Goal: Task Accomplishment & Management: Complete application form

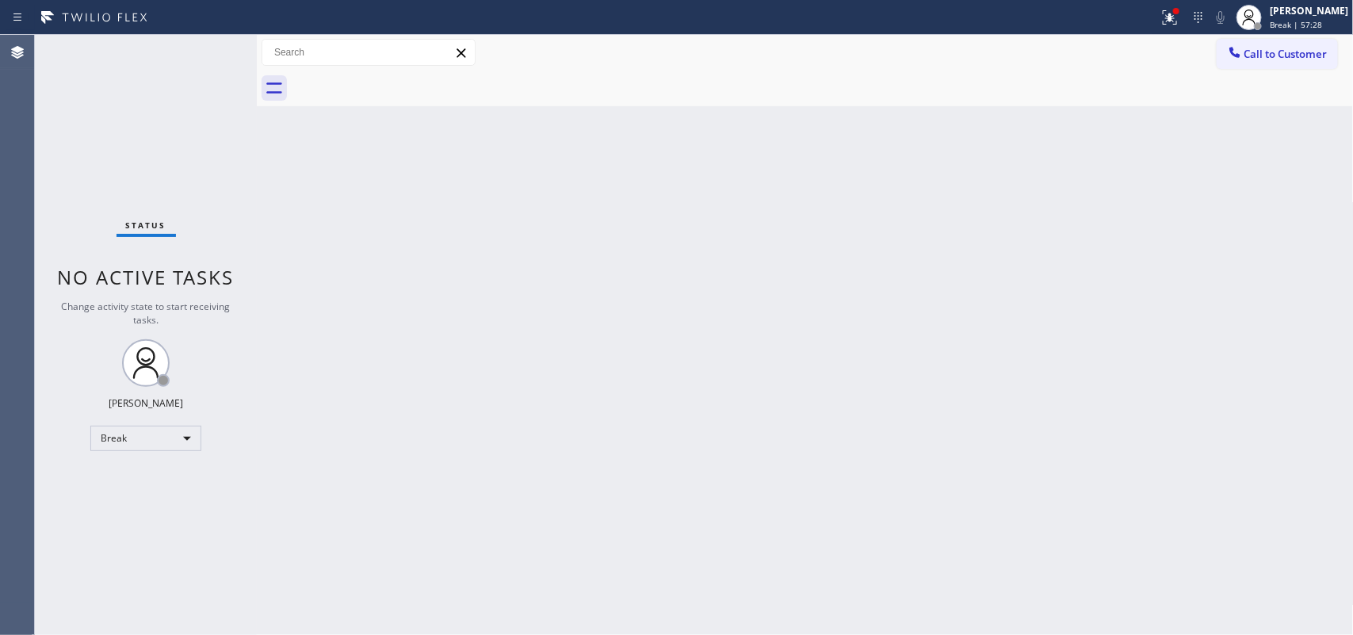
click at [464, 180] on div "Back to Dashboard Change Sender ID Customers Technicians Select a contact Outbo…" at bounding box center [805, 335] width 1097 height 600
click at [818, 277] on div "Back to Dashboard Change Sender ID Customers Technicians Select a contact Outbo…" at bounding box center [805, 335] width 1097 height 600
click at [1309, 29] on span "Break | 57:37" at bounding box center [1296, 24] width 52 height 11
click at [1316, 30] on div "[PERSON_NAME] Break | 58:43" at bounding box center [1292, 17] width 121 height 35
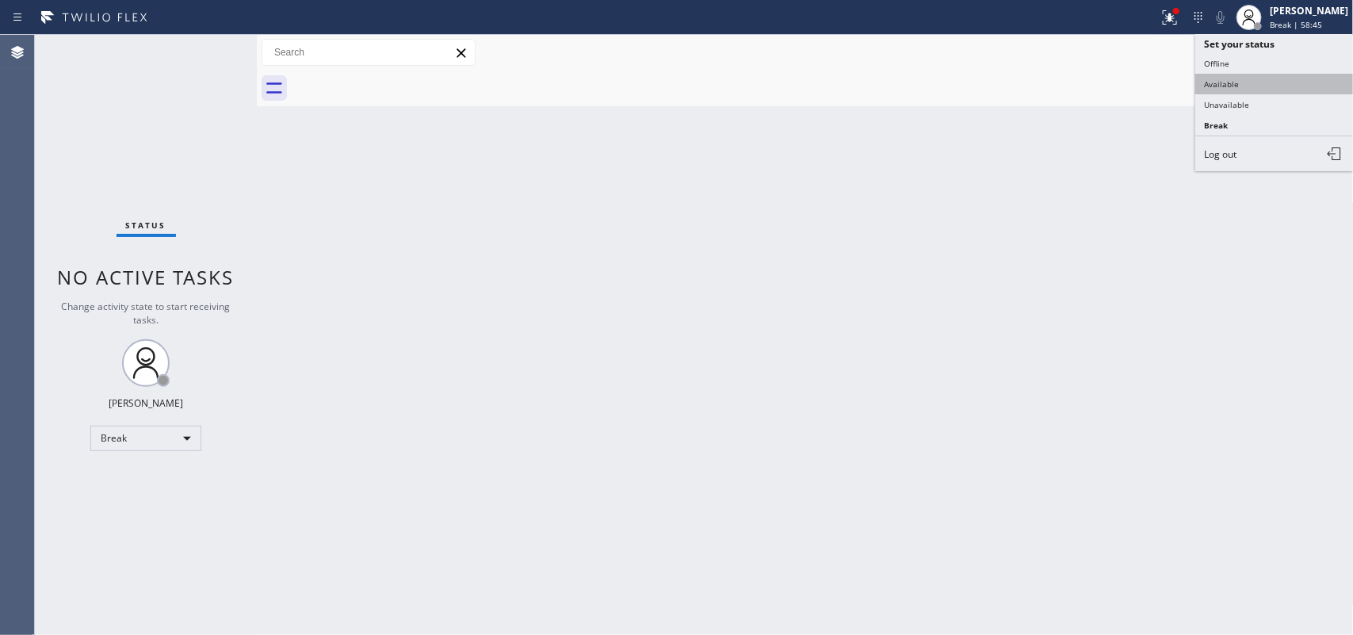
click at [1249, 82] on button "Available" at bounding box center [1274, 84] width 159 height 21
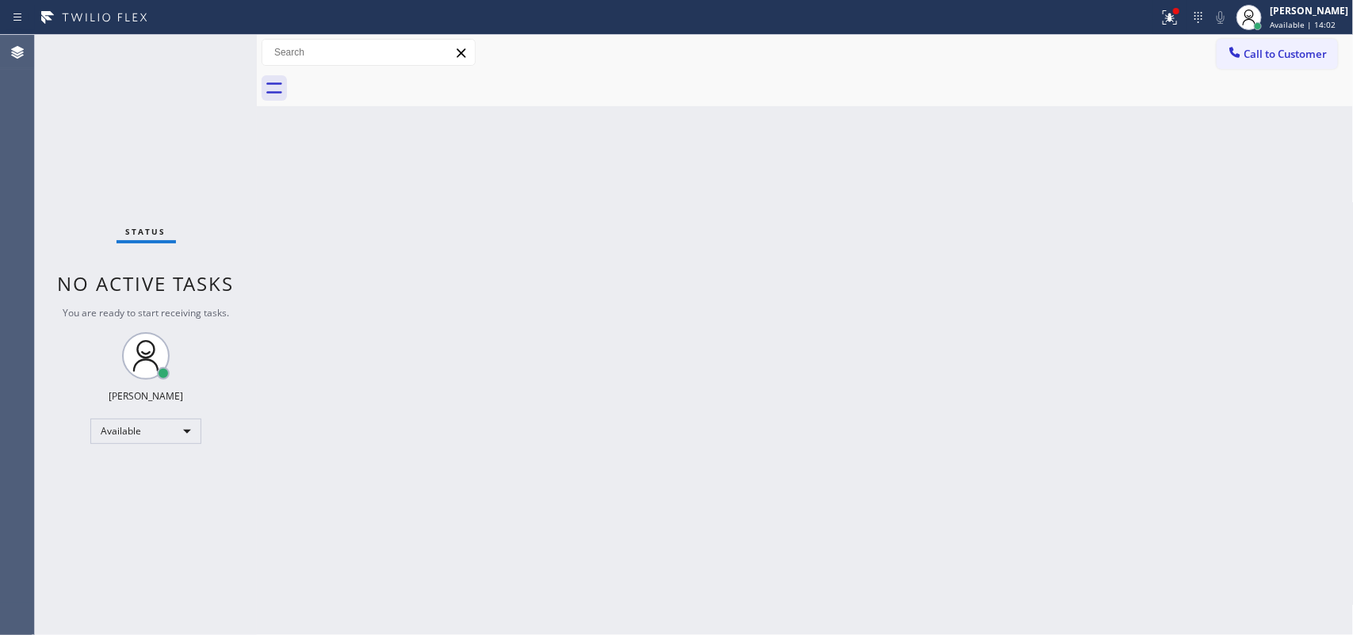
click at [357, 384] on div "Back to Dashboard Change Sender ID Customers Technicians Select a contact Outbo…" at bounding box center [805, 335] width 1097 height 600
click at [604, 212] on div "Back to Dashboard Change Sender ID Customers Technicians Select a contact Outbo…" at bounding box center [805, 335] width 1097 height 600
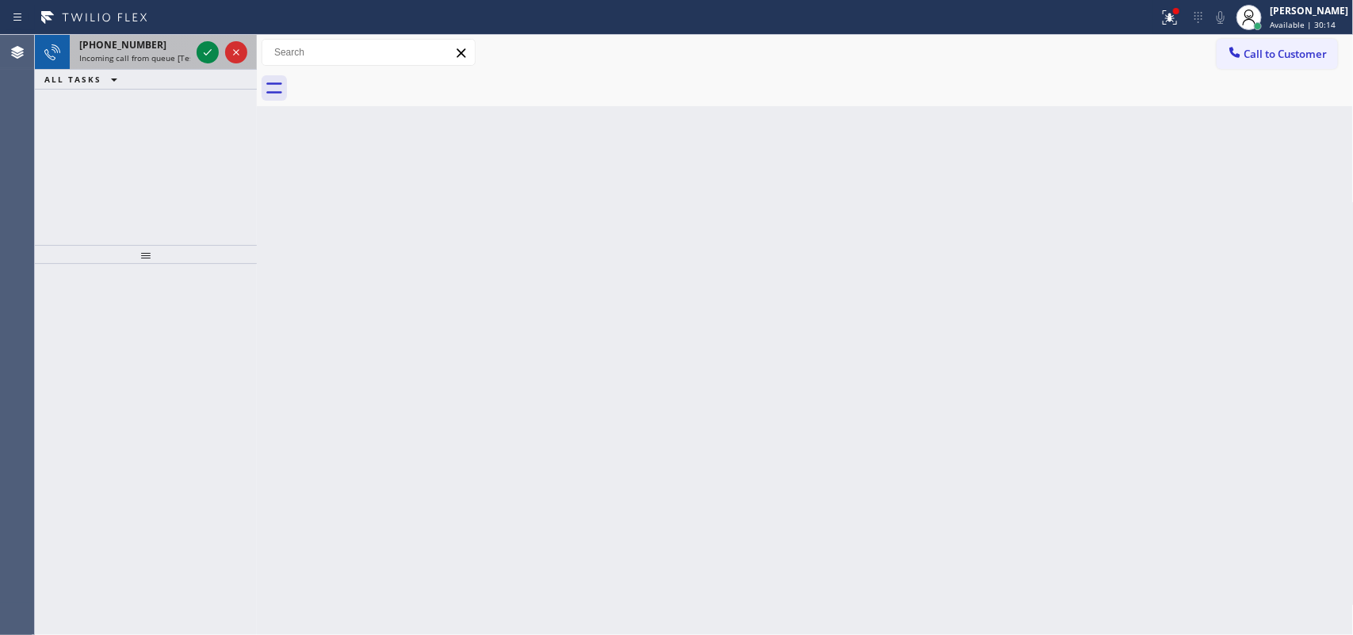
click at [159, 48] on div "[PHONE_NUMBER]" at bounding box center [134, 44] width 111 height 13
click at [208, 52] on icon at bounding box center [208, 52] width 8 height 6
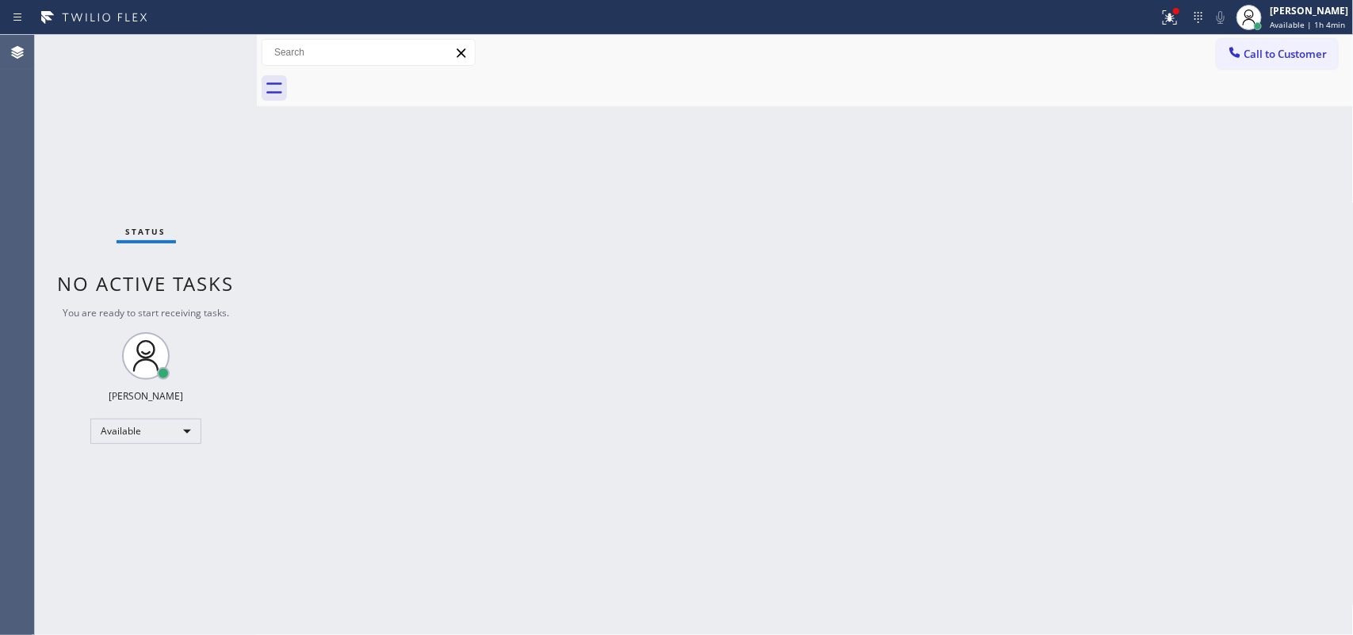
click at [208, 52] on div "Status No active tasks You are ready to start receiving tasks. [PERSON_NAME] Av…" at bounding box center [146, 335] width 222 height 600
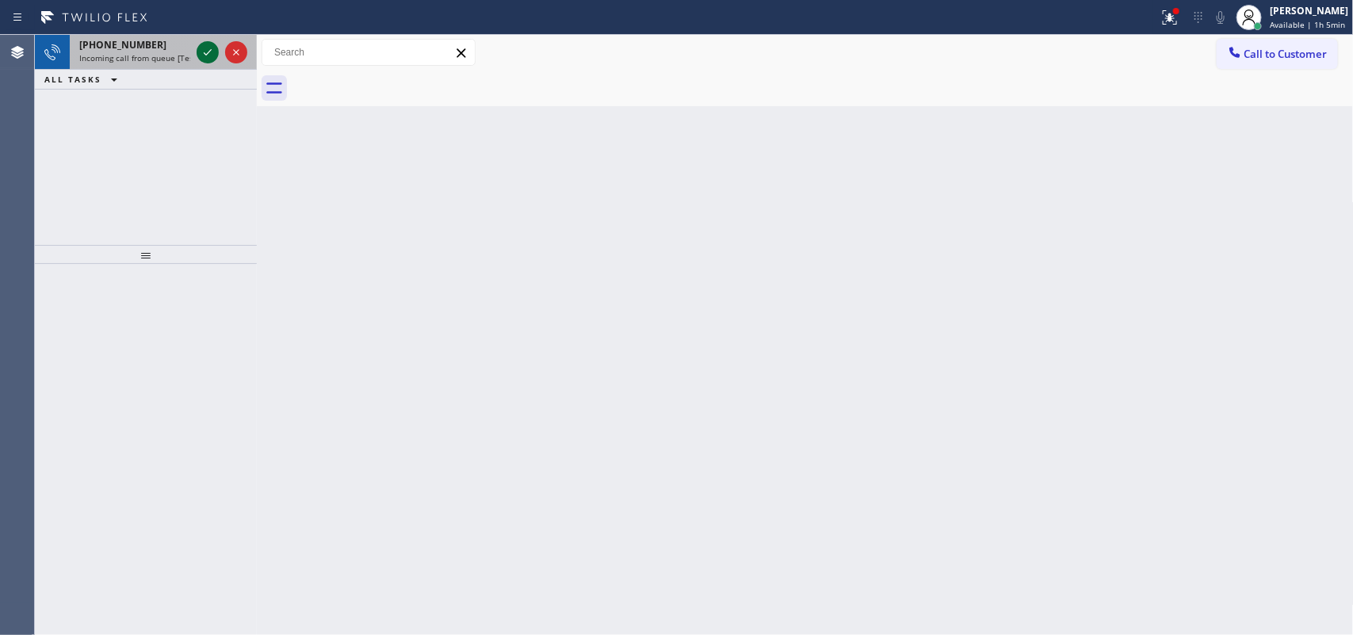
click at [201, 52] on icon at bounding box center [207, 52] width 19 height 19
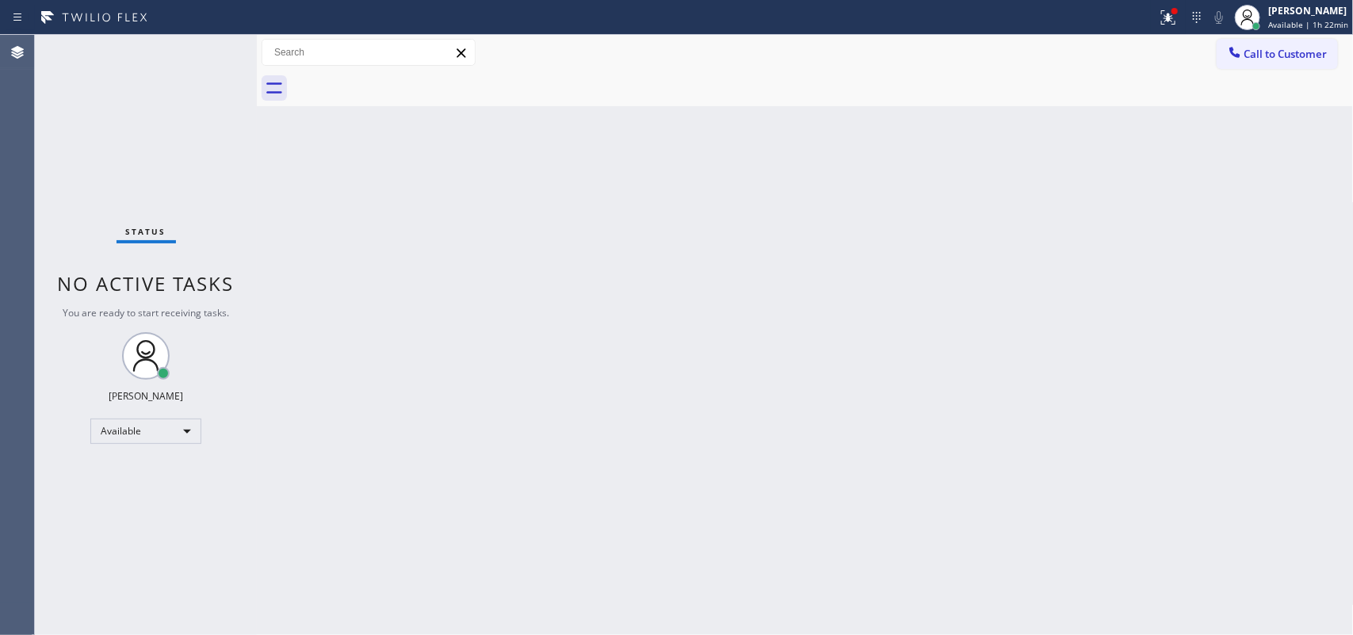
click at [373, 220] on div "Back to Dashboard Change Sender ID Customers Technicians Select a contact Outbo…" at bounding box center [805, 335] width 1097 height 600
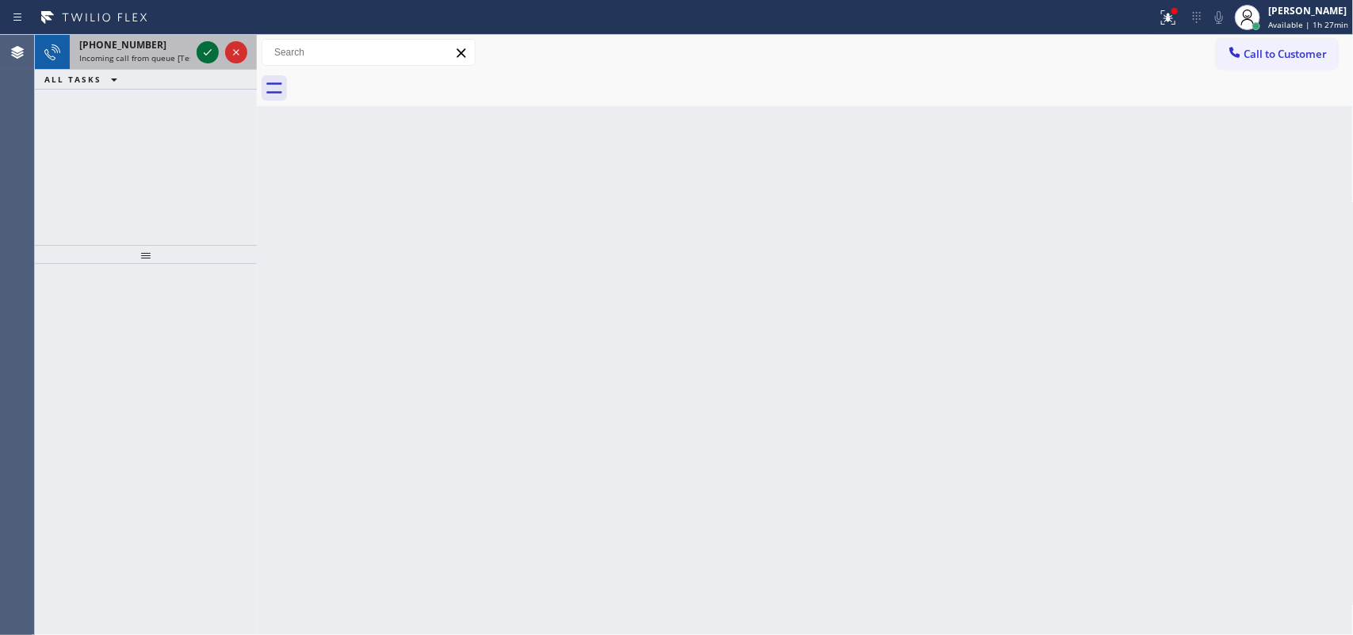
click at [211, 52] on icon at bounding box center [207, 52] width 19 height 19
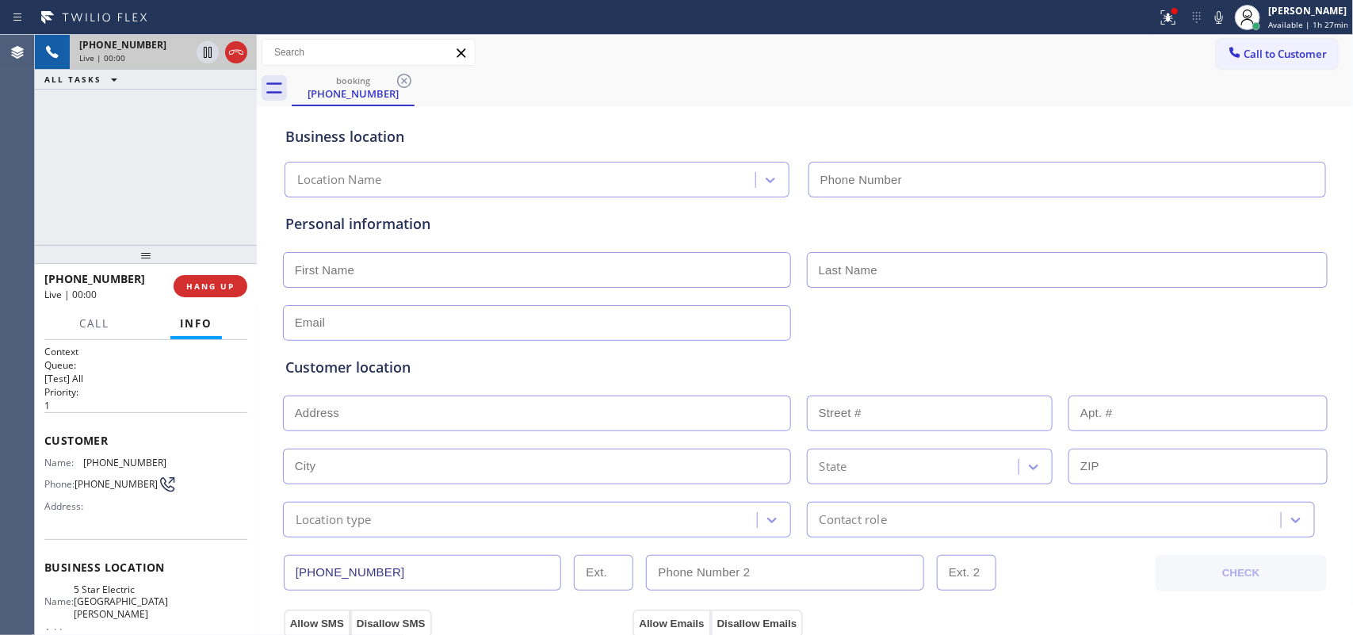
type input "[PHONE_NUMBER]"
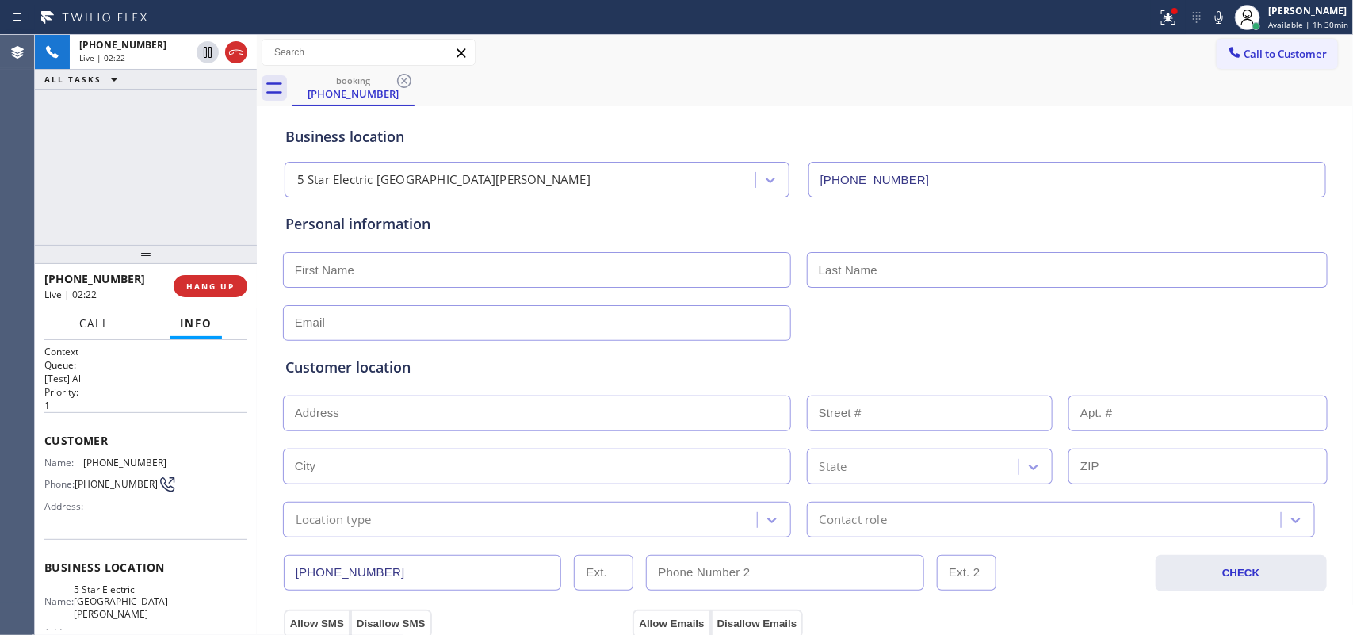
click at [105, 327] on span "Call" at bounding box center [94, 323] width 30 height 14
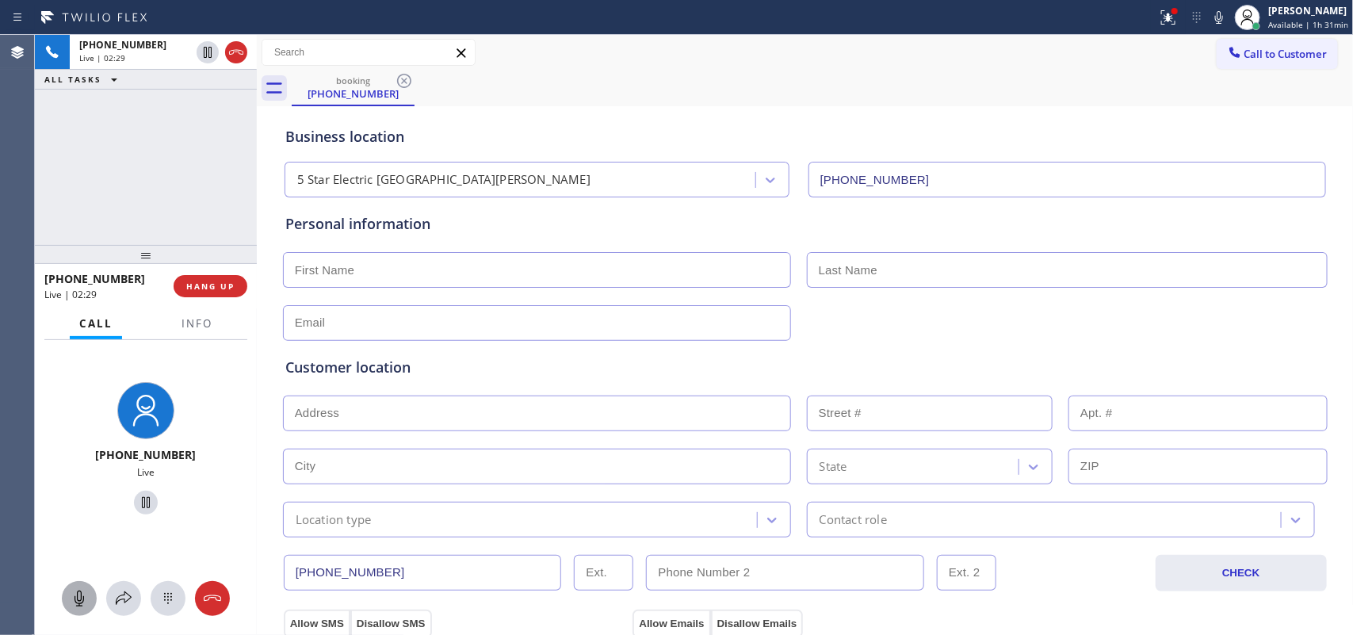
click at [68, 595] on div at bounding box center [79, 598] width 35 height 19
click at [142, 499] on icon at bounding box center [146, 502] width 8 height 11
click at [86, 597] on icon at bounding box center [79, 598] width 19 height 19
click at [140, 507] on icon at bounding box center [145, 502] width 11 height 11
click at [457, 266] on input "text" at bounding box center [537, 270] width 508 height 36
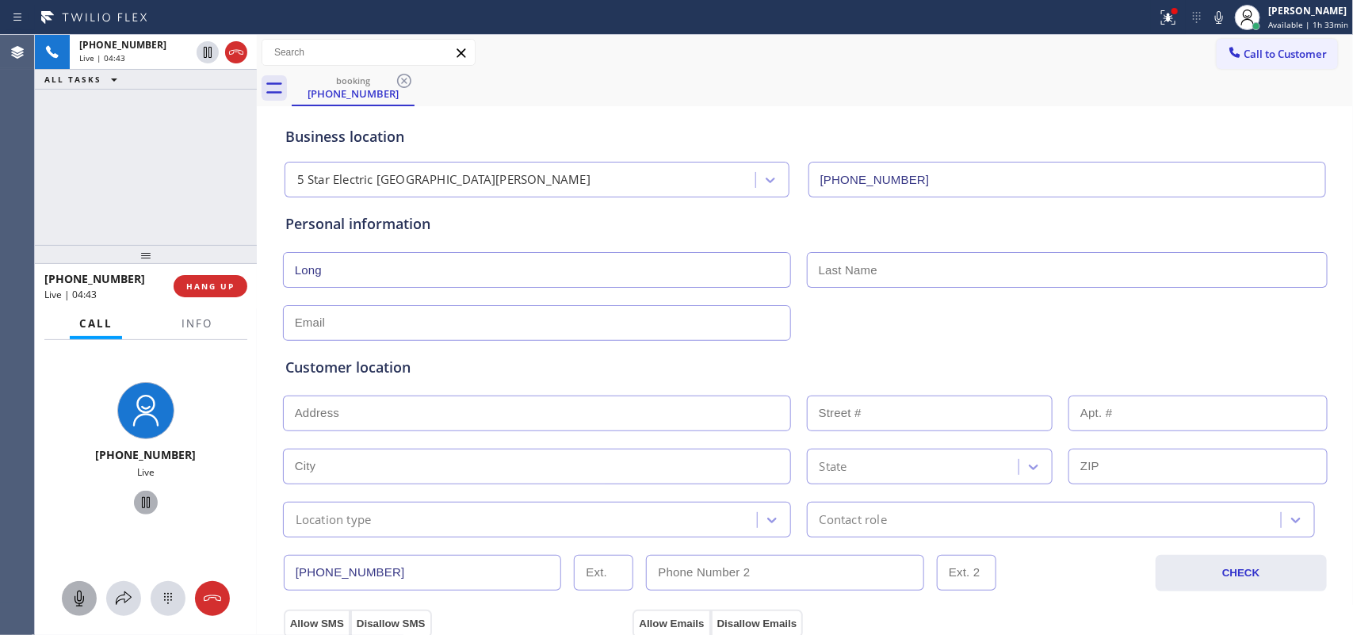
type input "Long"
click at [922, 250] on div "Long" at bounding box center [805, 268] width 1048 height 39
click at [912, 269] on input "text" at bounding box center [1067, 270] width 521 height 36
type input "Z"
type input "[PERSON_NAME]"
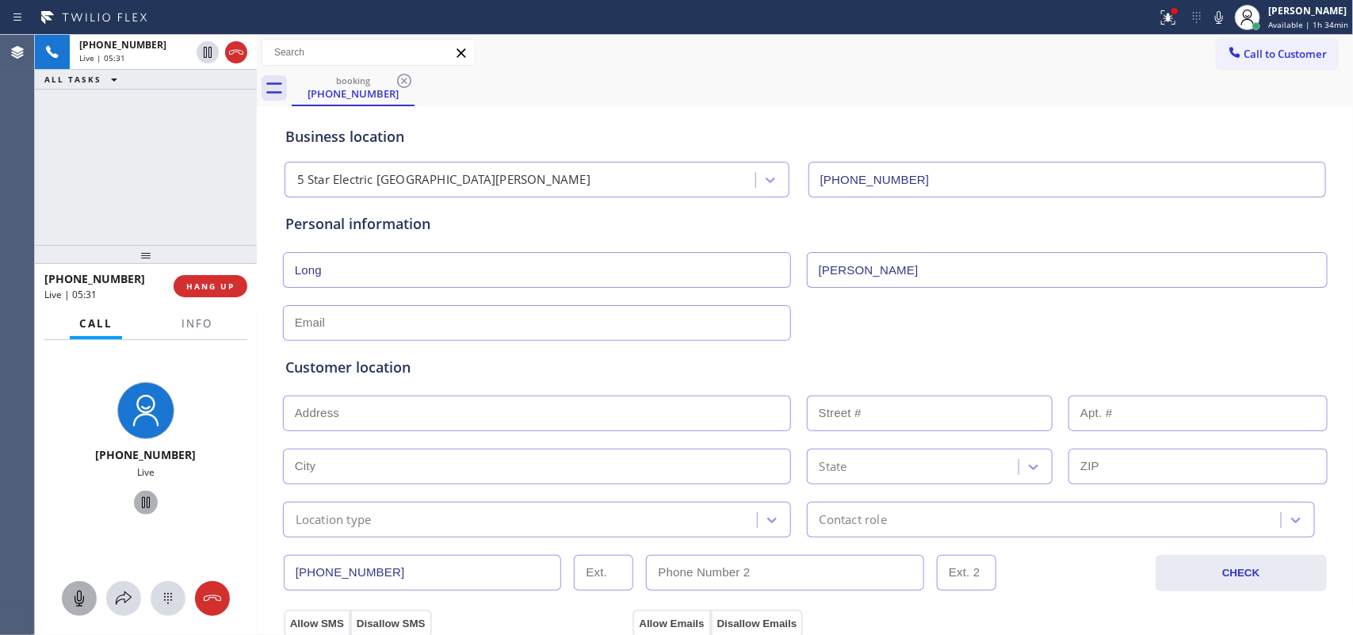
click at [543, 62] on div "Call to Customer Outbound call Location [DOMAIN_NAME] ([GEOGRAPHIC_DATA], Googl…" at bounding box center [805, 53] width 1097 height 28
click at [413, 325] on input "text" at bounding box center [537, 323] width 508 height 36
paste input "[EMAIL_ADDRESS][DOMAIN_NAME]"
type input "[EMAIL_ADDRESS][DOMAIN_NAME]"
click at [496, 403] on input "text" at bounding box center [537, 413] width 508 height 36
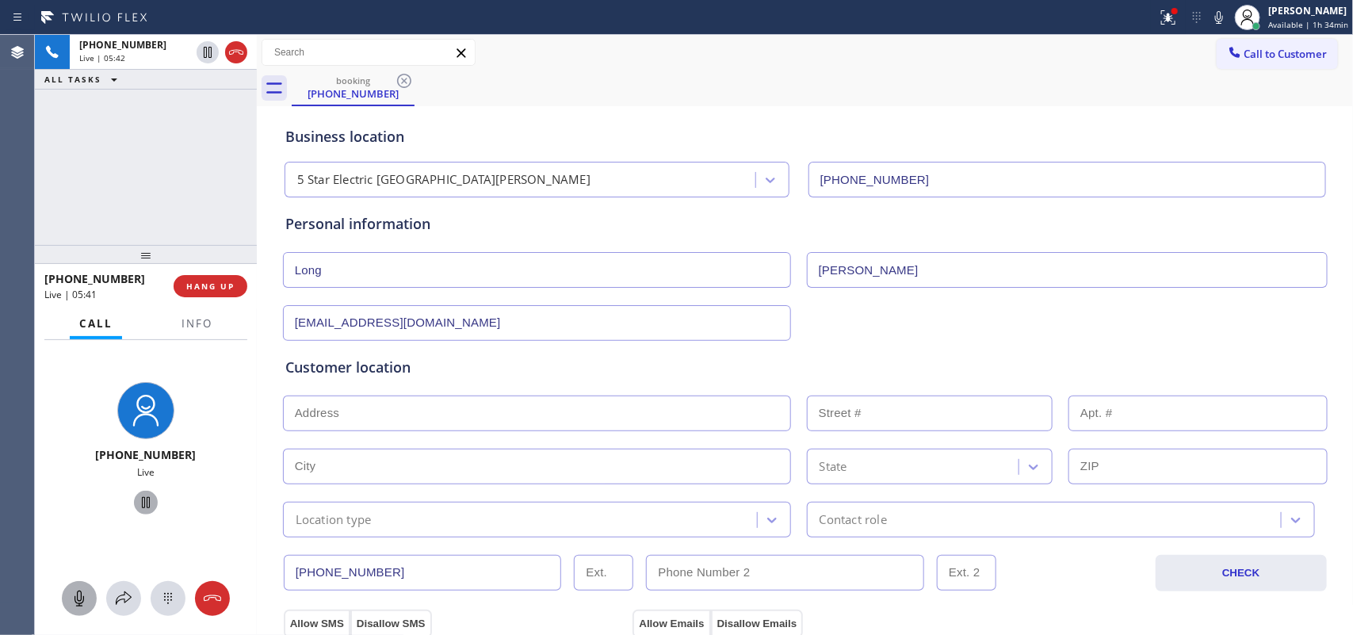
click at [409, 418] on input "text" at bounding box center [537, 413] width 508 height 36
paste input "[STREET_ADDRESS]"
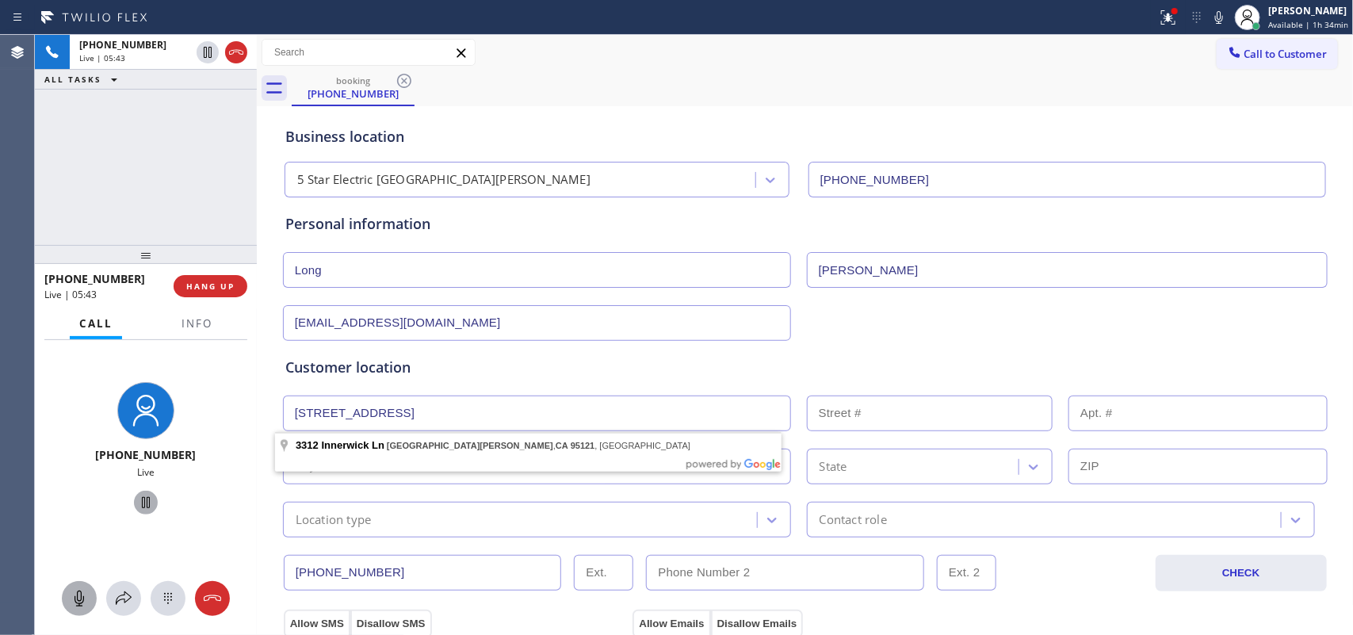
type input "[STREET_ADDRESS]"
type input "3312"
type input "[GEOGRAPHIC_DATA][PERSON_NAME]"
type input "95121"
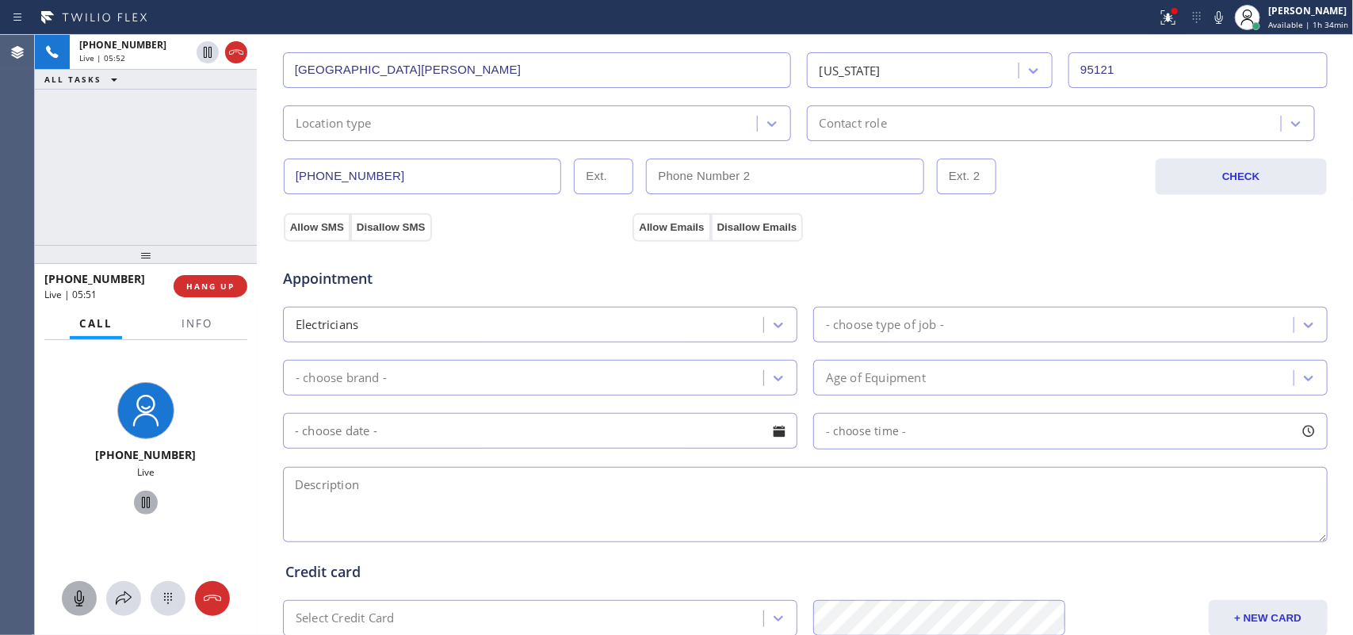
scroll to position [198, 0]
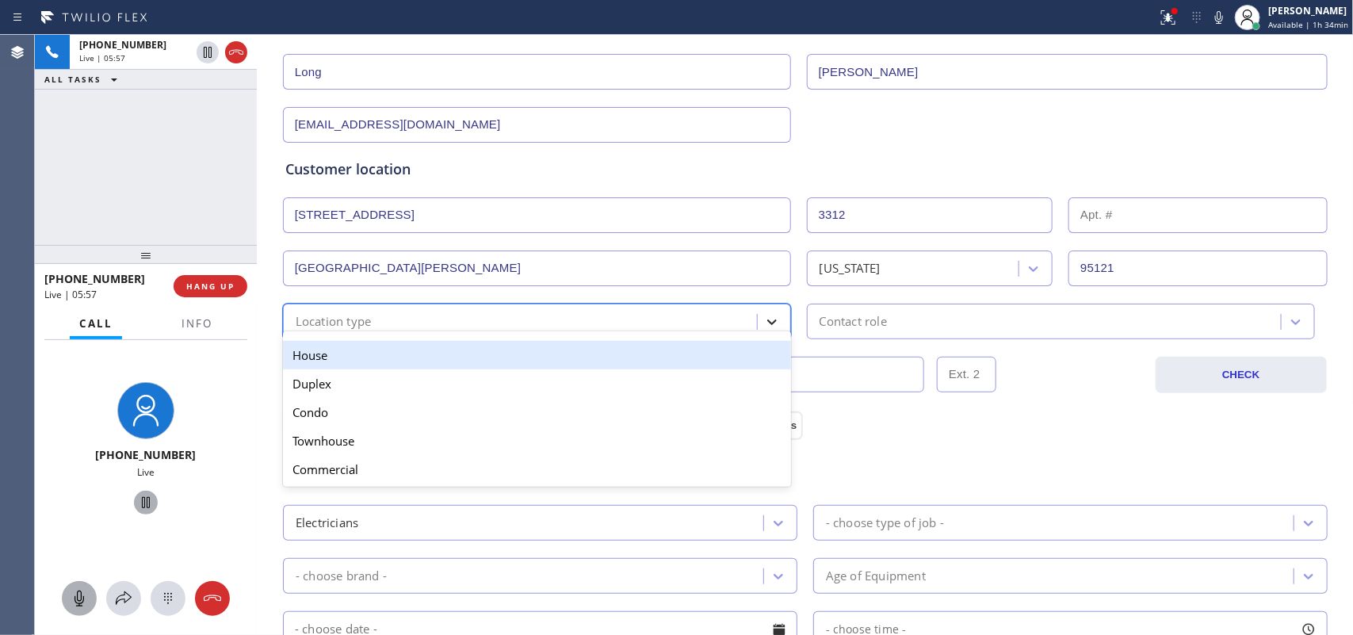
click at [767, 323] on icon at bounding box center [772, 322] width 10 height 6
click at [741, 358] on div "House" at bounding box center [537, 355] width 508 height 29
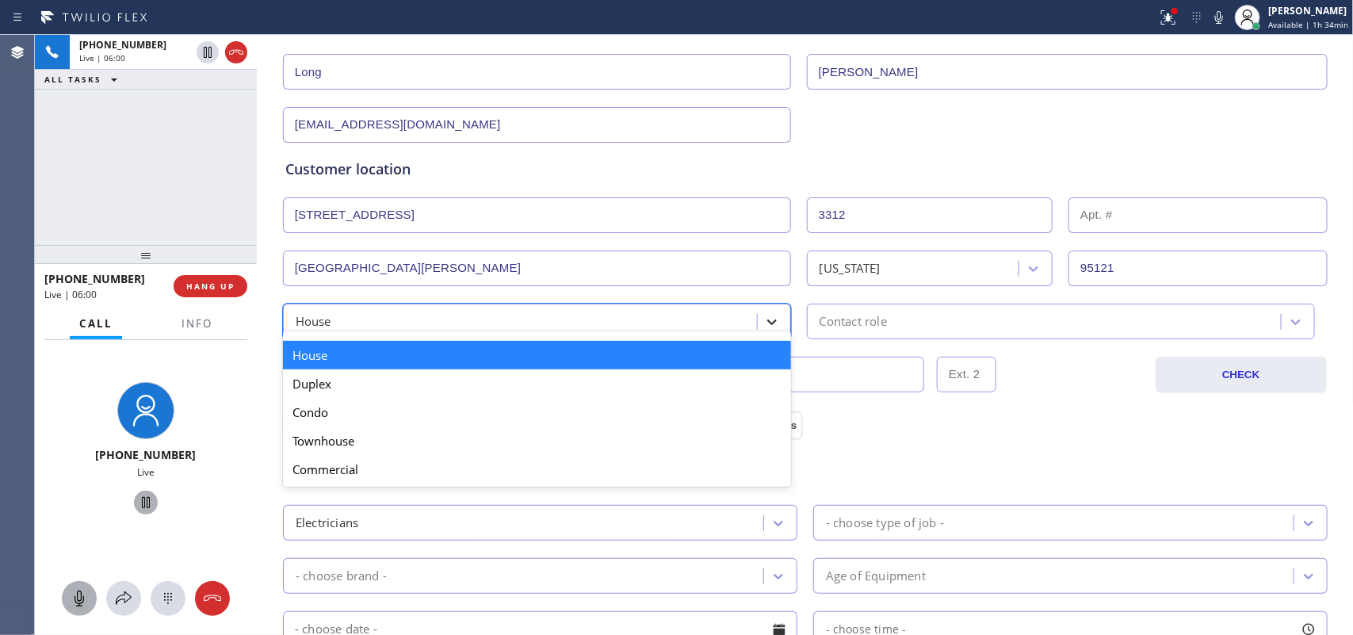
click at [774, 315] on div at bounding box center [772, 322] width 29 height 29
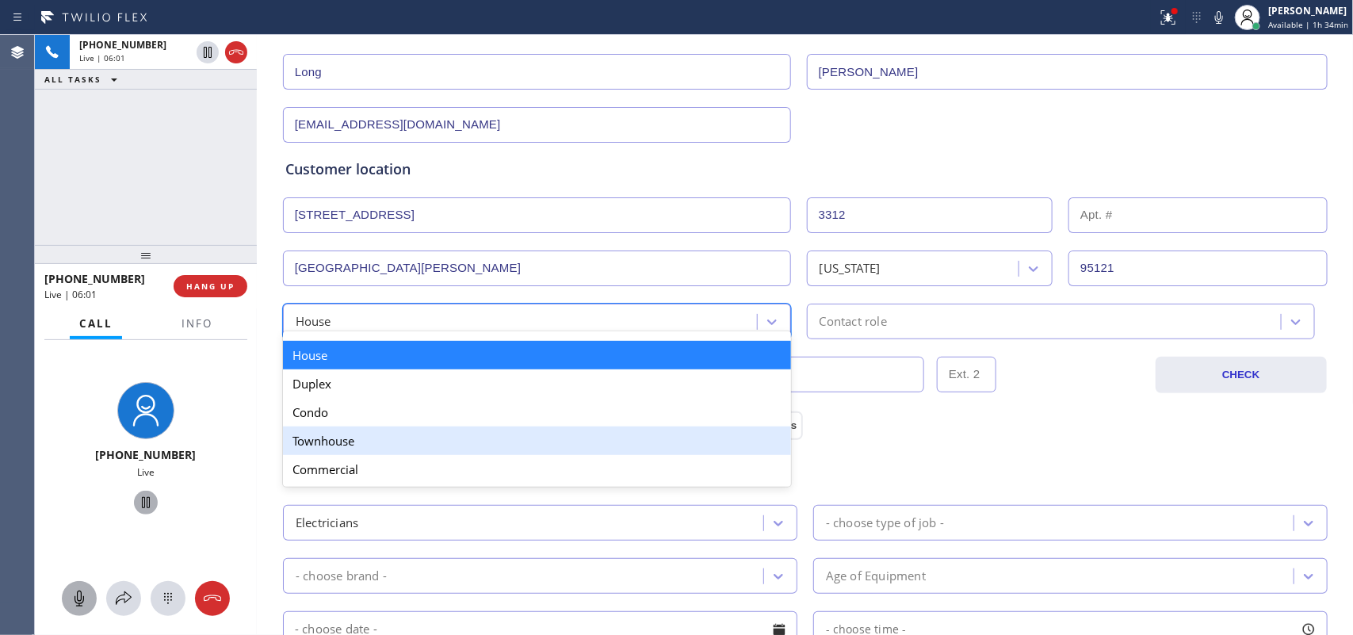
click at [682, 436] on div "Townhouse" at bounding box center [537, 440] width 508 height 29
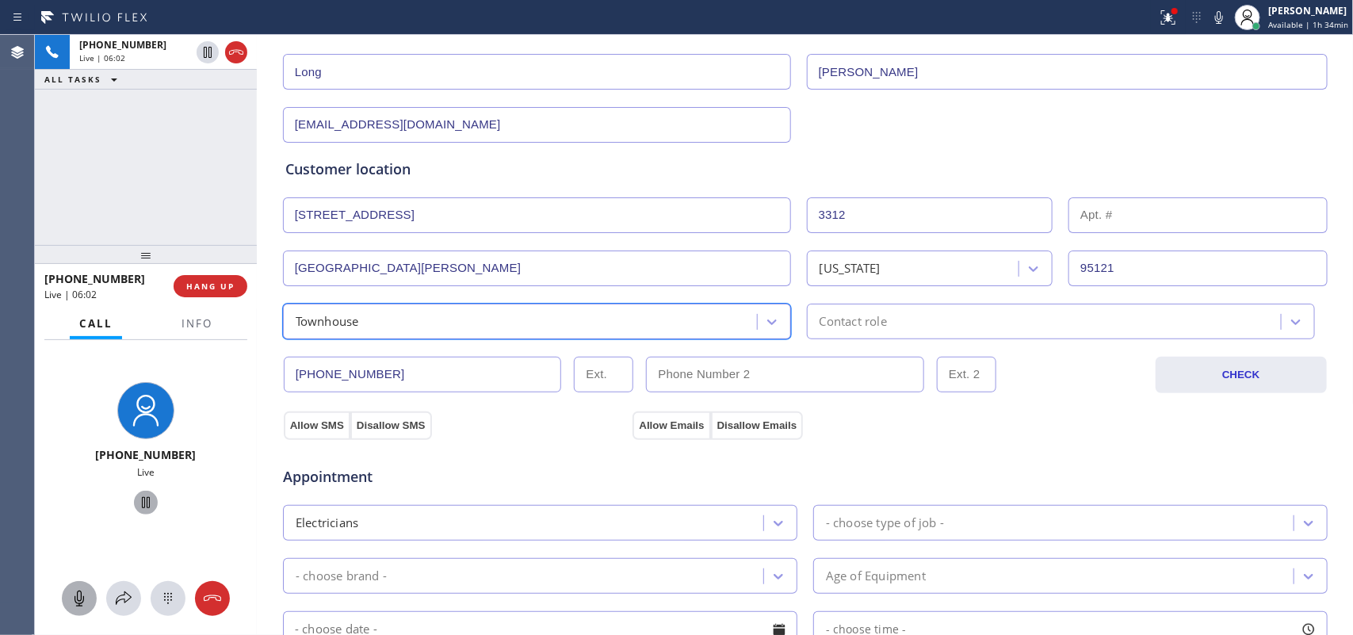
click at [908, 323] on div "Contact role" at bounding box center [1046, 322] width 469 height 28
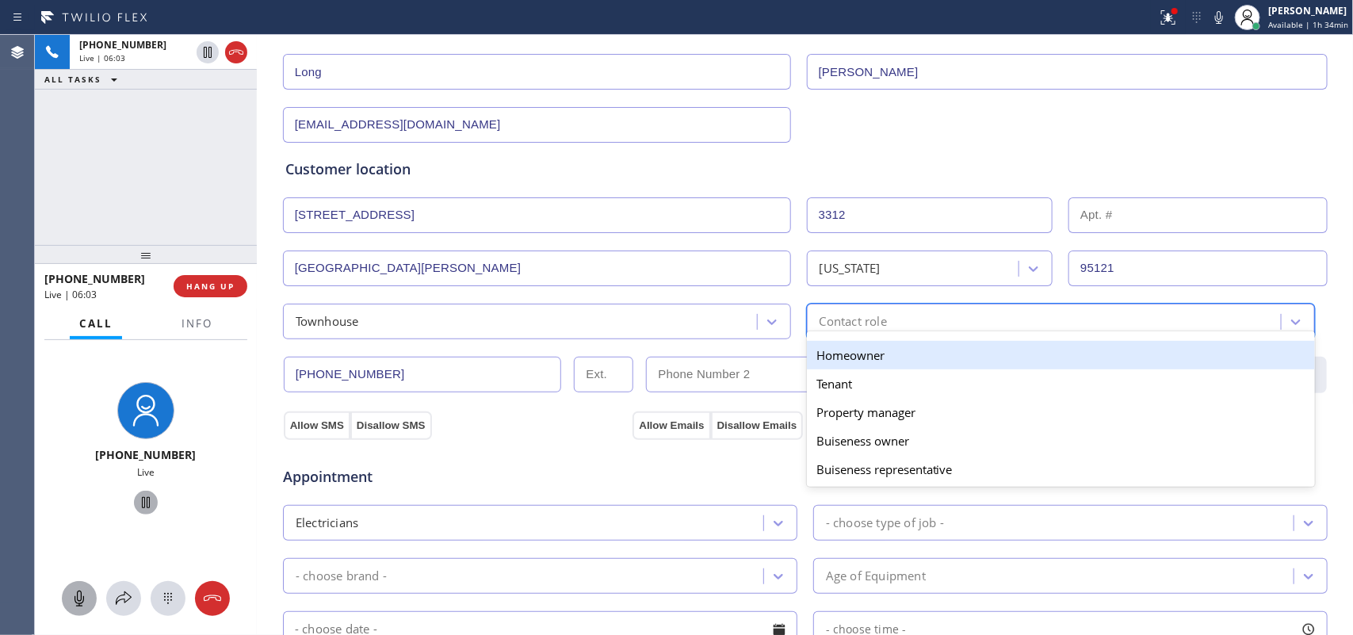
click at [904, 354] on div "Homeowner" at bounding box center [1061, 355] width 508 height 29
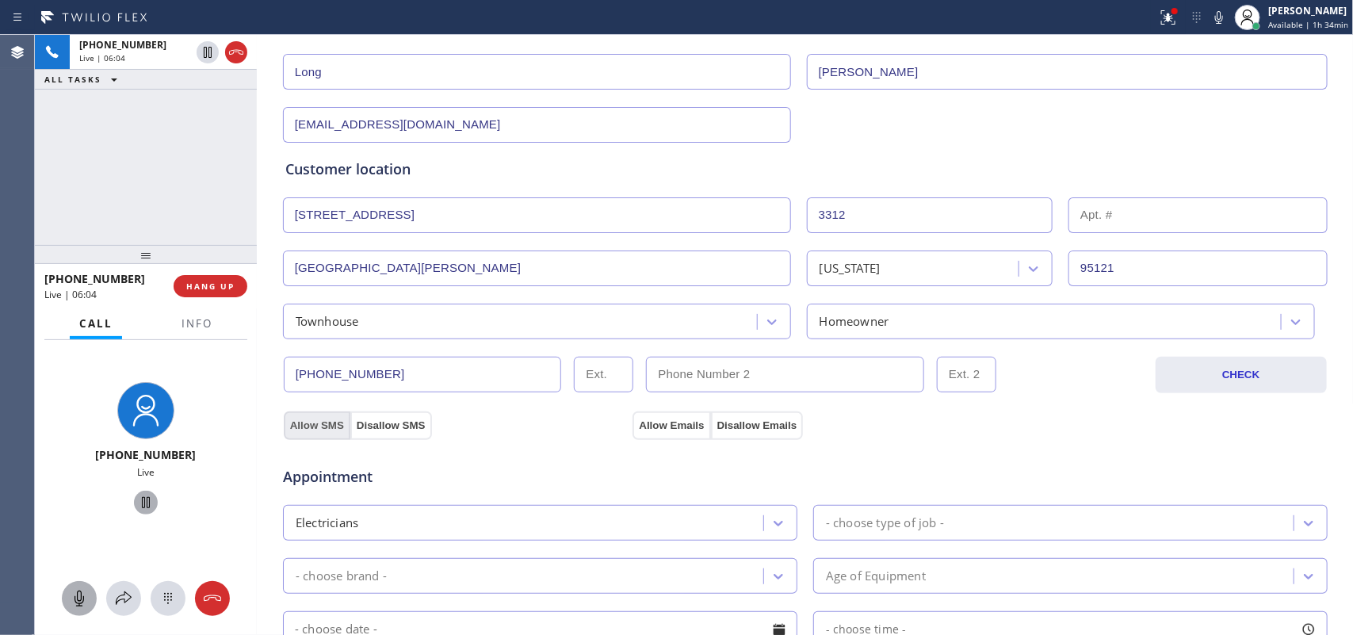
click at [291, 430] on button "Allow SMS" at bounding box center [317, 425] width 67 height 29
click at [655, 425] on button "Allow Emails" at bounding box center [671, 425] width 78 height 29
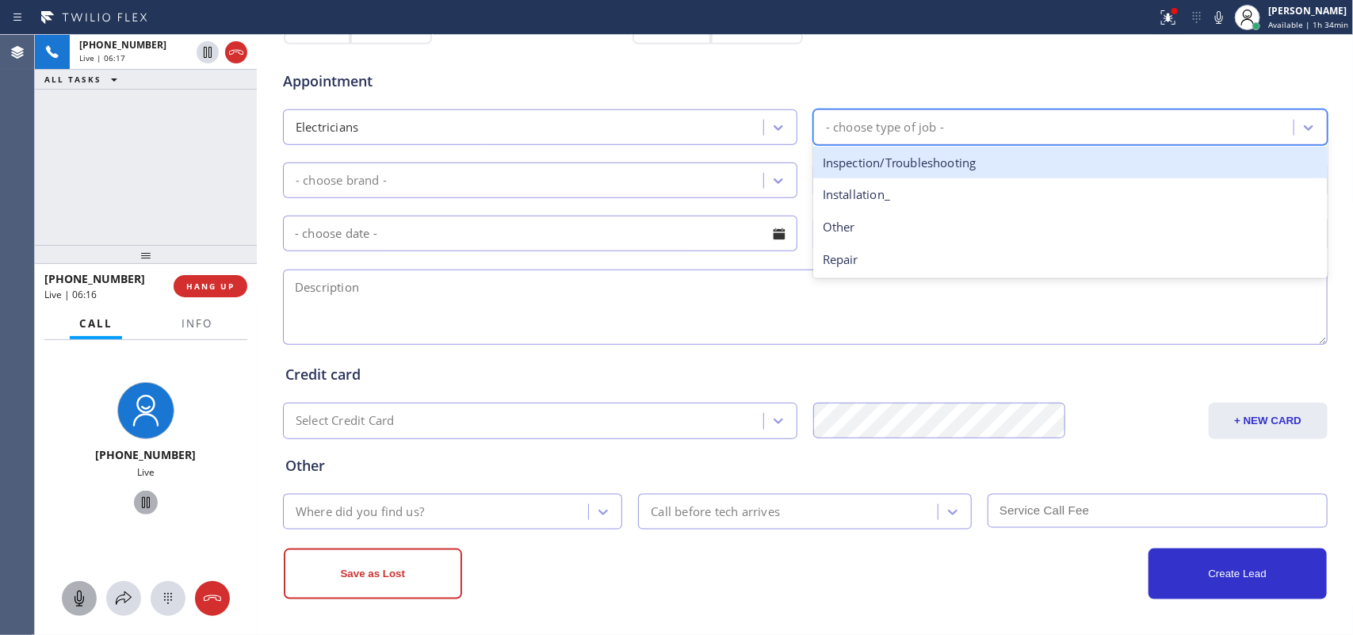
click at [1009, 131] on div "- choose type of job -" at bounding box center [1056, 127] width 476 height 28
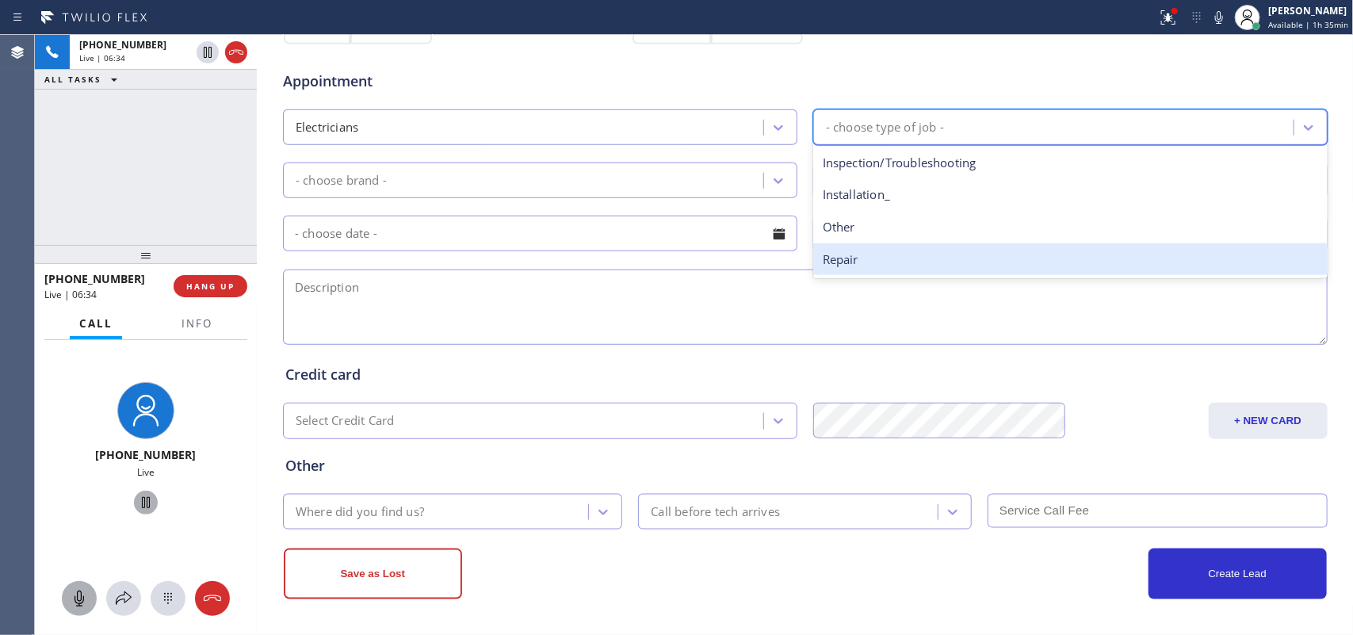
click at [896, 256] on div "Repair" at bounding box center [1070, 259] width 514 height 32
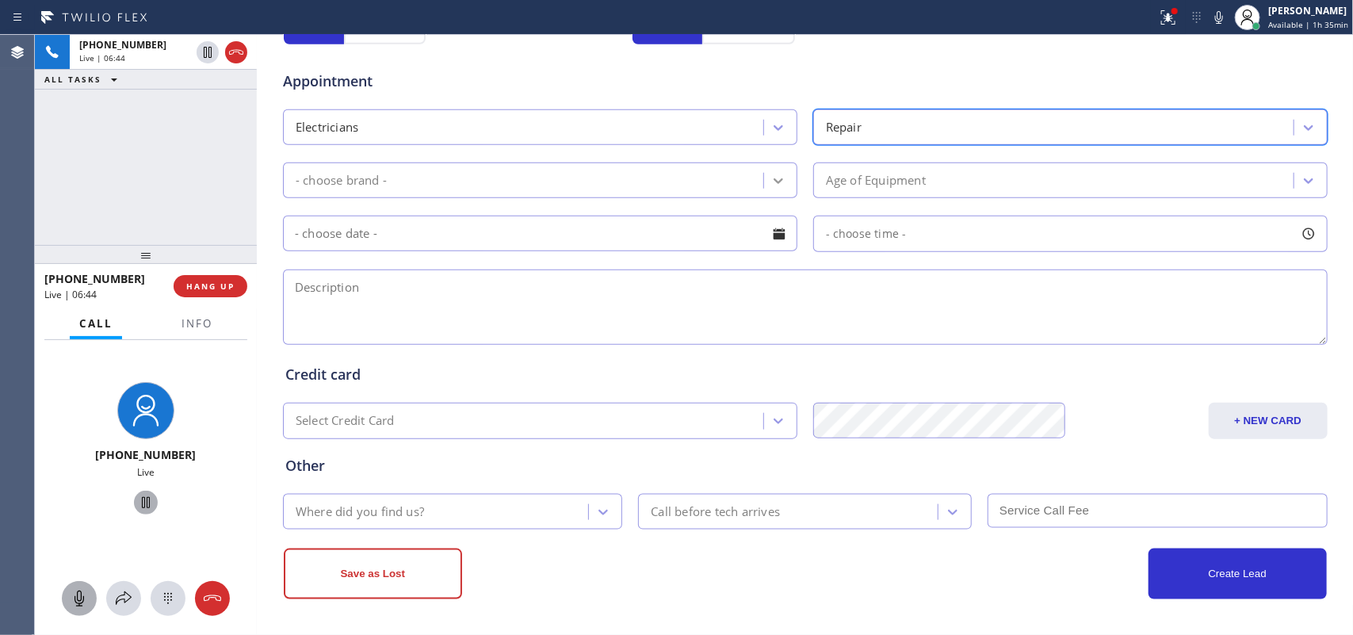
click at [781, 179] on div at bounding box center [778, 180] width 29 height 29
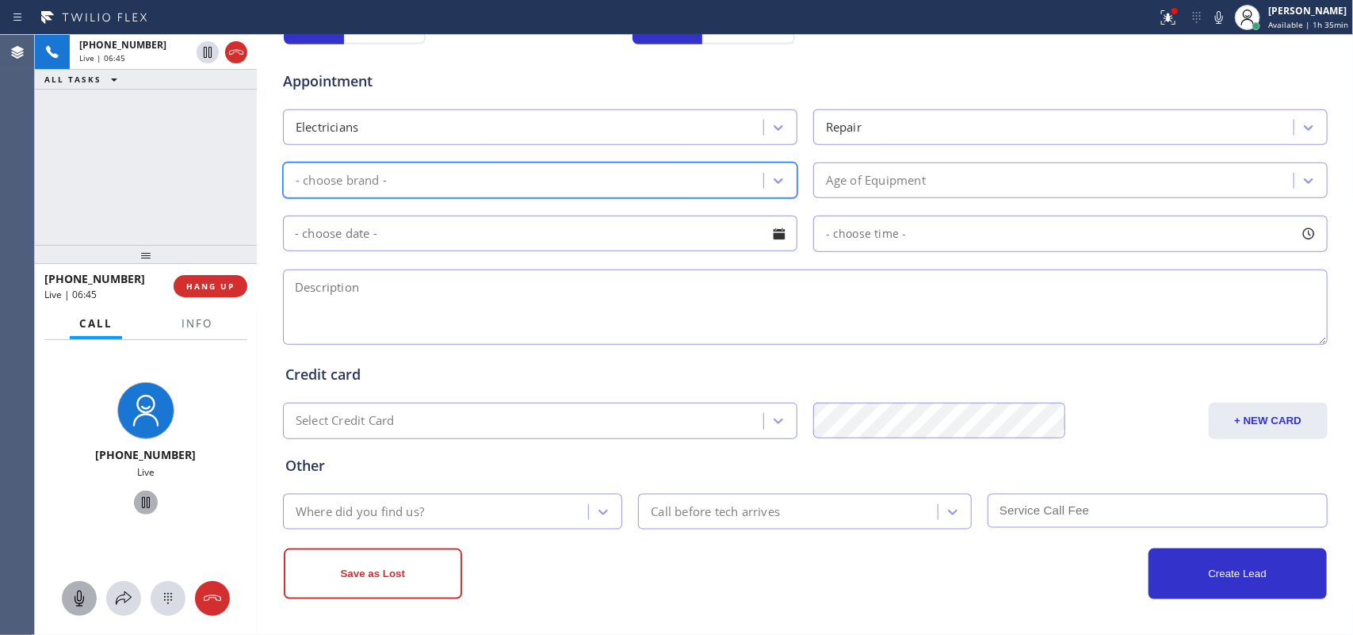
click at [682, 180] on div "- choose brand -" at bounding box center [526, 180] width 476 height 28
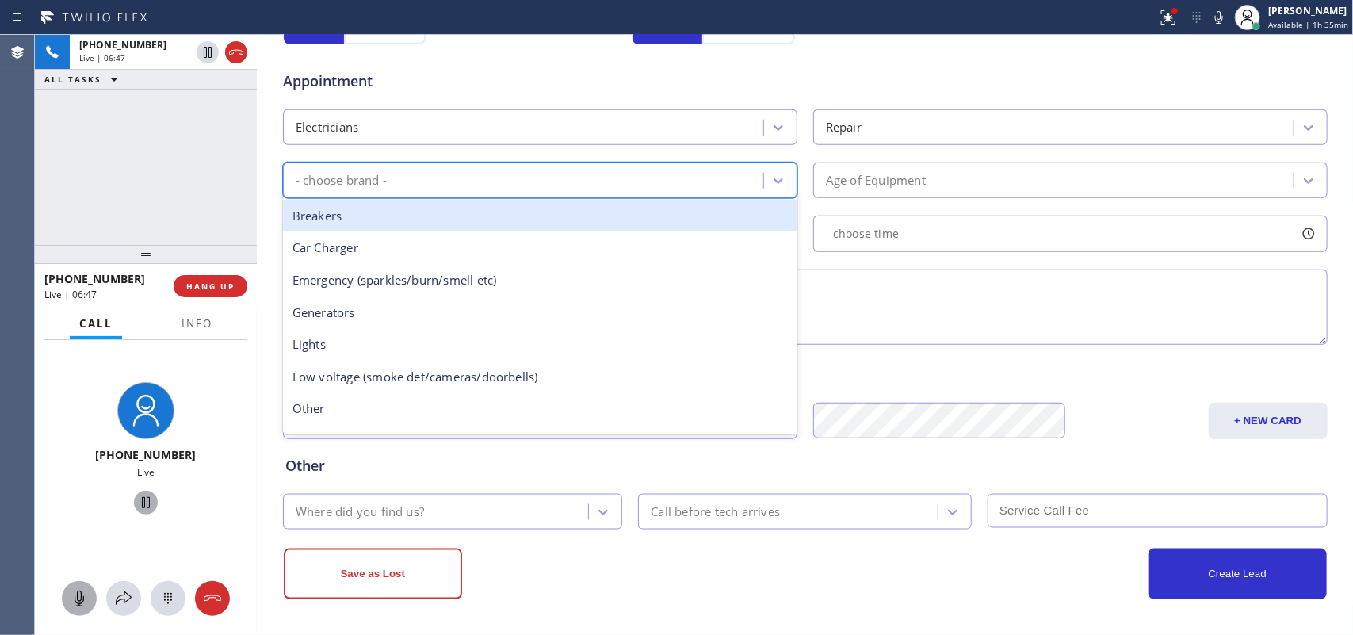
click at [655, 223] on div "Breakers" at bounding box center [540, 216] width 514 height 32
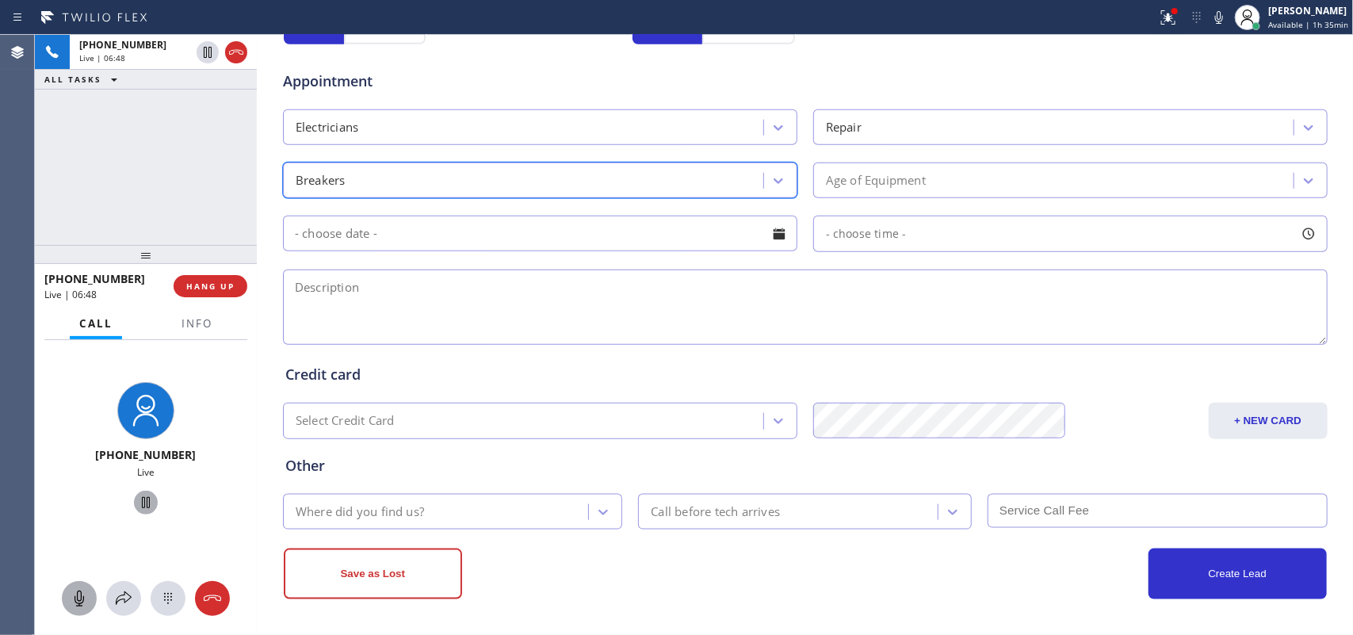
click at [885, 174] on div "Age of Equipment" at bounding box center [876, 180] width 100 height 18
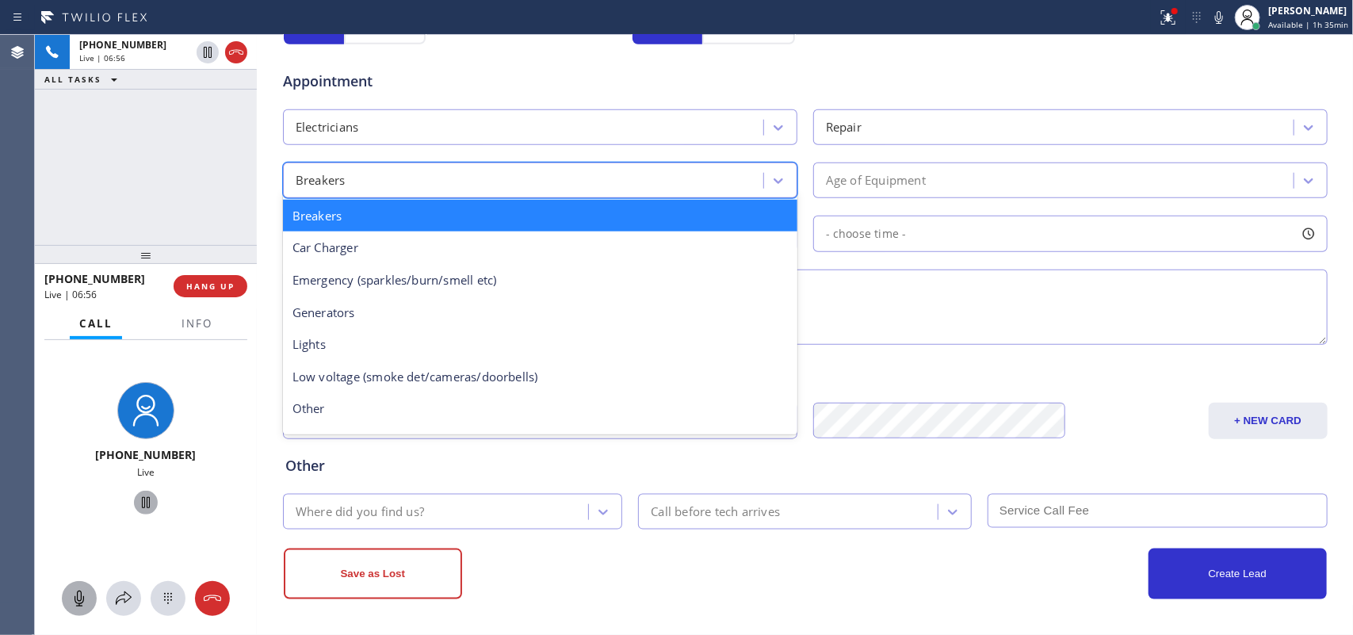
click at [739, 169] on div "Breakers" at bounding box center [526, 180] width 476 height 28
click at [860, 162] on div "option Breakers, selected. option Breakers focused, 1 of 11. 11 results availab…" at bounding box center [805, 178] width 1048 height 39
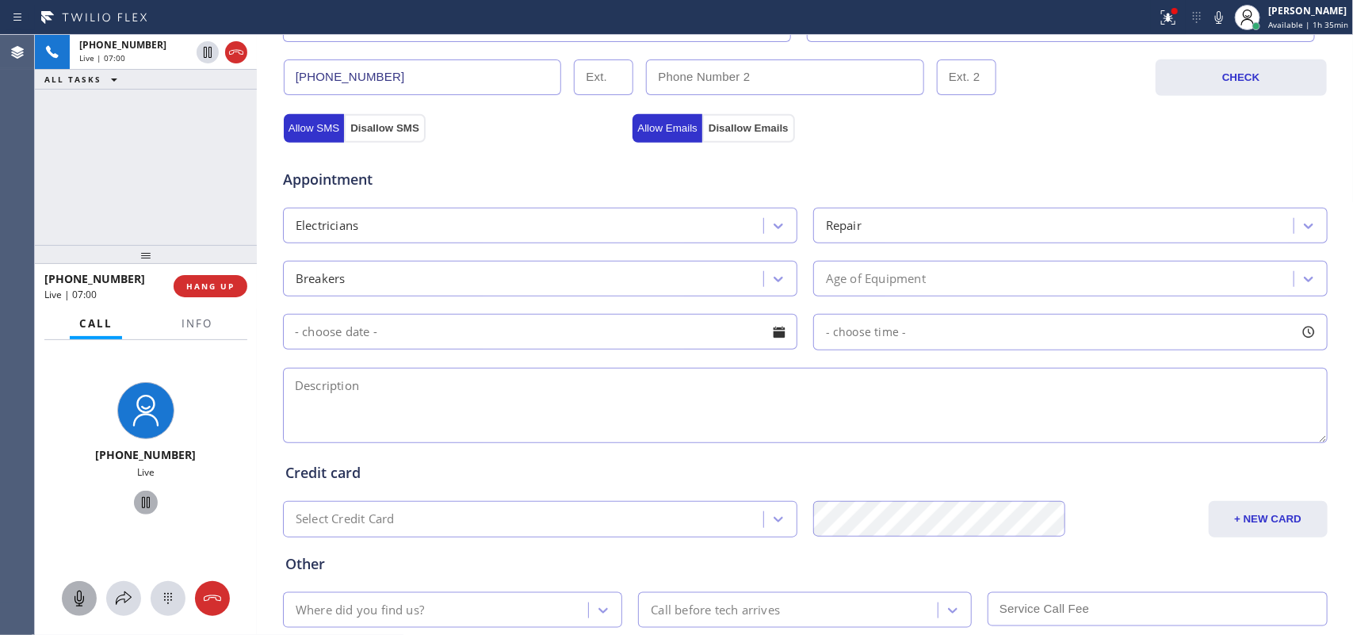
scroll to position [0, 0]
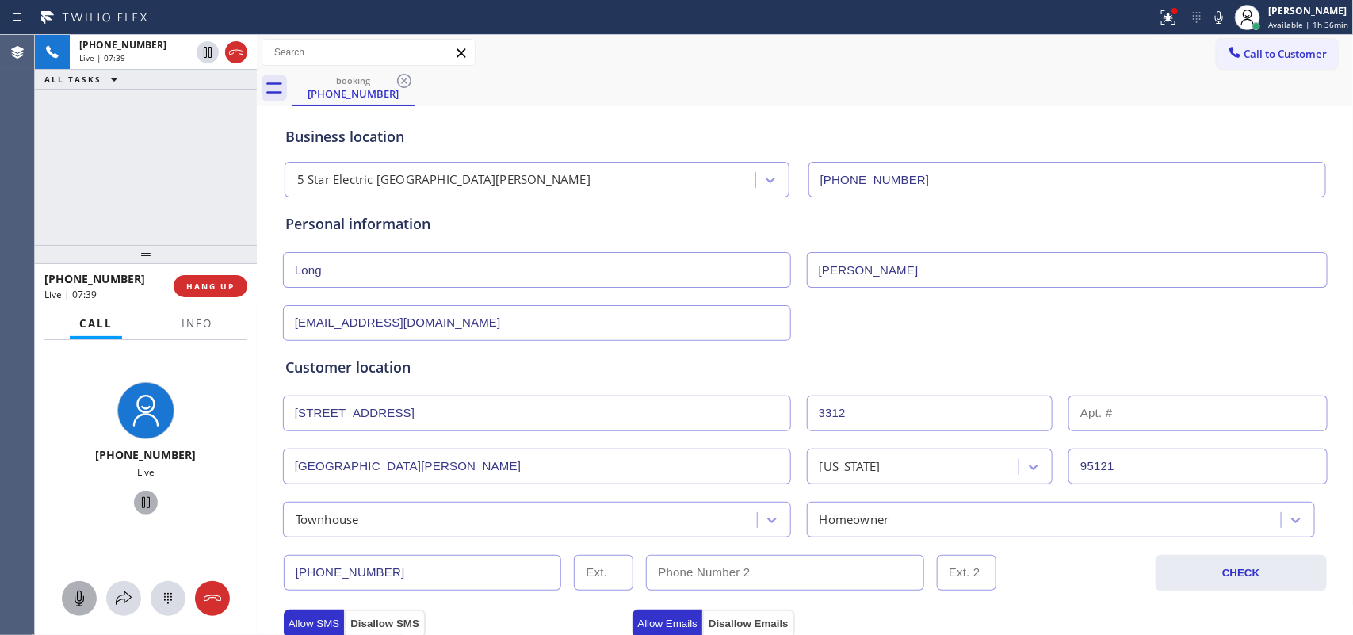
click at [179, 157] on div "[PHONE_NUMBER] Live | 07:39 ALL TASKS ALL TASKS ACTIVE TASKS TASKS IN WRAP UP" at bounding box center [146, 140] width 222 height 210
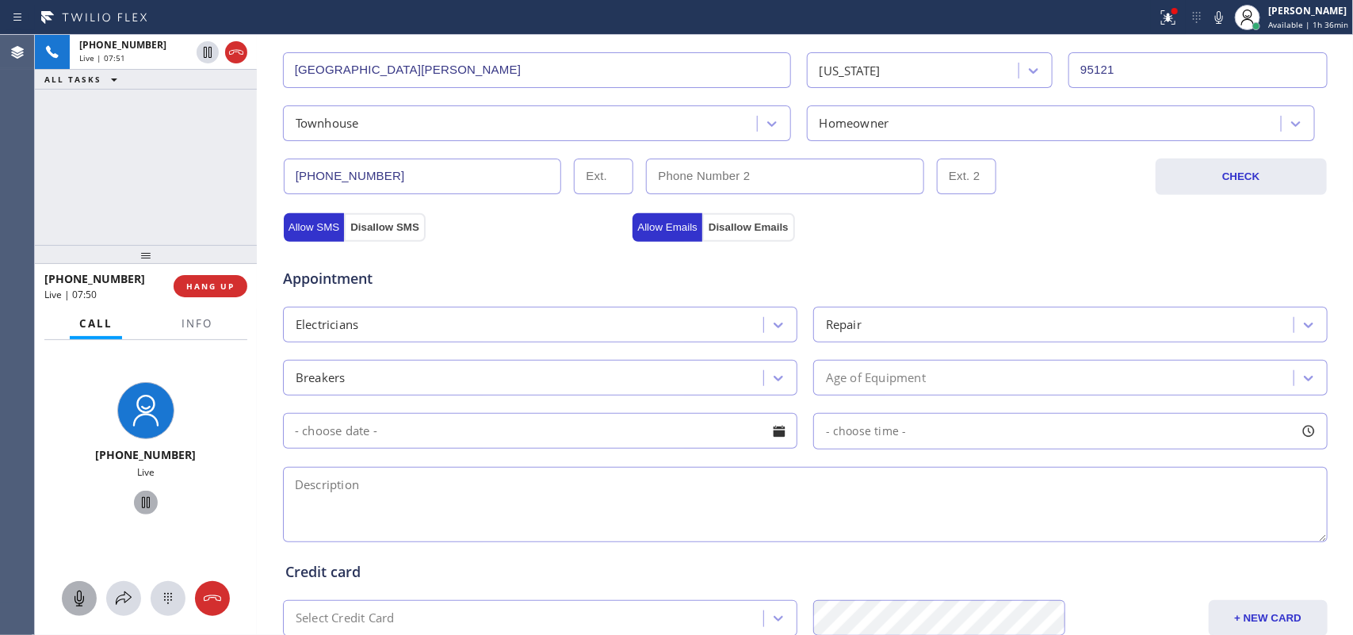
scroll to position [596, 0]
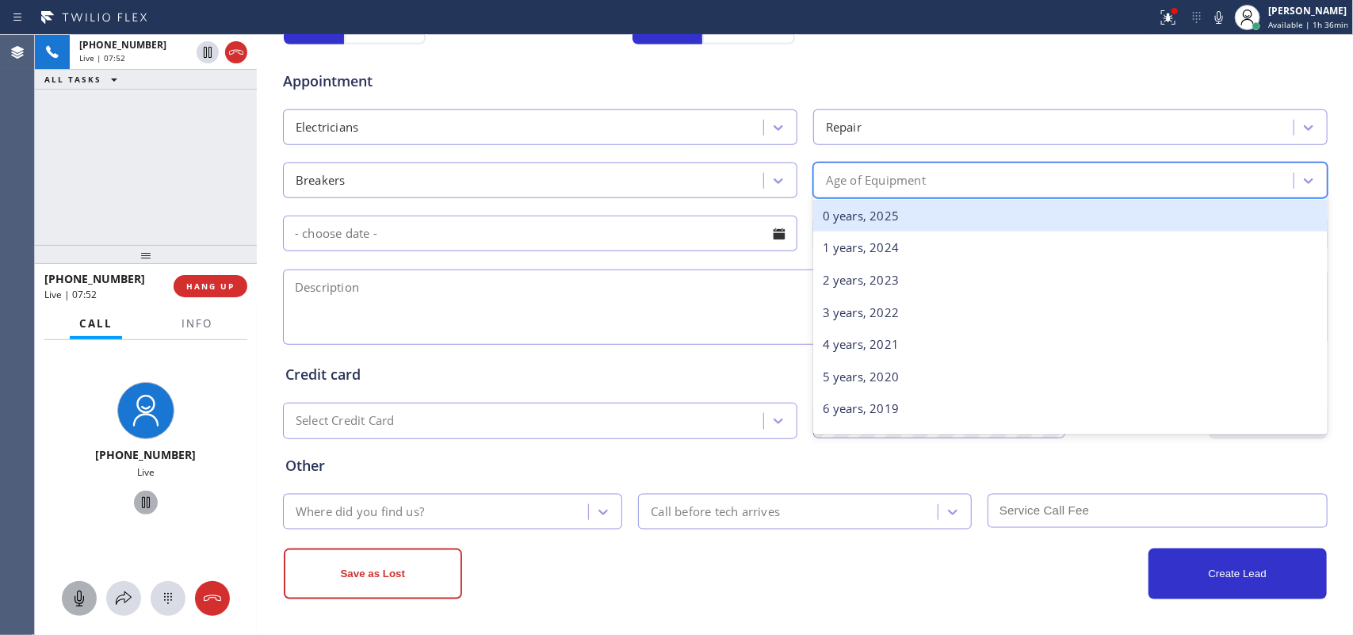
click at [900, 185] on div "Age of Equipment" at bounding box center [876, 180] width 100 height 18
click at [901, 212] on div "0 years, 2025" at bounding box center [1070, 216] width 514 height 32
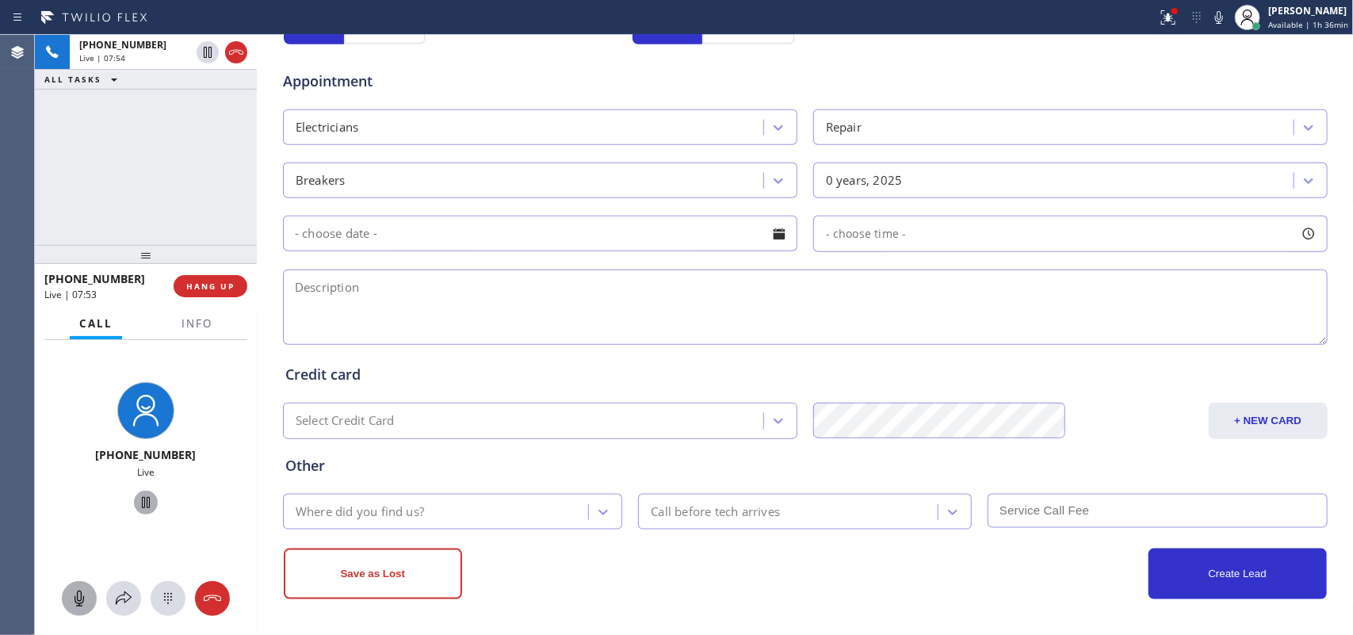
click at [777, 236] on div at bounding box center [779, 233] width 27 height 27
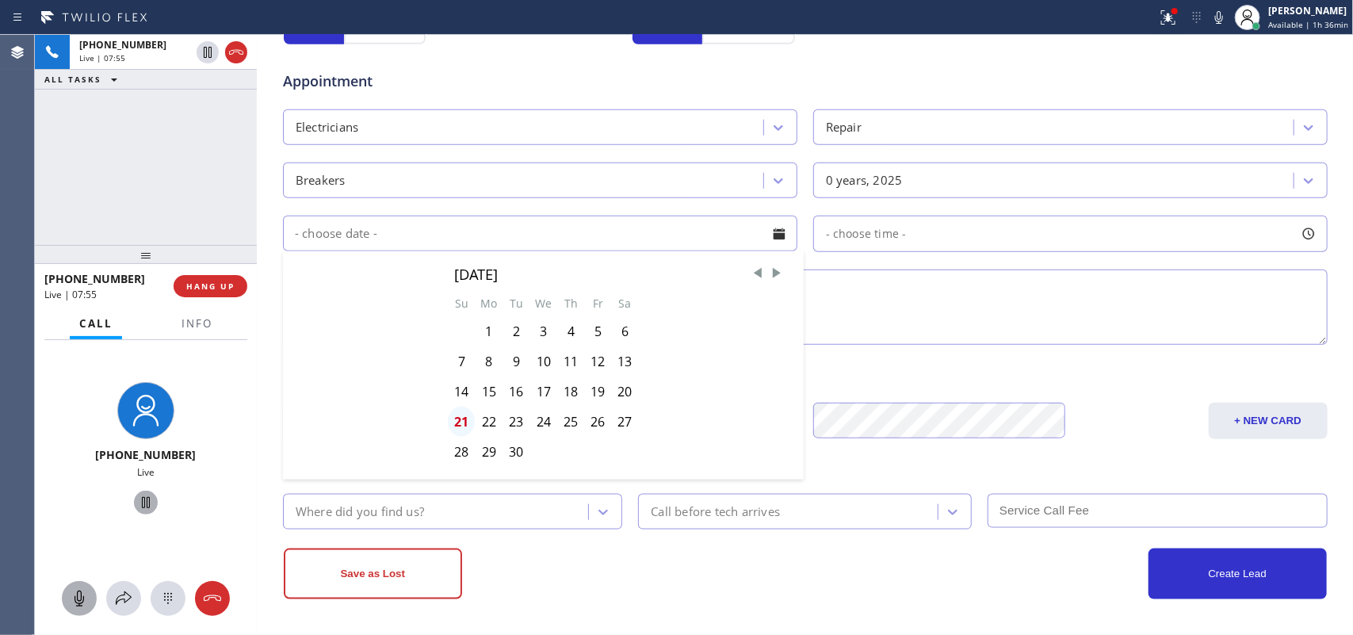
click at [450, 425] on div "21" at bounding box center [461, 422] width 27 height 30
type input "[DATE]"
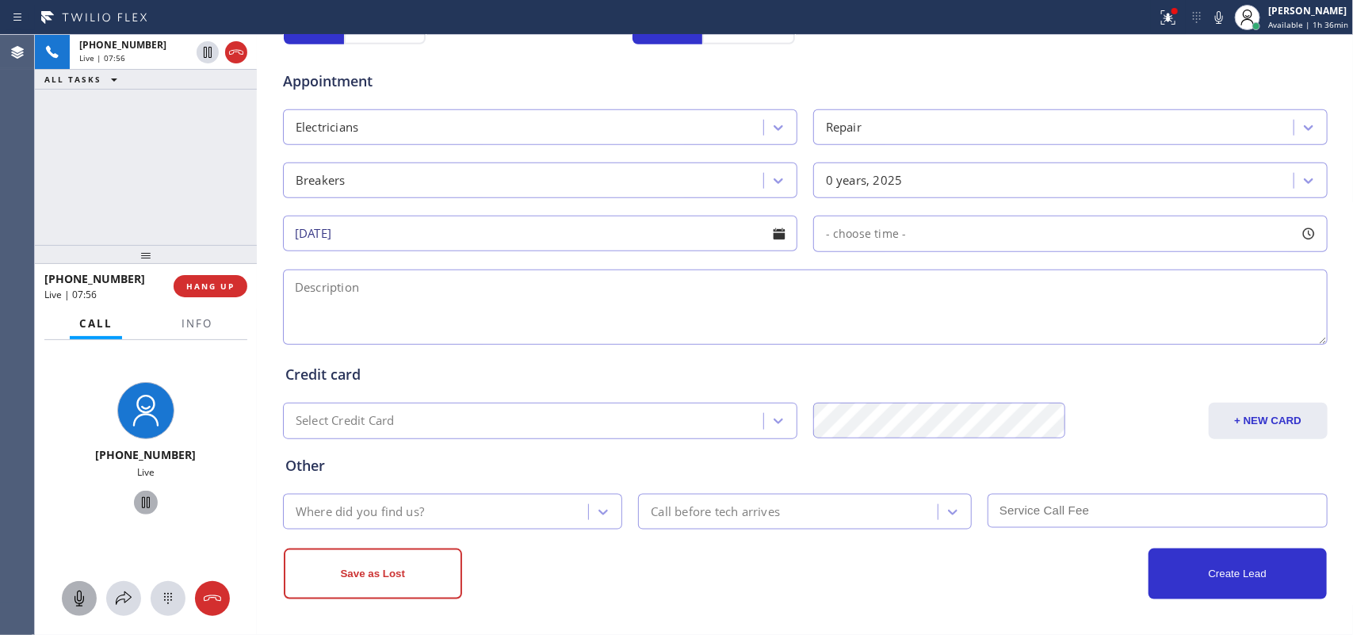
click at [1295, 236] on div at bounding box center [1308, 233] width 27 height 27
drag, startPoint x: 823, startPoint y: 330, endPoint x: 1231, endPoint y: 331, distance: 408.2
click at [1236, 331] on div at bounding box center [1245, 330] width 19 height 33
drag, startPoint x: 823, startPoint y: 330, endPoint x: 1120, endPoint y: 331, distance: 297.2
click at [1122, 331] on div at bounding box center [1131, 330] width 19 height 33
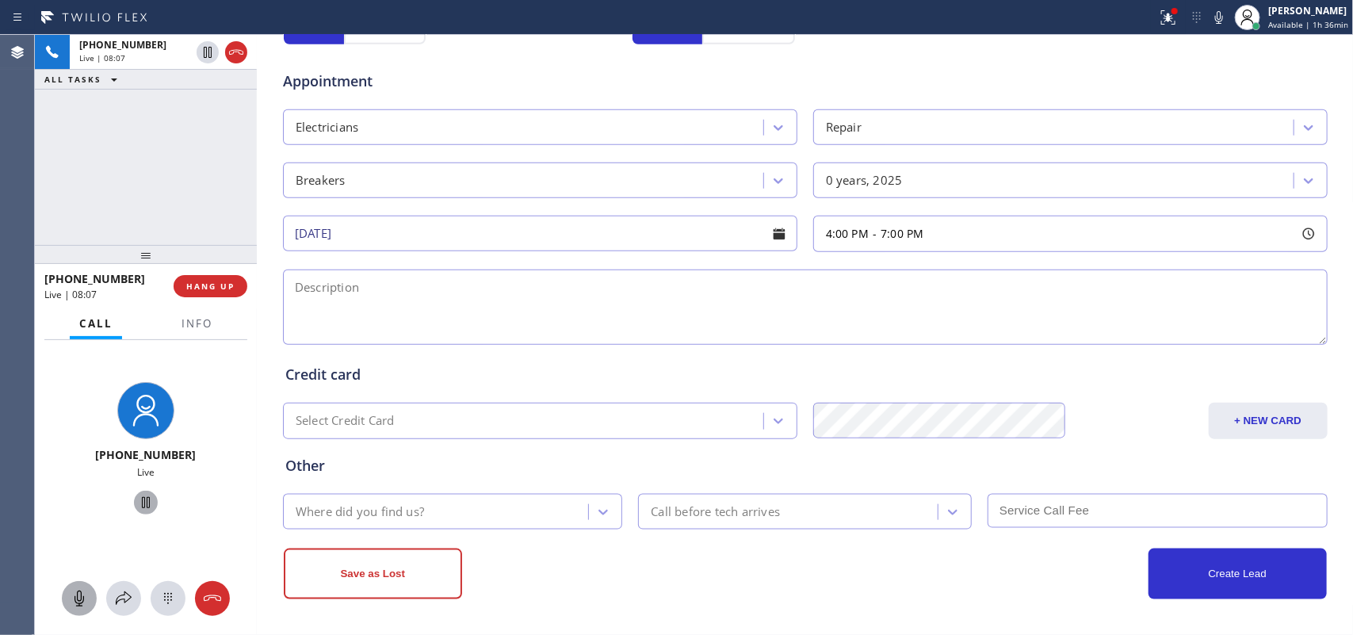
click at [600, 323] on textarea at bounding box center [805, 306] width 1045 height 75
click at [198, 323] on span "Info" at bounding box center [196, 323] width 31 height 14
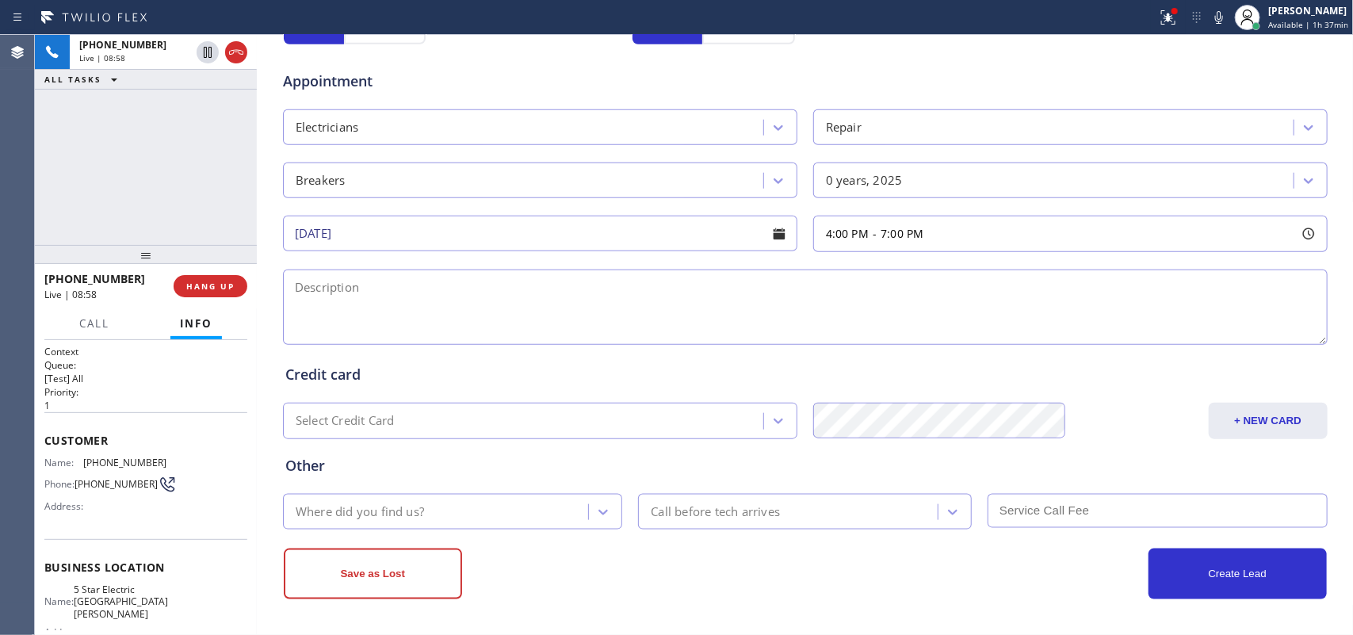
scroll to position [163, 0]
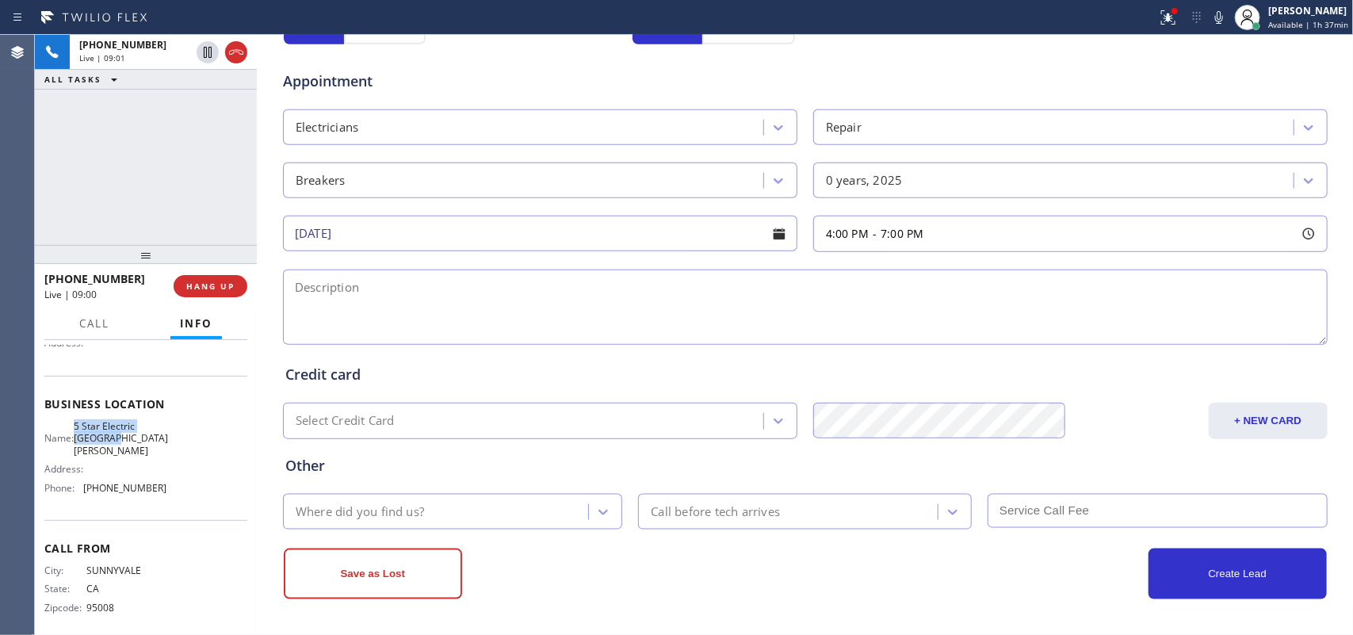
drag, startPoint x: 135, startPoint y: 438, endPoint x: 83, endPoint y: 424, distance: 53.5
click at [83, 424] on span "5 Star Electric [GEOGRAPHIC_DATA][PERSON_NAME]" at bounding box center [121, 438] width 94 height 36
copy span "5 Star Electric [GEOGRAPHIC_DATA][PERSON_NAME]"
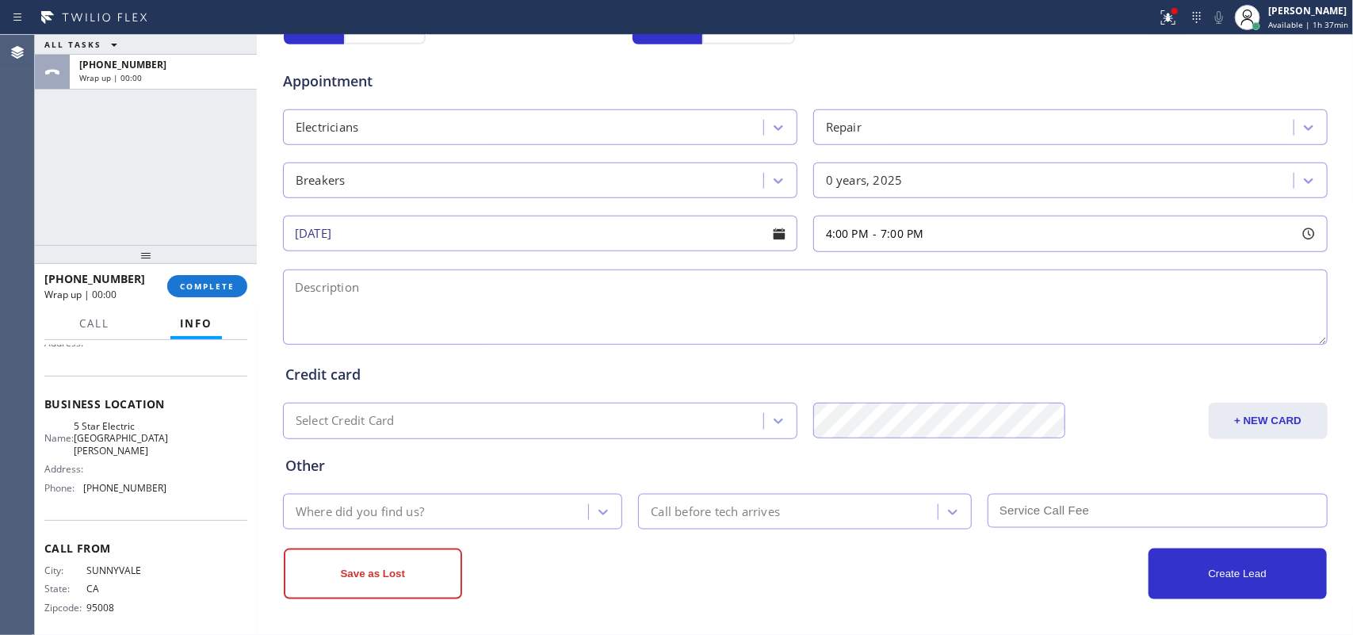
click at [87, 176] on div "ALL TASKS ALL TASKS ACTIVE TASKS TASKS IN WRAP UP [PHONE_NUMBER] Wrap up | 00:00" at bounding box center [146, 140] width 222 height 210
click at [105, 190] on div "ALL TASKS ALL TASKS ACTIVE TASKS TASKS IN WRAP UP [PHONE_NUMBER] Wrap up | 00:00" at bounding box center [146, 140] width 222 height 210
click at [97, 196] on div "ALL TASKS ALL TASKS ACTIVE TASKS TASKS IN WRAP UP [PHONE_NUMBER] Wrap up | 00:00" at bounding box center [146, 140] width 222 height 210
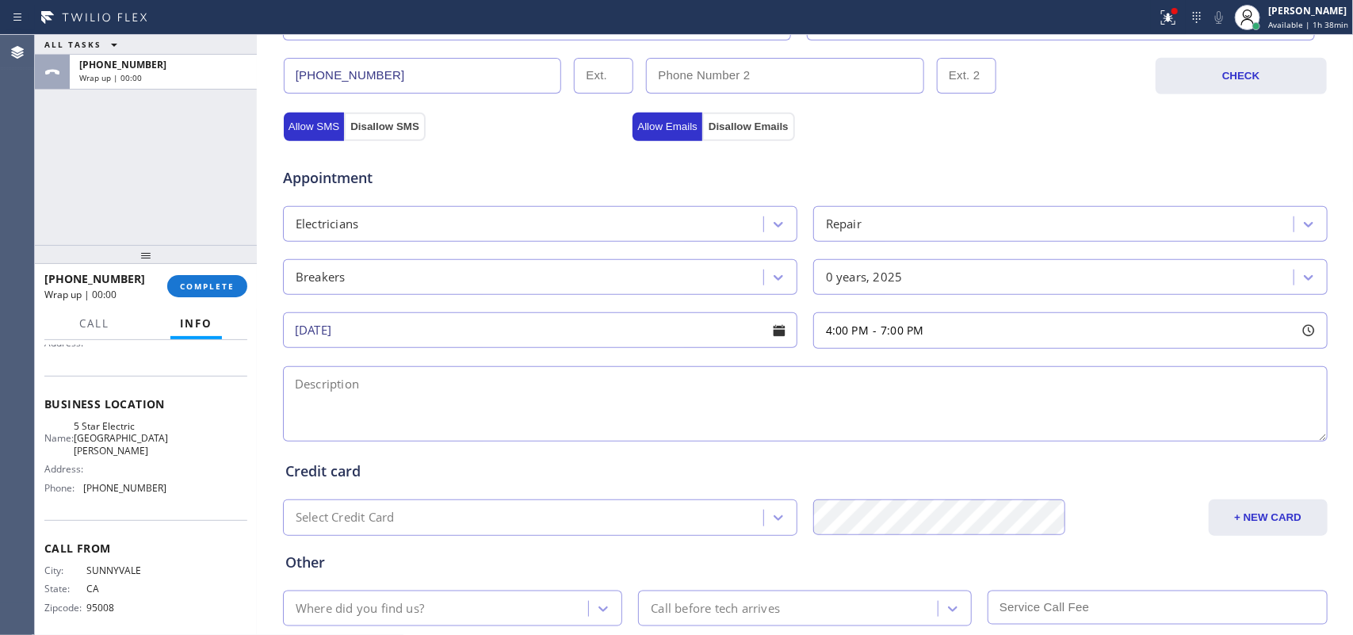
scroll to position [596, 0]
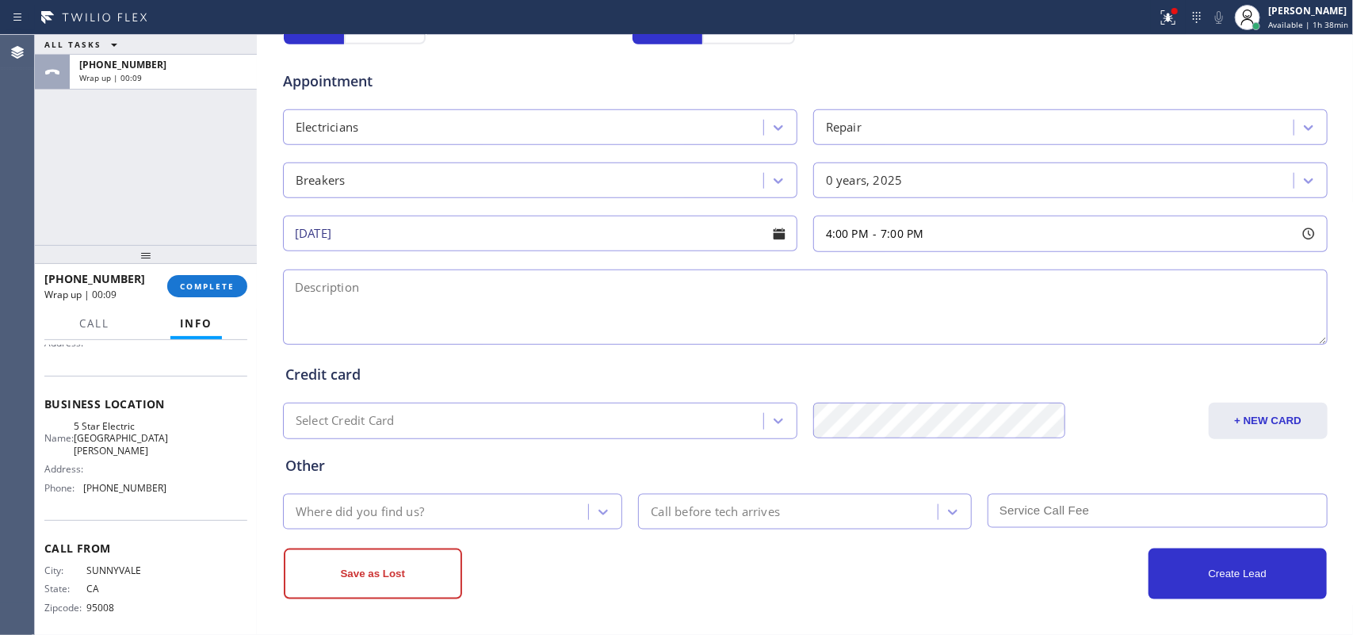
click at [113, 183] on div "ALL TASKS ALL TASKS ACTIVE TASKS TASKS IN WRAP UP [PHONE_NUMBER] Wrap up | 00:09" at bounding box center [146, 140] width 222 height 210
click at [64, 183] on div "ALL TASKS ALL TASKS ACTIVE TASKS TASKS IN WRAP UP [PHONE_NUMBER] Wrap up | 00:17" at bounding box center [146, 140] width 222 height 210
click at [766, 319] on textarea at bounding box center [805, 306] width 1045 height 75
click at [108, 189] on div "ALL TASKS ALL TASKS ACTIVE TASKS TASKS IN WRAP UP [PHONE_NUMBER] Wrap up | 01:16" at bounding box center [146, 140] width 222 height 210
click at [369, 280] on textarea at bounding box center [805, 306] width 1045 height 75
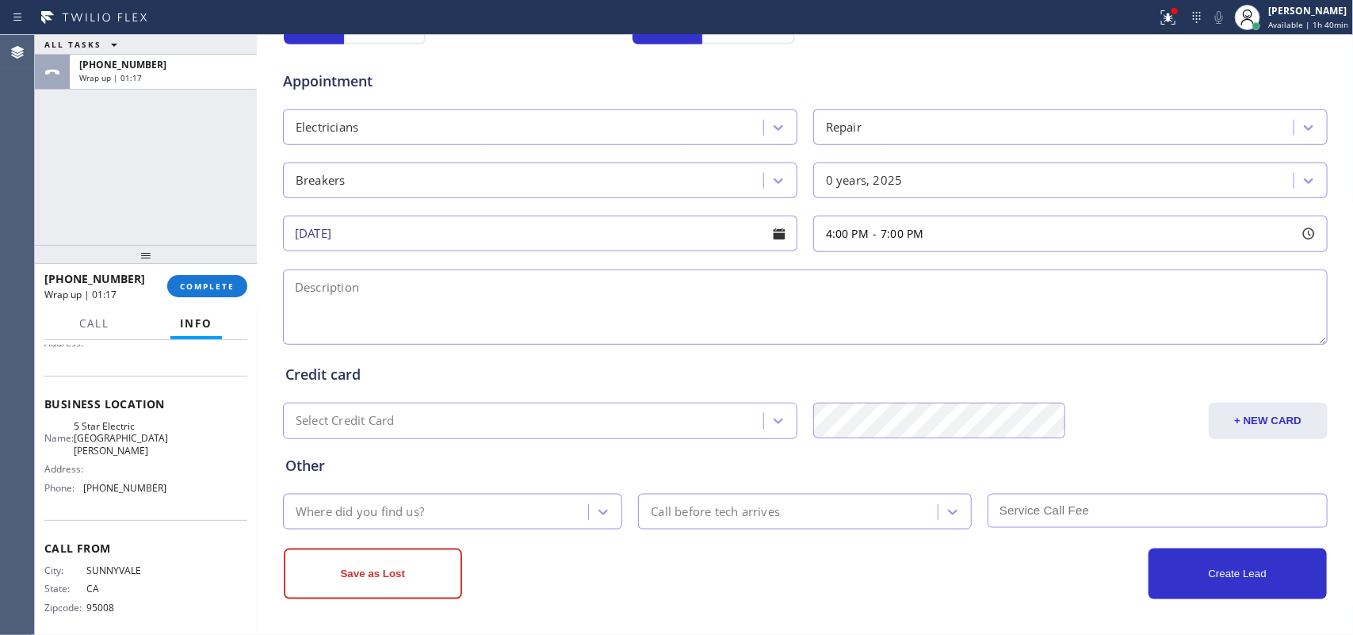
paste textarea "4-7/ $60/town house-ho/when we use the microwave the electric slow down, the po…"
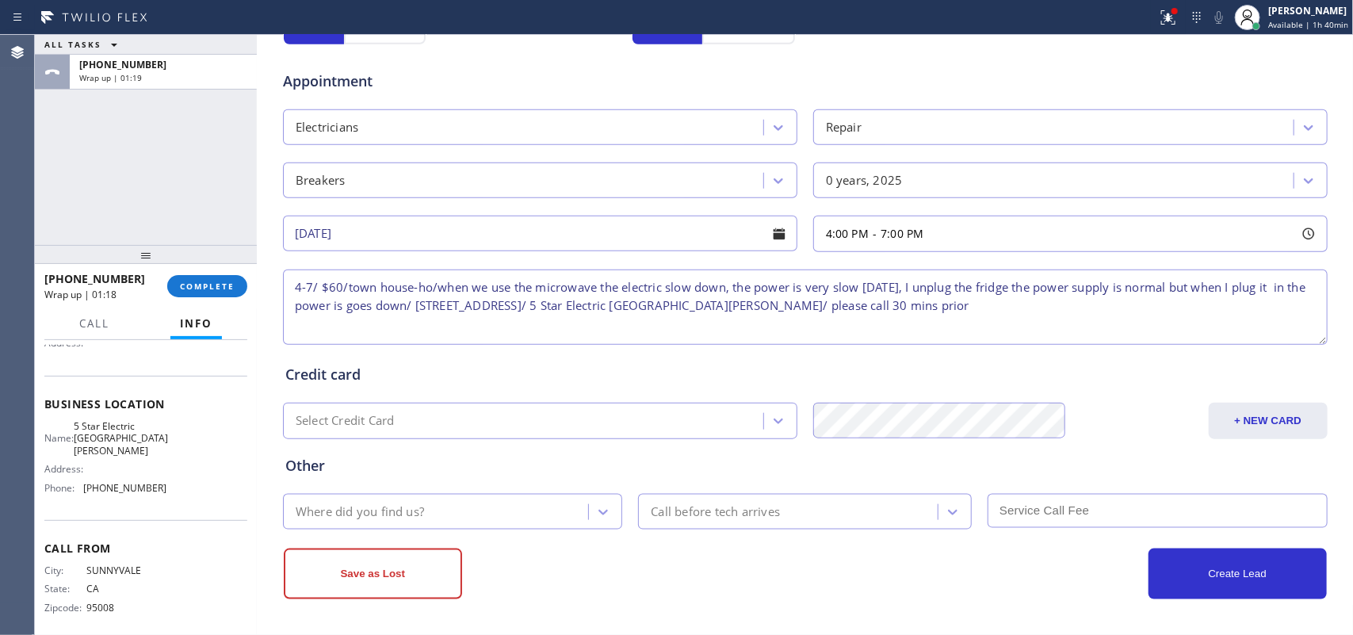
type textarea "4-7/ $60/town house-ho/when we use the microwave the electric slow down, the po…"
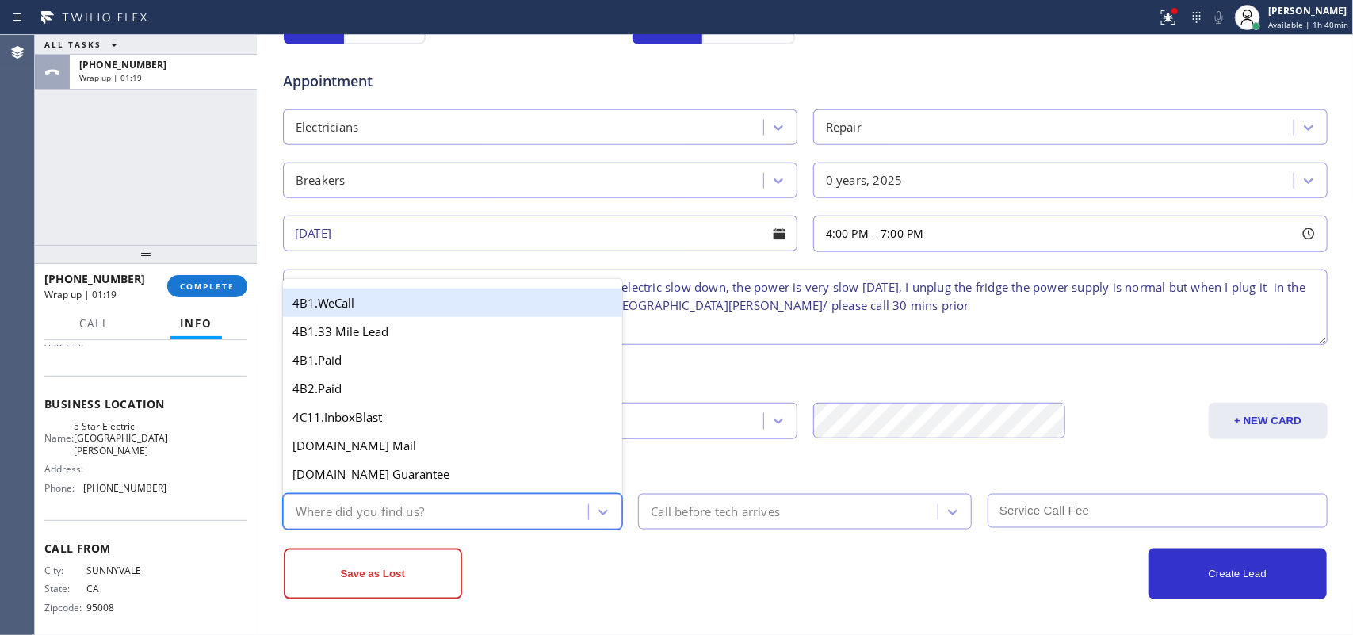
click at [575, 503] on div "Where did you find us?" at bounding box center [438, 512] width 301 height 28
type input "g"
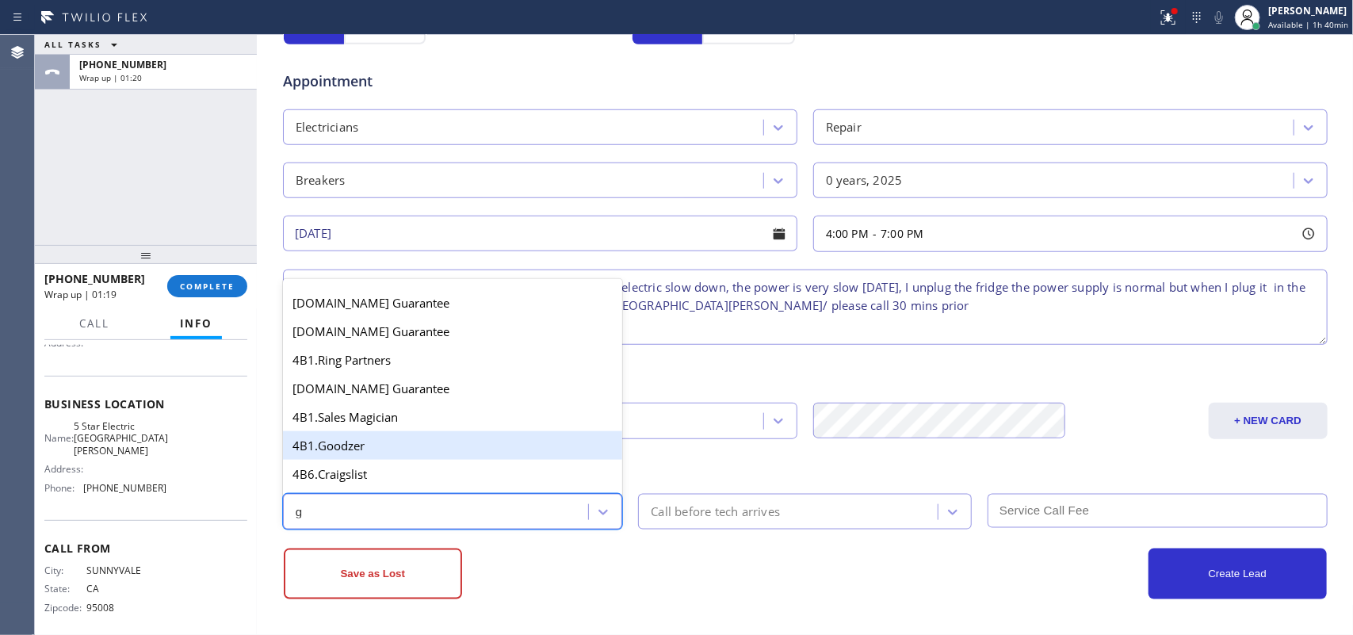
scroll to position [299, 0]
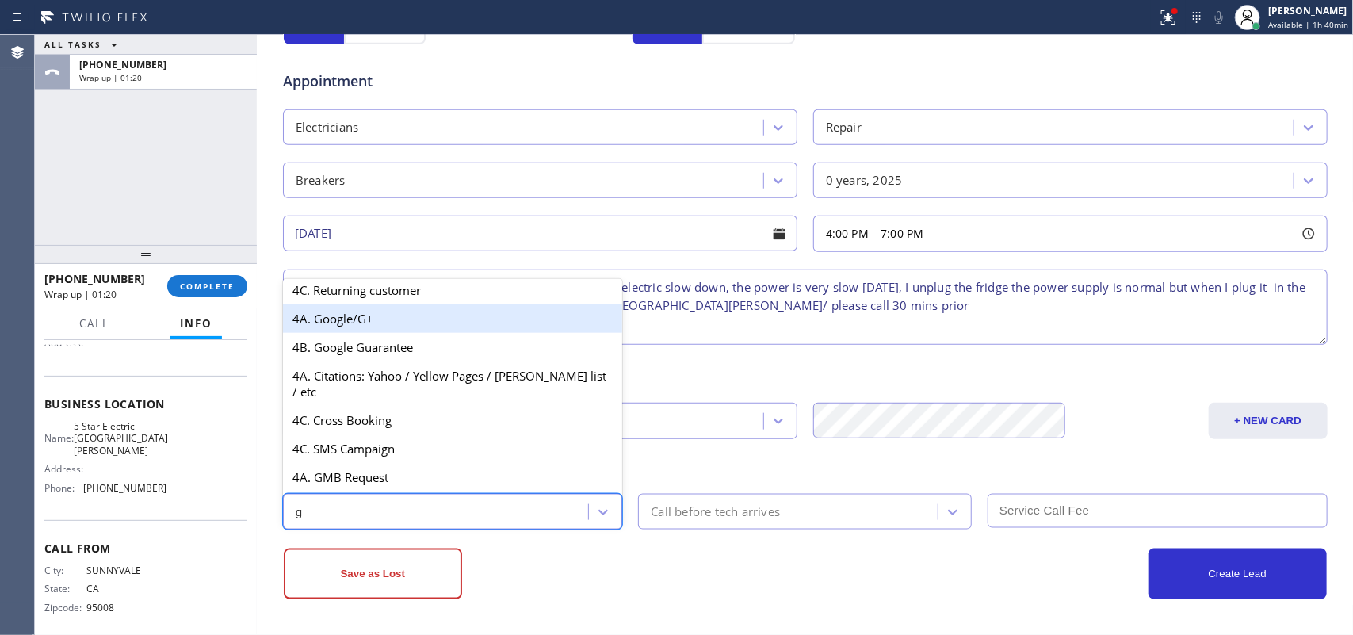
click at [413, 331] on div "4A. Google/G+" at bounding box center [453, 318] width 340 height 29
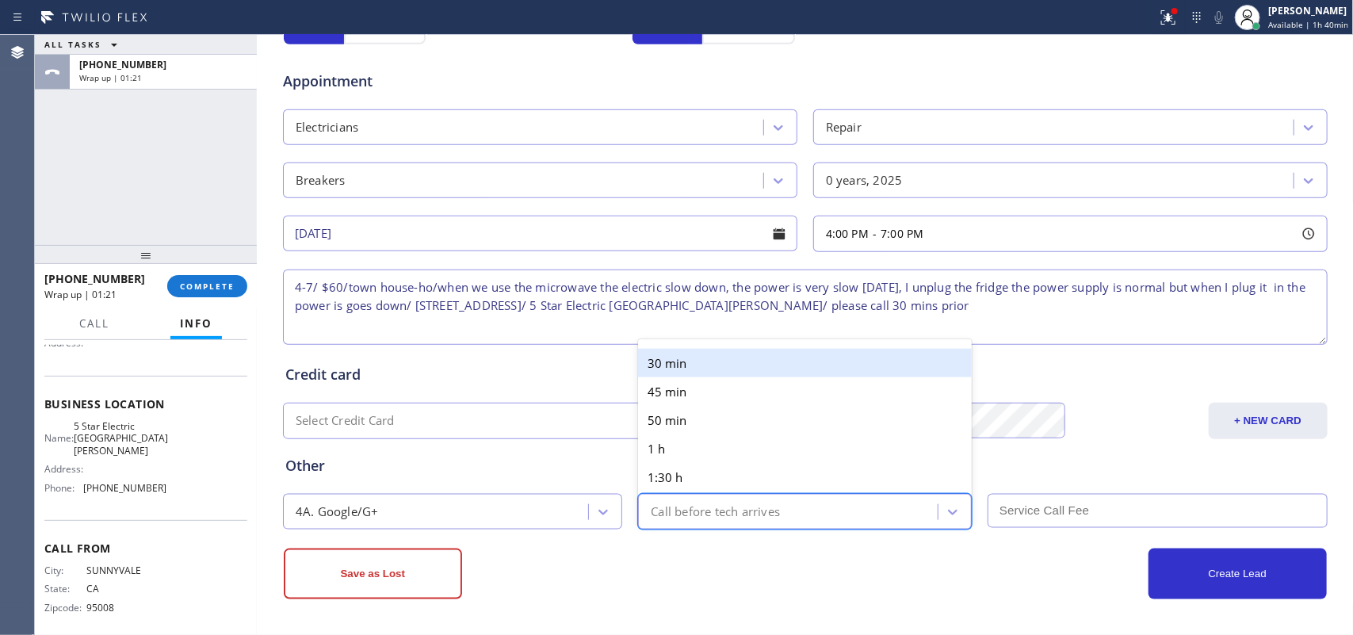
click at [716, 505] on div "Call before tech arrives" at bounding box center [715, 511] width 129 height 18
click at [727, 361] on div "30 min" at bounding box center [805, 363] width 334 height 29
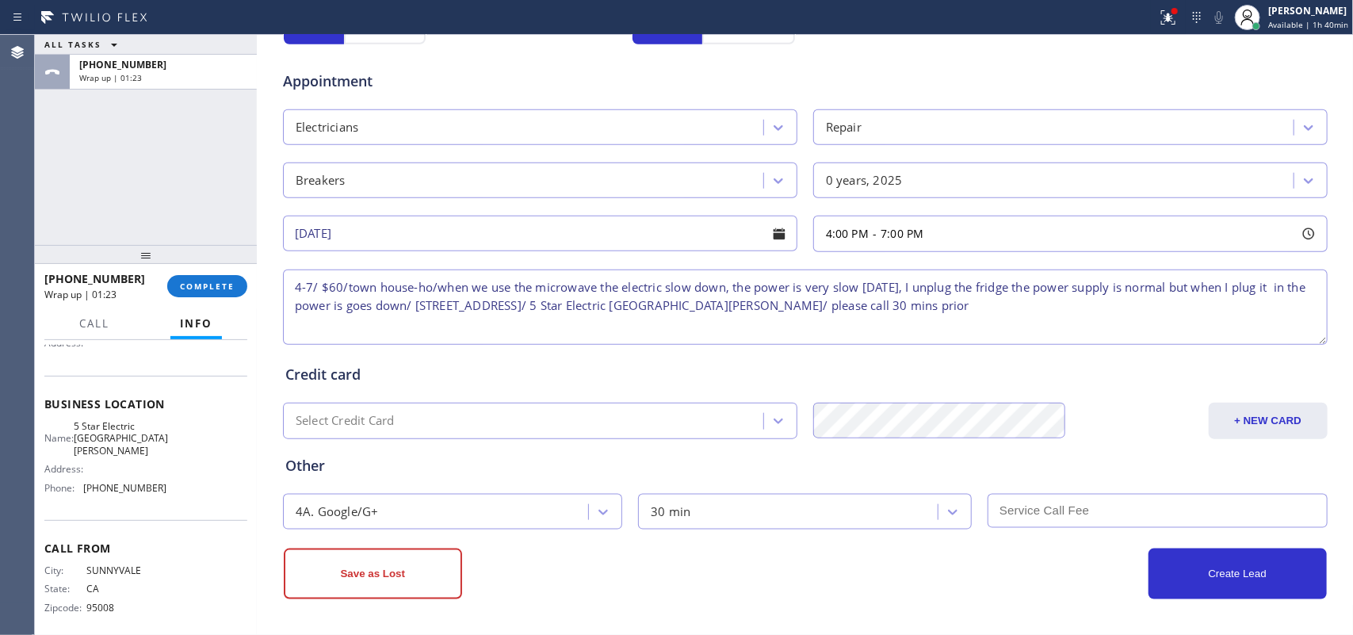
click at [1127, 502] on input "text" at bounding box center [1158, 511] width 340 height 34
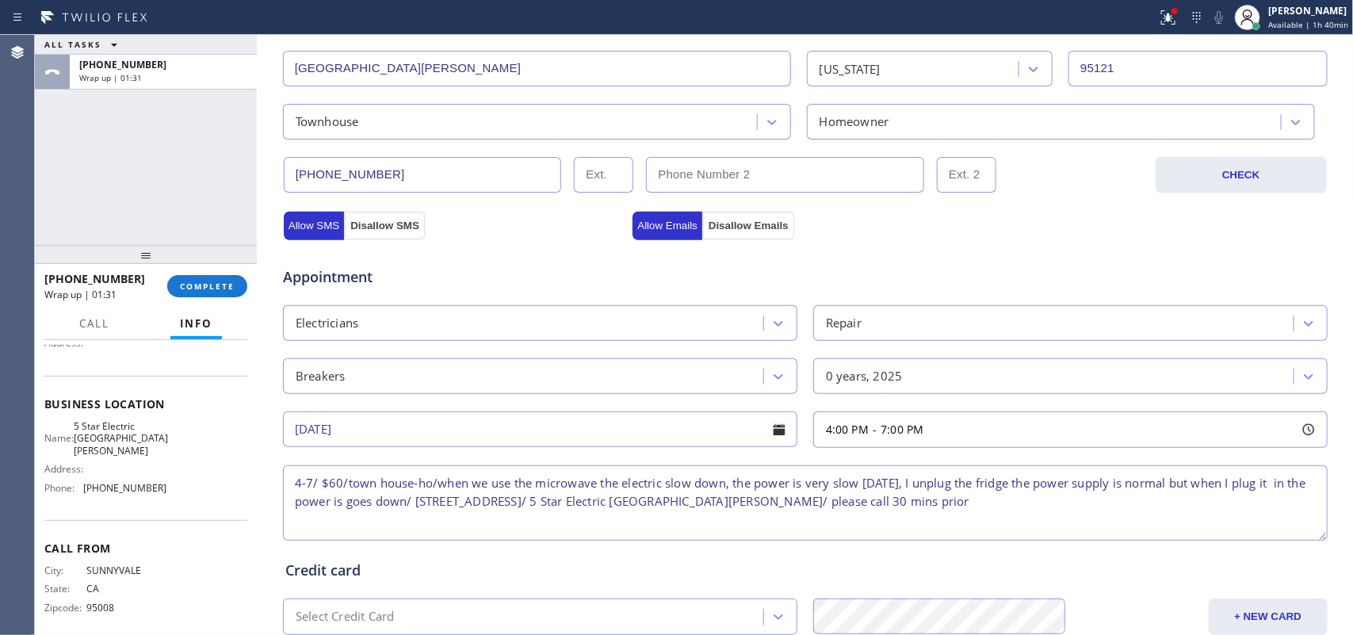
scroll to position [596, 0]
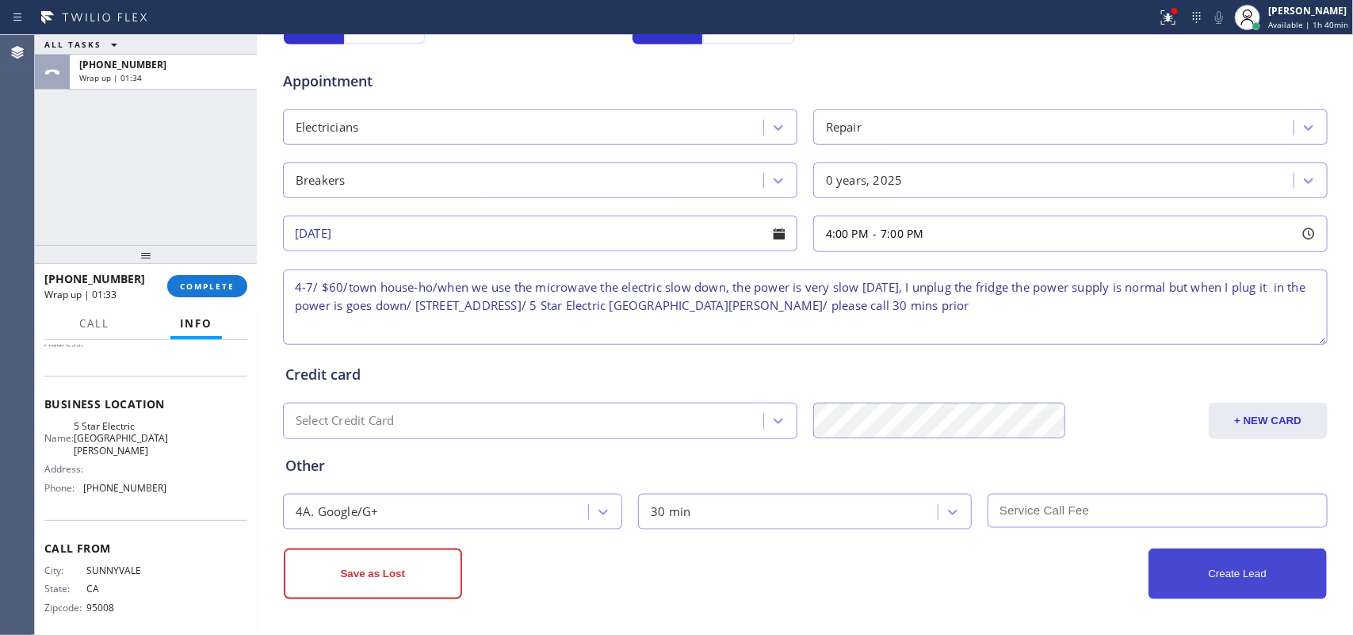
click at [1211, 567] on button "Create Lead" at bounding box center [1237, 573] width 178 height 51
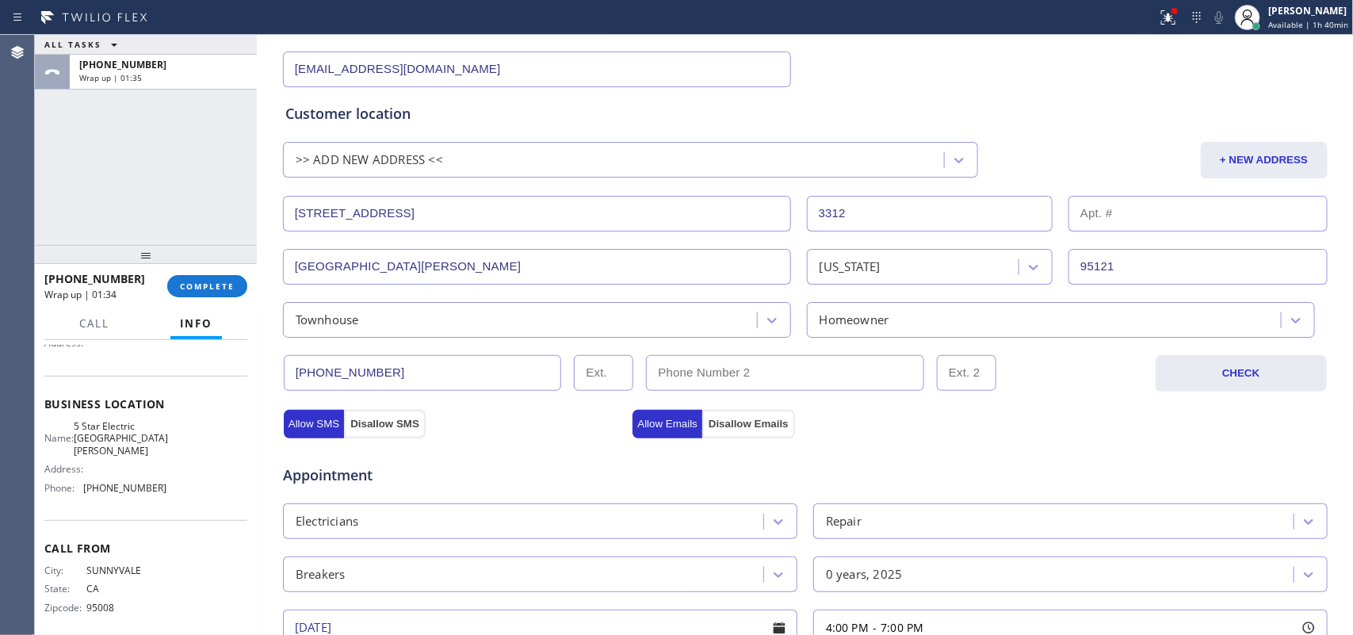
scroll to position [0, 0]
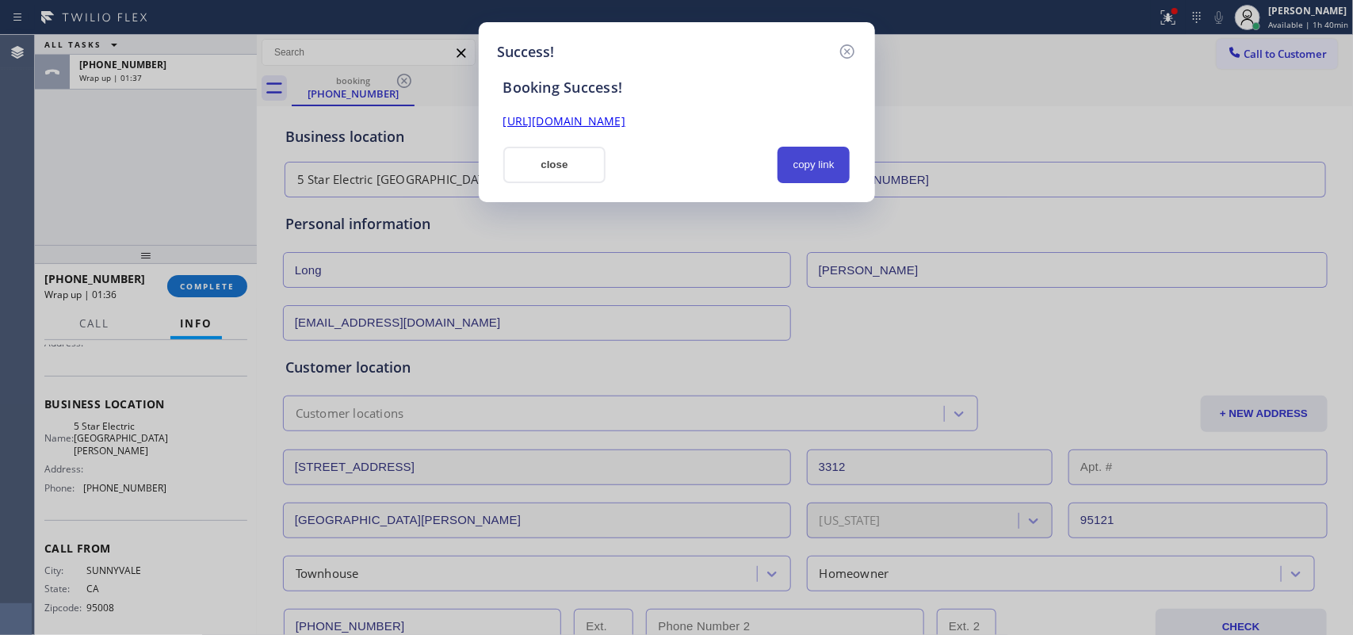
click at [841, 165] on button "copy link" at bounding box center [813, 165] width 73 height 36
click at [625, 120] on link "[URL][DOMAIN_NAME]" at bounding box center [564, 120] width 122 height 15
click at [527, 172] on button "close" at bounding box center [554, 165] width 103 height 36
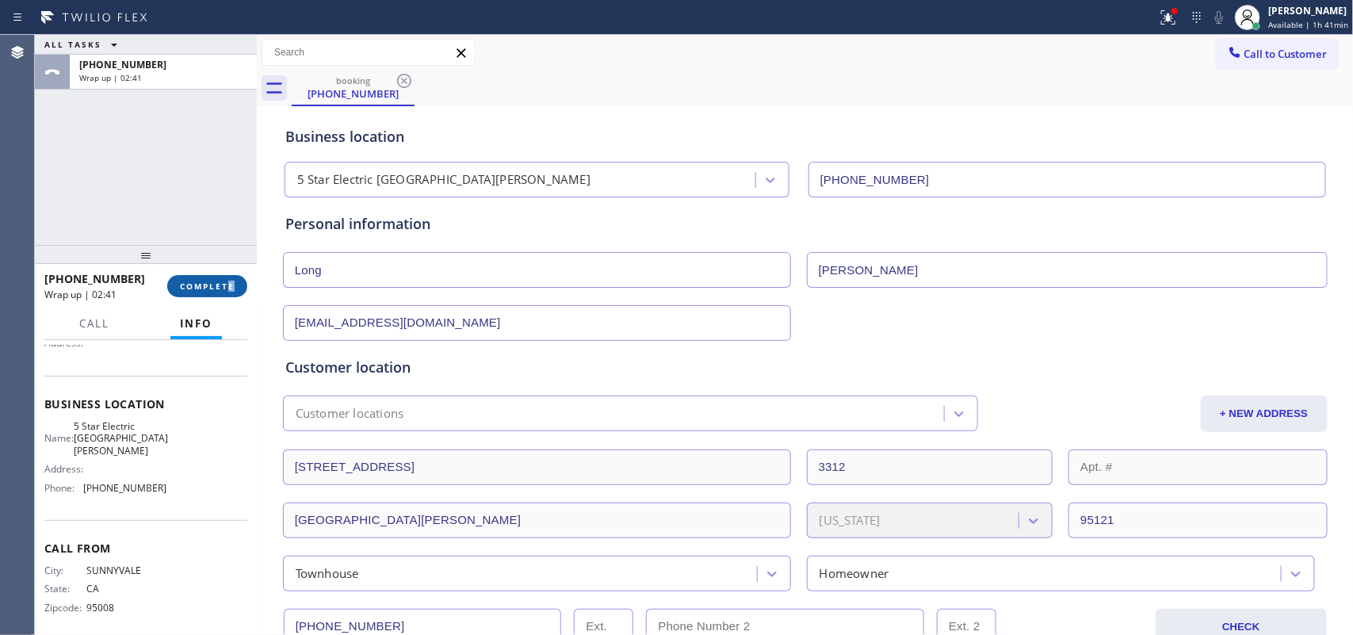
drag, startPoint x: 246, startPoint y: 288, endPoint x: 227, endPoint y: 290, distance: 19.2
click at [227, 290] on div "[PHONE_NUMBER] Wrap up | 02:41 COMPLETE" at bounding box center [146, 286] width 222 height 44
click at [227, 290] on span "COMPLETE" at bounding box center [207, 286] width 55 height 11
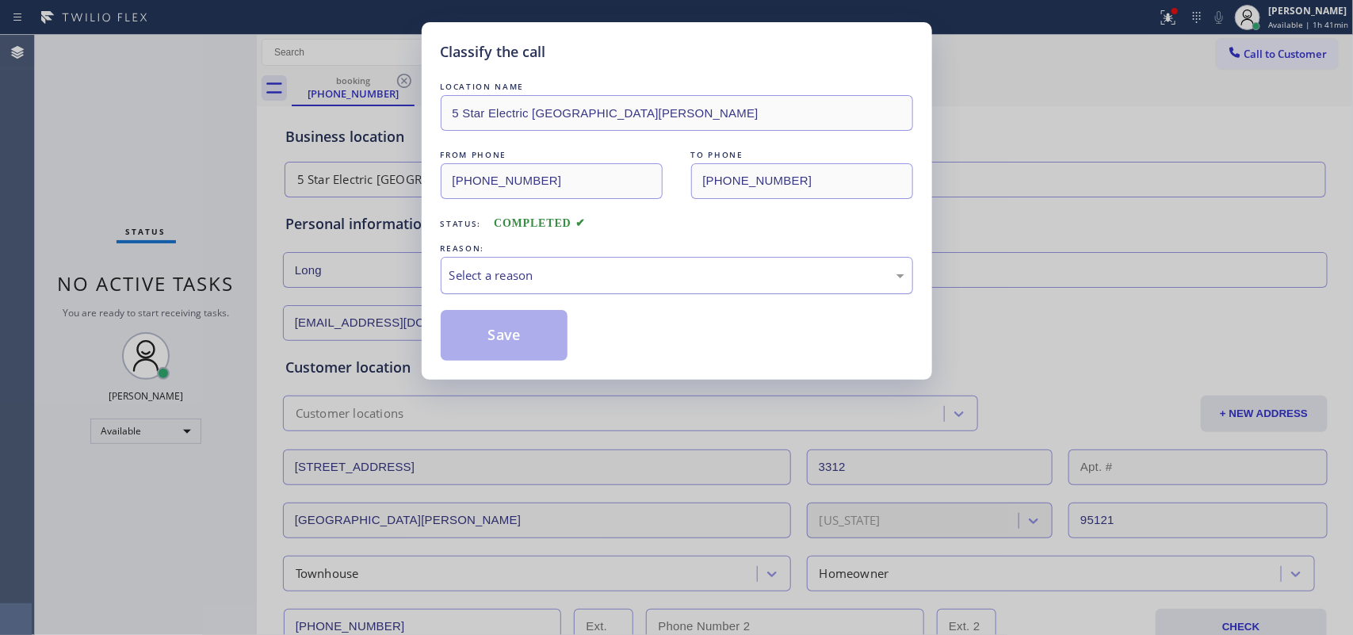
click at [636, 266] on div "Select a reason" at bounding box center [677, 275] width 472 height 37
click at [479, 335] on button "Save" at bounding box center [505, 335] width 128 height 51
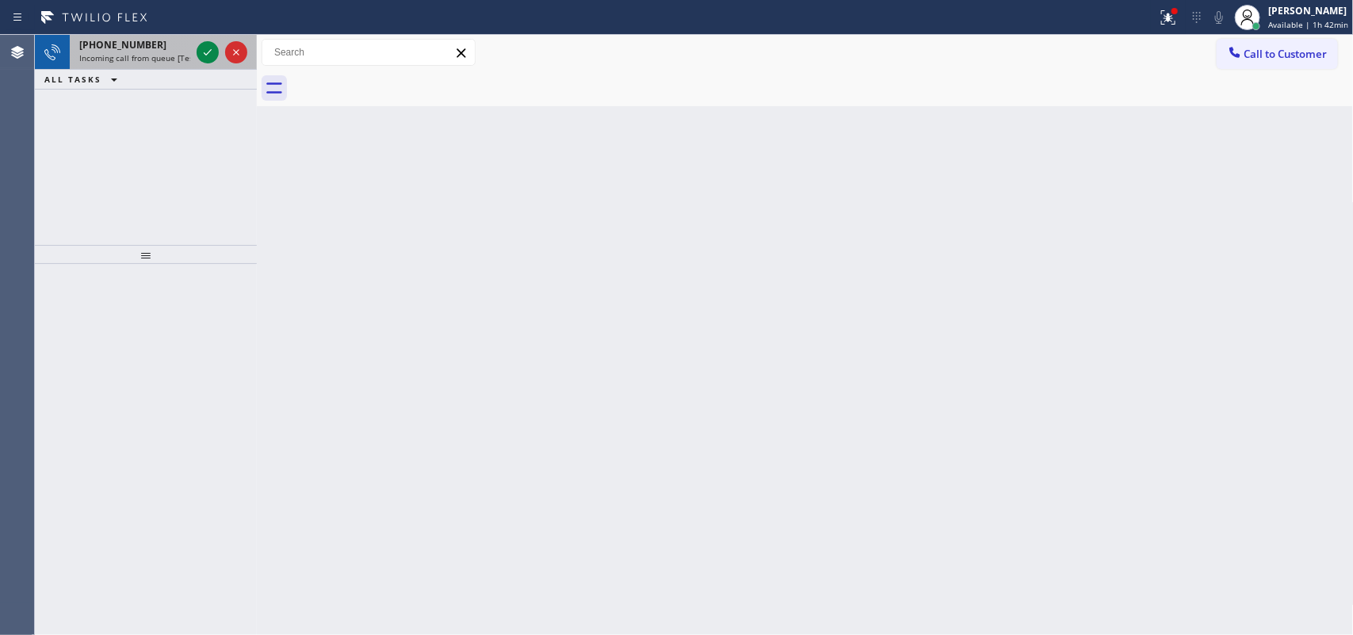
click at [139, 50] on span "[PHONE_NUMBER]" at bounding box center [122, 44] width 87 height 13
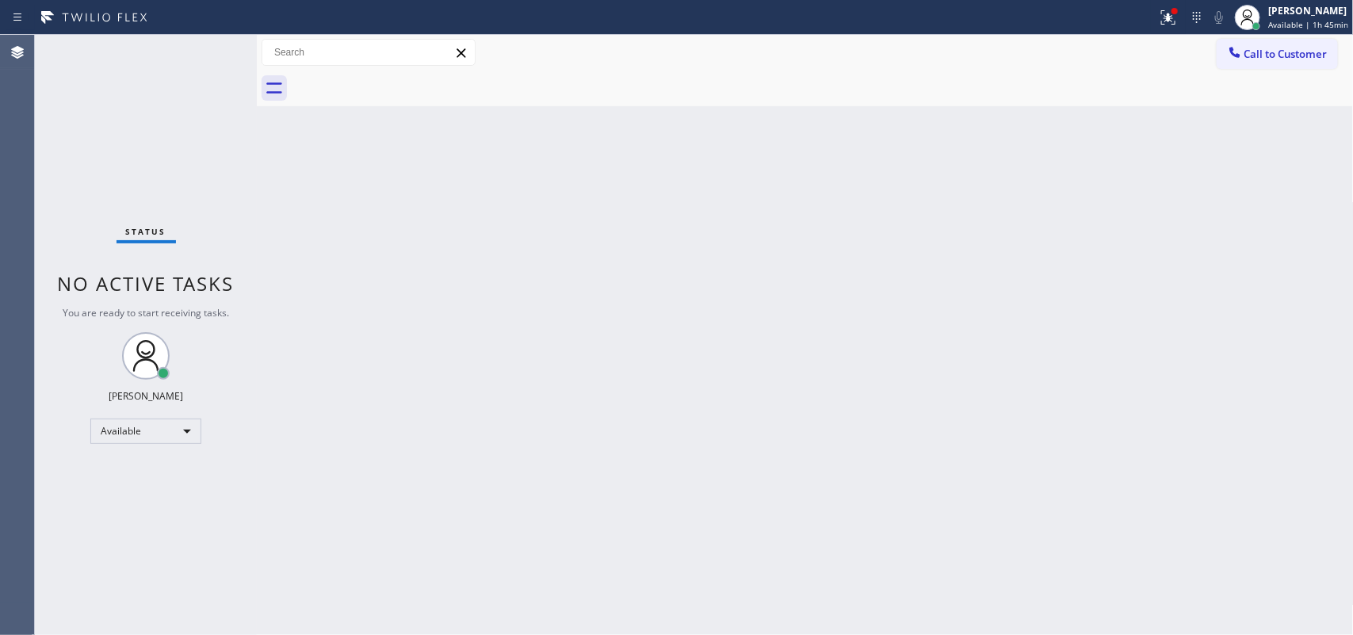
click at [97, 155] on div "Status No active tasks You are ready to start receiving tasks. [PERSON_NAME] Av…" at bounding box center [146, 335] width 222 height 600
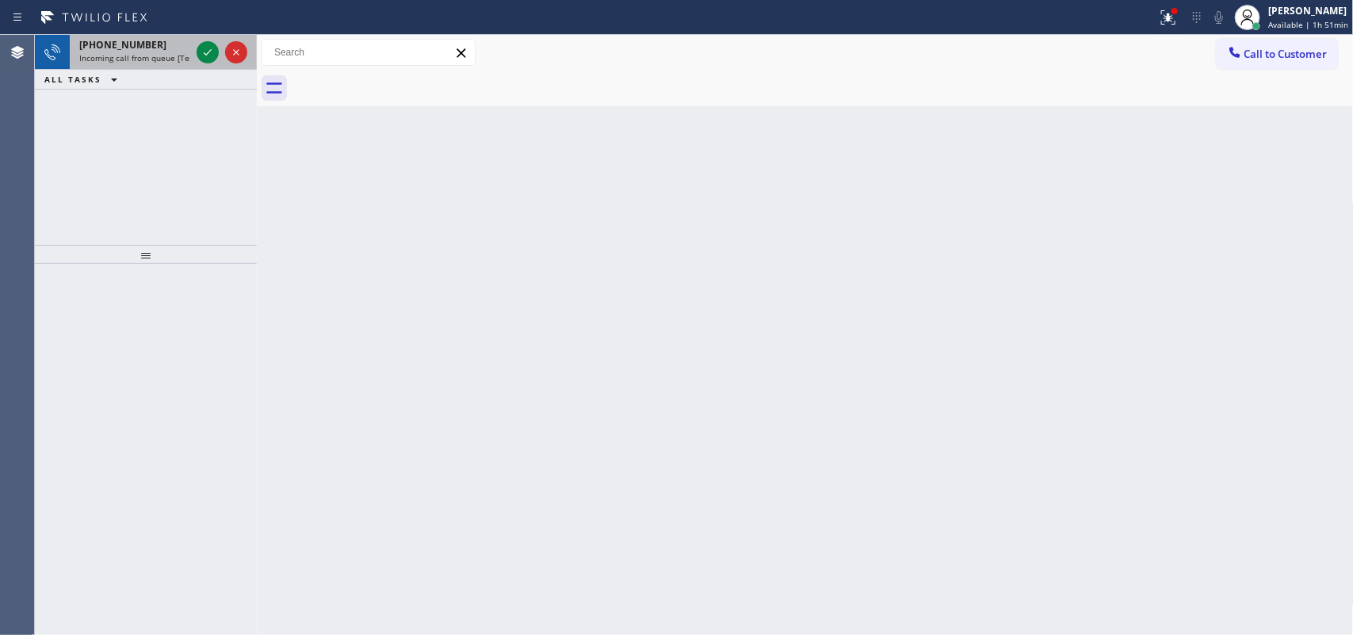
click at [155, 48] on div "[PHONE_NUMBER]" at bounding box center [134, 44] width 111 height 13
click at [148, 52] on span "Incoming call from queue [Test] All" at bounding box center [145, 57] width 132 height 11
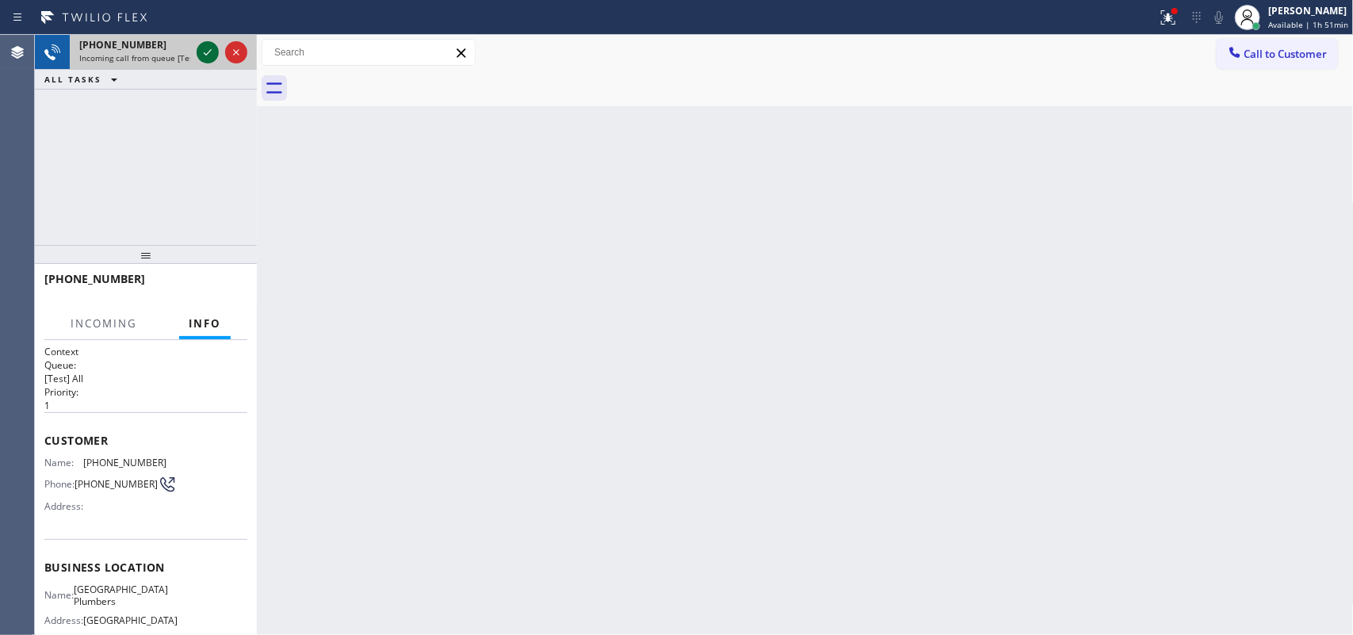
click at [211, 56] on icon at bounding box center [207, 52] width 19 height 19
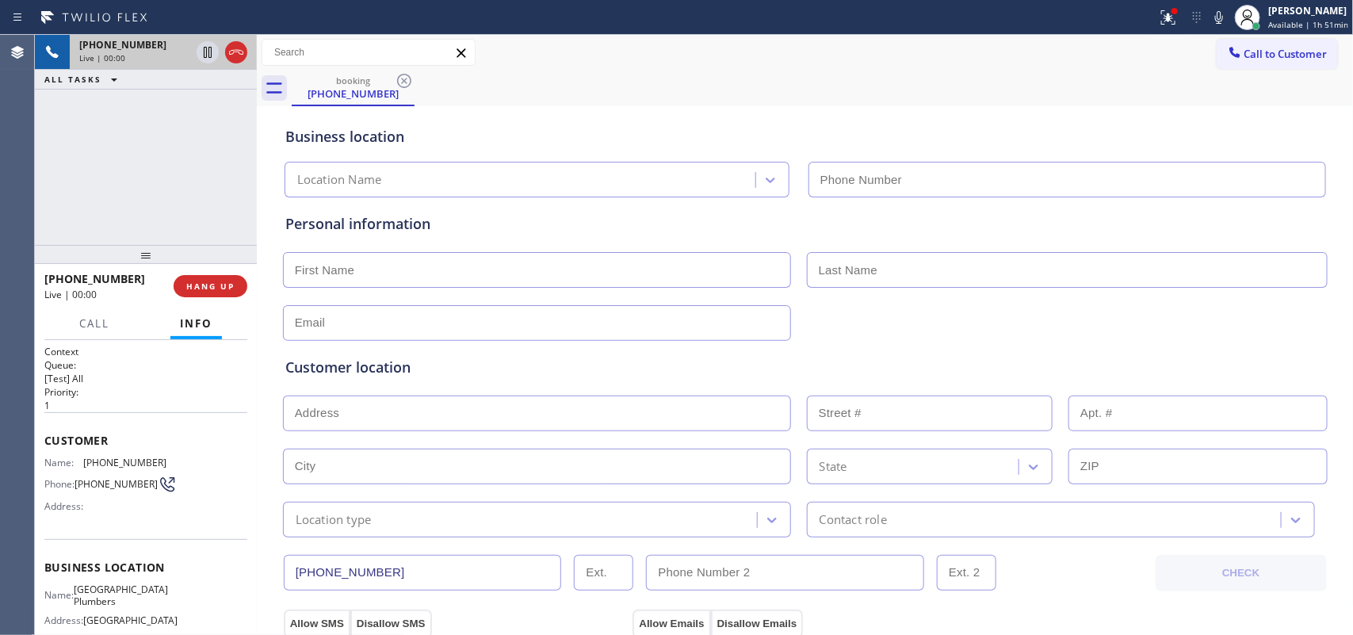
type input "[PHONE_NUMBER]"
click at [95, 330] on button "Call" at bounding box center [94, 323] width 49 height 31
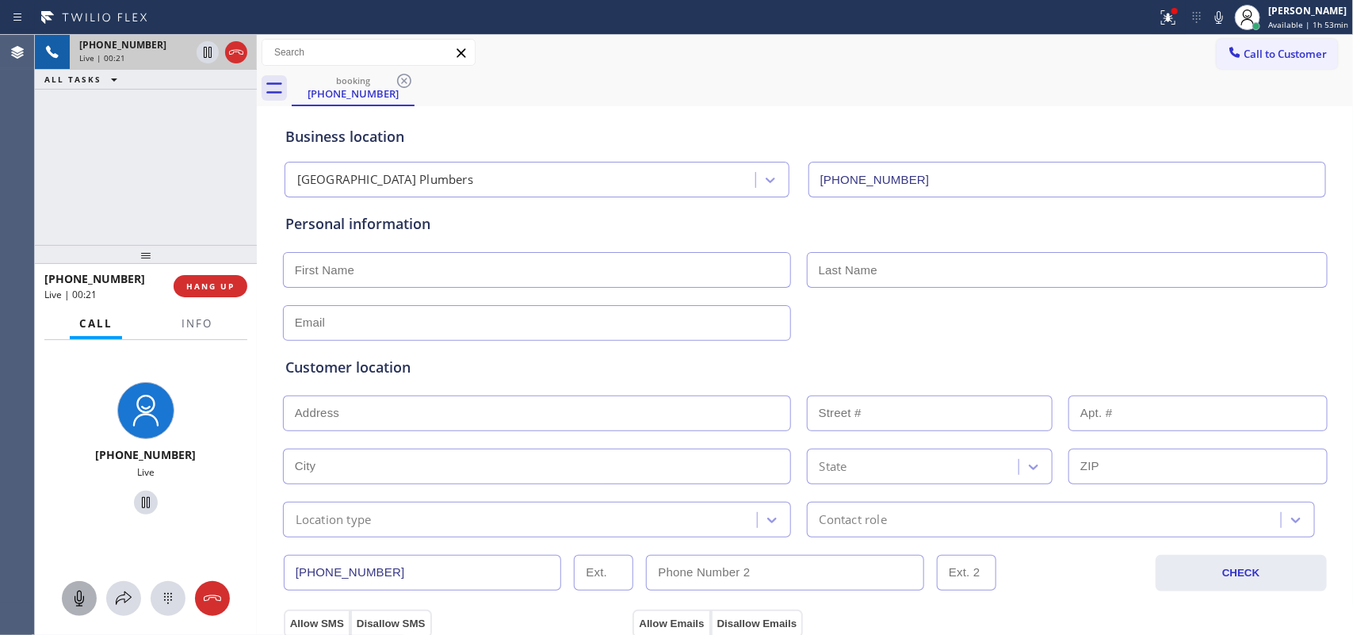
click at [81, 604] on icon at bounding box center [79, 598] width 19 height 19
click at [140, 496] on icon at bounding box center [145, 502] width 19 height 19
click at [79, 603] on icon at bounding box center [80, 598] width 10 height 16
click at [145, 504] on icon at bounding box center [145, 502] width 19 height 19
click at [516, 270] on input "text" at bounding box center [537, 270] width 508 height 36
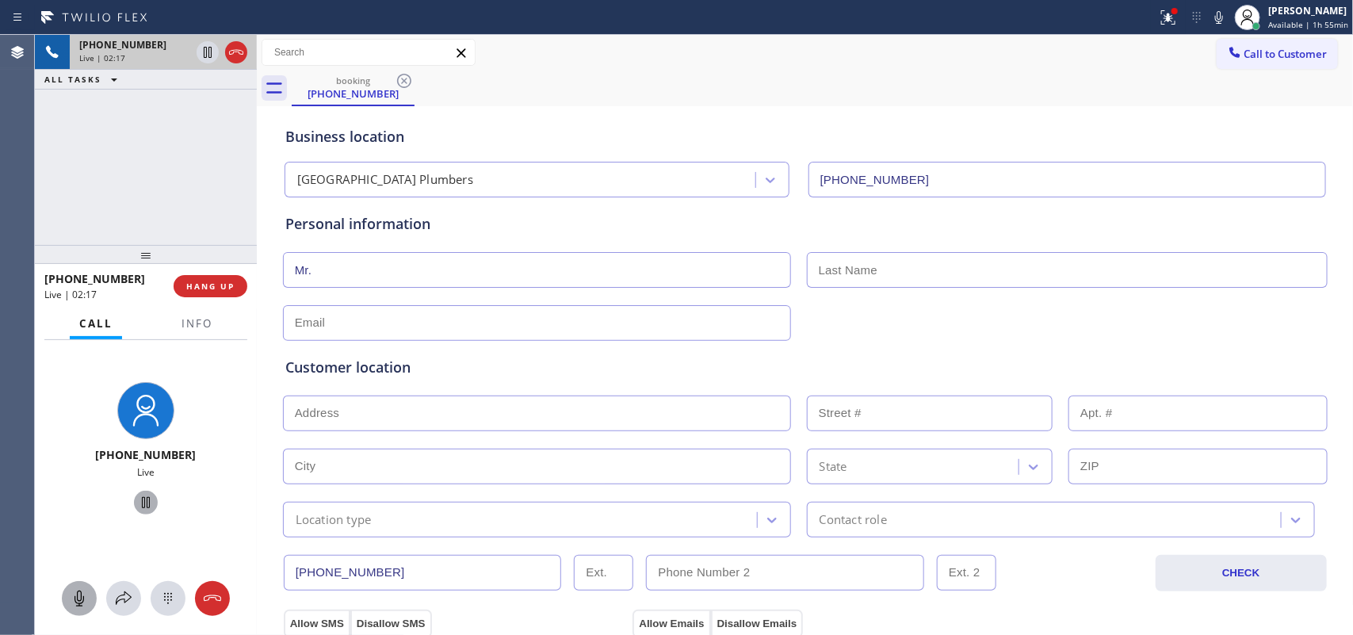
type input "Mr."
type input "[PERSON_NAME]"
click at [525, 325] on input "text" at bounding box center [537, 323] width 508 height 36
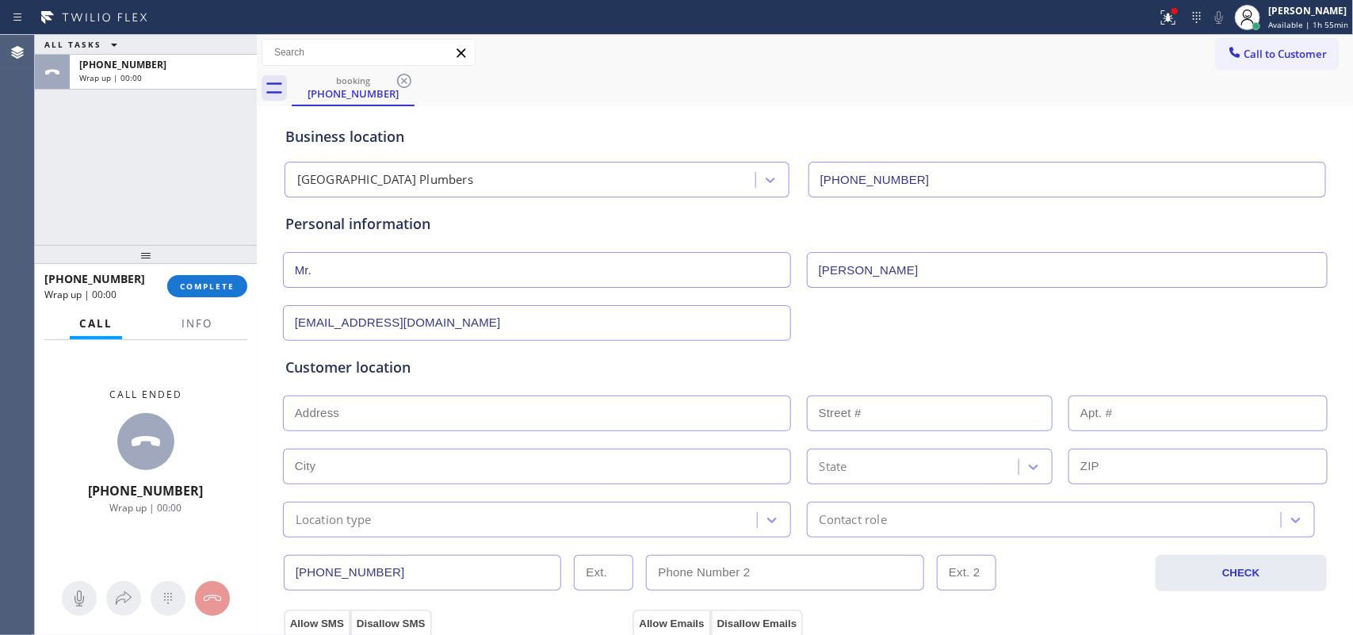
type input "[EMAIL_ADDRESS][DOMAIN_NAME]"
click at [584, 418] on input "text" at bounding box center [537, 413] width 508 height 36
click at [466, 408] on input "text" at bounding box center [537, 413] width 508 height 36
paste input "[STREET_ADDRESS],"
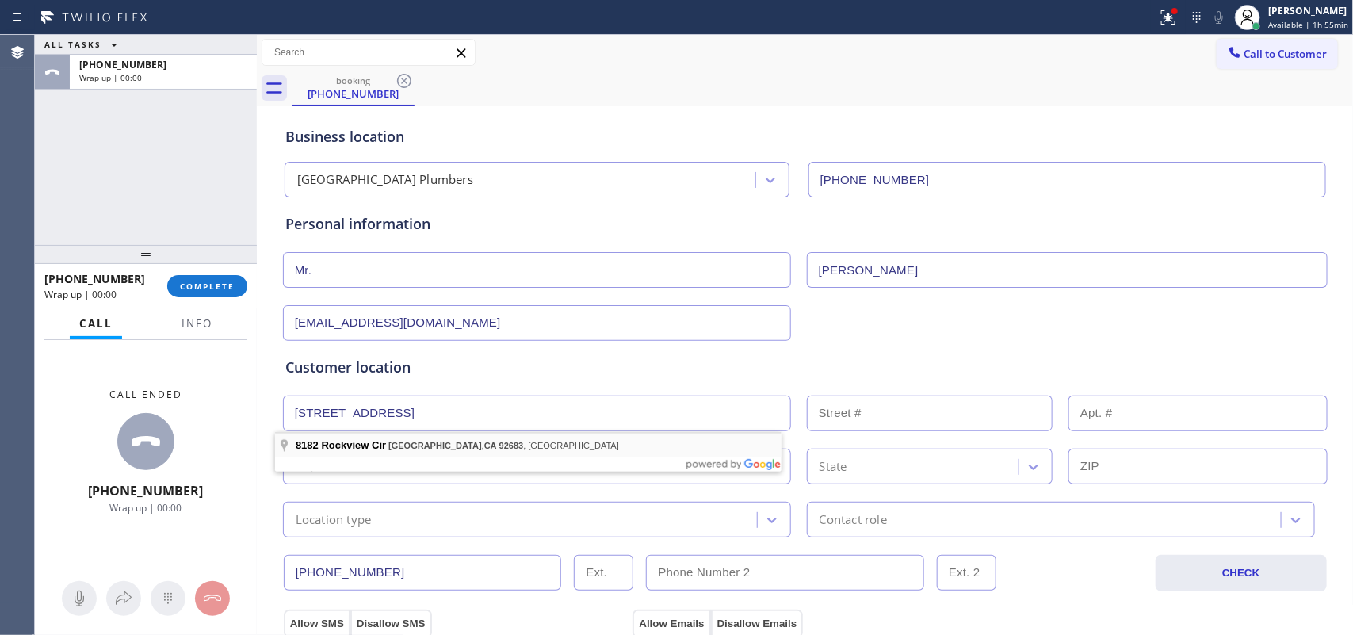
type input "[STREET_ADDRESS]"
type input "8182"
type input "[GEOGRAPHIC_DATA]"
type input "92683"
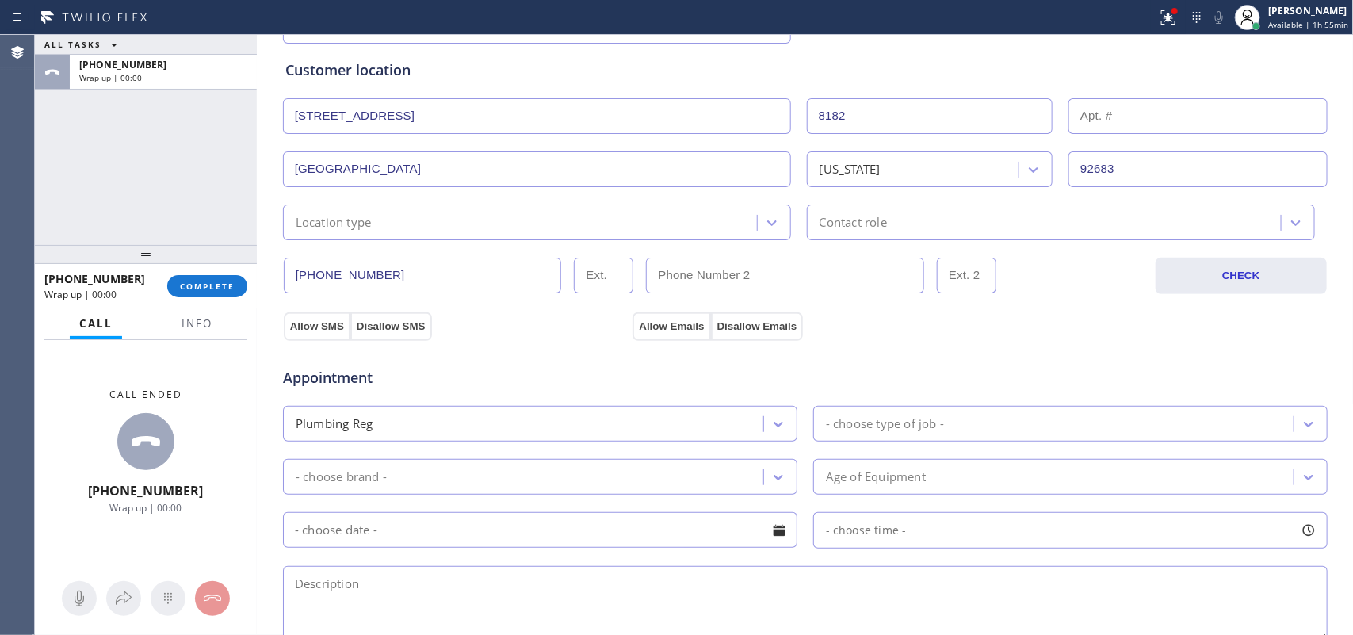
scroll to position [396, 0]
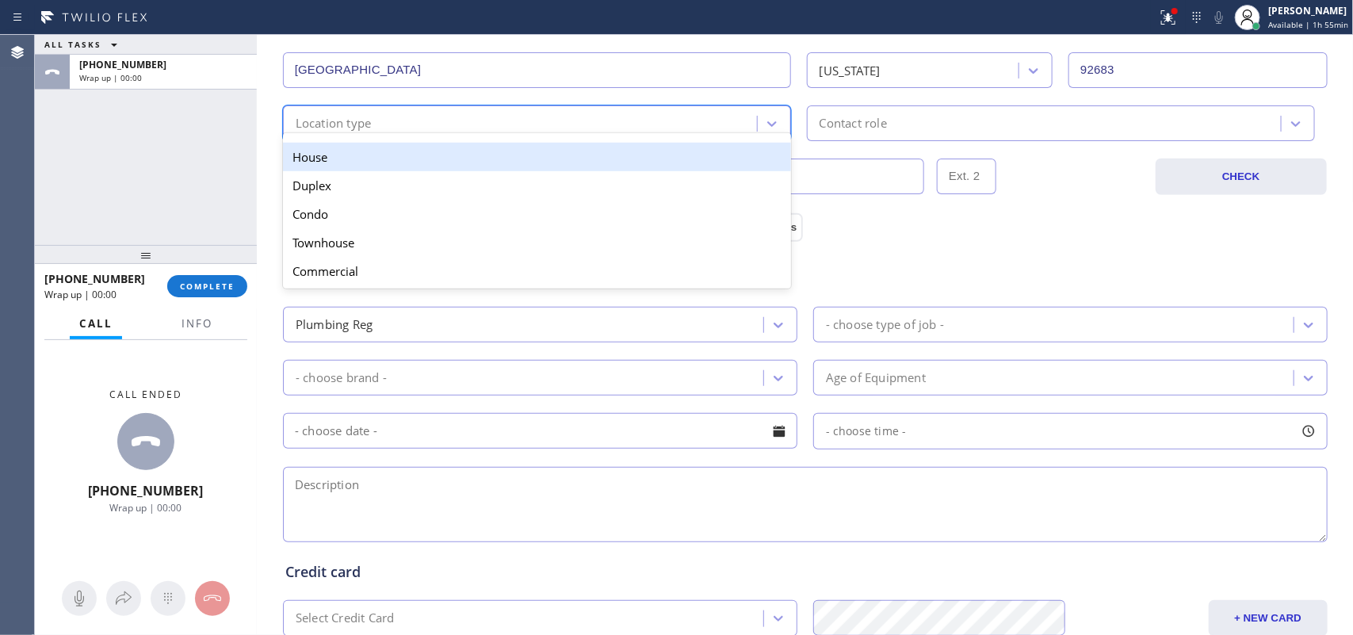
click at [575, 132] on div "Location type" at bounding box center [522, 123] width 469 height 28
click at [575, 155] on div "House" at bounding box center [537, 157] width 508 height 29
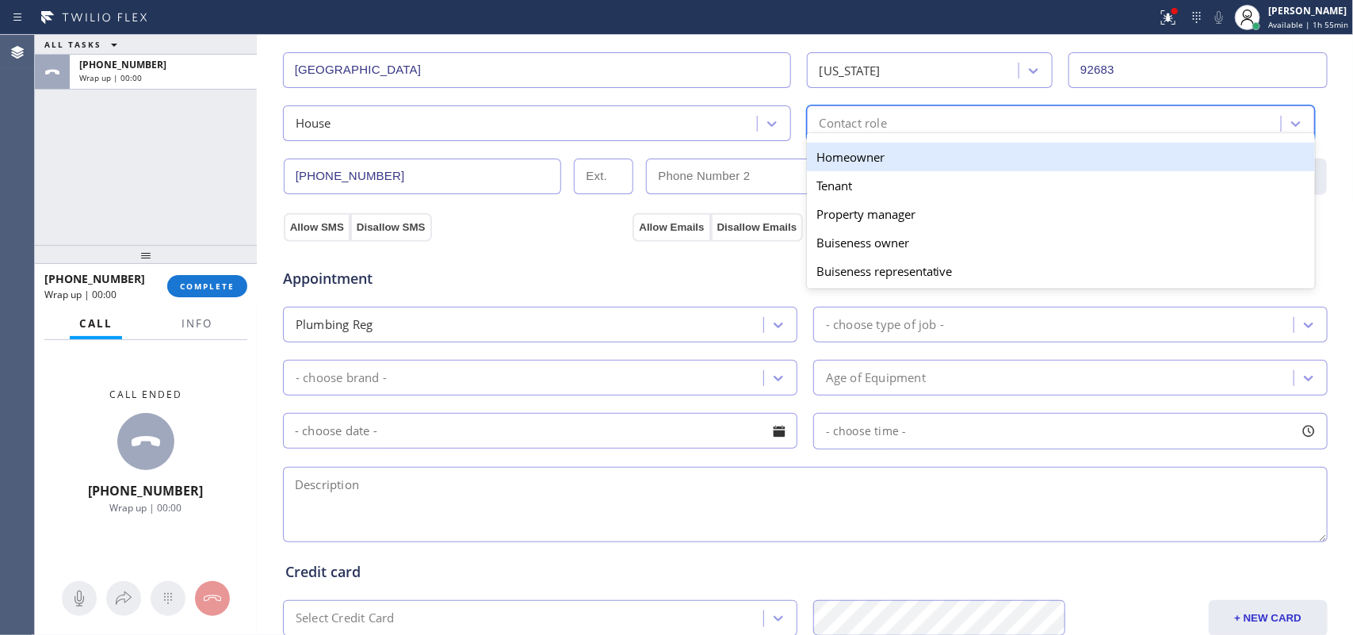
click at [844, 128] on div "Contact role" at bounding box center [853, 123] width 67 height 18
drag, startPoint x: 857, startPoint y: 159, endPoint x: 845, endPoint y: 149, distance: 15.2
click at [857, 157] on div "Homeowner" at bounding box center [1061, 157] width 508 height 29
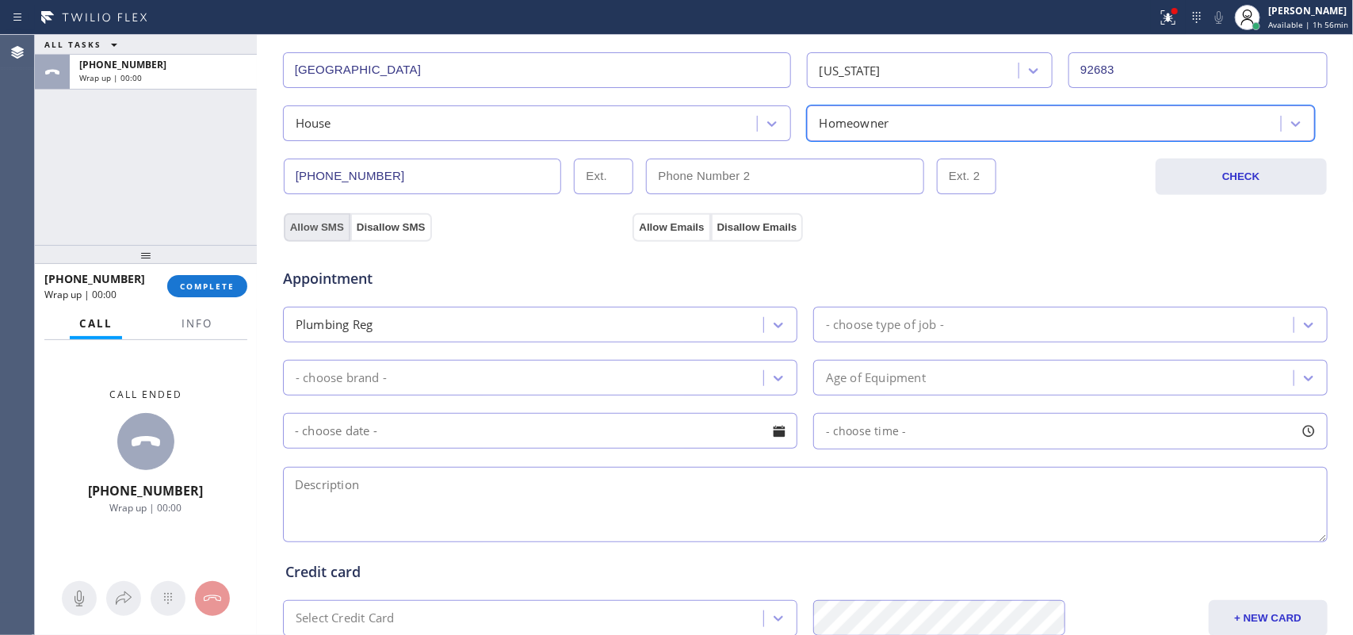
click at [319, 224] on button "Allow SMS" at bounding box center [317, 227] width 67 height 29
click at [644, 228] on button "Allow Emails" at bounding box center [671, 227] width 78 height 29
click at [870, 323] on div "- choose type of job -" at bounding box center [885, 324] width 118 height 18
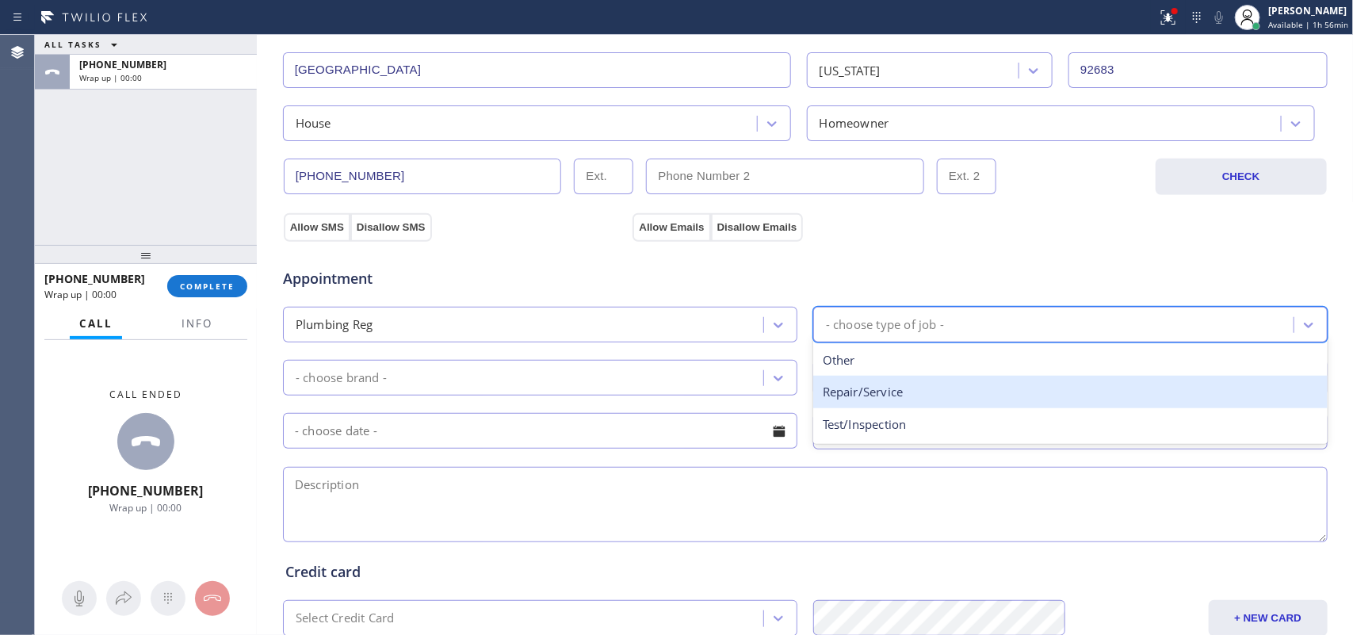
click at [901, 394] on div "Repair/Service" at bounding box center [1070, 392] width 514 height 32
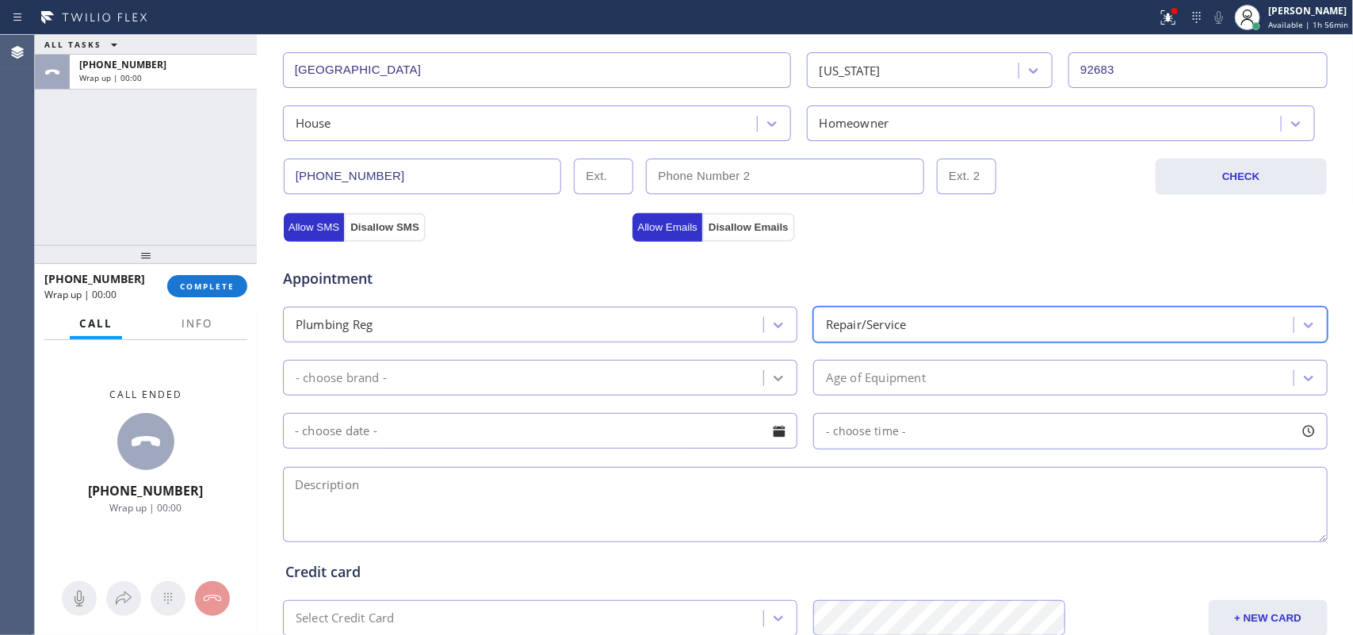
click at [769, 369] on div at bounding box center [778, 378] width 29 height 29
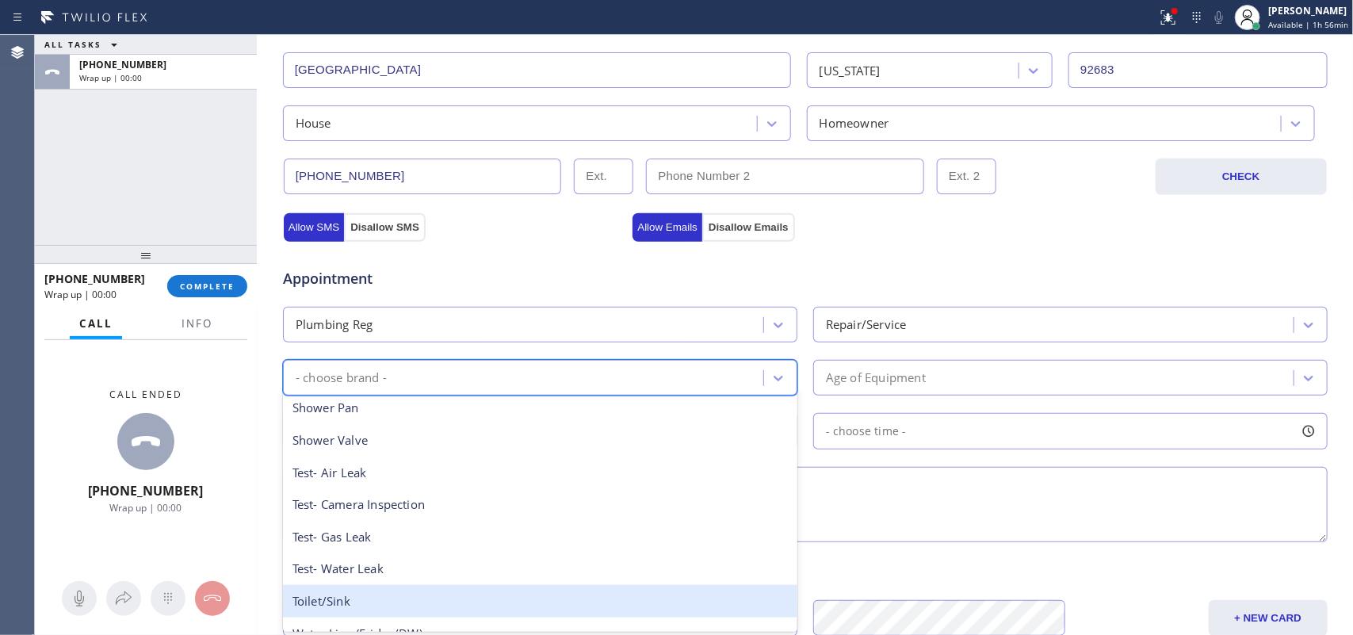
scroll to position [250, 0]
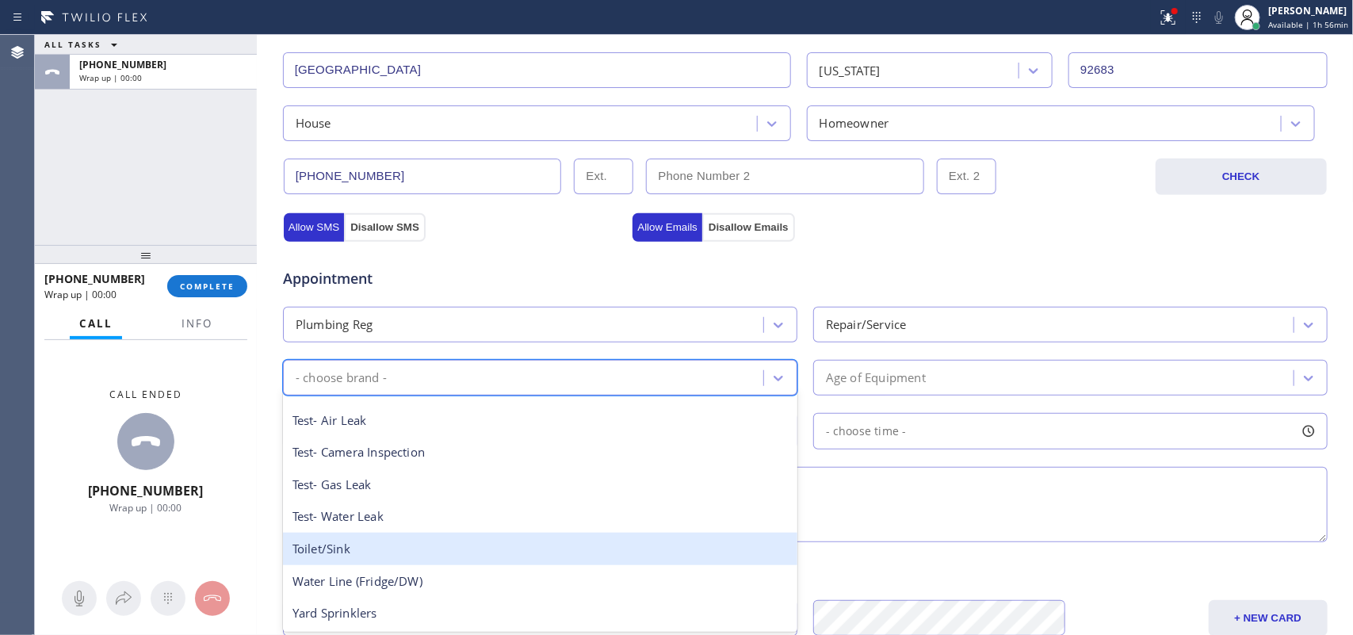
click at [437, 548] on div "Toilet/Sink" at bounding box center [540, 549] width 514 height 32
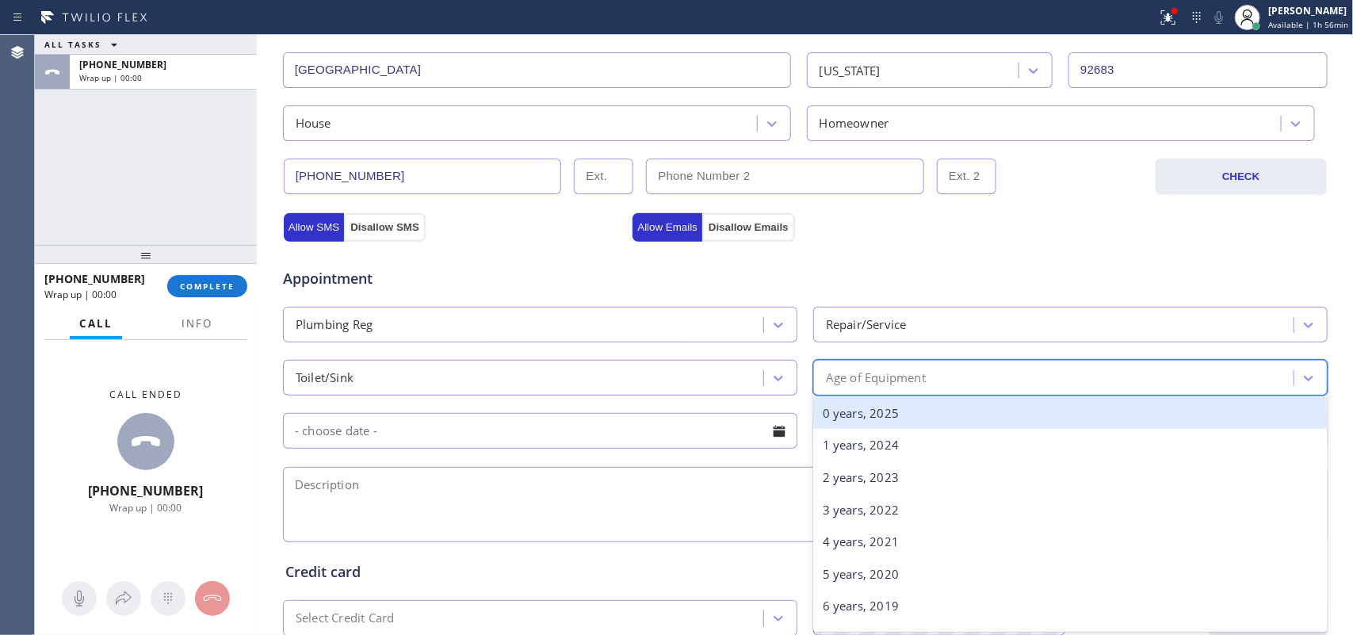
click at [943, 373] on div "Age of Equipment" at bounding box center [1056, 378] width 476 height 28
click at [924, 413] on div "0 years, 2025" at bounding box center [1070, 413] width 514 height 32
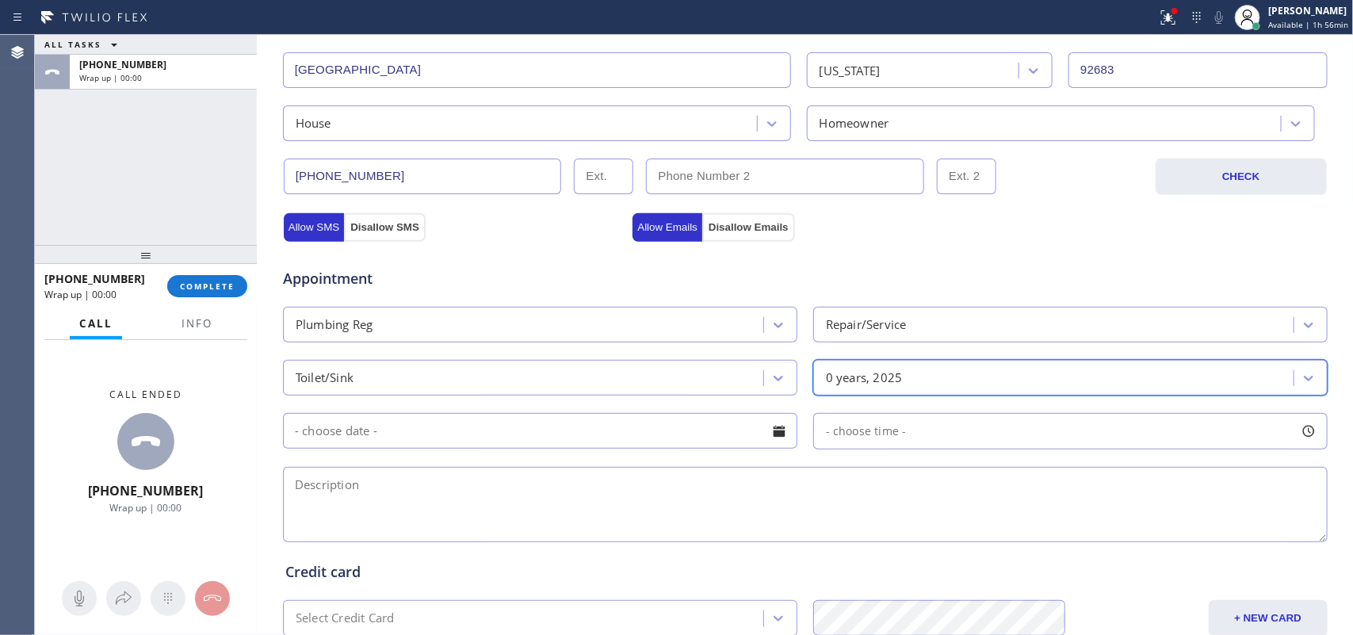
scroll to position [596, 0]
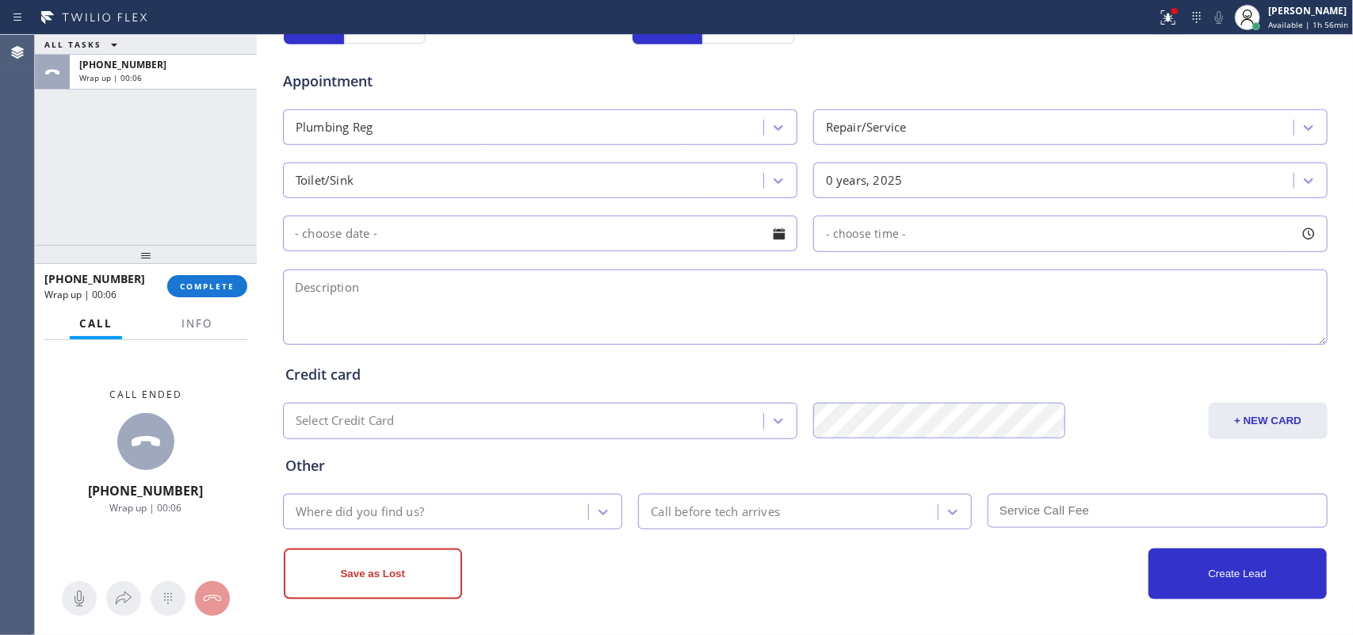
click at [567, 568] on div "Save as Lost" at bounding box center [545, 573] width 522 height 51
click at [598, 315] on textarea at bounding box center [805, 306] width 1045 height 75
paste textarea "the drain are clogged up in the house/[STREET_ADDRESS]/"
click at [1056, 292] on textarea "the drain are clogged up in the house/[STREET_ADDRESS]/ [PERSON_NAME] - wanted …" at bounding box center [805, 306] width 1045 height 75
paste textarea "has some one [PERSON_NAME] by that time looking for someone that can come out […"
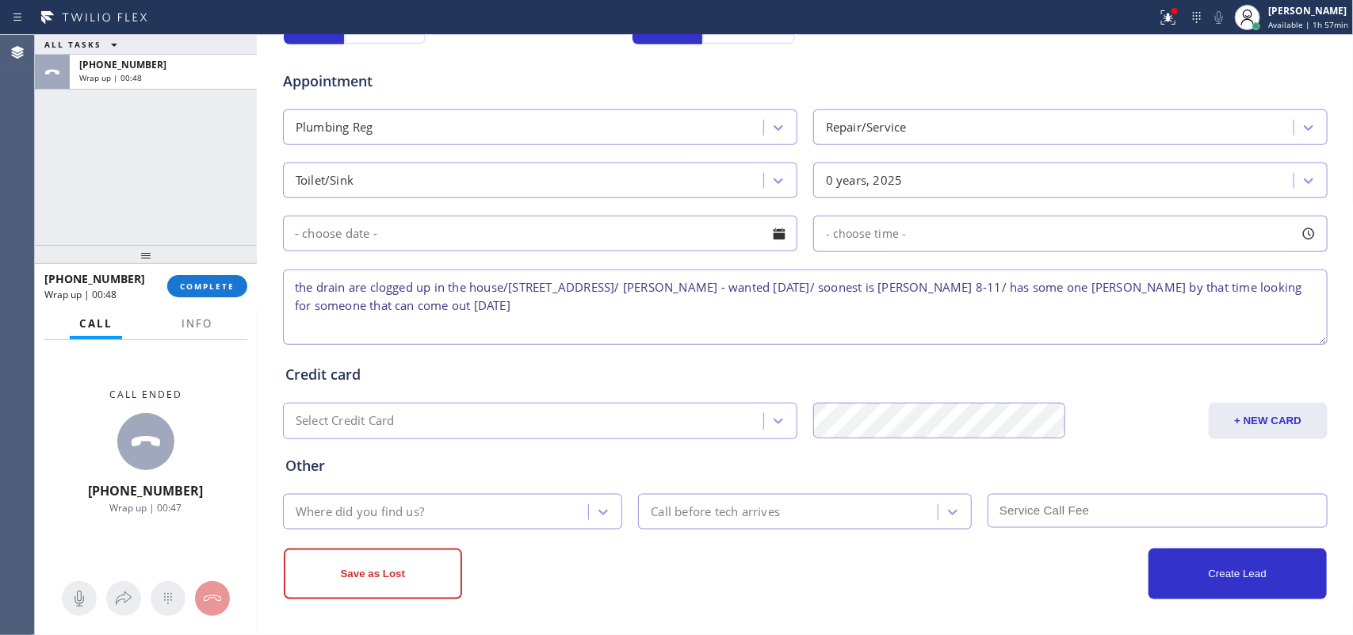
type textarea "the drain are clogged up in the house/[STREET_ADDRESS]/ [PERSON_NAME] - wanted …"
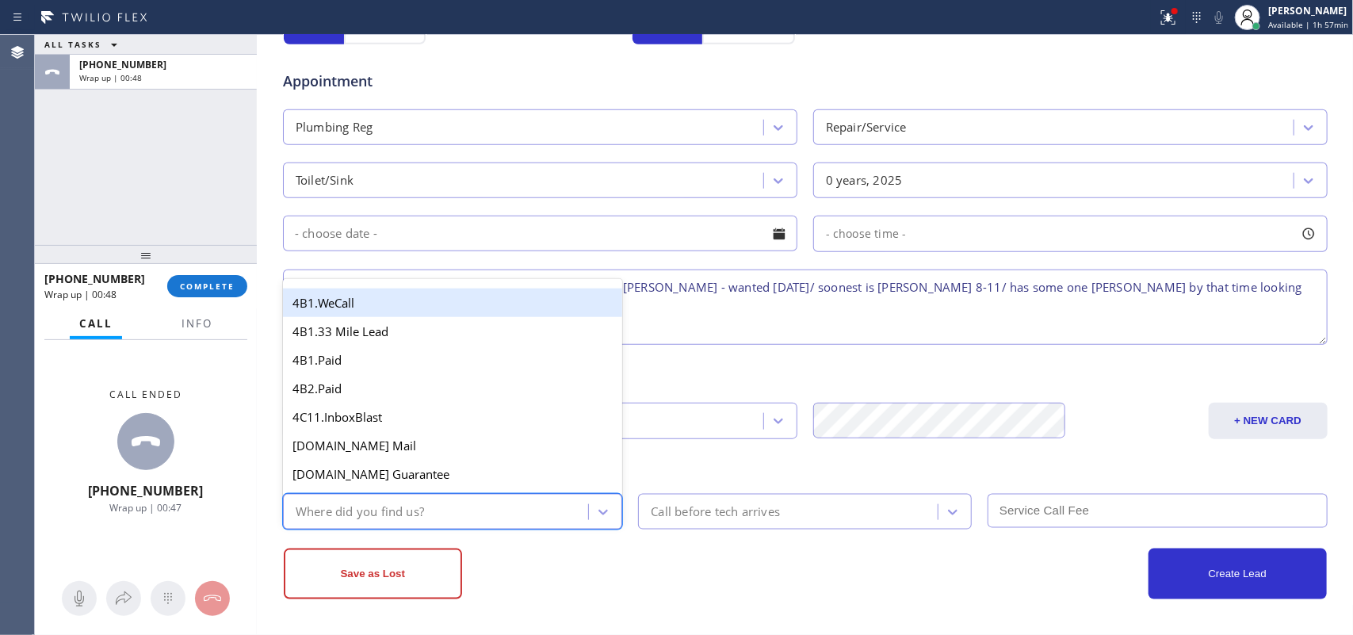
click at [478, 505] on div "Where did you find us?" at bounding box center [438, 512] width 301 height 28
type input "g"
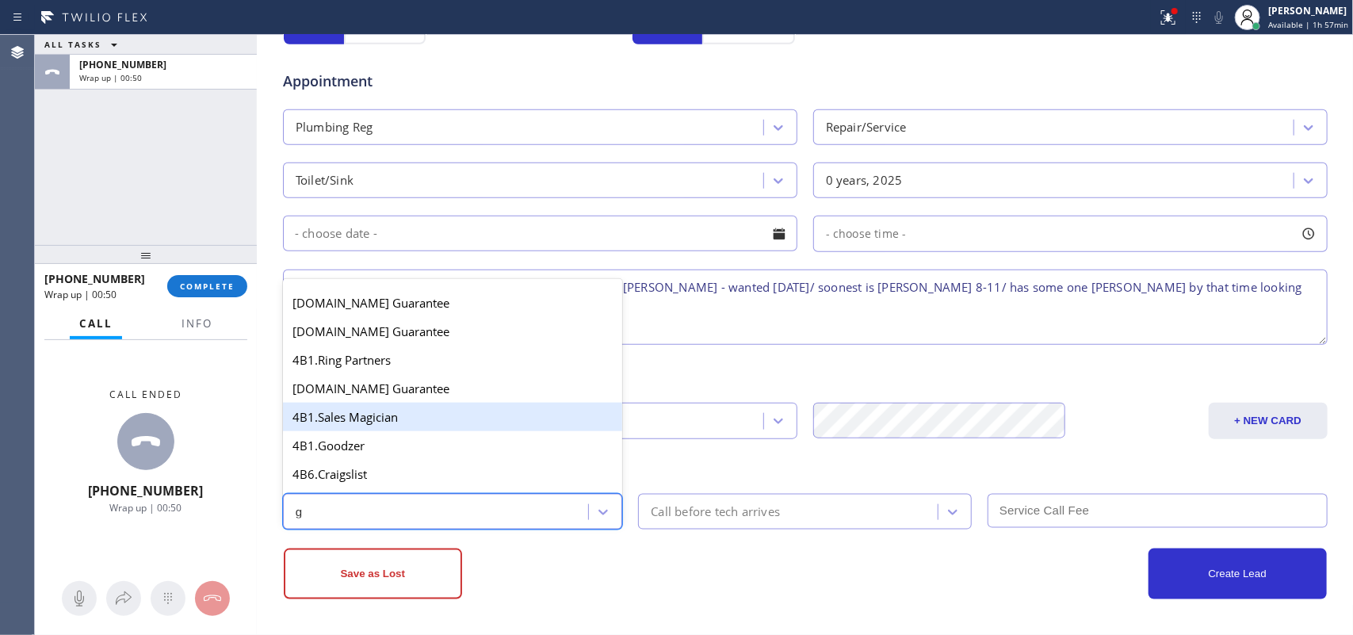
scroll to position [299, 0]
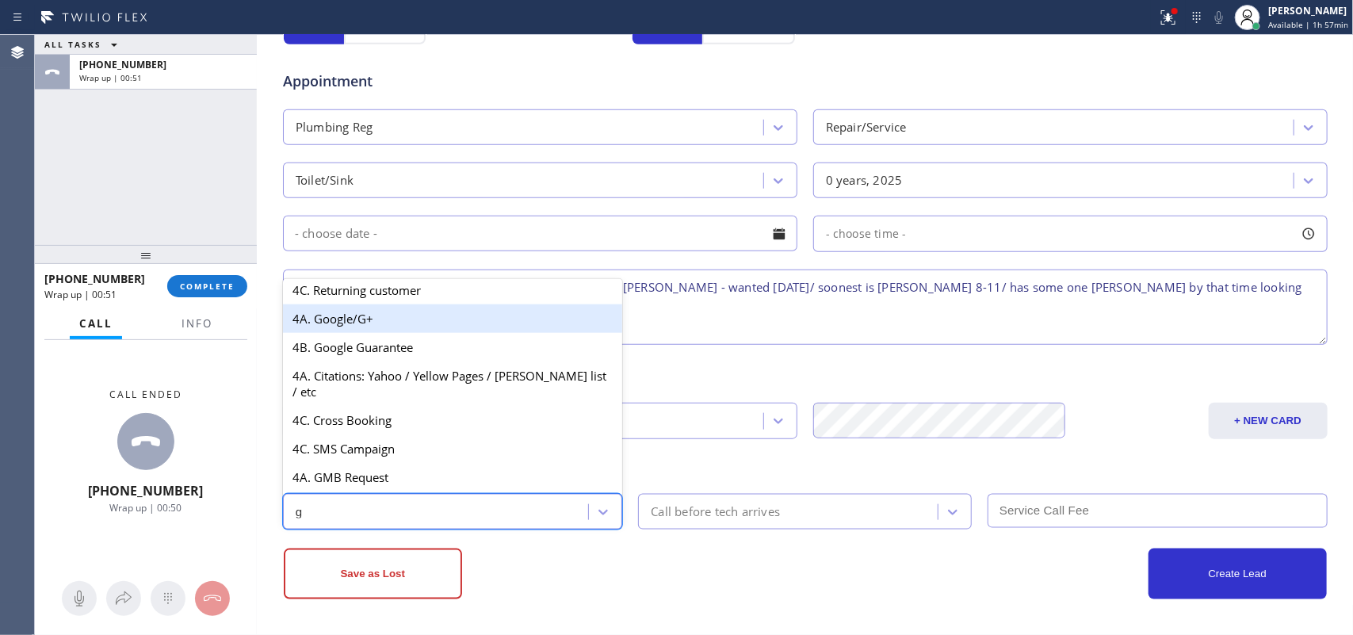
click at [402, 330] on div "4A. Google/G+" at bounding box center [453, 318] width 340 height 29
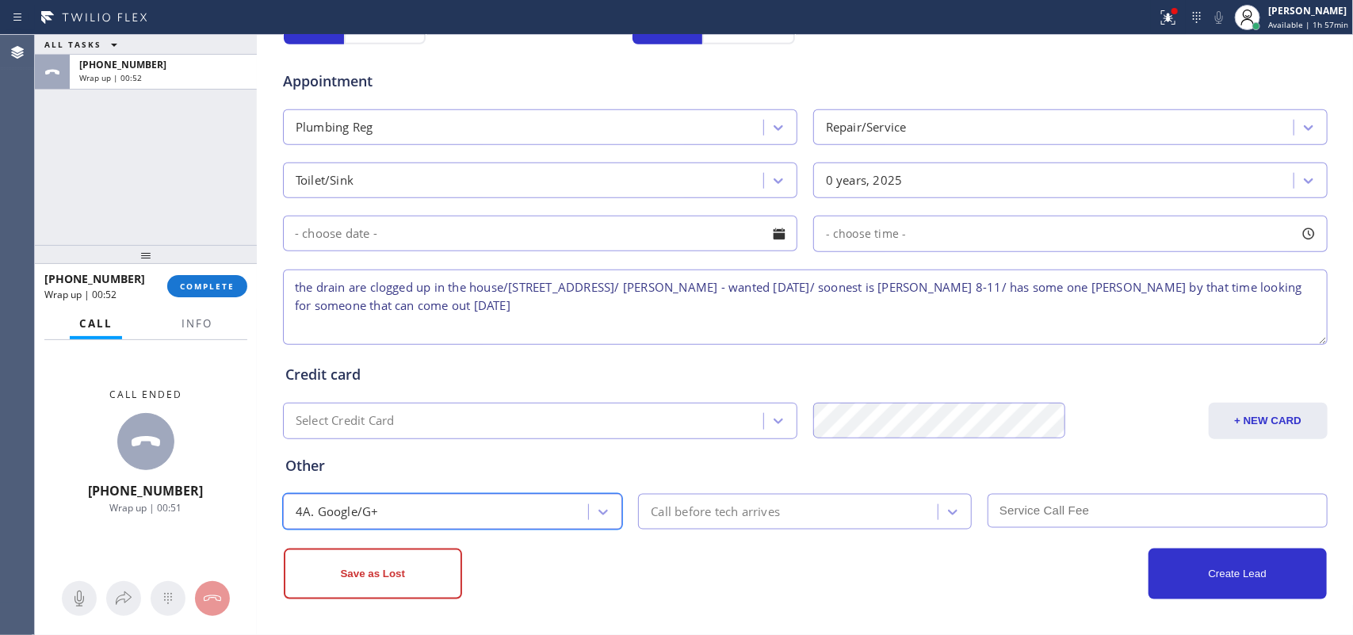
click at [674, 506] on div "Call before tech arrives" at bounding box center [715, 511] width 129 height 18
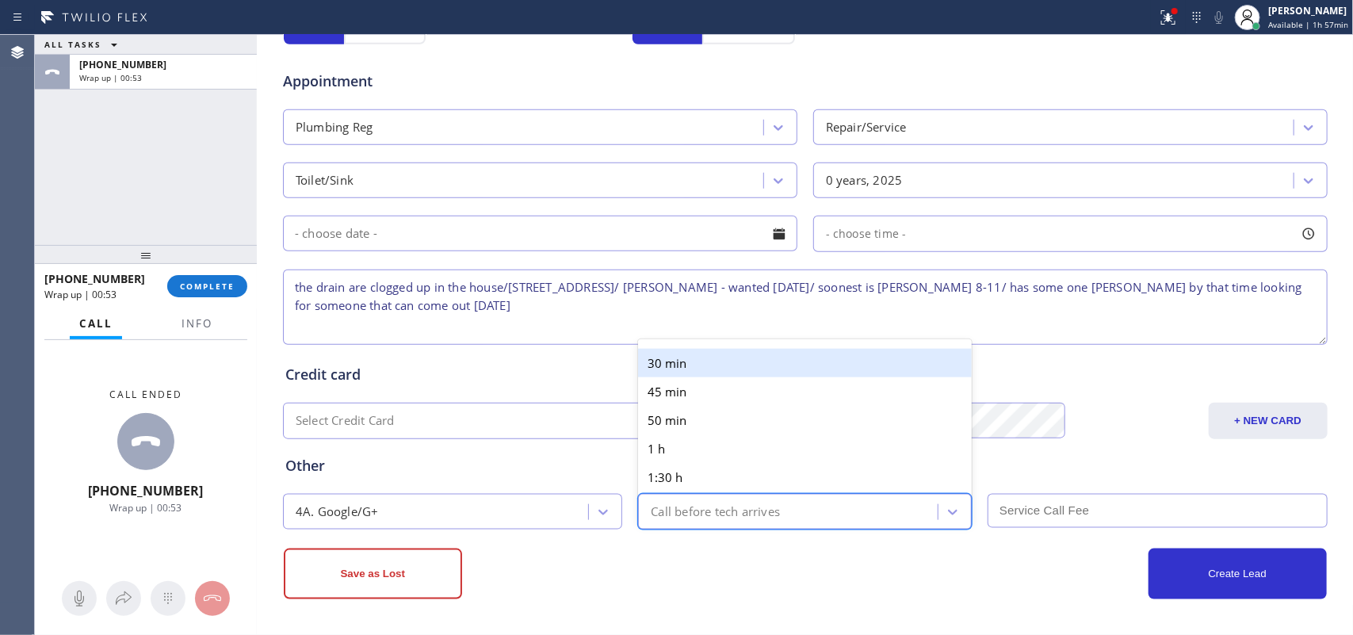
click at [709, 362] on div "30 min" at bounding box center [805, 363] width 334 height 29
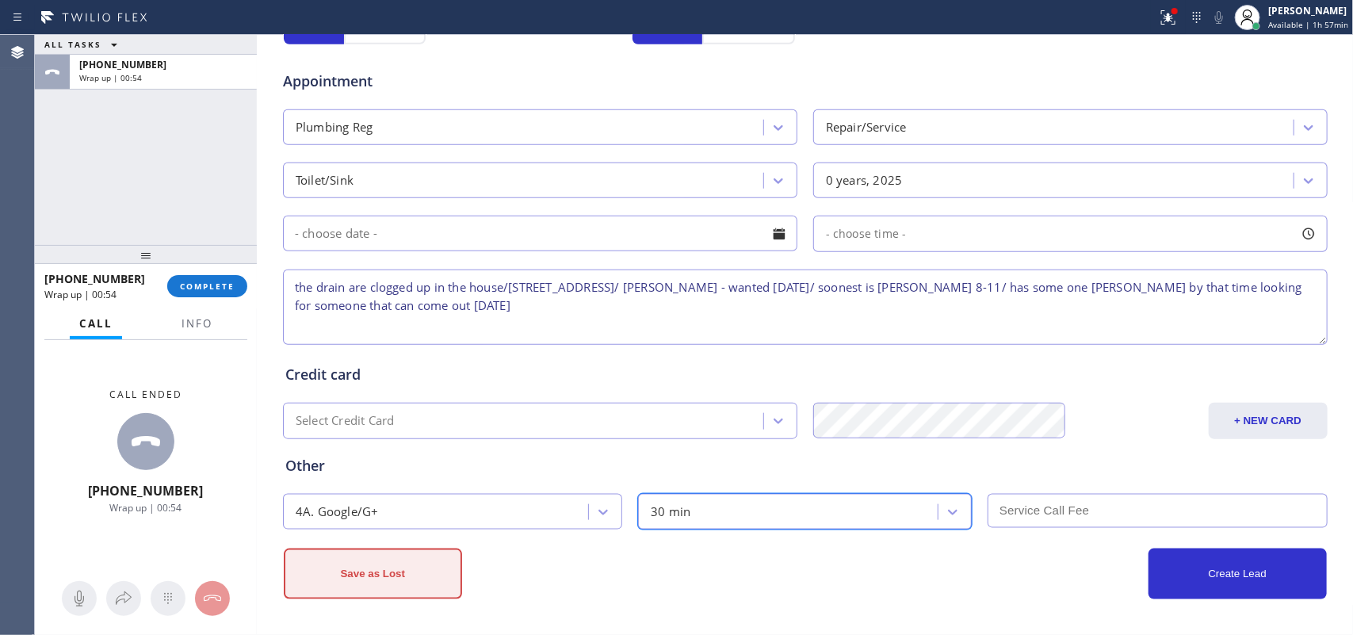
click at [406, 589] on button "Save as Lost" at bounding box center [373, 573] width 178 height 51
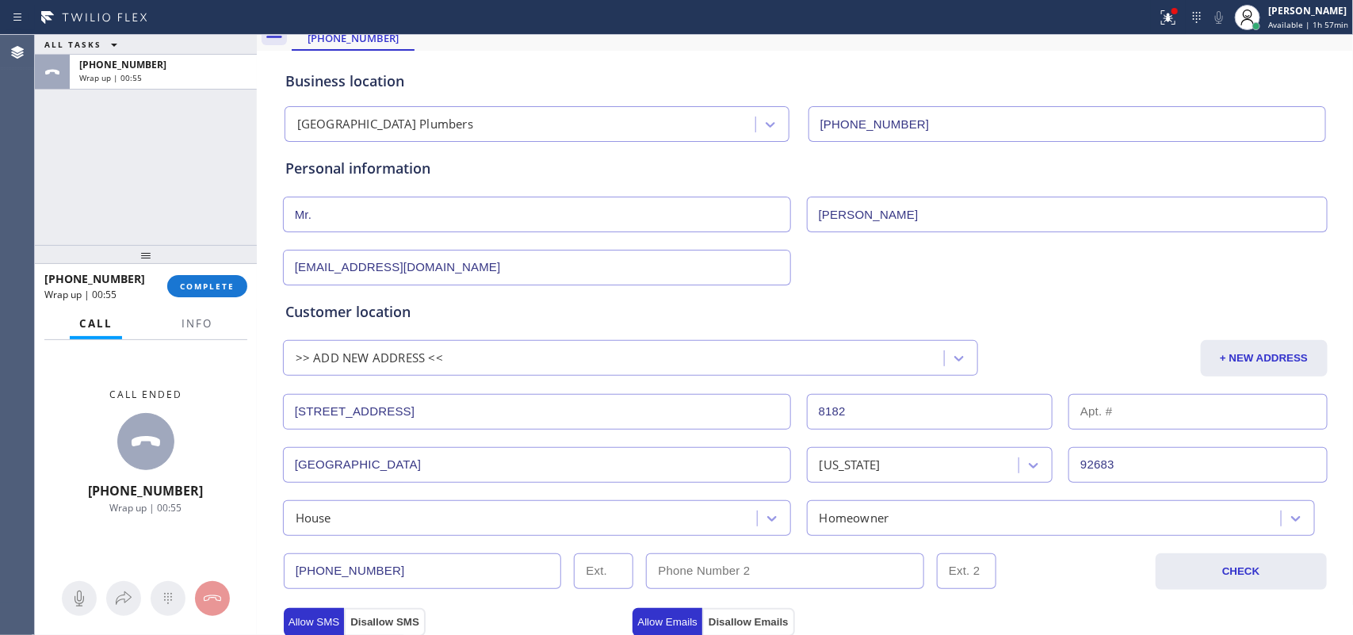
scroll to position [0, 0]
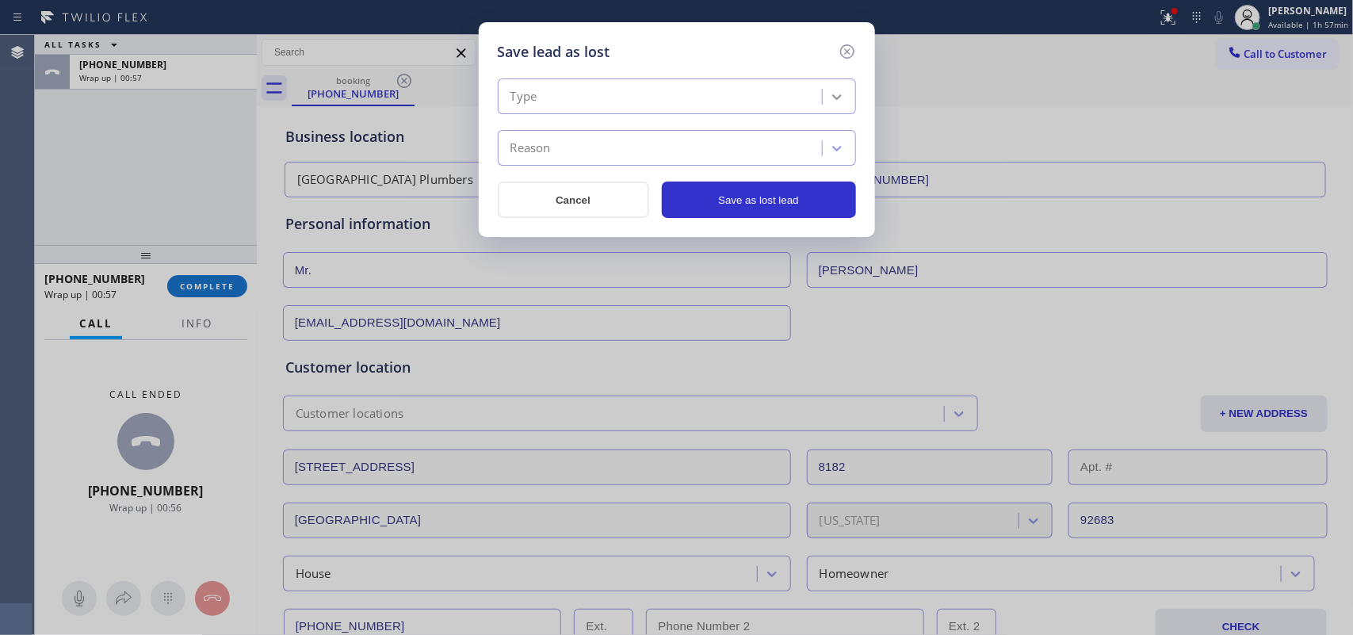
click at [838, 90] on icon at bounding box center [837, 97] width 16 height 16
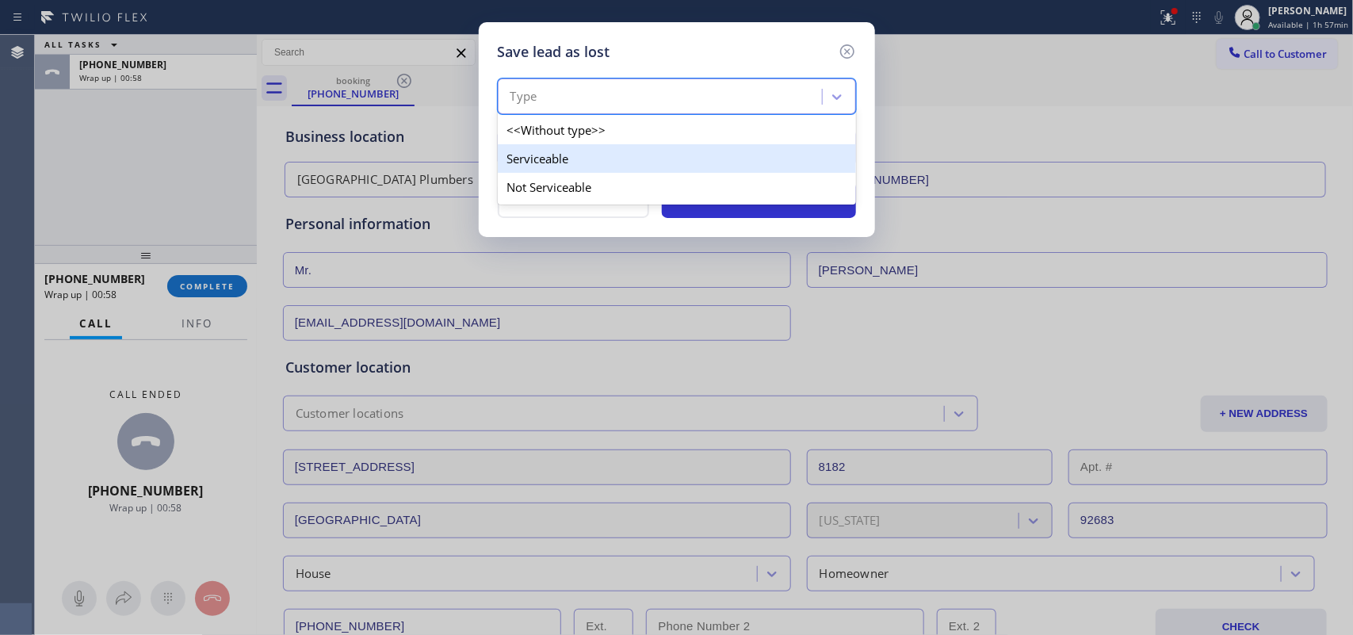
click at [789, 168] on div "Serviceable" at bounding box center [677, 158] width 358 height 29
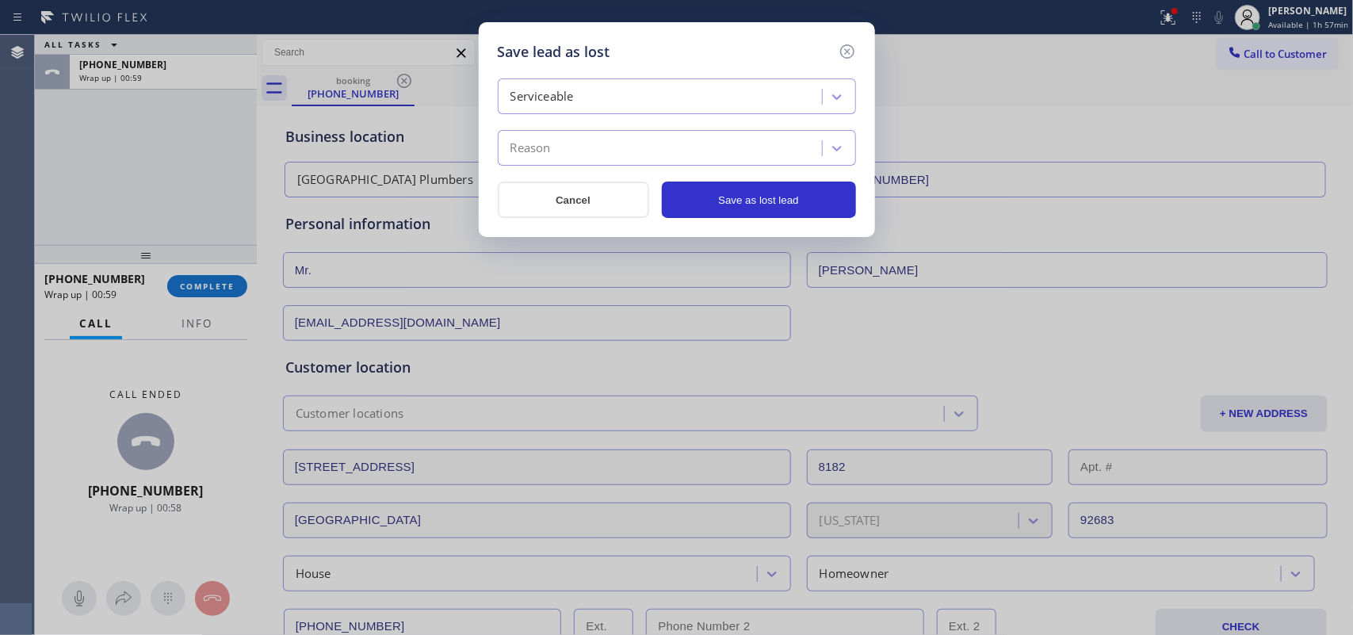
click at [798, 148] on div "Reason" at bounding box center [661, 149] width 319 height 28
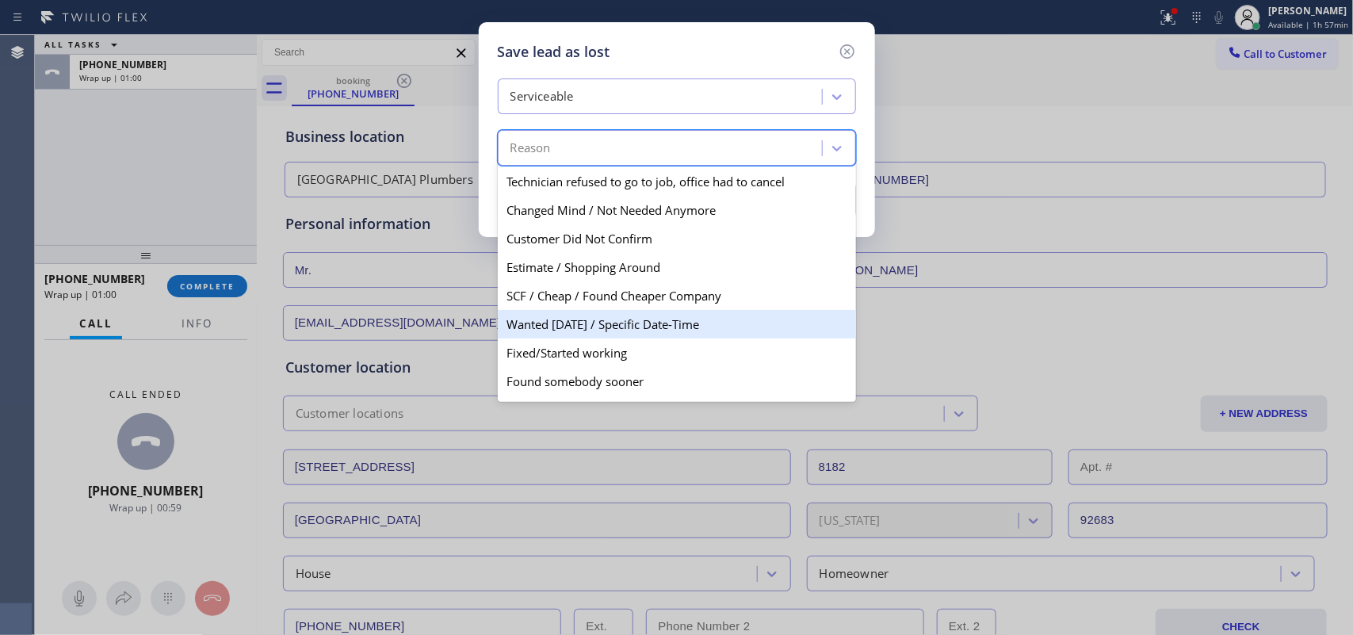
click at [684, 317] on div "Wanted [DATE] / Specific Date-Time" at bounding box center [677, 324] width 358 height 29
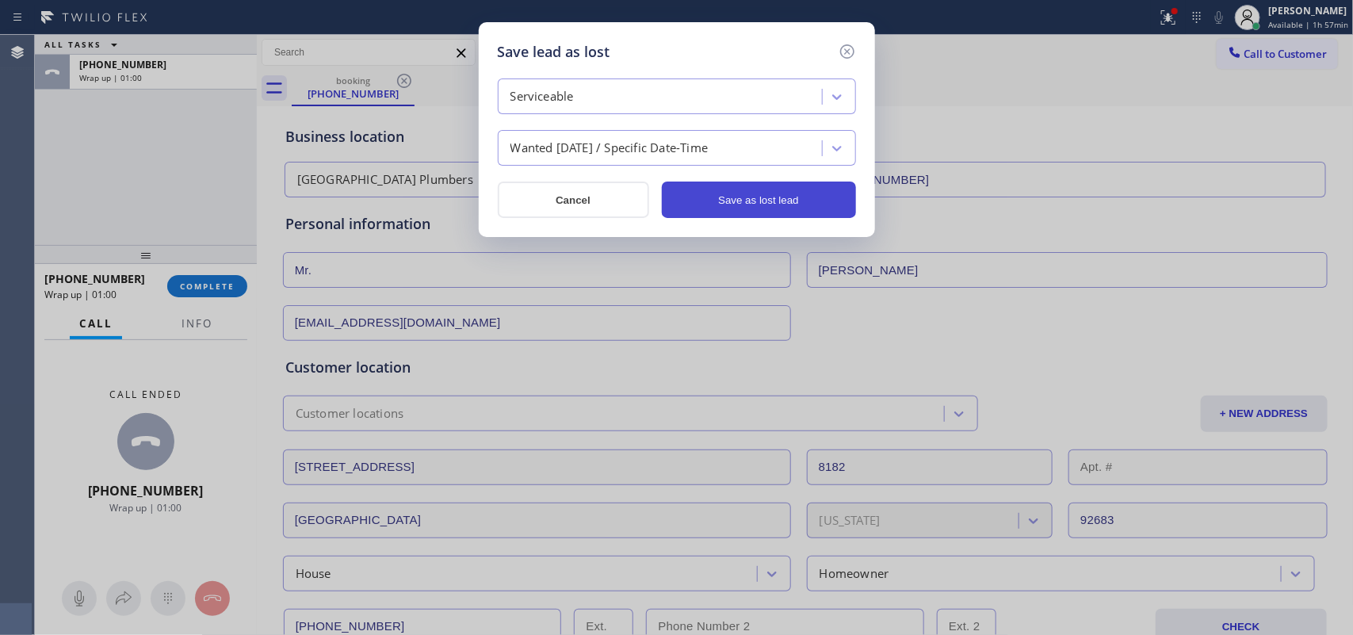
click at [766, 196] on button "Save as lost lead" at bounding box center [759, 199] width 194 height 36
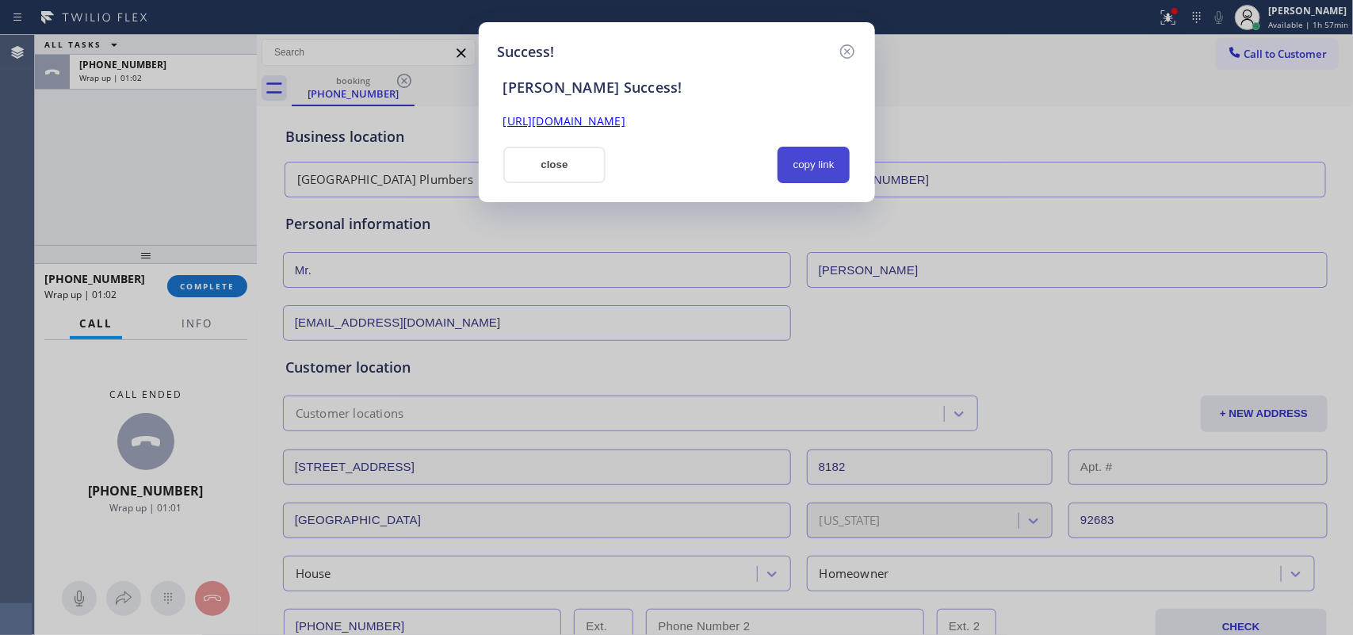
click at [824, 159] on button "copy link" at bounding box center [813, 165] width 73 height 36
click at [625, 124] on link "[URL][DOMAIN_NAME]" at bounding box center [564, 120] width 122 height 15
click at [541, 173] on button "close" at bounding box center [554, 165] width 103 height 36
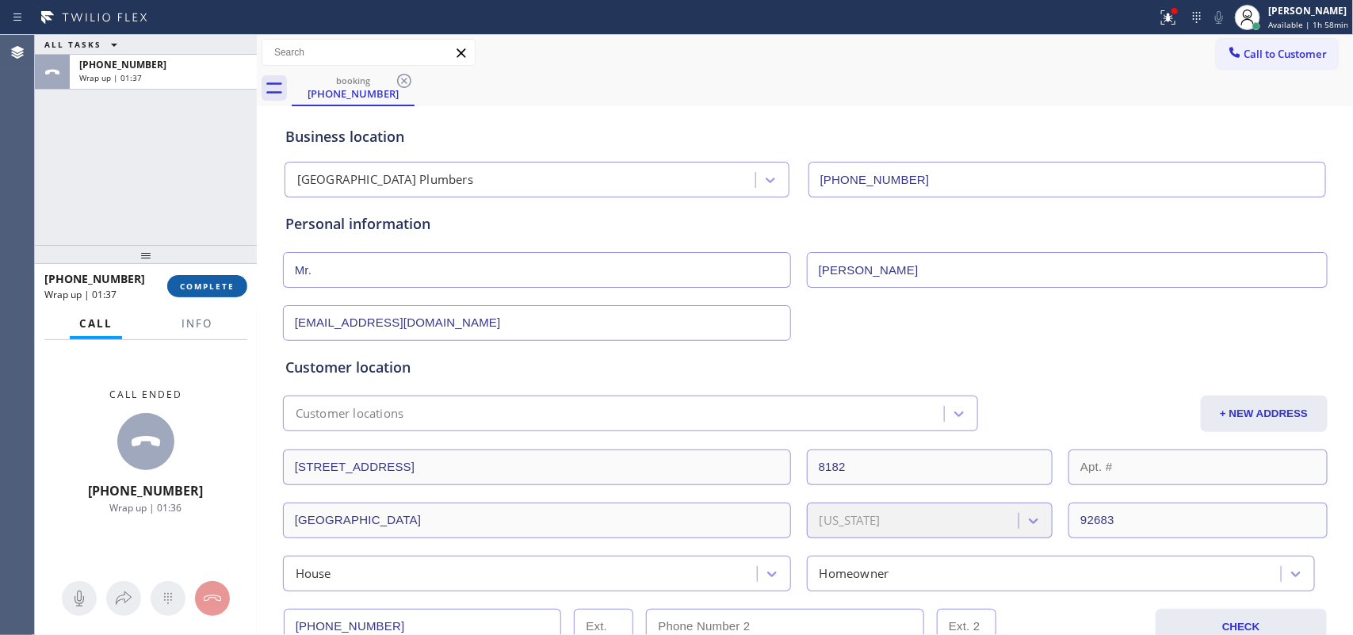
drag, startPoint x: 220, startPoint y: 285, endPoint x: 613, endPoint y: 306, distance: 392.9
click at [220, 286] on span "COMPLETE" at bounding box center [207, 286] width 55 height 11
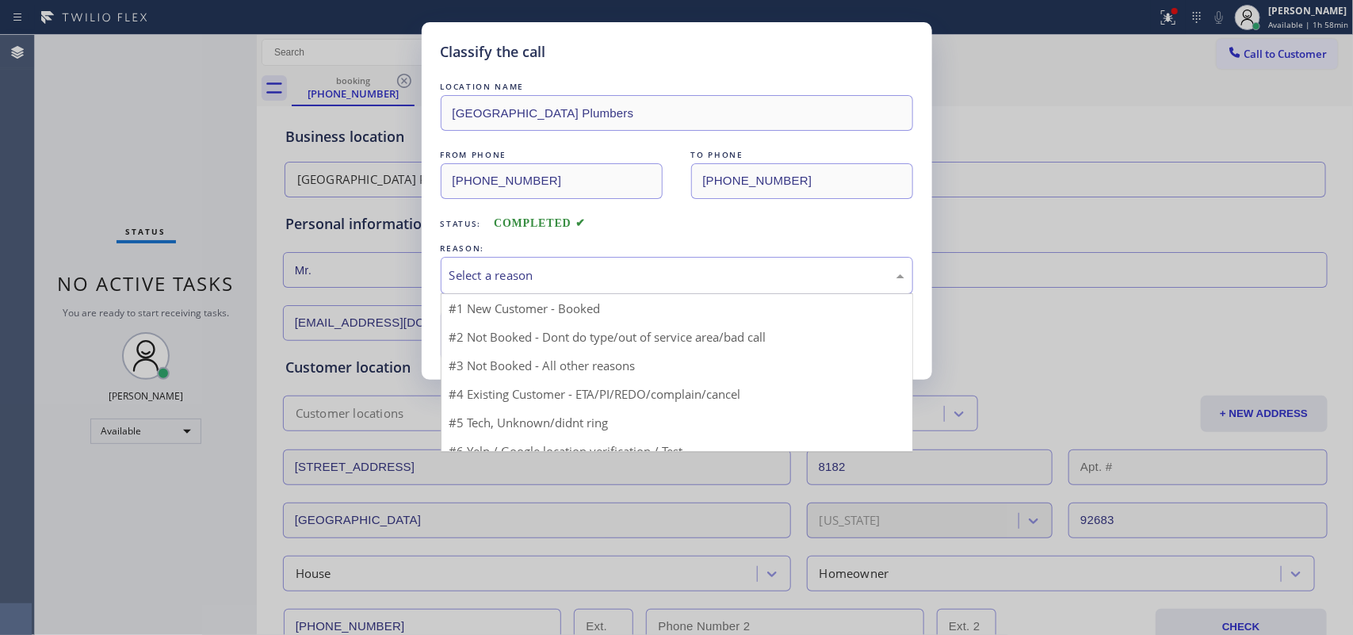
click at [659, 275] on div "Select a reason" at bounding box center [676, 275] width 455 height 18
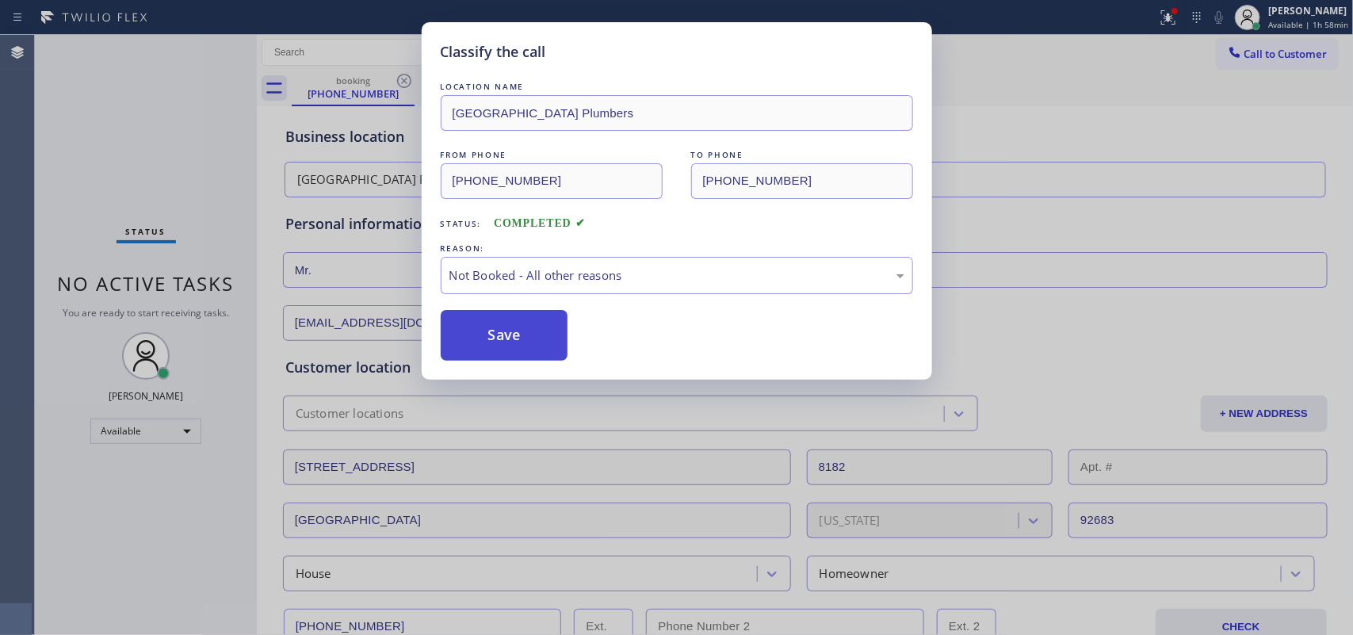
drag, startPoint x: 621, startPoint y: 335, endPoint x: 532, endPoint y: 330, distance: 88.9
click at [527, 330] on button "Save" at bounding box center [505, 335] width 128 height 51
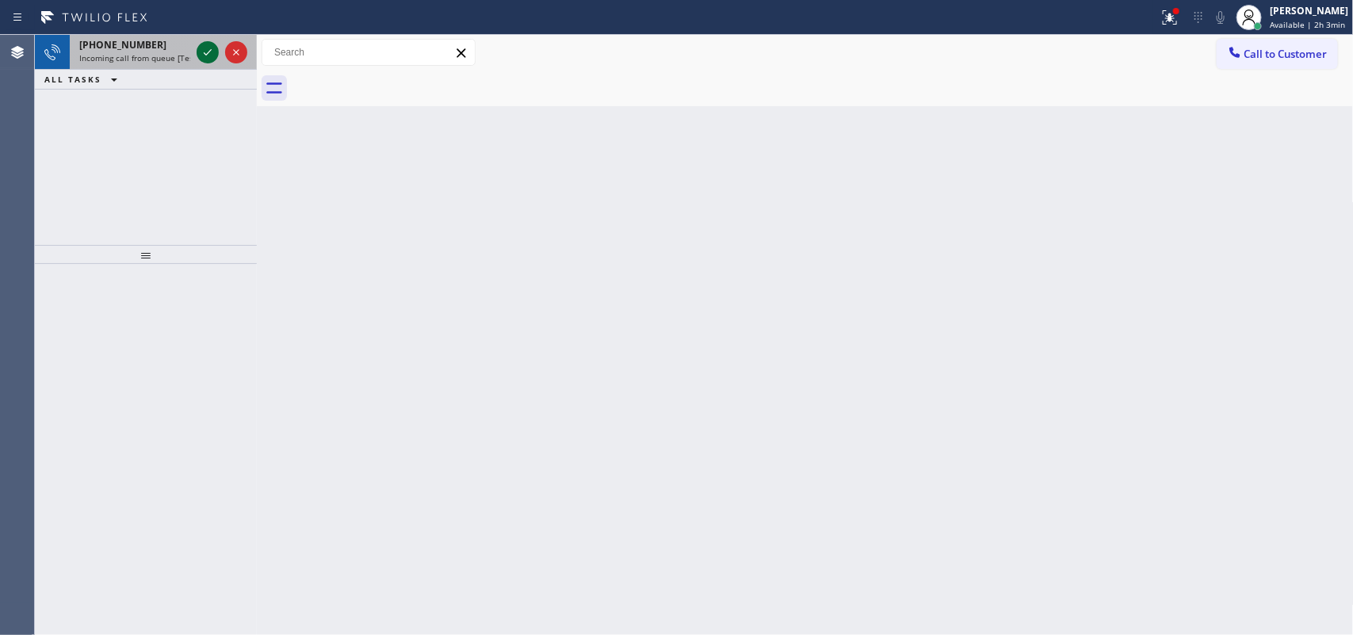
click at [204, 46] on icon at bounding box center [207, 52] width 19 height 19
click at [78, 29] on div "Status report Issues detected These issues could affect your workflow. Please c…" at bounding box center [676, 17] width 1353 height 35
click at [113, 41] on span "[PHONE_NUMBER]" at bounding box center [122, 44] width 87 height 13
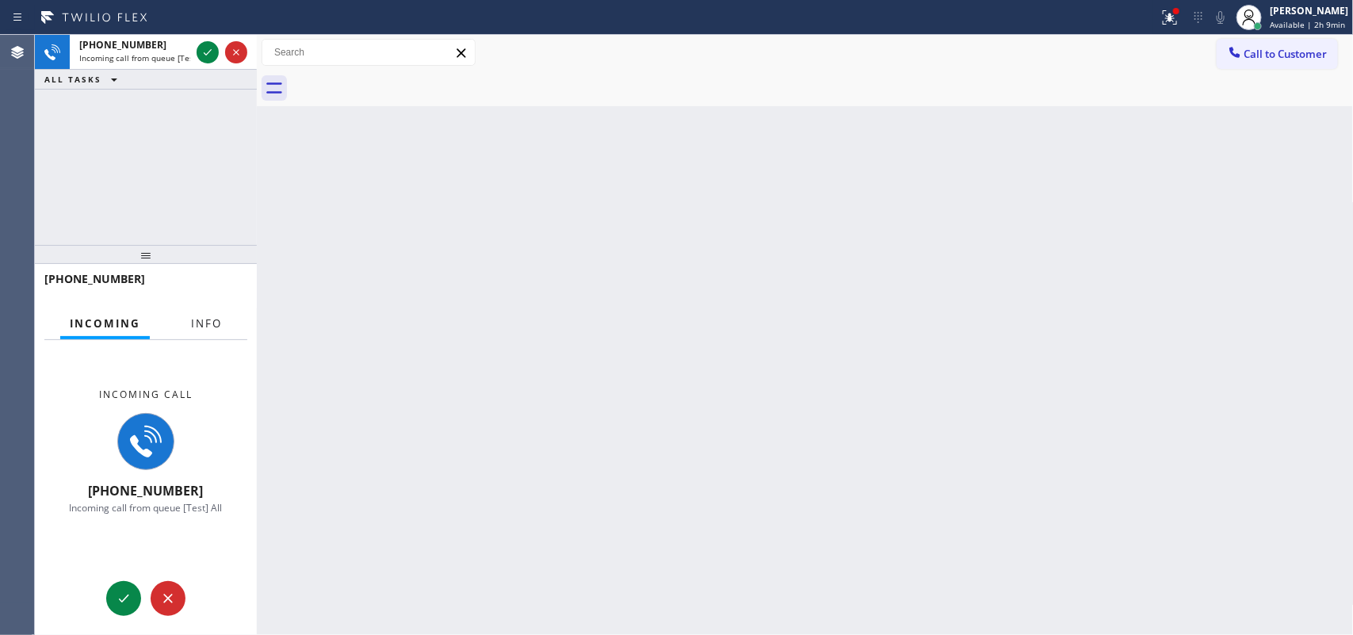
click at [212, 323] on span "Info" at bounding box center [206, 323] width 31 height 14
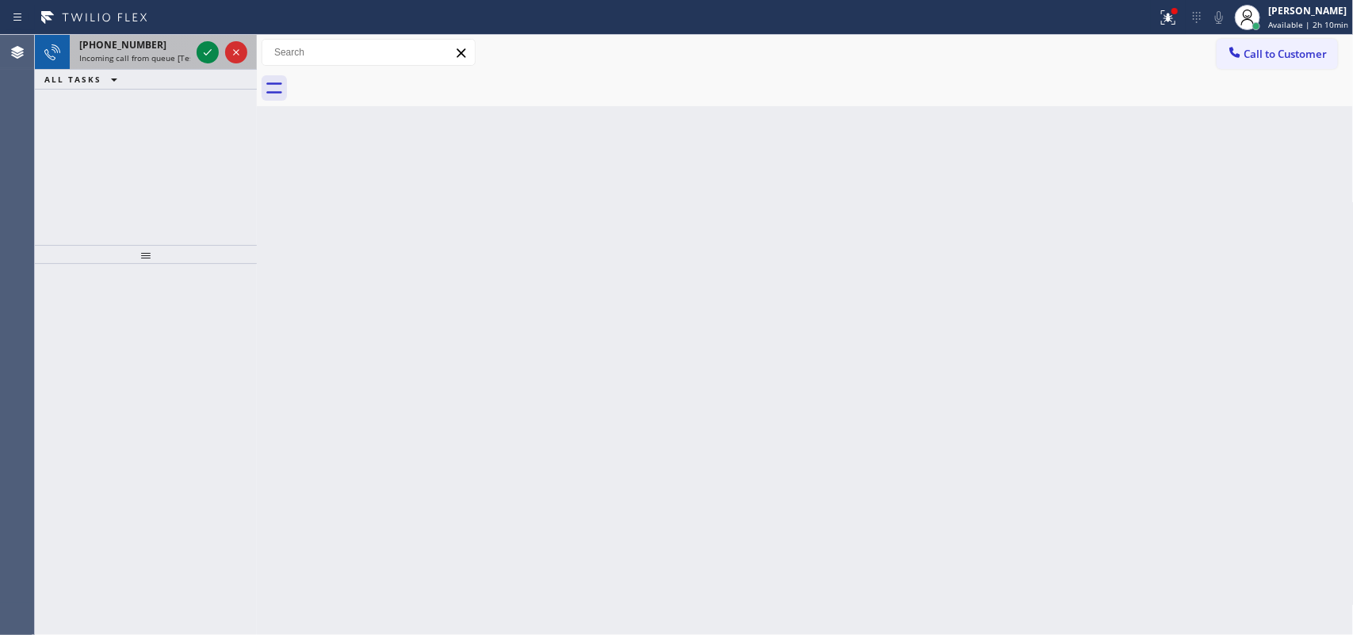
click at [153, 49] on div "[PHONE_NUMBER]" at bounding box center [134, 44] width 111 height 13
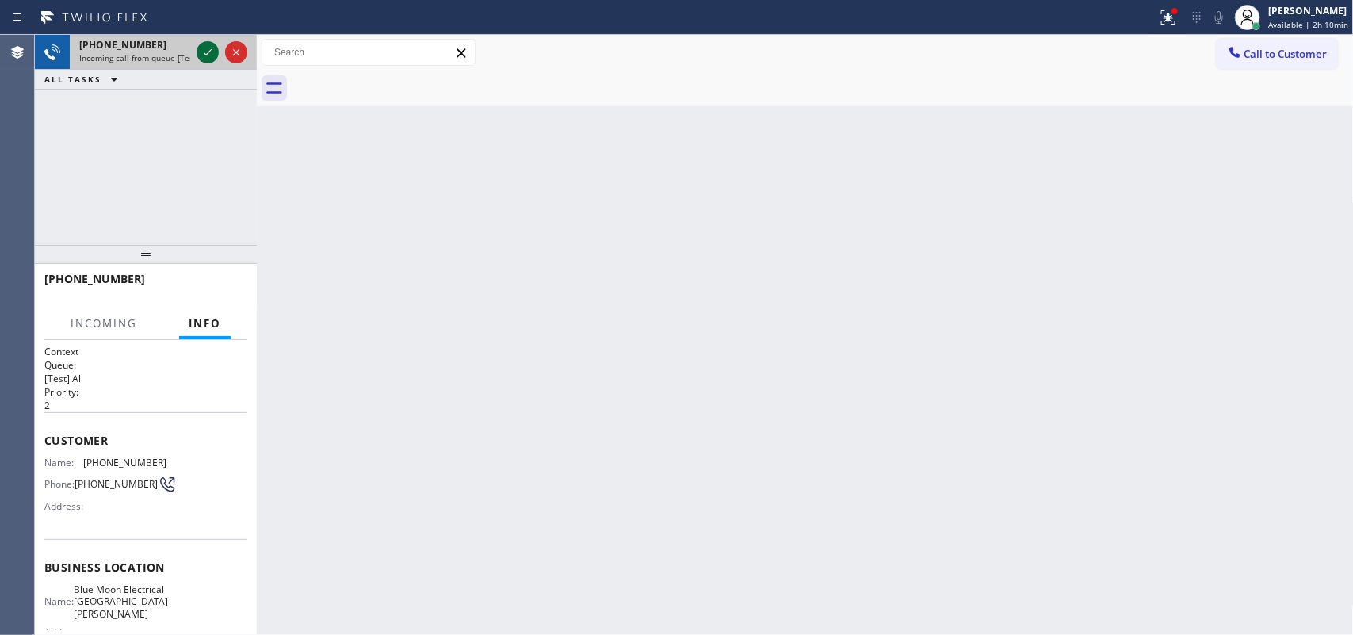
click at [208, 48] on icon at bounding box center [207, 52] width 19 height 19
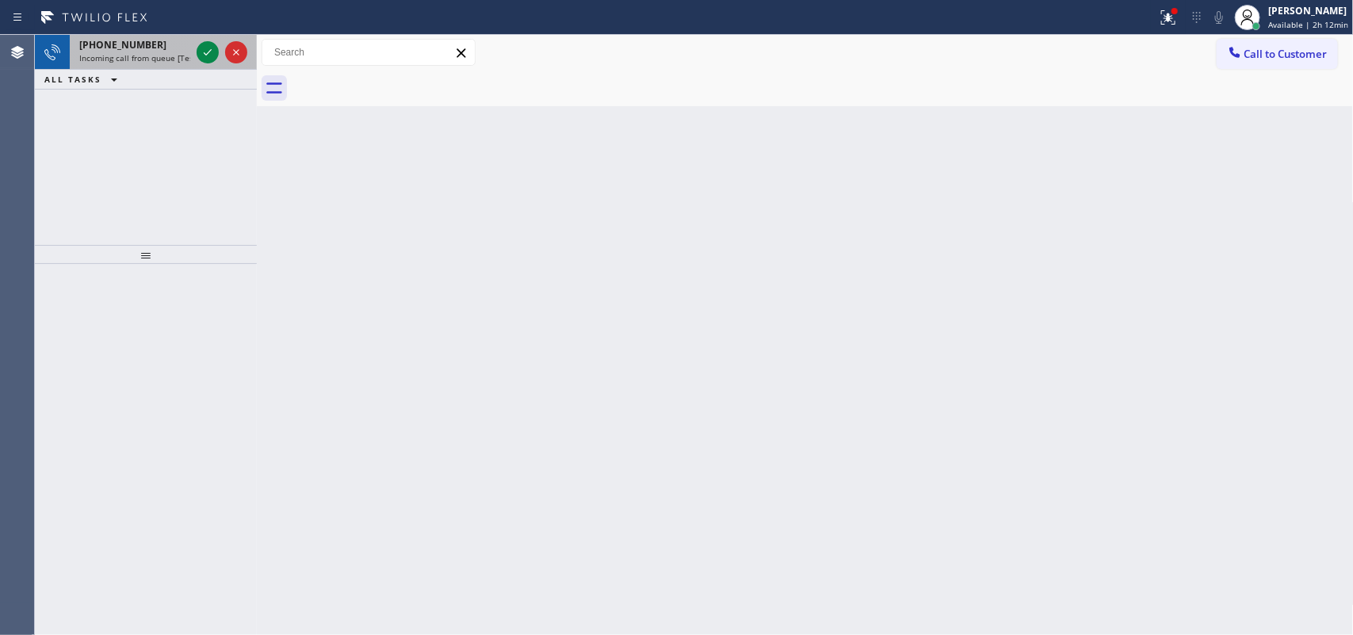
click at [119, 49] on span "[PHONE_NUMBER]" at bounding box center [122, 44] width 87 height 13
click at [152, 53] on span "Incoming call from queue [Test] All" at bounding box center [145, 57] width 132 height 11
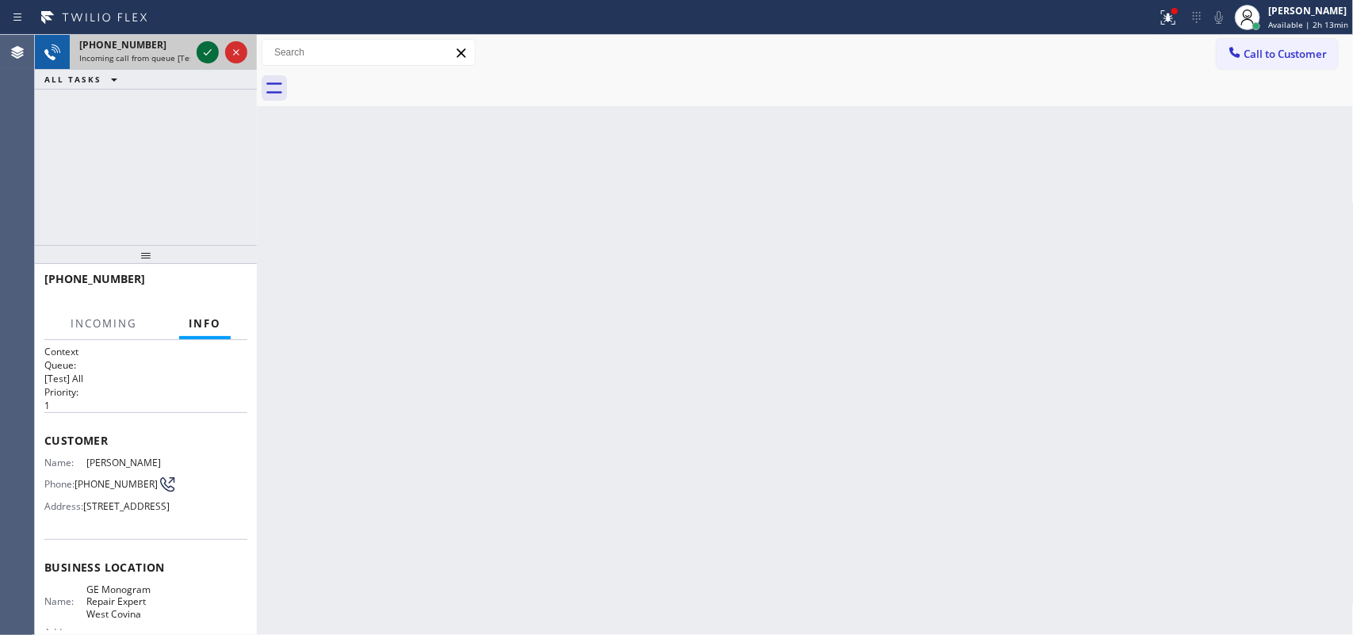
click at [203, 48] on icon at bounding box center [207, 52] width 19 height 19
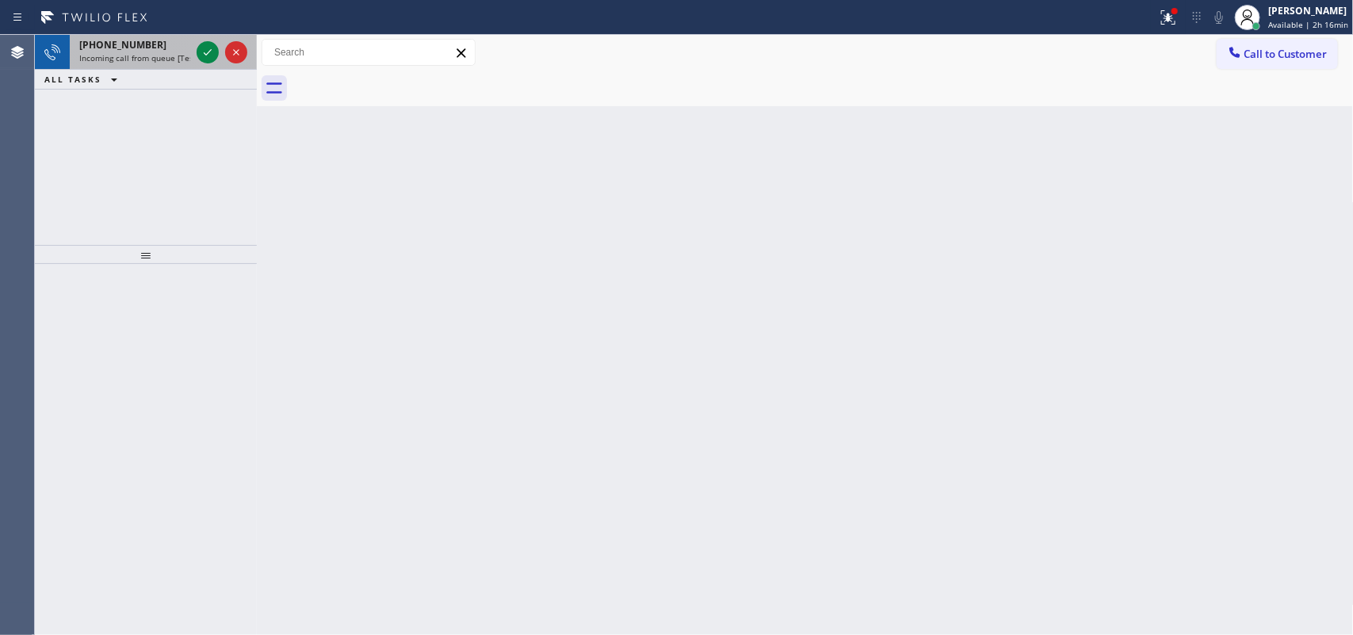
click at [104, 38] on span "[PHONE_NUMBER]" at bounding box center [122, 44] width 87 height 13
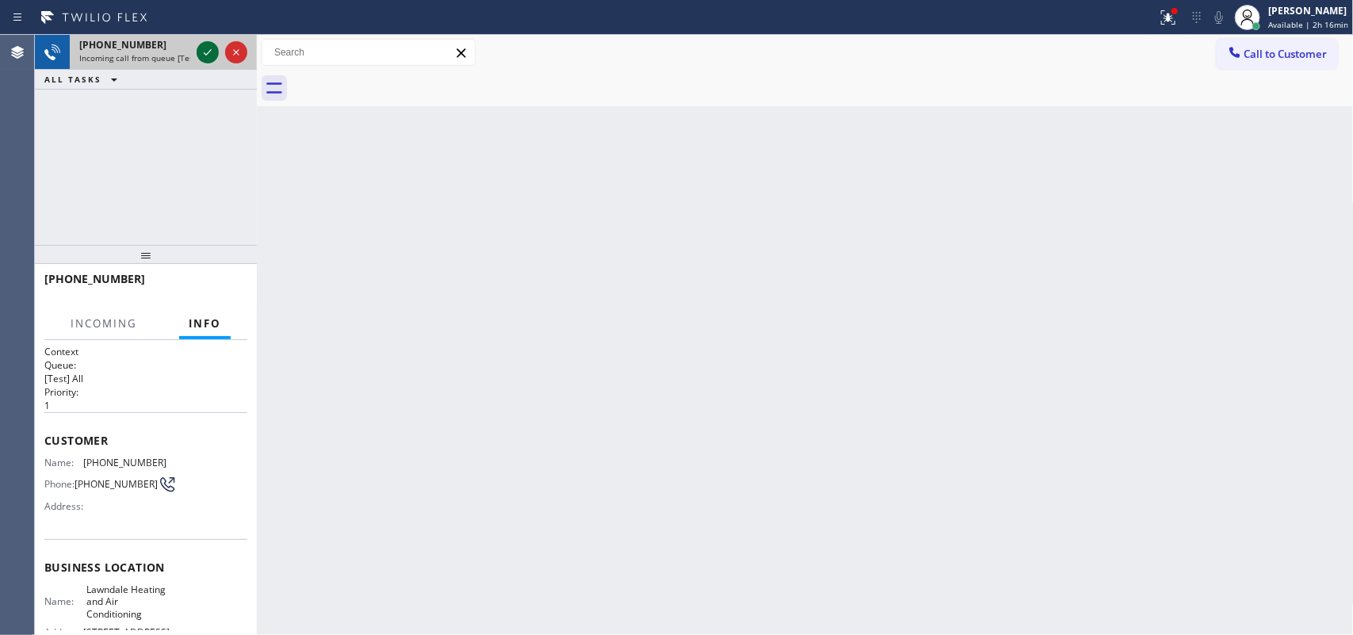
click at [203, 48] on icon at bounding box center [207, 52] width 19 height 19
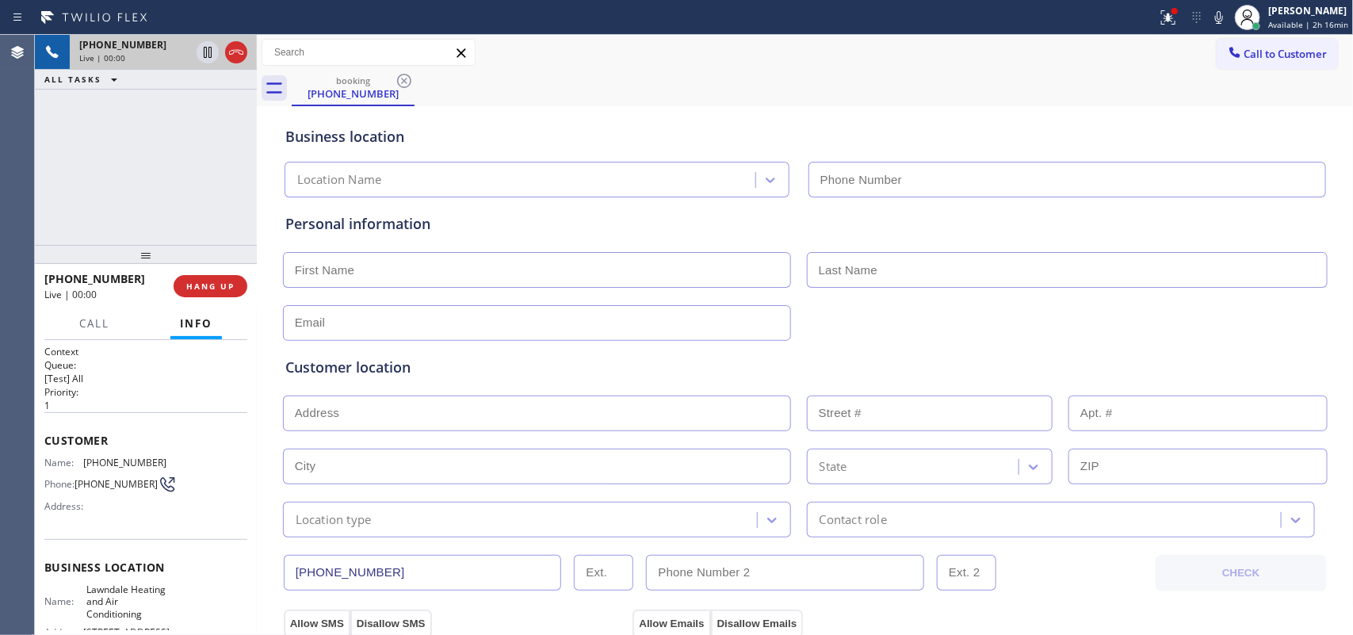
type input "[PHONE_NUMBER]"
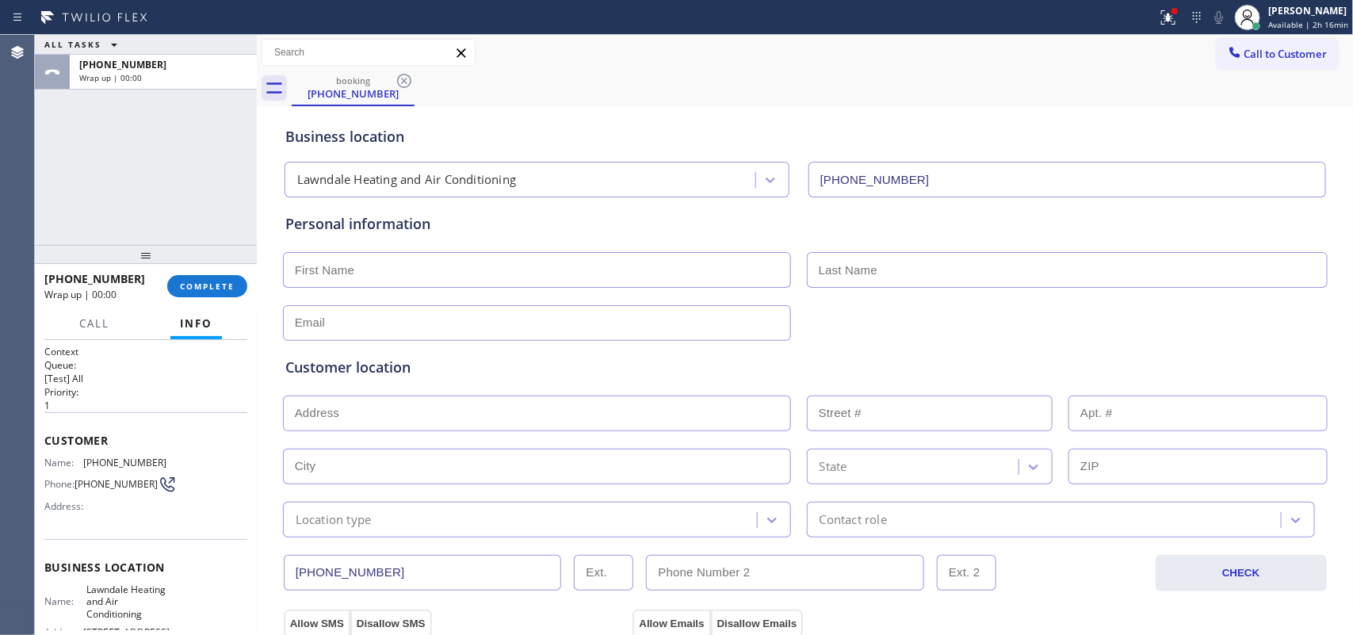
click at [133, 175] on div "ALL TASKS ALL TASKS ACTIVE TASKS TASKS IN WRAP UP [PHONE_NUMBER] Wrap up | 00:00" at bounding box center [146, 140] width 222 height 210
click at [231, 285] on span "COMPLETE" at bounding box center [207, 286] width 55 height 11
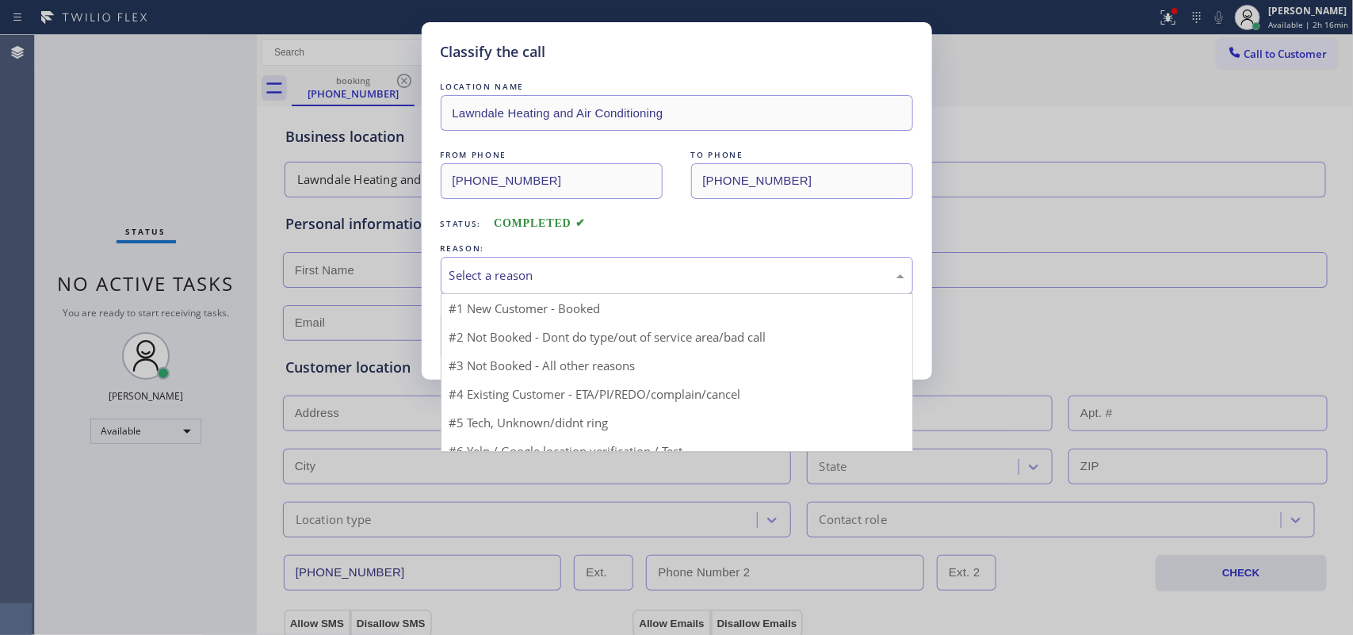
click at [644, 276] on div "Select a reason" at bounding box center [676, 275] width 455 height 18
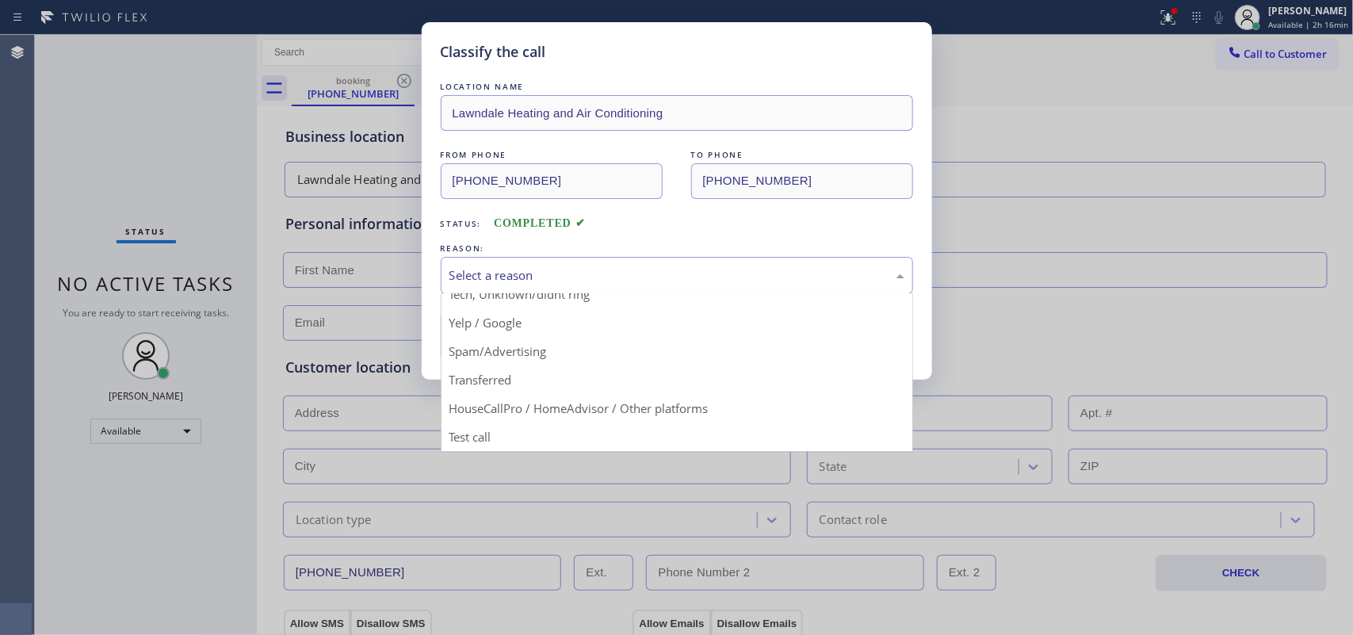
scroll to position [10, 0]
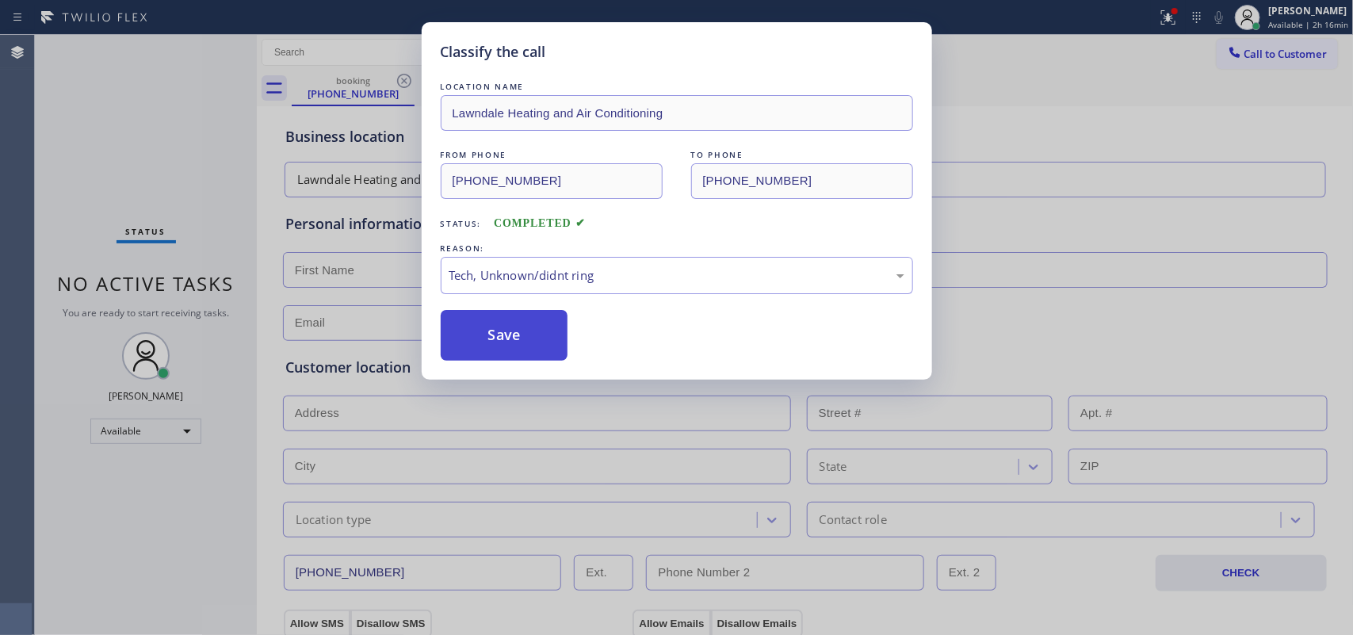
click at [544, 345] on button "Save" at bounding box center [505, 335] width 128 height 51
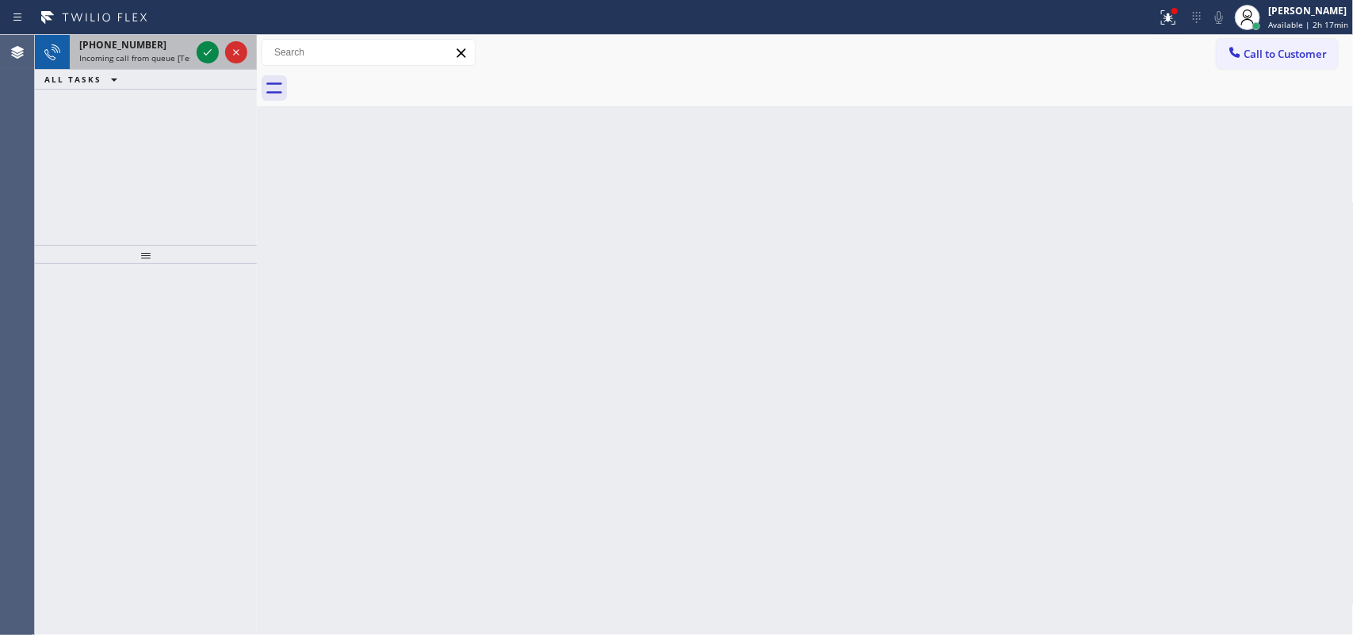
click at [151, 64] on div "[PHONE_NUMBER] Incoming call from queue [Test] All" at bounding box center [132, 52] width 124 height 35
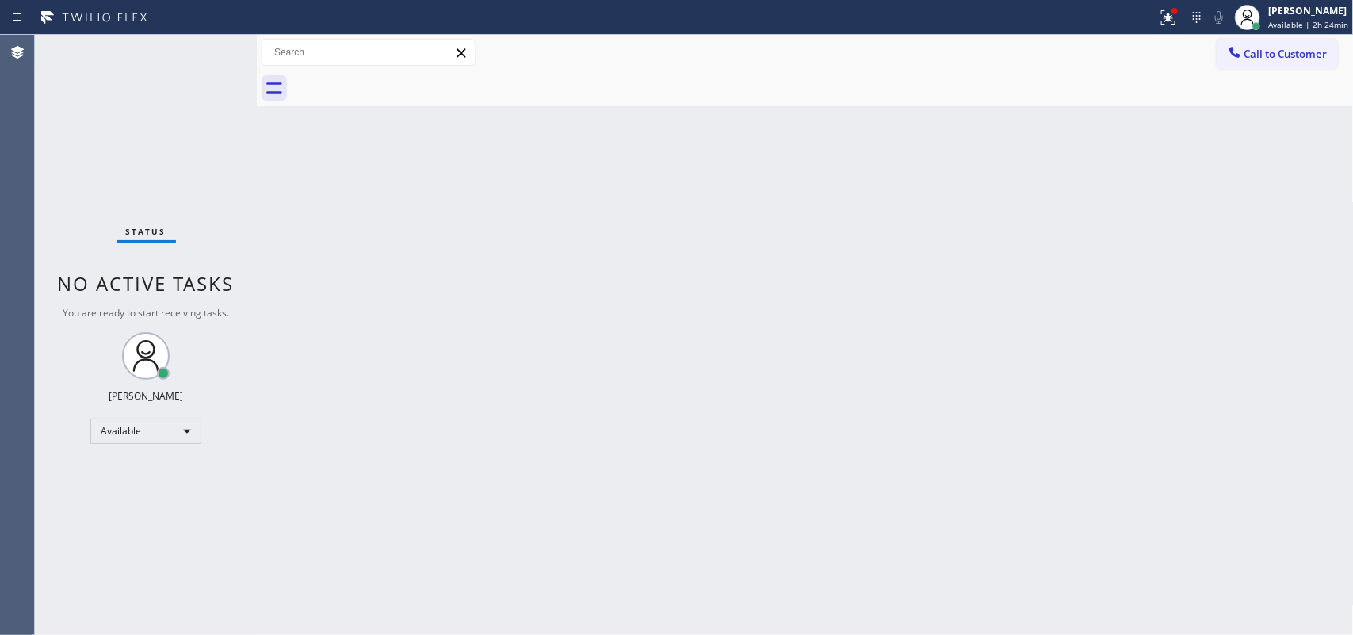
click at [145, 48] on div "Status No active tasks You are ready to start receiving tasks. [PERSON_NAME] Av…" at bounding box center [146, 335] width 222 height 600
click at [1253, 18] on icon at bounding box center [1247, 20] width 12 height 10
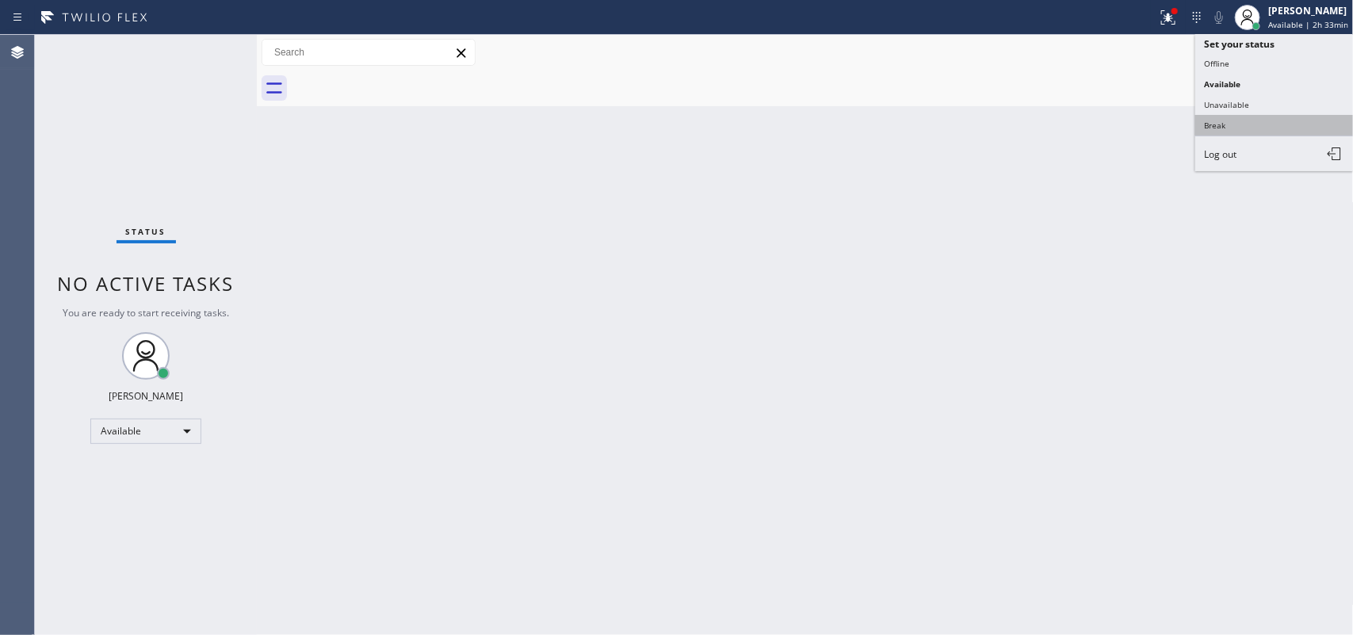
click at [1245, 117] on button "Break" at bounding box center [1274, 125] width 159 height 21
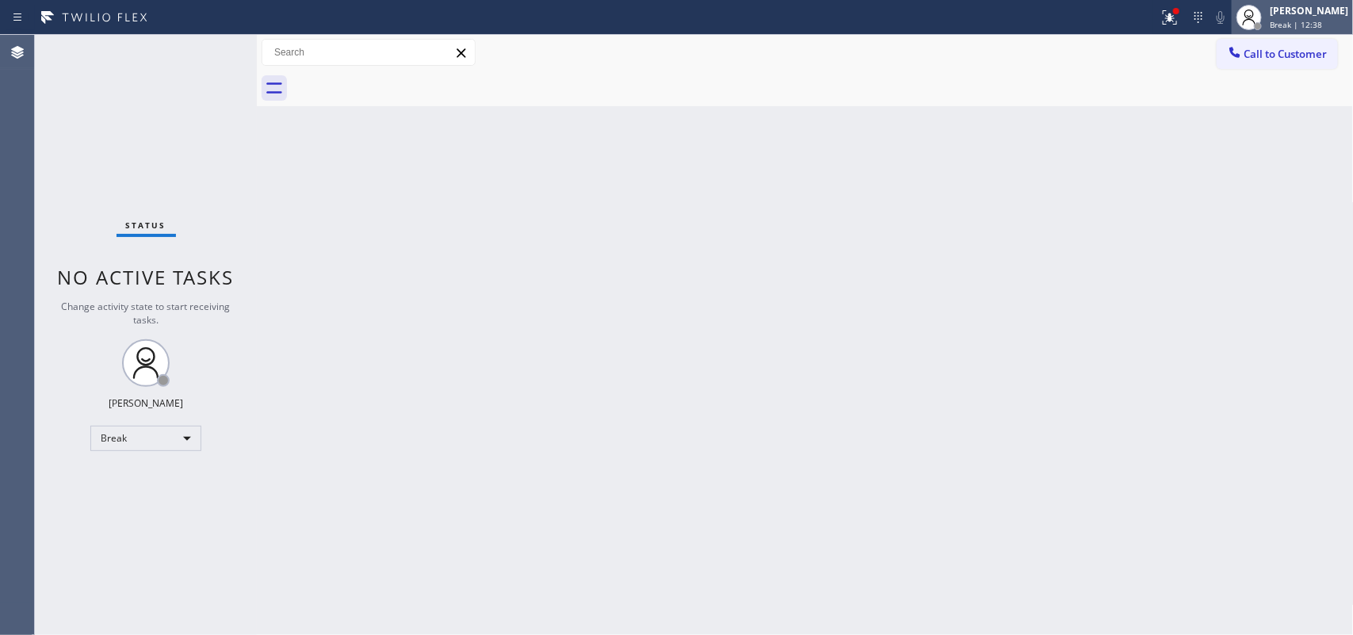
click at [1314, 13] on div "[PERSON_NAME]" at bounding box center [1309, 10] width 78 height 13
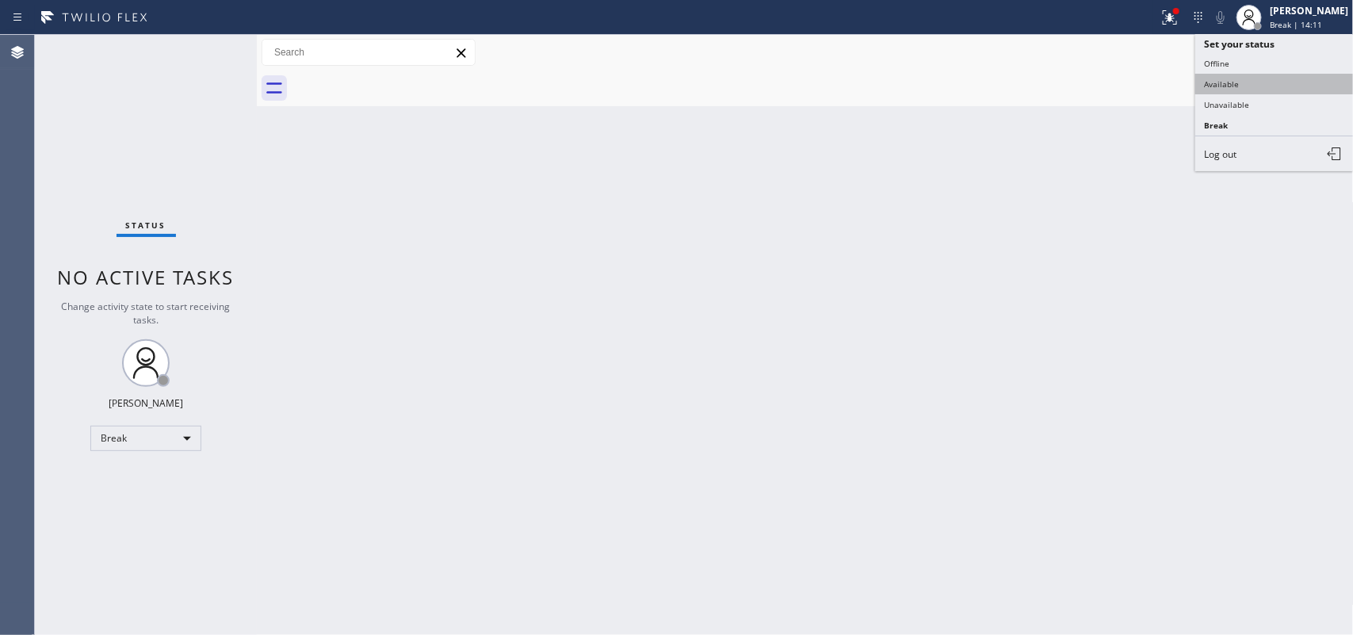
click at [1332, 84] on button "Available" at bounding box center [1274, 84] width 159 height 21
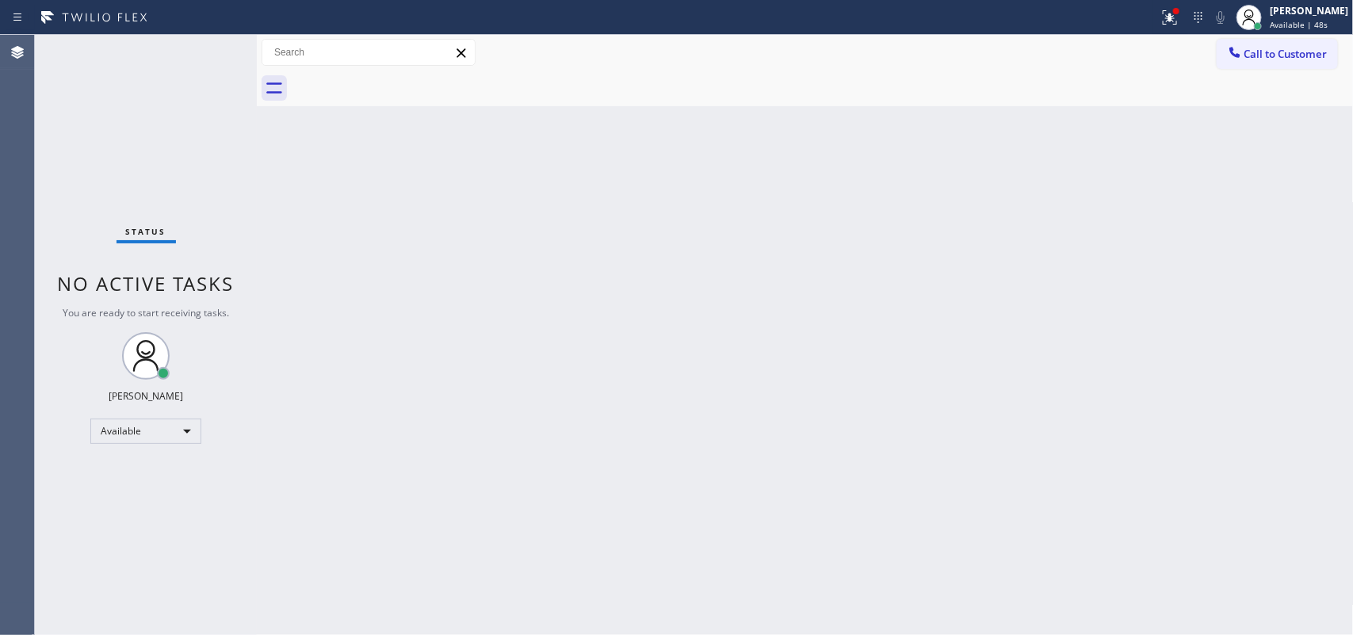
click at [117, 46] on div "Status No active tasks You are ready to start receiving tasks. [PERSON_NAME] Av…" at bounding box center [146, 335] width 222 height 600
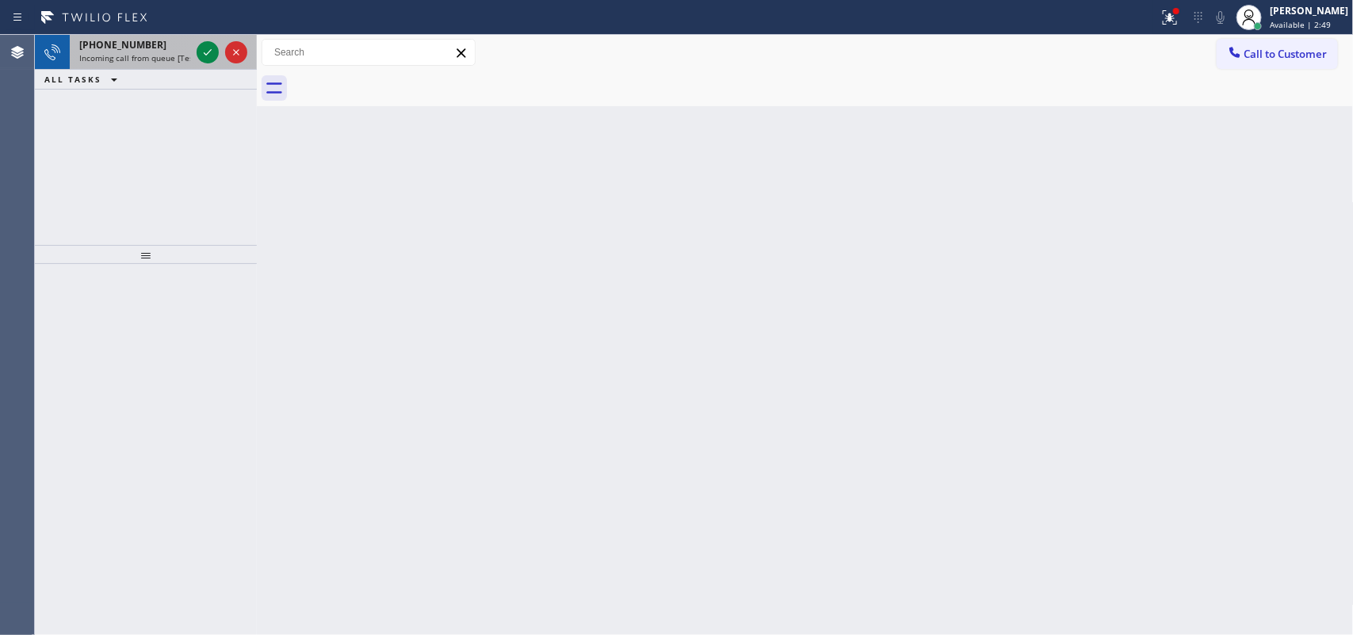
click at [159, 52] on span "Incoming call from queue [Test] All" at bounding box center [145, 57] width 132 height 11
click at [137, 46] on span "[PHONE_NUMBER]" at bounding box center [122, 44] width 87 height 13
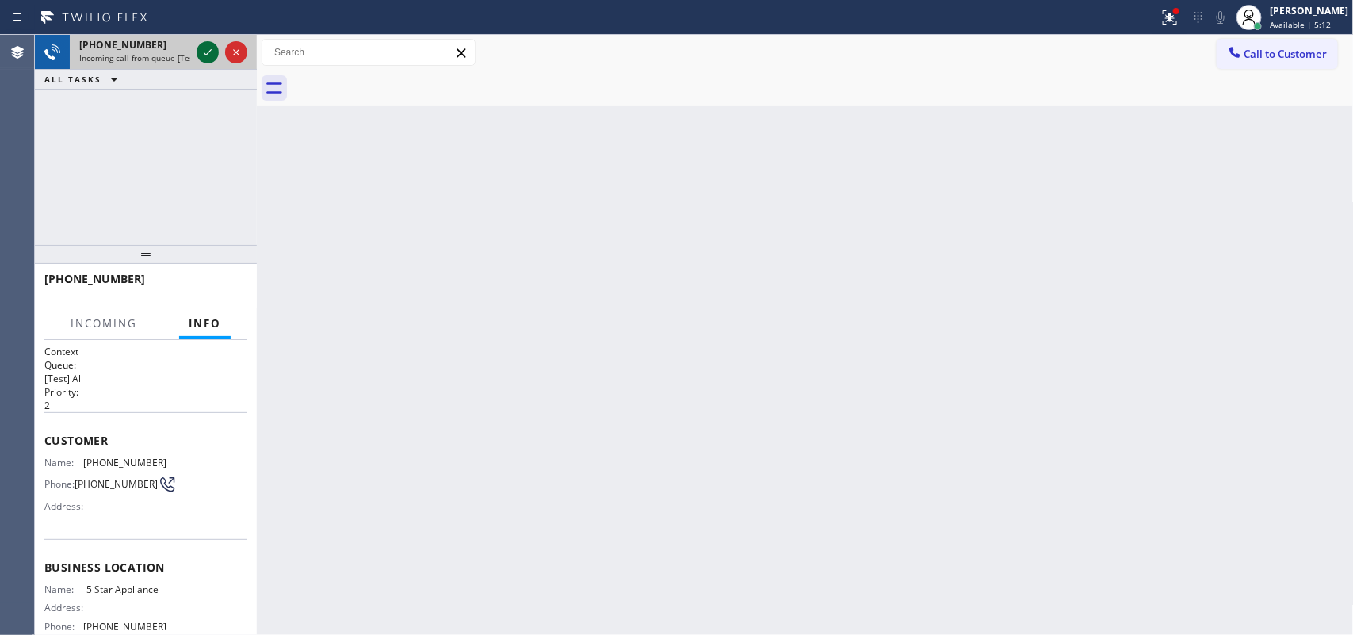
click at [204, 52] on icon at bounding box center [208, 52] width 8 height 6
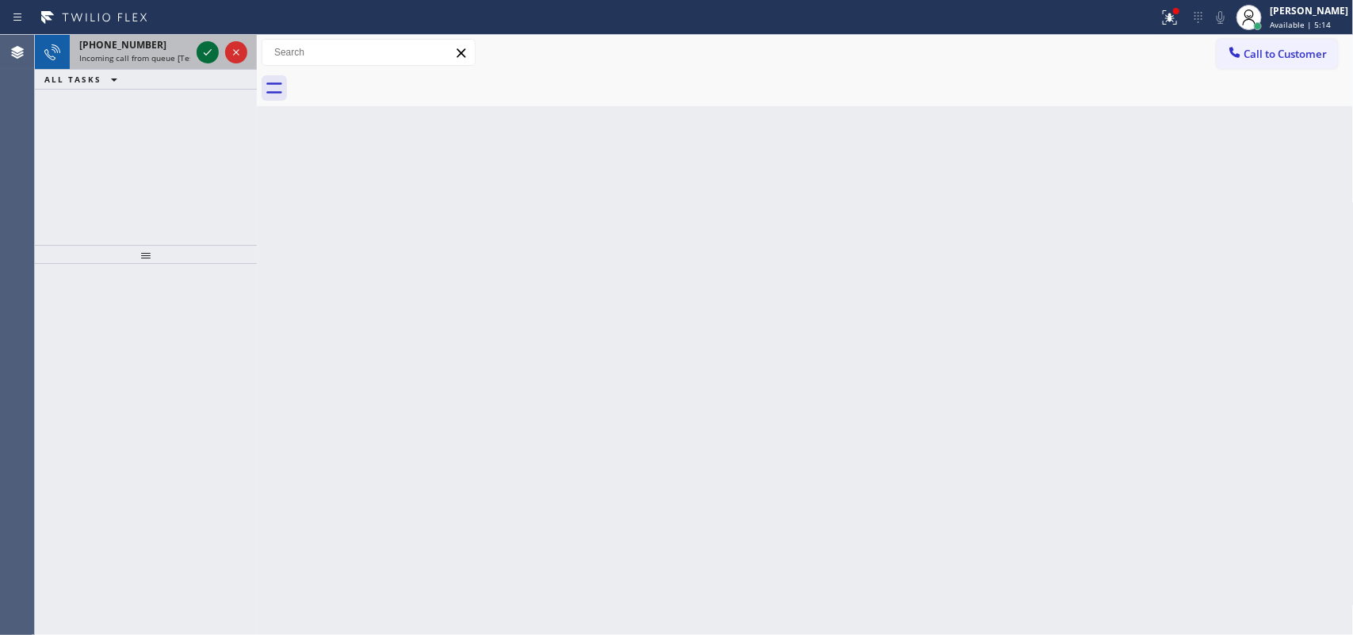
click at [203, 49] on icon at bounding box center [207, 52] width 19 height 19
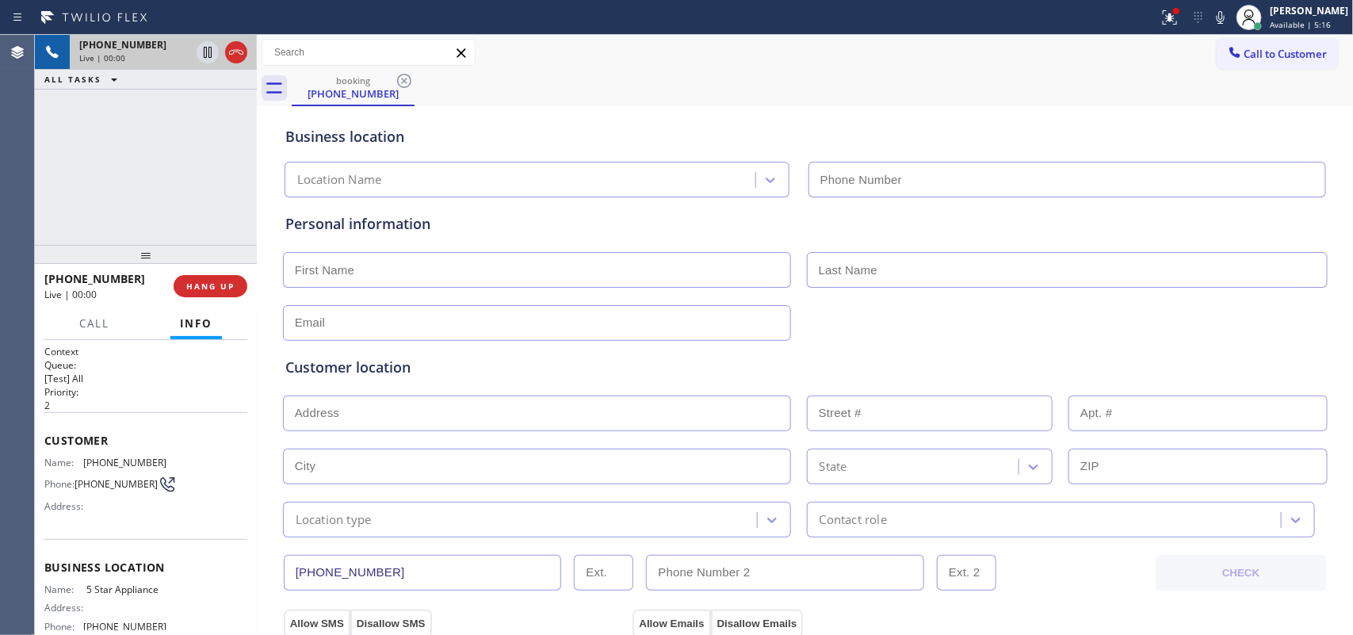
type input "[PHONE_NUMBER]"
click at [155, 191] on div "[PHONE_NUMBER] Live | 01:50 ALL TASKS ALL TASKS ACTIVE TASKS TASKS IN WRAP UP" at bounding box center [146, 140] width 222 height 210
click at [183, 202] on div "[PHONE_NUMBER] Live | 03:04 ALL TASKS ALL TASKS ACTIVE TASKS TASKS IN WRAP UP" at bounding box center [146, 140] width 222 height 210
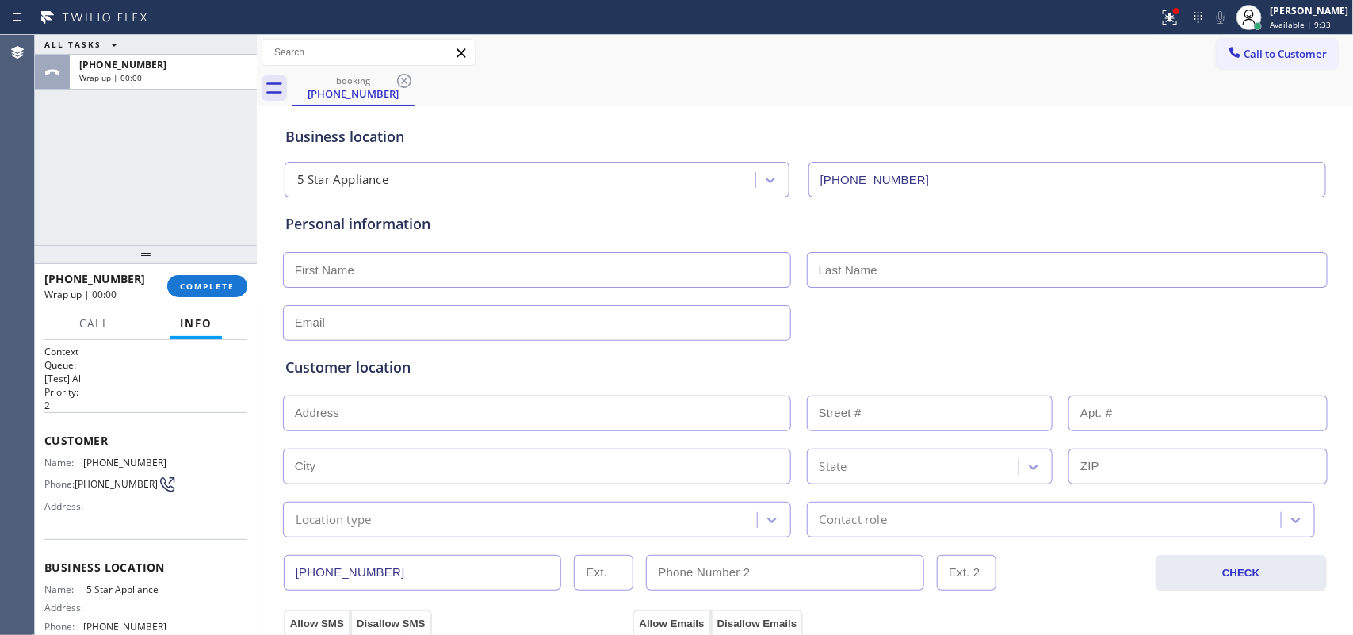
click at [543, 276] on input "text" at bounding box center [537, 270] width 508 height 36
type input "Ben"
click at [127, 116] on div "ALL TASKS ALL TASKS ACTIVE TASKS TASKS IN WRAP UP [PHONE_NUMBER] Wrap up | 00:00" at bounding box center [146, 140] width 222 height 210
click at [888, 270] on input "[PERSON_NAME]" at bounding box center [1067, 270] width 521 height 36
type input "[PERSON_NAME]"
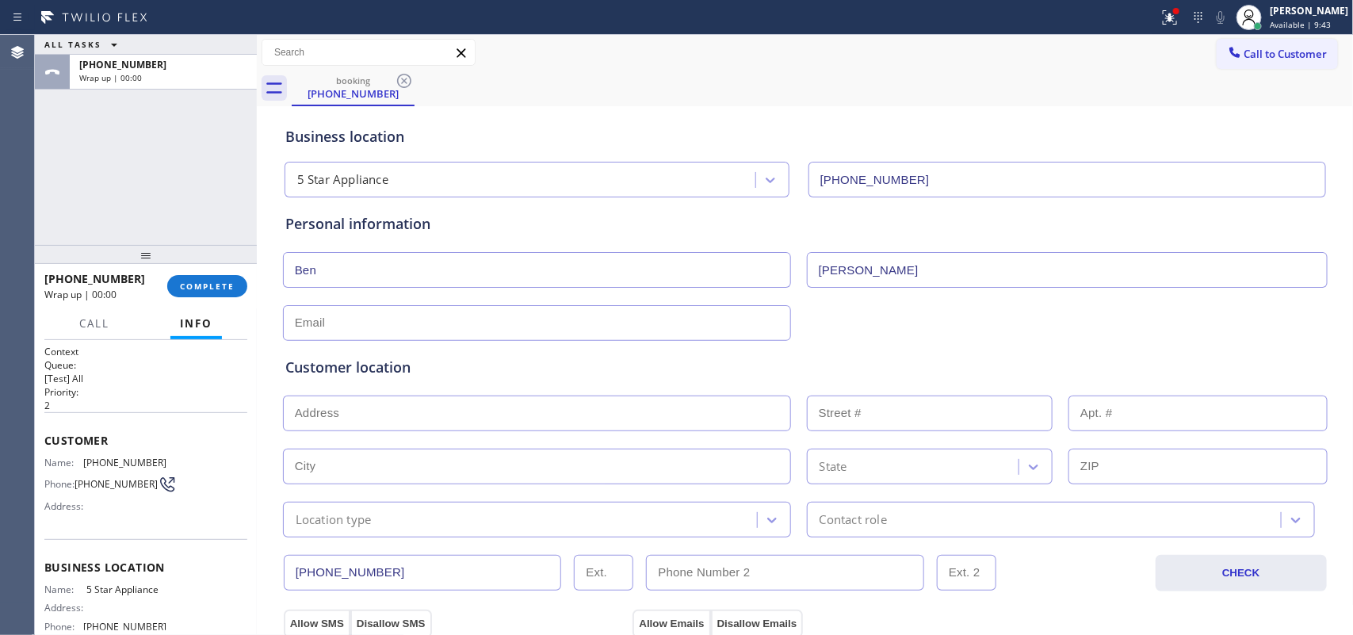
click at [584, 335] on div "Customer location >> ADD NEW ADDRESS << + NEW ADDRESS State Location type Conta…" at bounding box center [805, 435] width 1046 height 203
click at [584, 337] on div "Customer location >> ADD NEW ADDRESS << + NEW ADDRESS State Location type Conta…" at bounding box center [805, 435] width 1046 height 203
click at [589, 329] on input "text" at bounding box center [537, 323] width 508 height 36
click at [300, 311] on input "[EMAIL_ADDRESS]" at bounding box center [537, 323] width 508 height 36
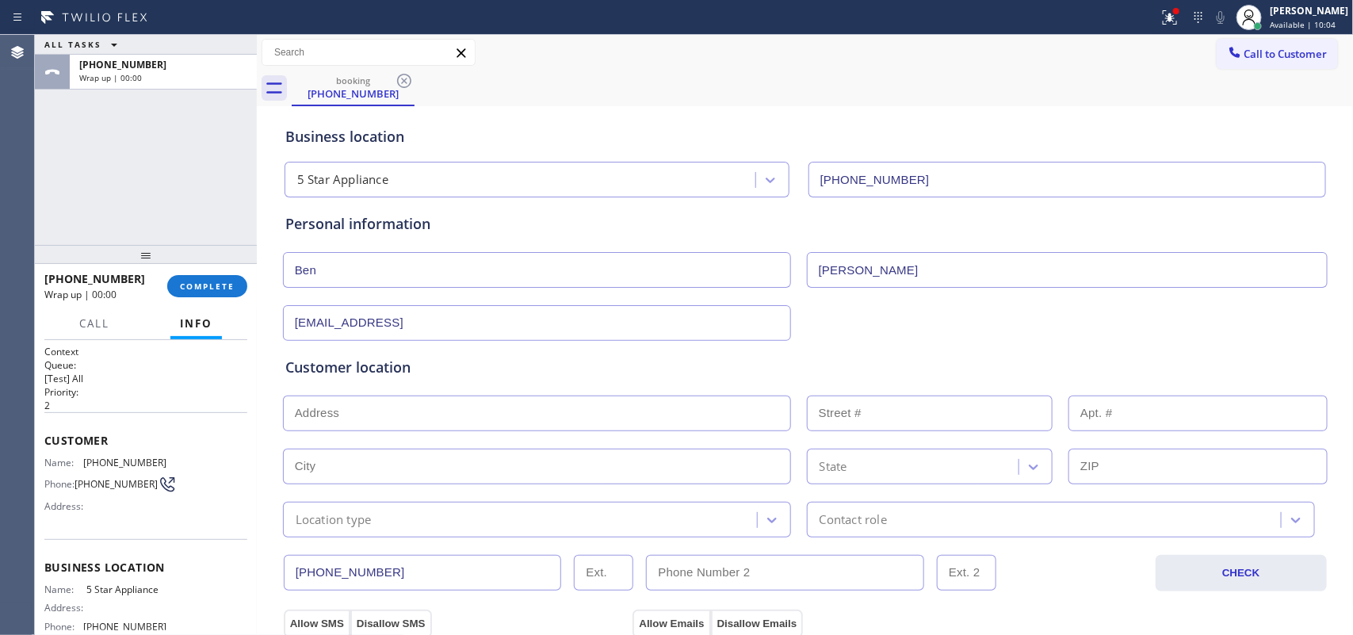
click at [300, 311] on input "[EMAIL_ADDRESS]" at bounding box center [537, 323] width 508 height 36
paste input "[EMAIL_ADDRESS][URL][DOMAIN_NAME]"
type input "[EMAIL_ADDRESS][DOMAIN_NAME]"
click at [499, 411] on input "text" at bounding box center [537, 413] width 508 height 36
paste input "[STREET_ADDRESS],"
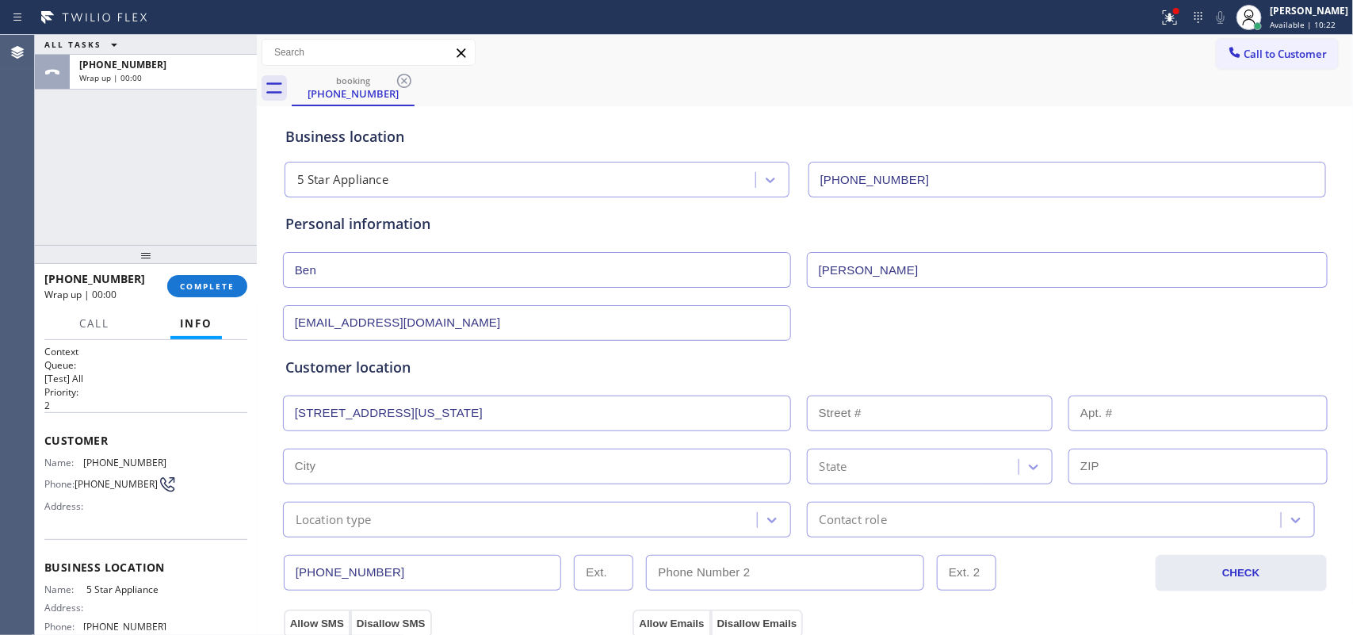
type input "[STREET_ADDRESS]"
type input "1226"
type input "[US_STATE]"
type input "20001"
click at [1099, 414] on input "text" at bounding box center [1197, 413] width 259 height 36
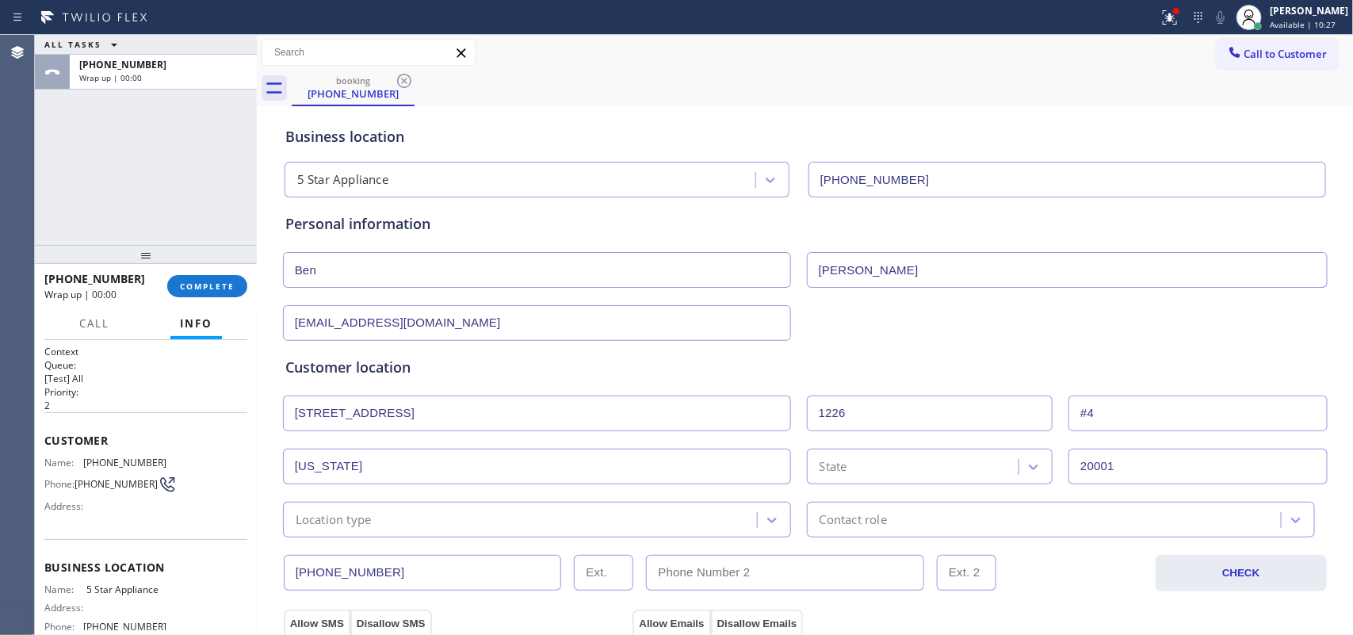
type input "#4"
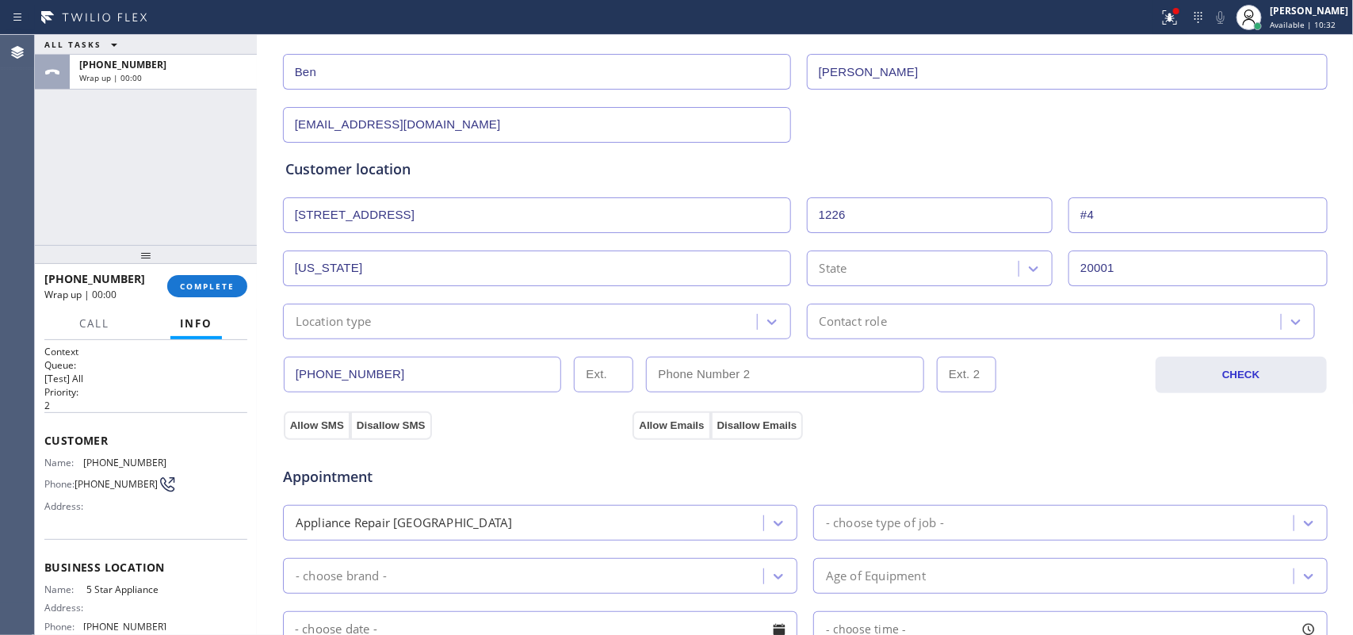
click at [691, 326] on div "Location type" at bounding box center [522, 322] width 469 height 28
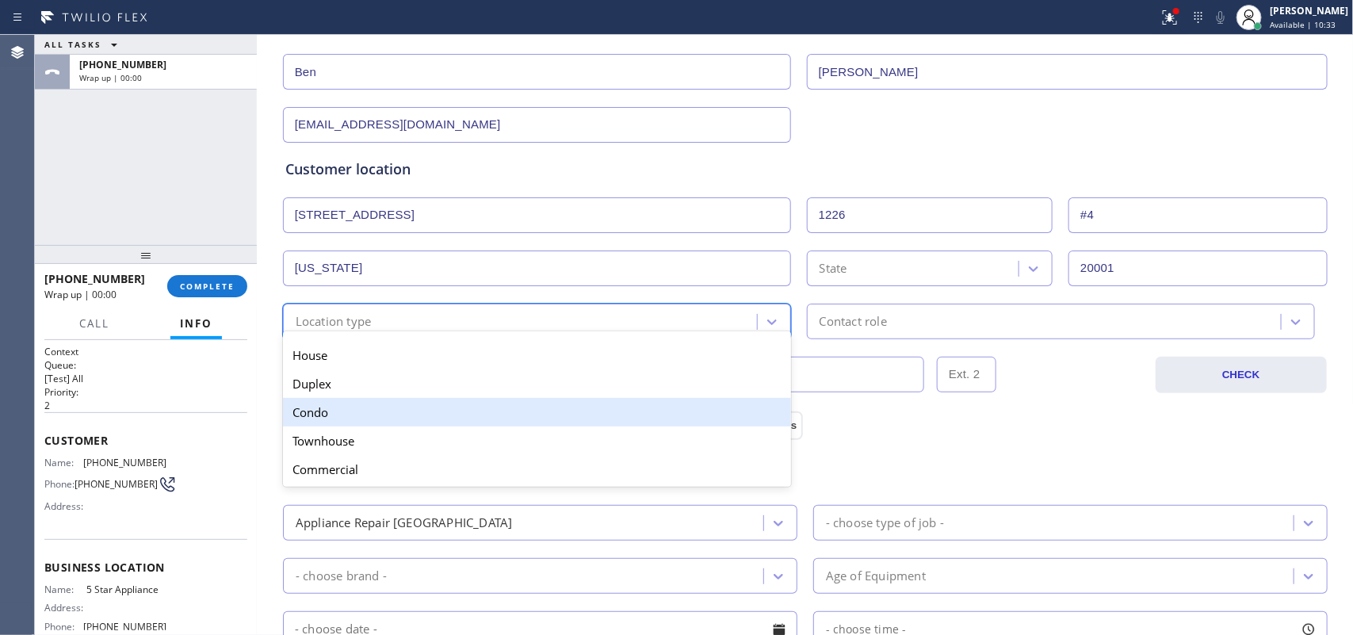
click at [662, 424] on div "Condo" at bounding box center [537, 412] width 508 height 29
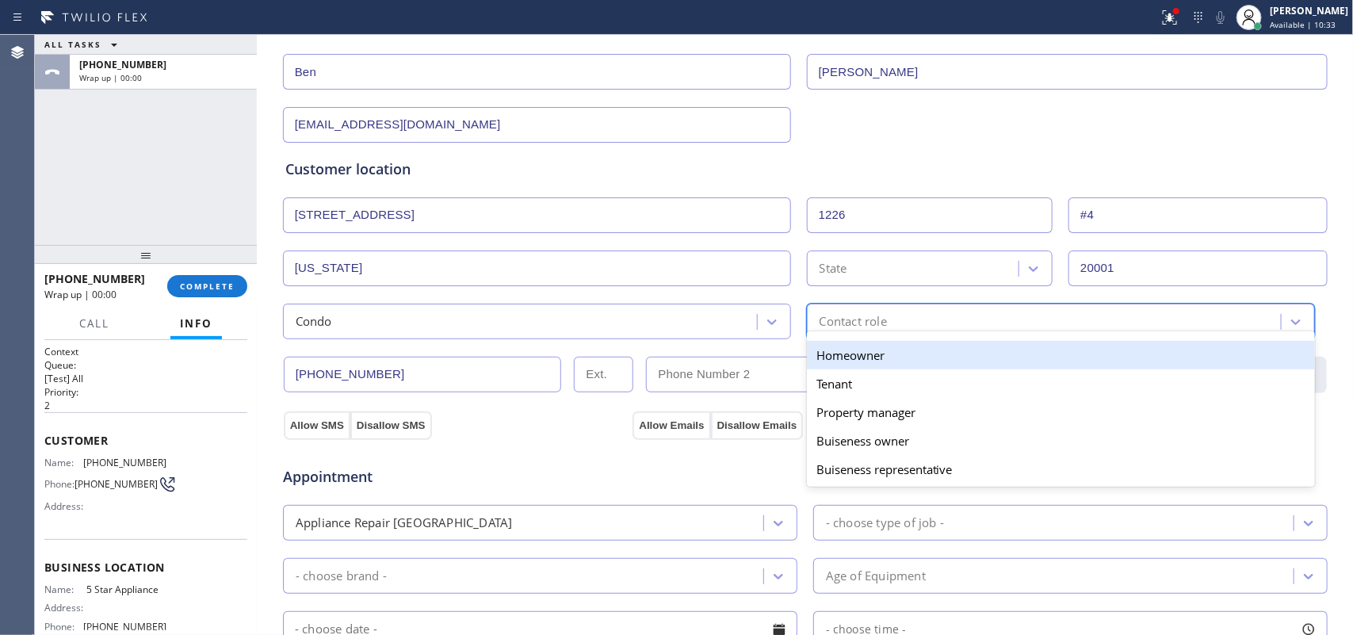
click at [925, 317] on div "Contact role" at bounding box center [1046, 322] width 469 height 28
click at [912, 362] on div "Homeowner" at bounding box center [1061, 355] width 508 height 29
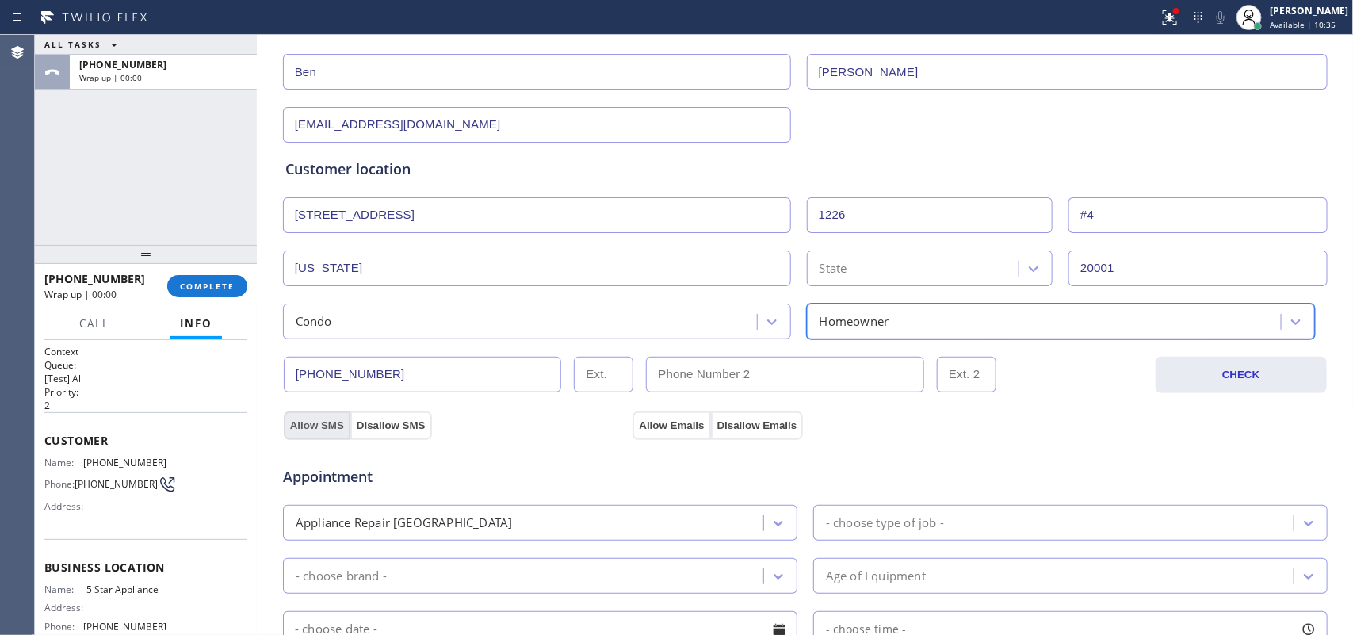
click at [321, 428] on button "Allow SMS" at bounding box center [317, 425] width 67 height 29
click at [655, 426] on button "Allow Emails" at bounding box center [671, 425] width 78 height 29
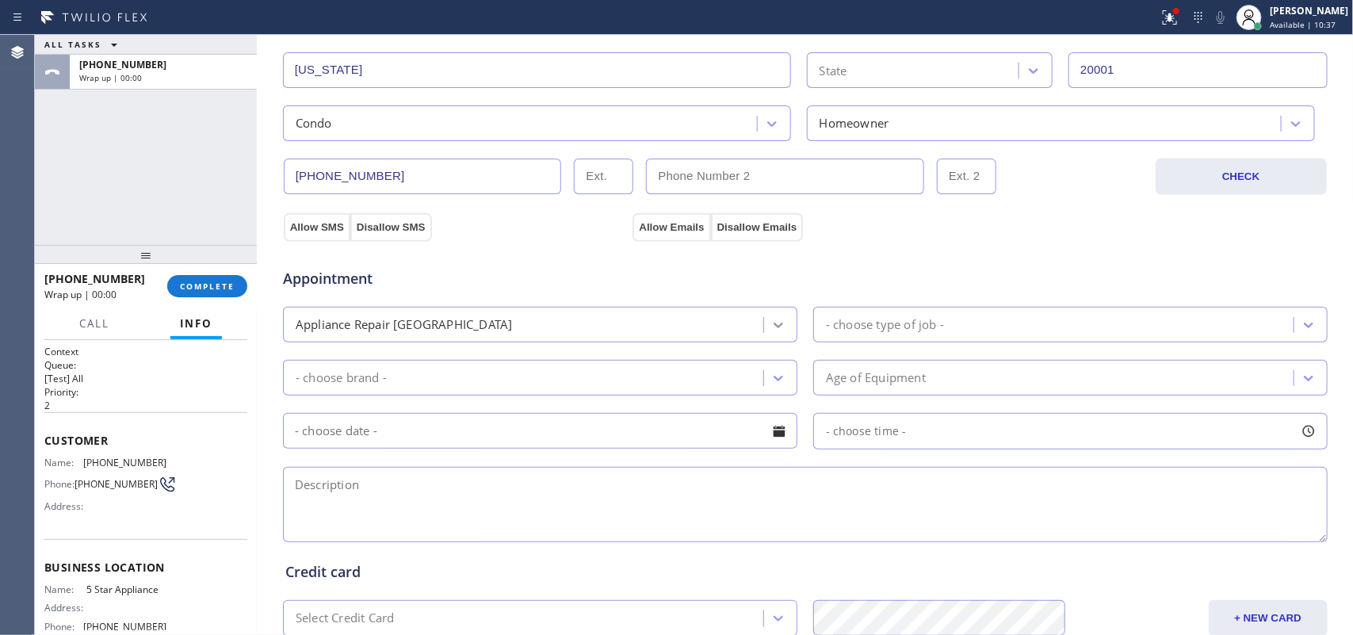
click at [764, 337] on div at bounding box center [778, 325] width 29 height 29
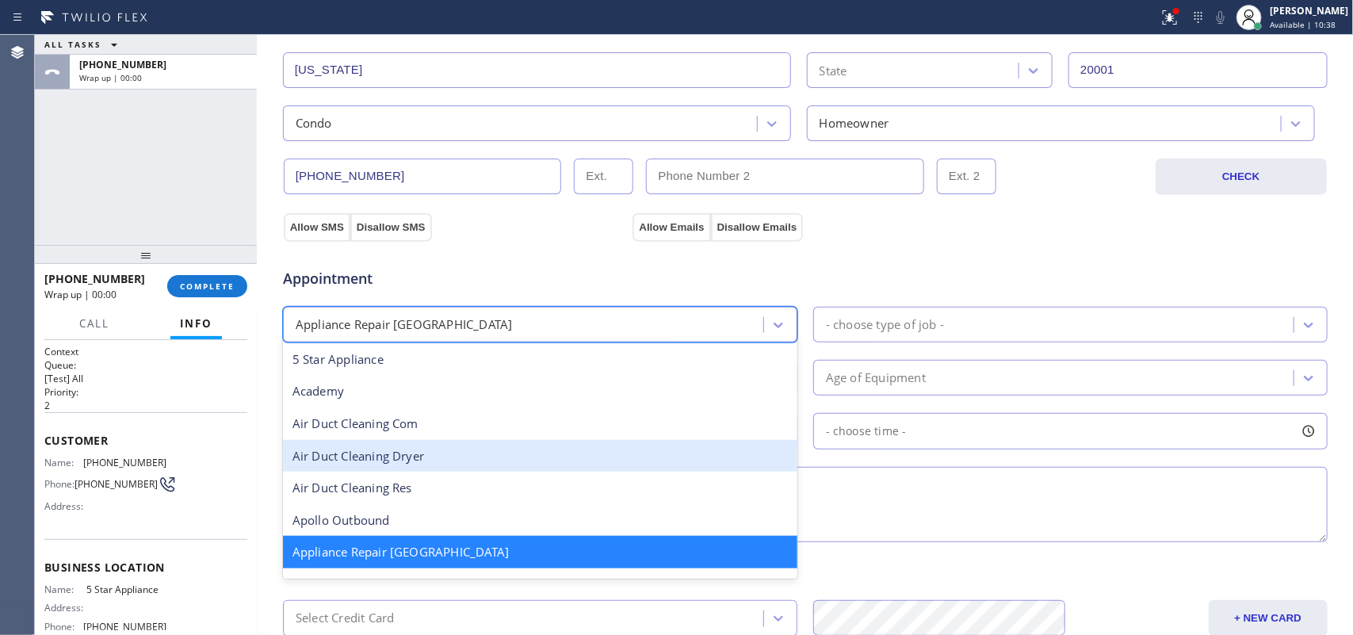
scroll to position [199, 0]
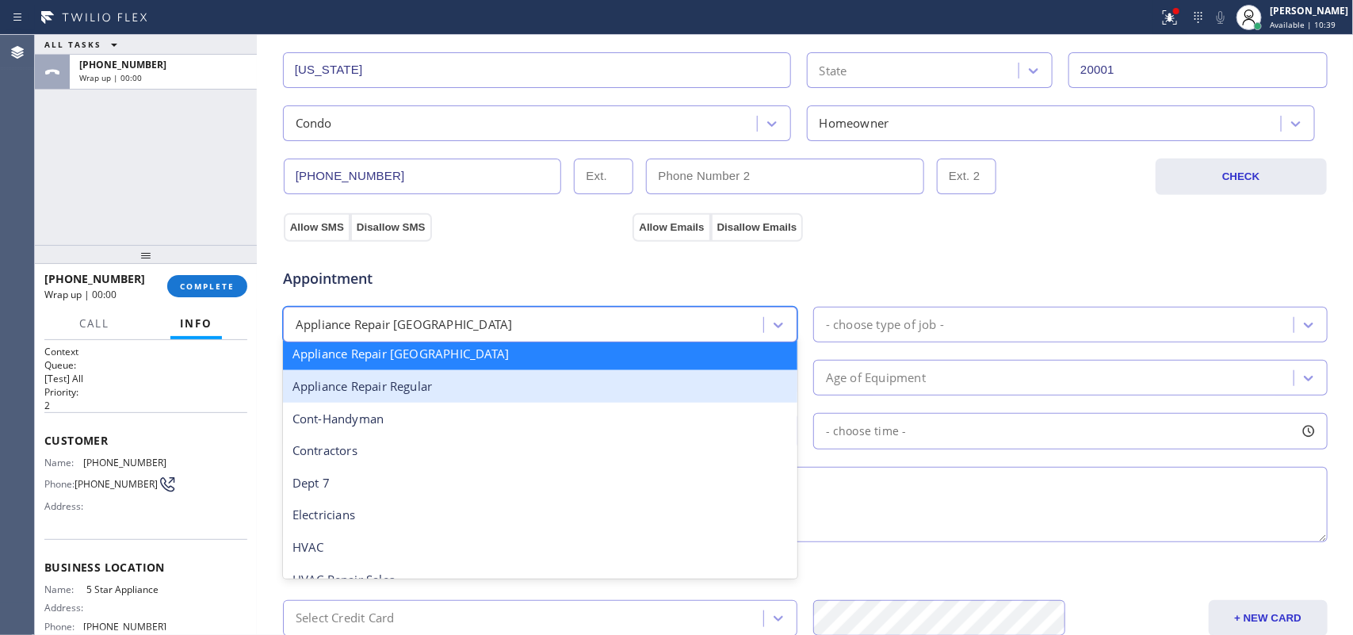
click at [640, 398] on div "Appliance Repair Regular" at bounding box center [540, 386] width 514 height 32
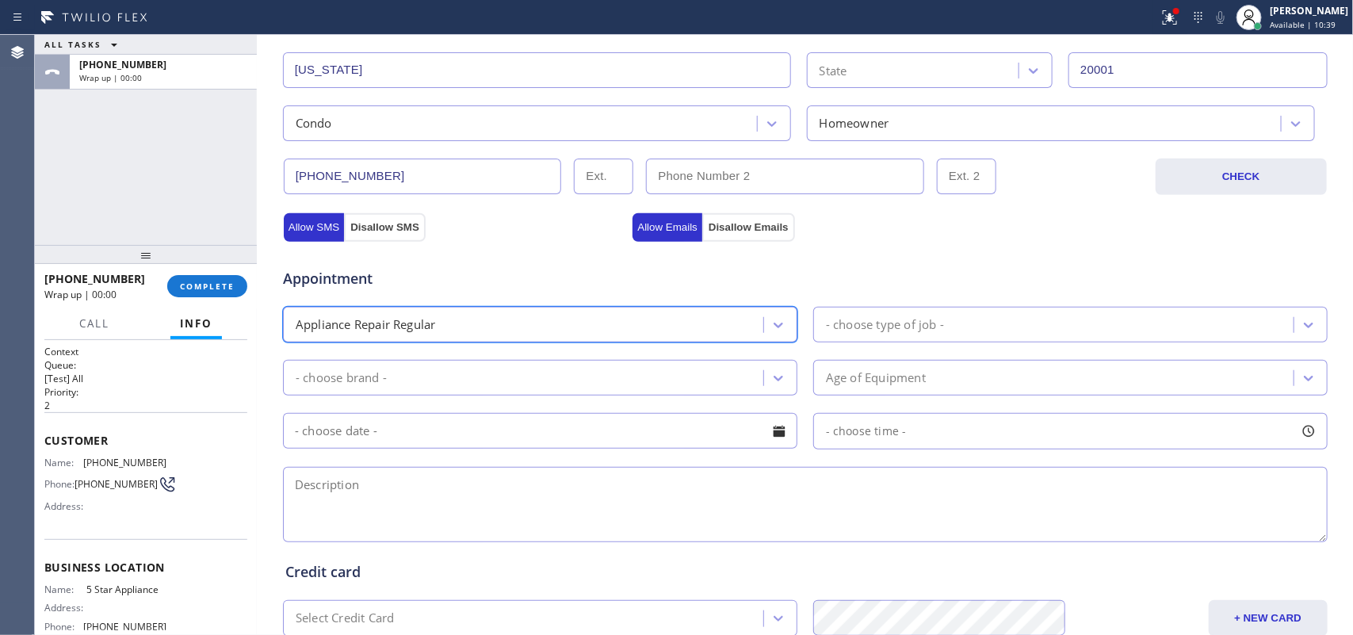
click at [865, 322] on div "- choose type of job -" at bounding box center [885, 324] width 118 height 18
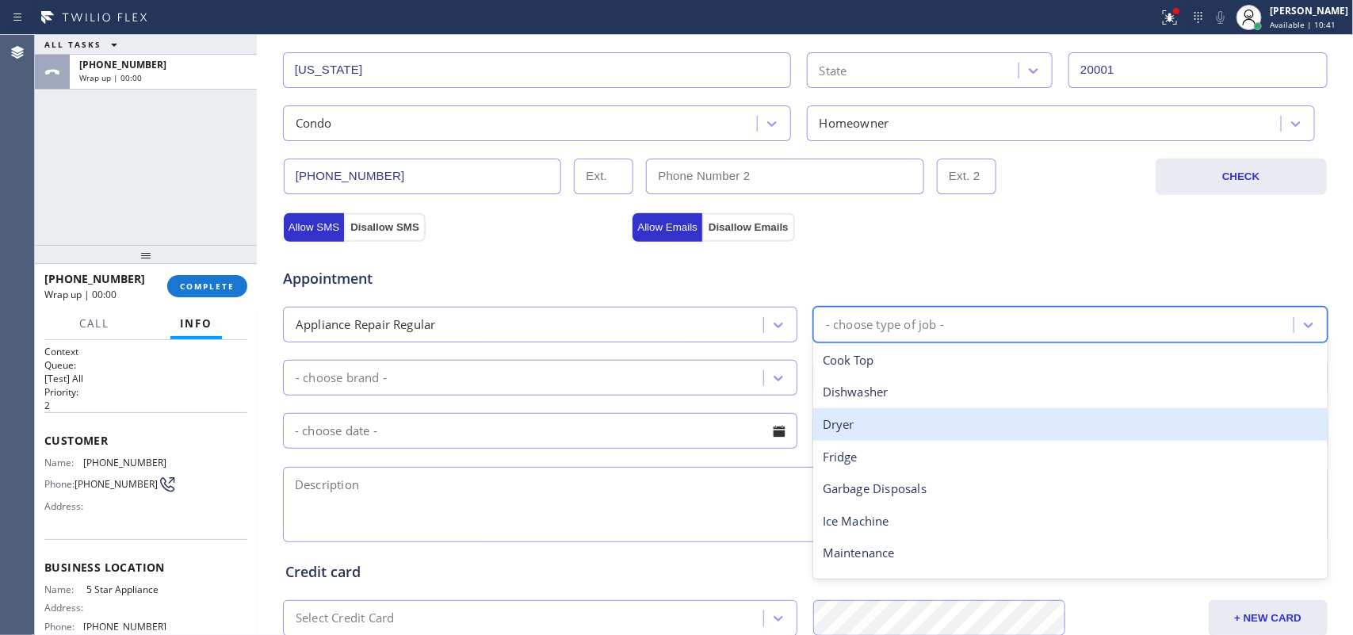
click at [902, 430] on div "Dryer" at bounding box center [1070, 424] width 514 height 32
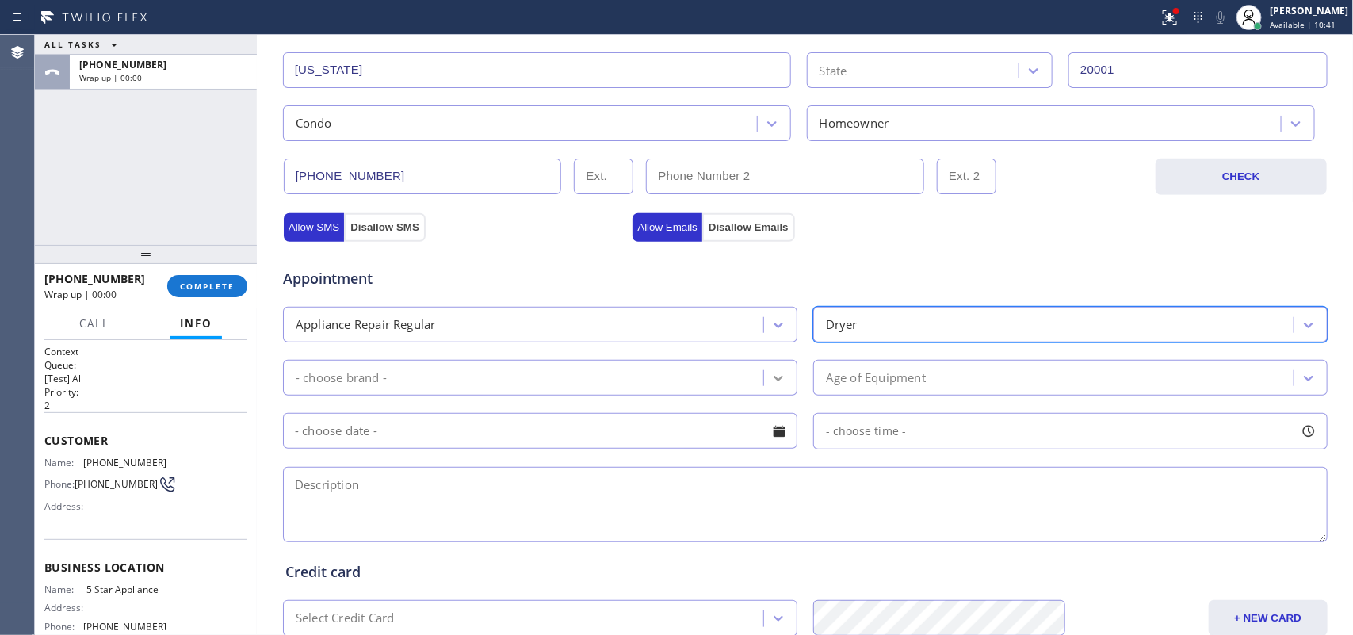
click at [770, 386] on icon at bounding box center [778, 378] width 16 height 16
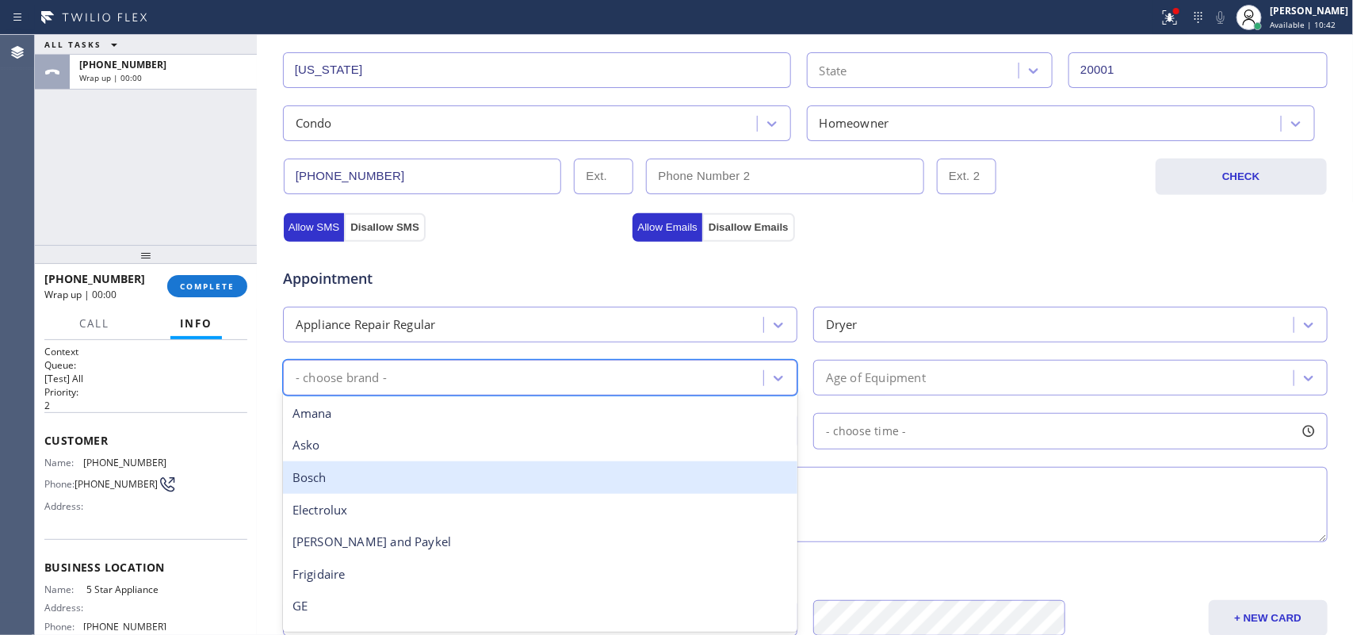
click at [671, 479] on div "Bosch" at bounding box center [540, 477] width 514 height 32
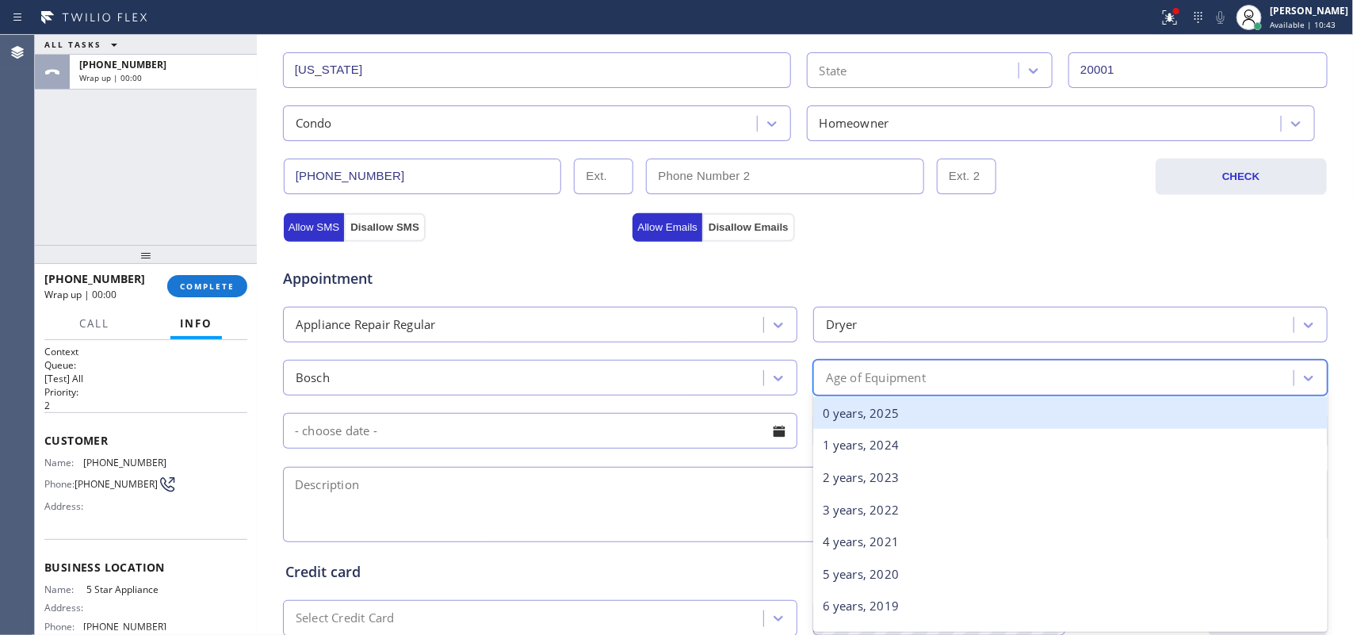
click at [934, 382] on div "Age of Equipment" at bounding box center [1056, 378] width 476 height 28
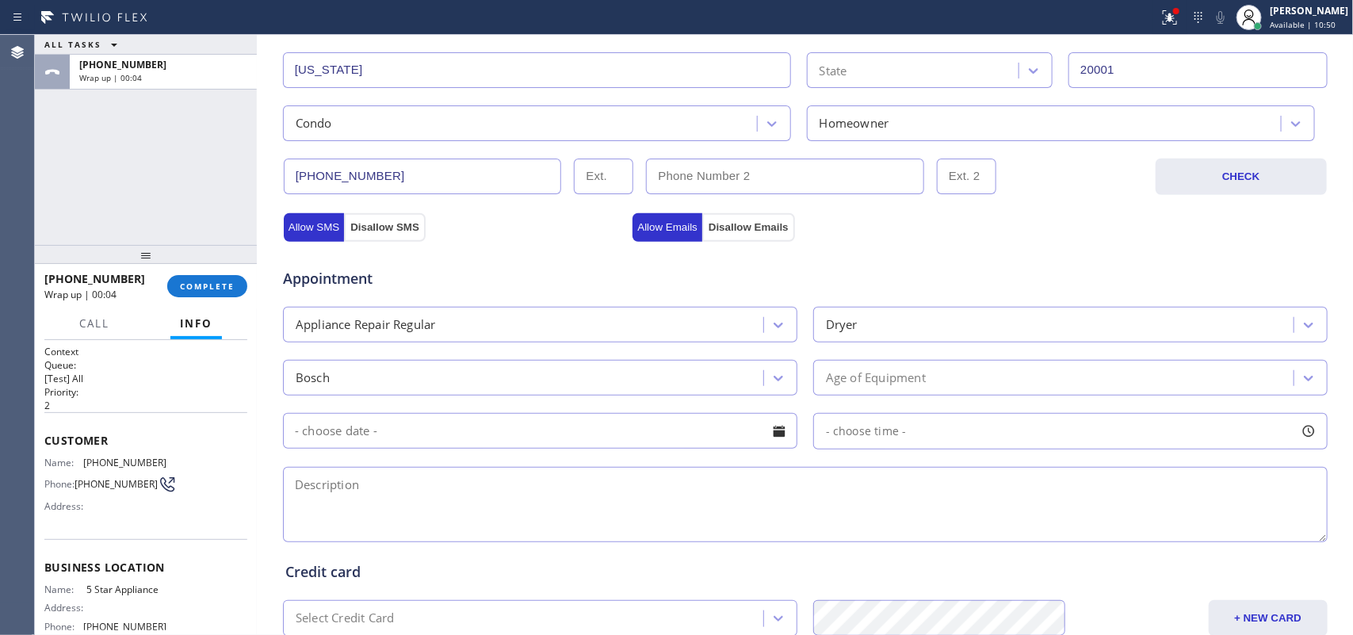
click at [132, 198] on div "ALL TASKS ALL TASKS ACTIVE TASKS TASKS IN WRAP UP [PHONE_NUMBER] Wrap up | 00:04" at bounding box center [146, 140] width 222 height 210
click at [902, 378] on div "Age of Equipment" at bounding box center [876, 378] width 100 height 18
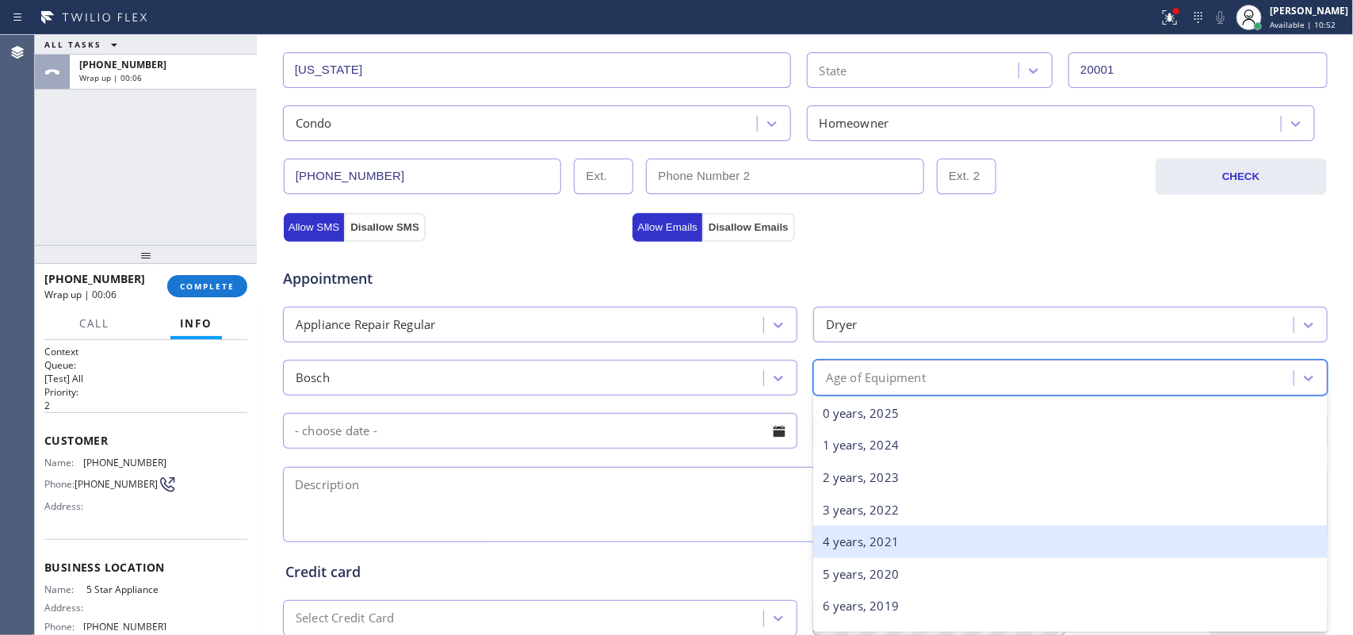
click at [907, 547] on div "4 years, 2021" at bounding box center [1070, 541] width 514 height 32
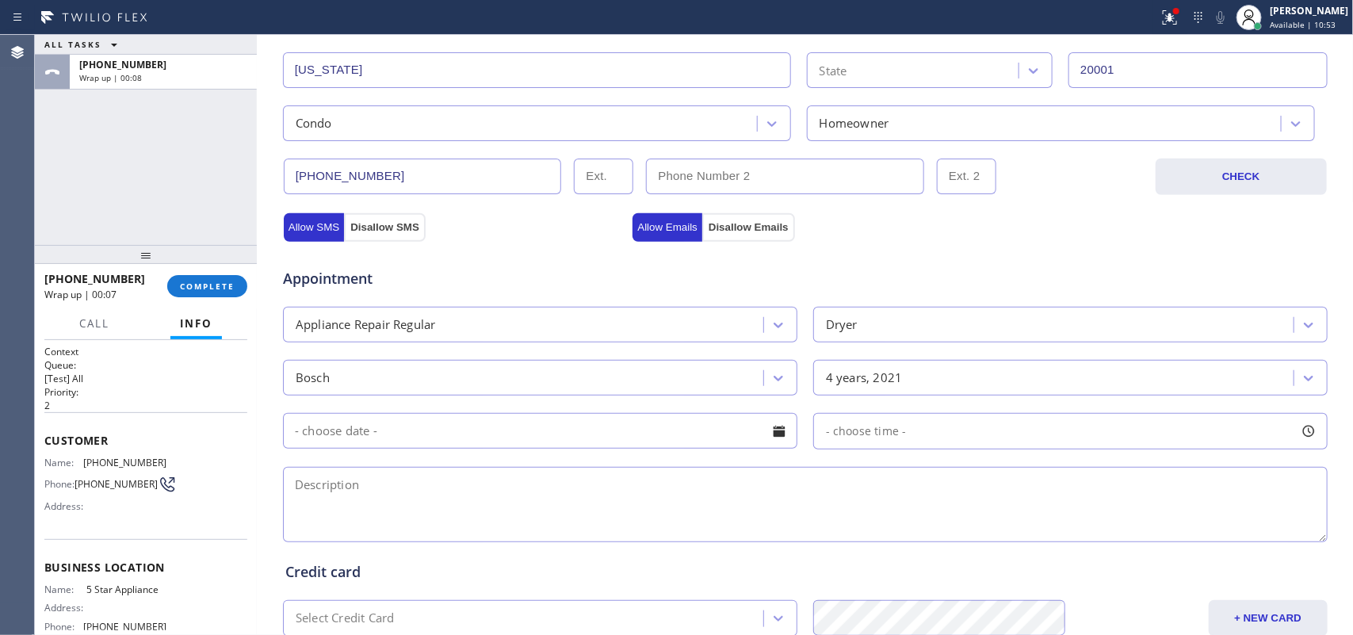
click at [774, 437] on div at bounding box center [779, 431] width 27 height 27
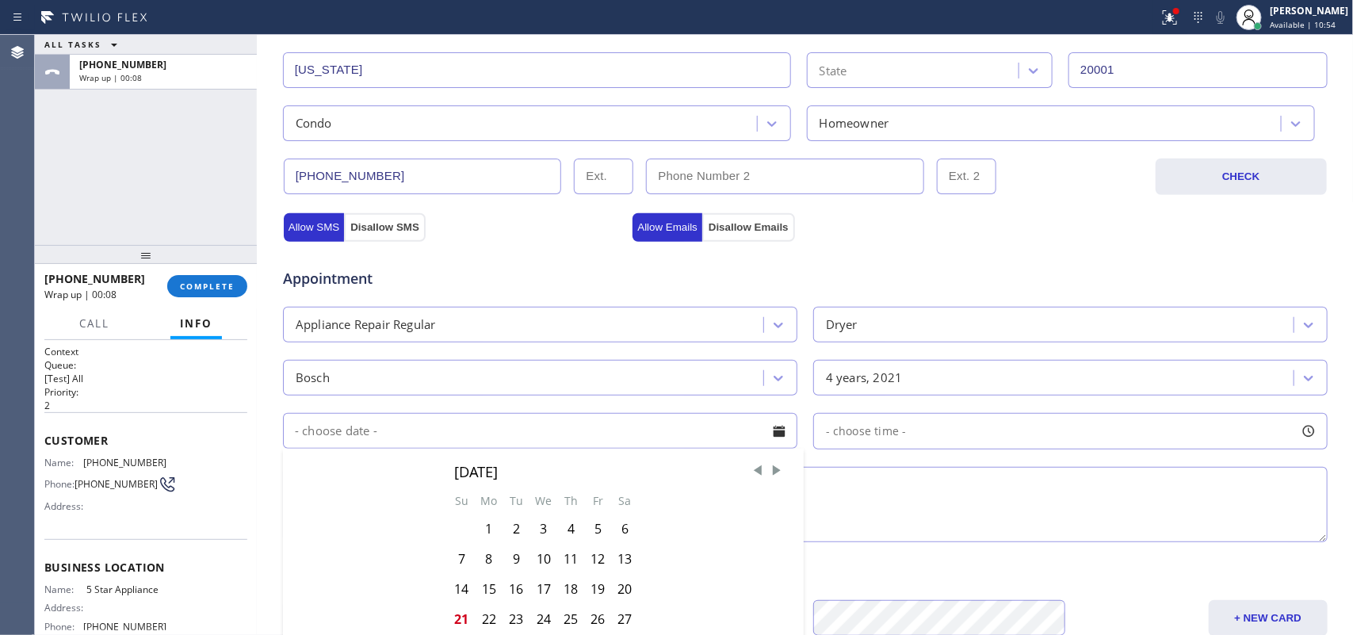
scroll to position [594, 0]
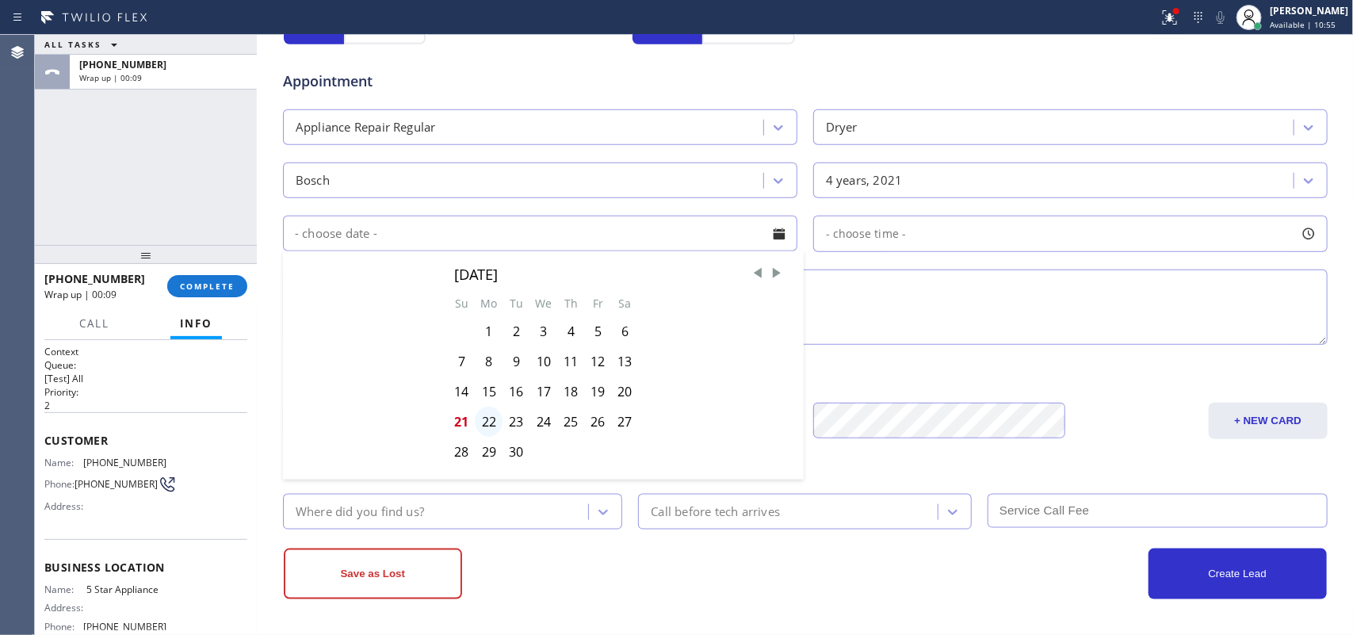
click at [486, 425] on div "22" at bounding box center [489, 422] width 28 height 30
type input "[DATE]"
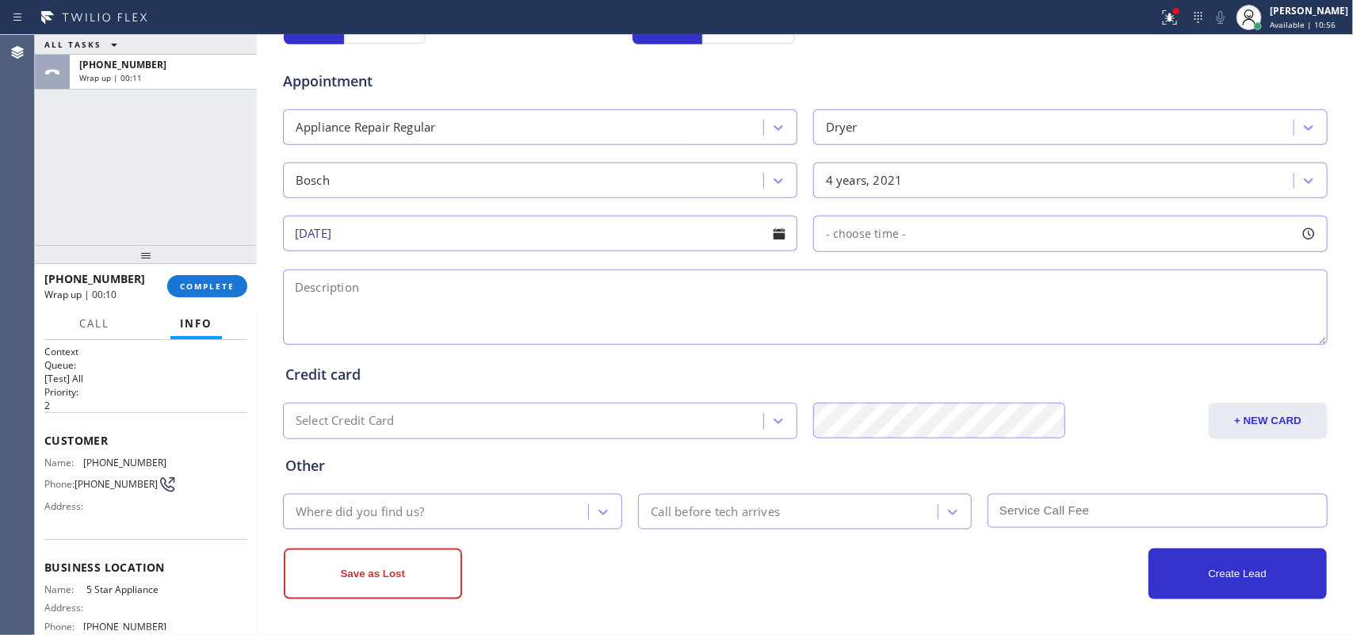
click at [1305, 227] on div at bounding box center [1308, 233] width 27 height 27
drag, startPoint x: 820, startPoint y: 330, endPoint x: 1182, endPoint y: 322, distance: 362.3
click at [933, 326] on div at bounding box center [923, 330] width 19 height 33
drag, startPoint x: 1182, startPoint y: 322, endPoint x: 1211, endPoint y: 322, distance: 28.5
click at [1217, 322] on div at bounding box center [1226, 330] width 19 height 33
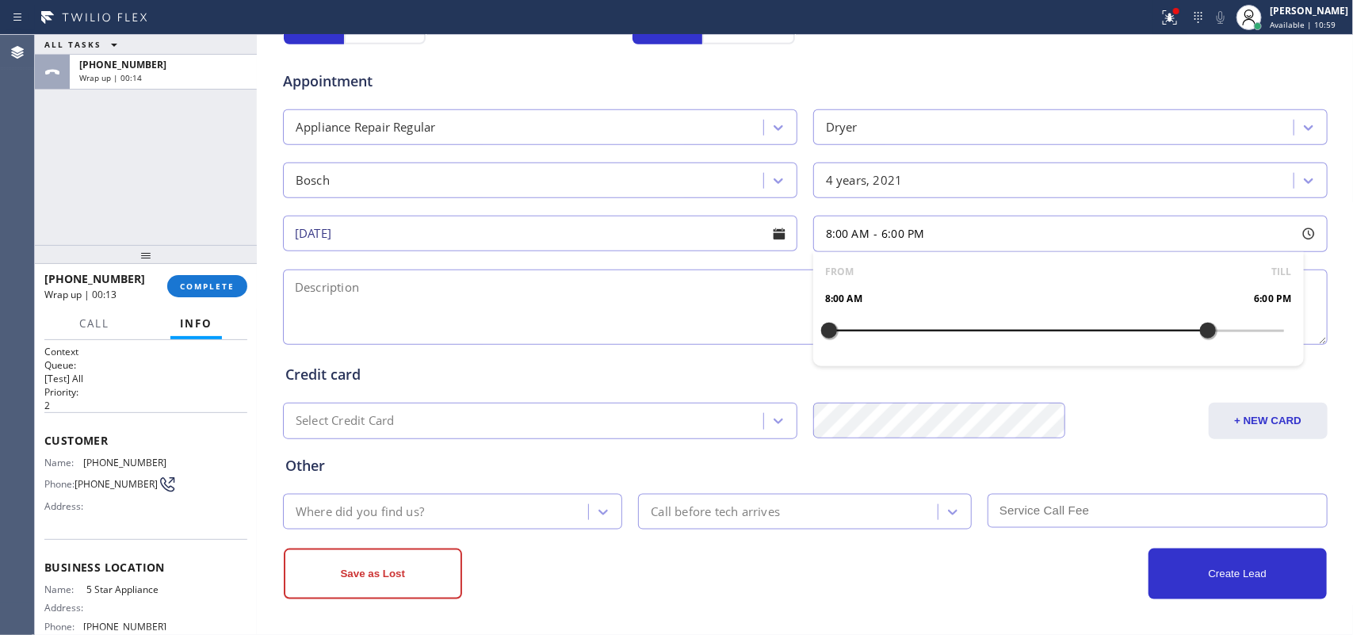
drag, startPoint x: 1211, startPoint y: 322, endPoint x: 1203, endPoint y: 323, distance: 8.1
click at [1203, 323] on div at bounding box center [1207, 330] width 19 height 33
drag, startPoint x: 820, startPoint y: 331, endPoint x: 1051, endPoint y: 338, distance: 230.7
click at [1078, 338] on div at bounding box center [1075, 330] width 19 height 33
drag, startPoint x: 1091, startPoint y: 334, endPoint x: 1108, endPoint y: 334, distance: 17.4
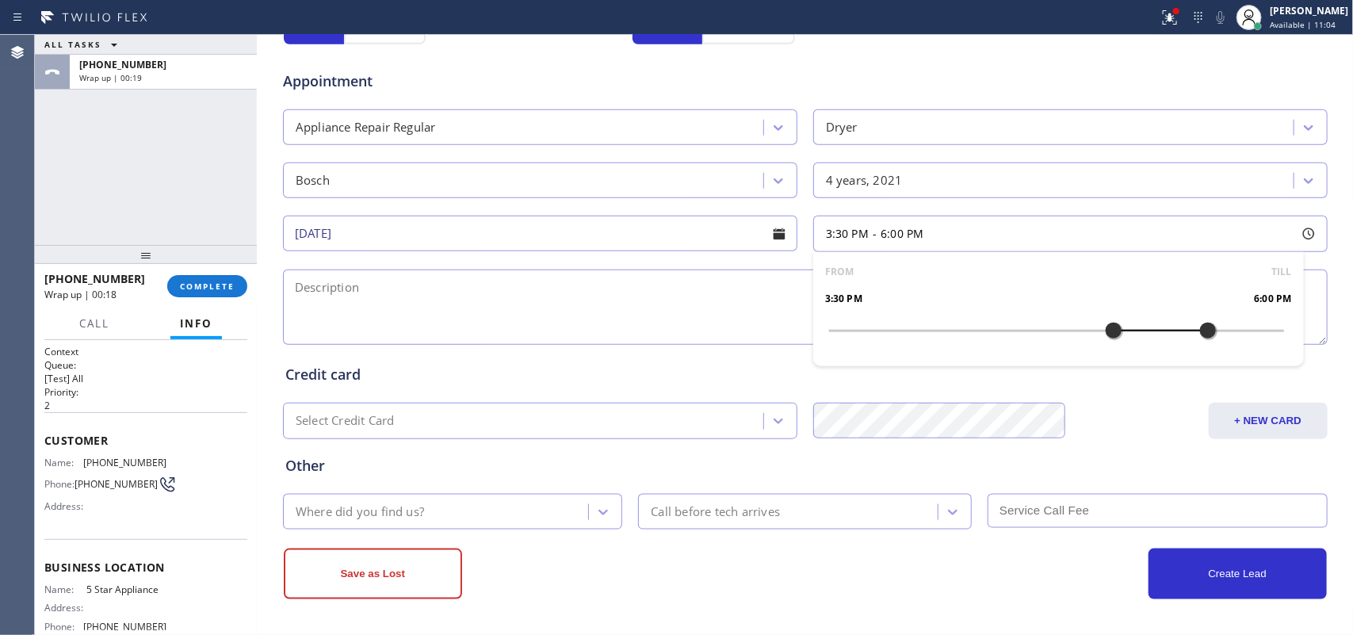
click at [1108, 334] on div at bounding box center [1113, 330] width 19 height 33
drag, startPoint x: 1108, startPoint y: 334, endPoint x: 1079, endPoint y: 341, distance: 29.2
click at [1085, 341] on div at bounding box center [1094, 330] width 19 height 33
click at [524, 323] on textarea at bounding box center [805, 306] width 1045 height 75
click at [99, 174] on div "ALL TASKS ALL TASKS ACTIVE TASKS TASKS IN WRAP UP [PHONE_NUMBER] Wrap up | 00:53" at bounding box center [146, 140] width 222 height 210
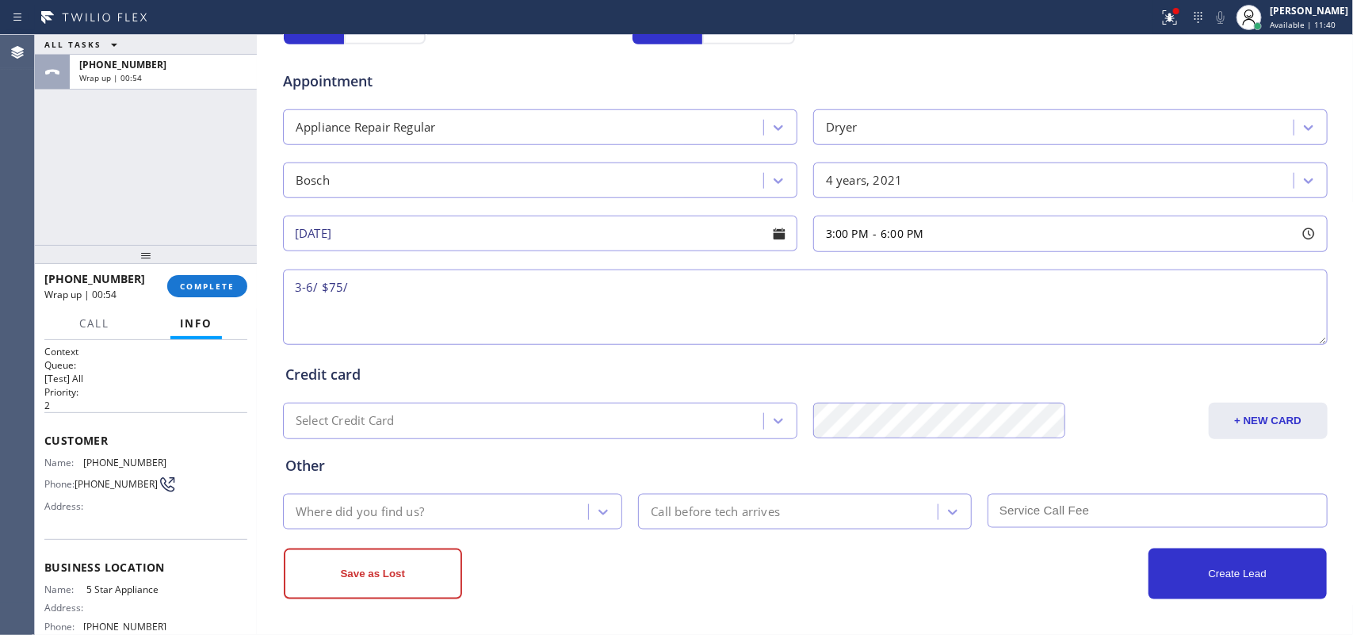
click at [608, 293] on textarea "3-6/ $75/" at bounding box center [805, 306] width 1045 height 75
paste textarea "The dryer door latch is broken. The dryer door will not stay closed. This has h…"
click at [345, 284] on textarea "3-6/ $75/ The dryer door latch is broken. The dryer door will not stay closed. …" at bounding box center [805, 306] width 1045 height 75
click at [1167, 299] on textarea "3-6/ $75/ condo-ho/ The dryer door latch is broken. The dryer door will not sta…" at bounding box center [805, 306] width 1045 height 75
paste textarea "[STREET_ADDRESS]"
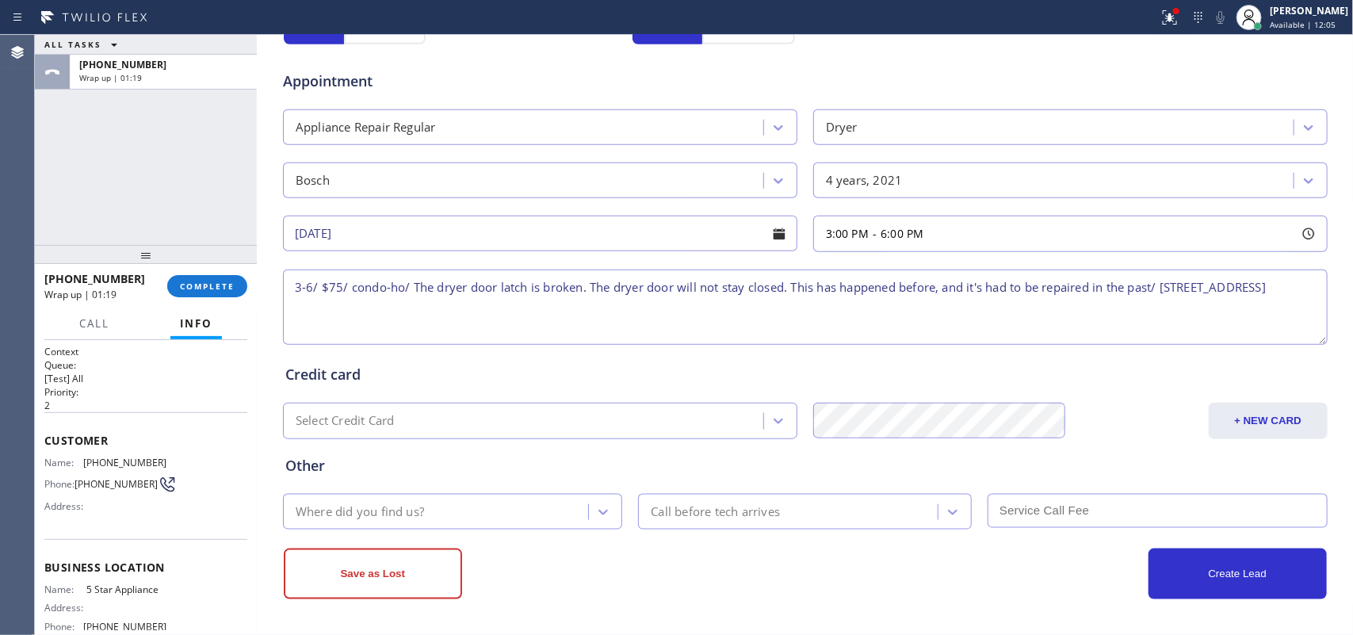
click at [308, 300] on textarea "3-6/ $75/ condo-ho/ The dryer door latch is broken. The dryer door will not sta…" at bounding box center [805, 306] width 1045 height 75
click at [1229, 290] on textarea "3-6/ $75/ condo-ho/ The dryer door latch is broken. The dryer door will not sta…" at bounding box center [805, 306] width 1045 height 75
click at [476, 308] on textarea "3-6/ $75/ condo-ho/ The dryer door latch is broken. The dryer door will not sta…" at bounding box center [805, 306] width 1045 height 75
click at [91, 323] on span "Call" at bounding box center [94, 323] width 30 height 14
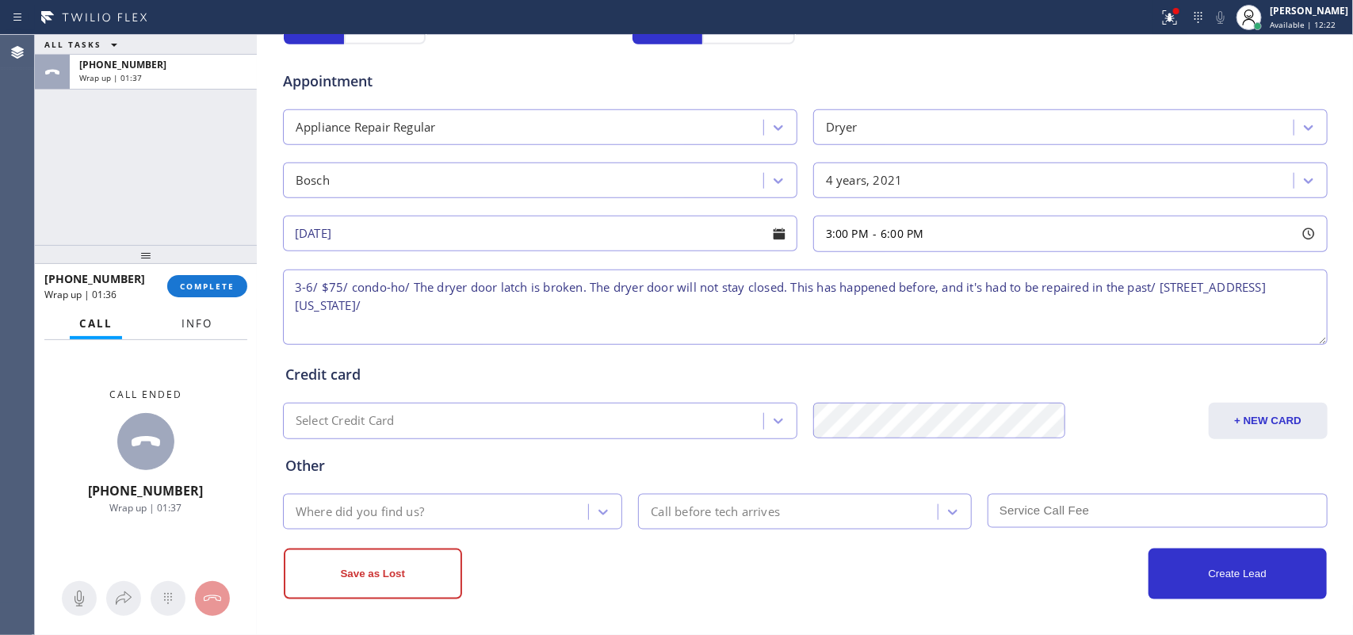
click at [201, 327] on span "Info" at bounding box center [196, 323] width 31 height 14
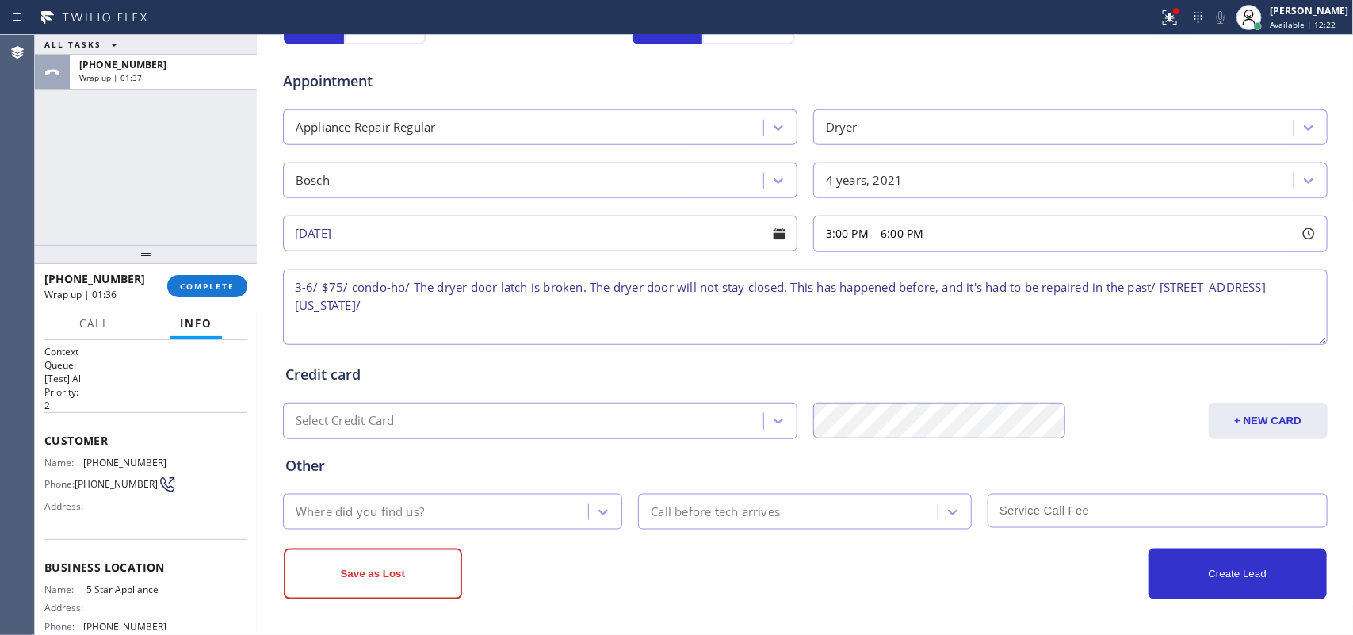
scroll to position [151, 0]
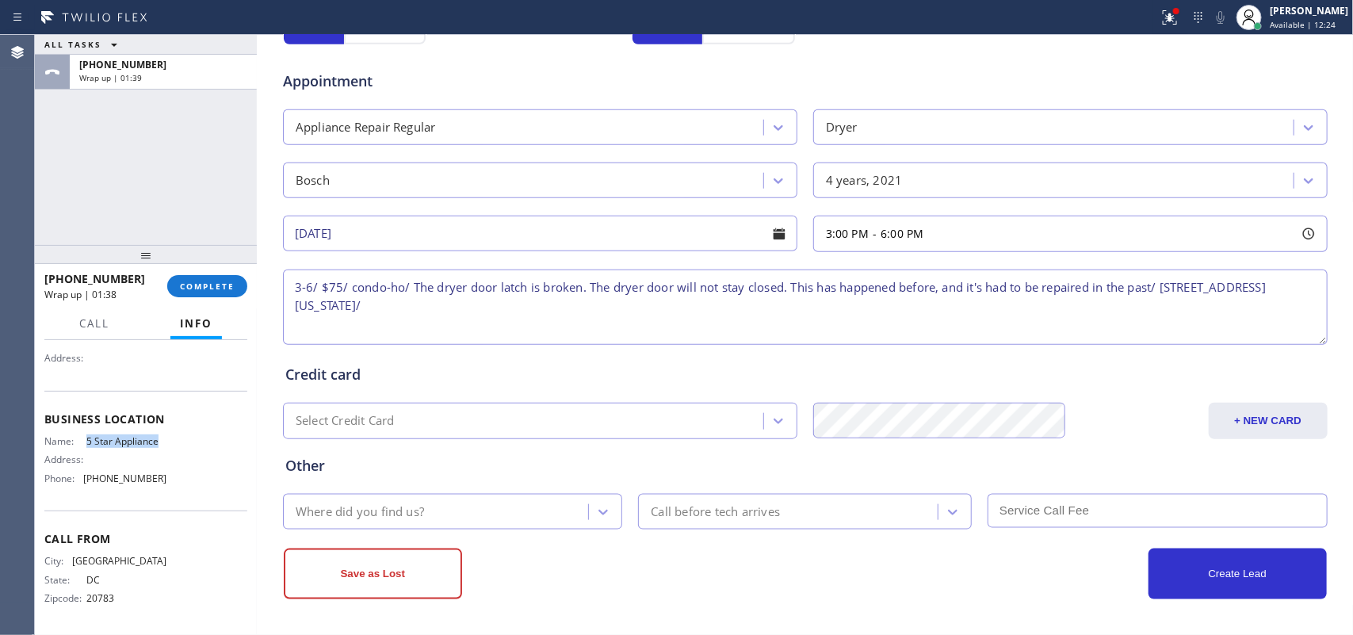
drag, startPoint x: 164, startPoint y: 442, endPoint x: 78, endPoint y: 441, distance: 86.4
click at [78, 442] on div "Name: 5 Star Appliance Address: Phone: [PHONE_NUMBER]" at bounding box center [145, 462] width 203 height 55
copy div "5 Star Appliance"
click at [452, 309] on textarea "3-6/ $75/ condo-ho/ The dryer door latch is broken. The dryer door will not sta…" at bounding box center [805, 306] width 1045 height 75
paste textarea "5 Star Appliance"
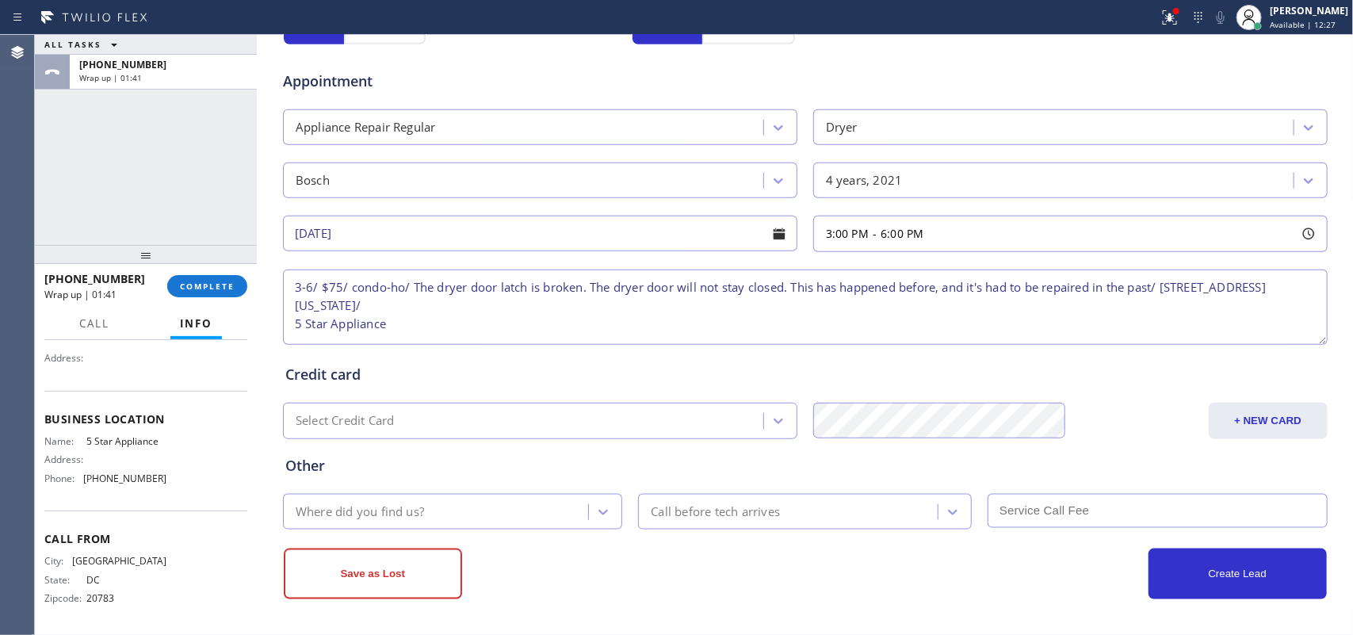
click at [527, 309] on textarea "3-6/ $75/ condo-ho/ The dryer door latch is broken. The dryer door will not sta…" at bounding box center [805, 306] width 1045 height 75
type textarea "3-6/ $75/ condo-ho/ The dryer door latch is broken. The dryer door will not sta…"
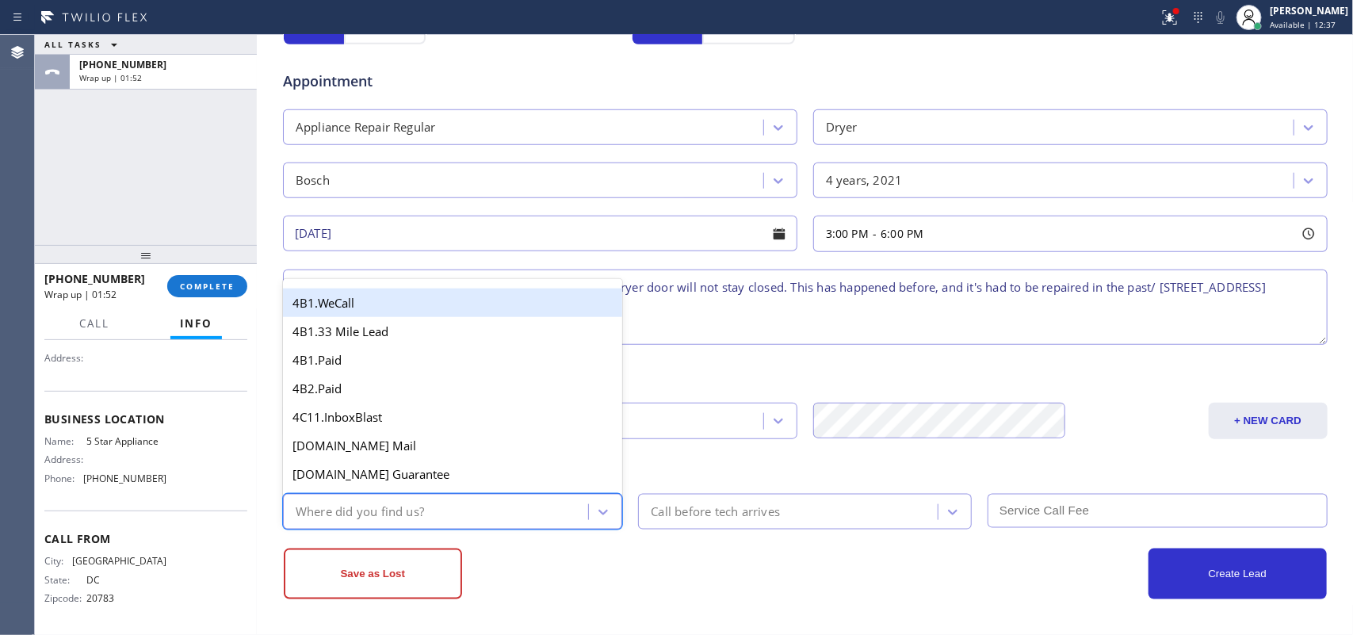
click at [367, 503] on div "Where did you find us?" at bounding box center [438, 512] width 301 height 28
type input "g"
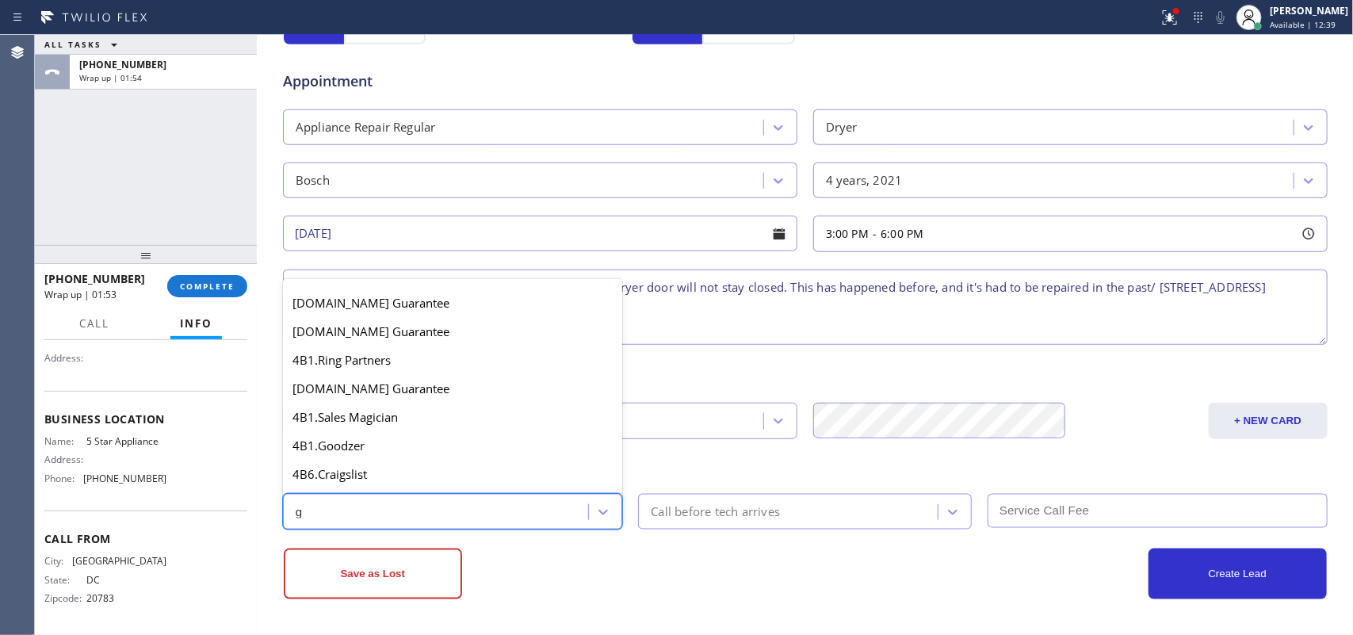
scroll to position [299, 0]
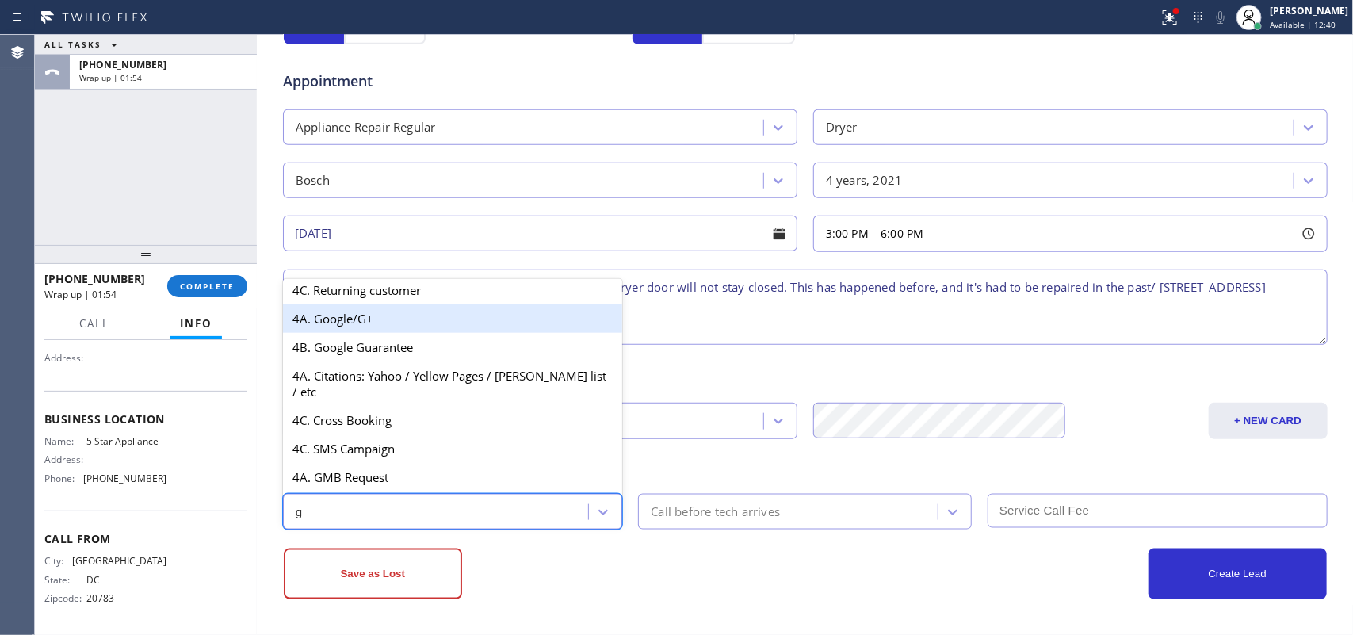
click at [392, 333] on div "4A. Google/G+" at bounding box center [453, 318] width 340 height 29
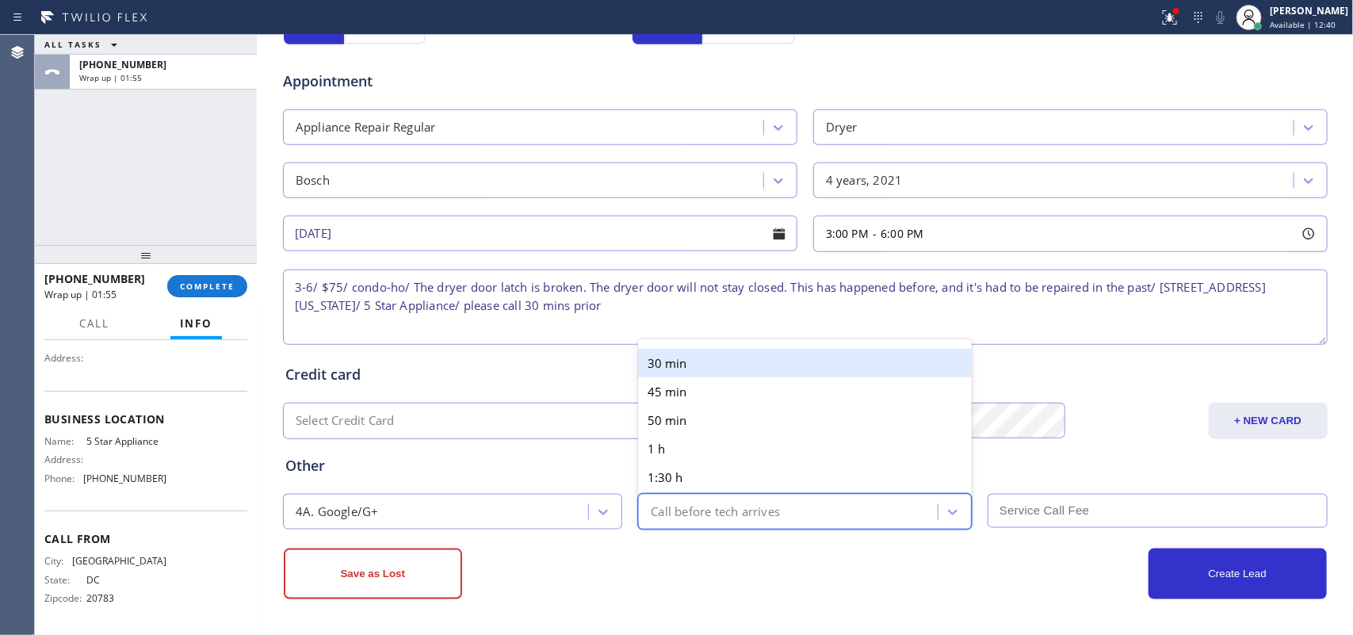
click at [709, 506] on div "Call before tech arrives" at bounding box center [715, 511] width 129 height 18
click at [703, 358] on div "30 min" at bounding box center [805, 363] width 334 height 29
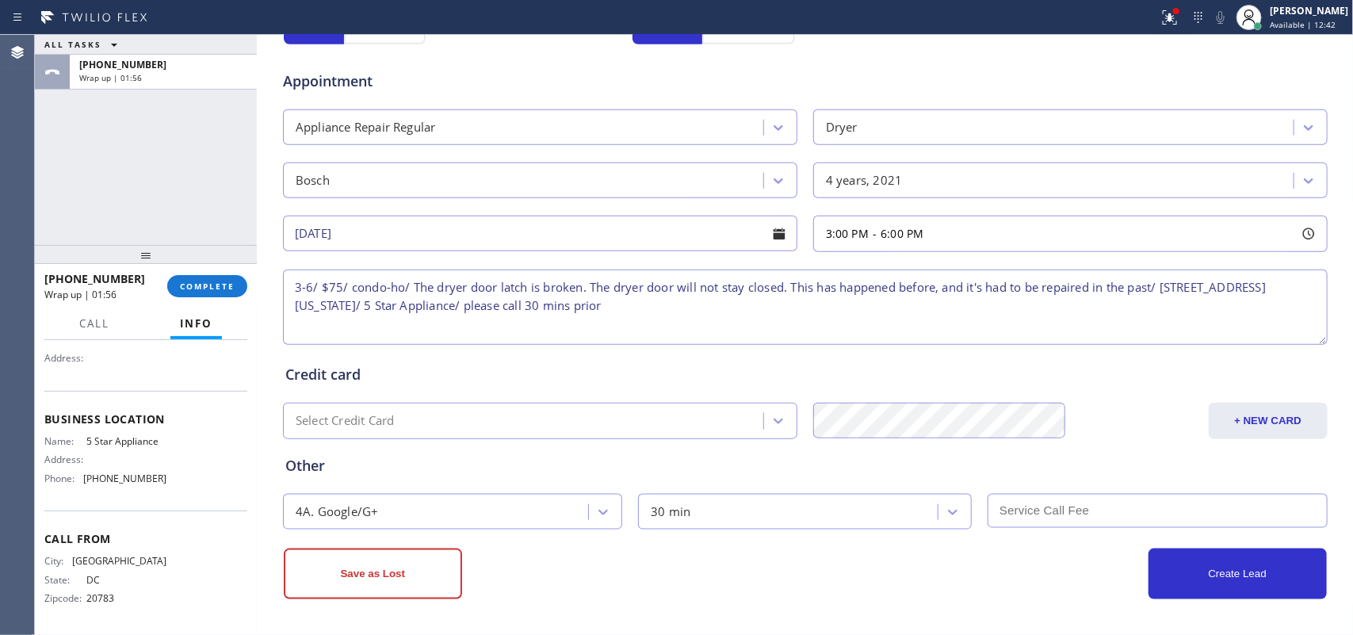
drag, startPoint x: 1068, startPoint y: 516, endPoint x: 1064, endPoint y: 507, distance: 9.3
click at [1067, 513] on input "text" at bounding box center [1158, 511] width 340 height 34
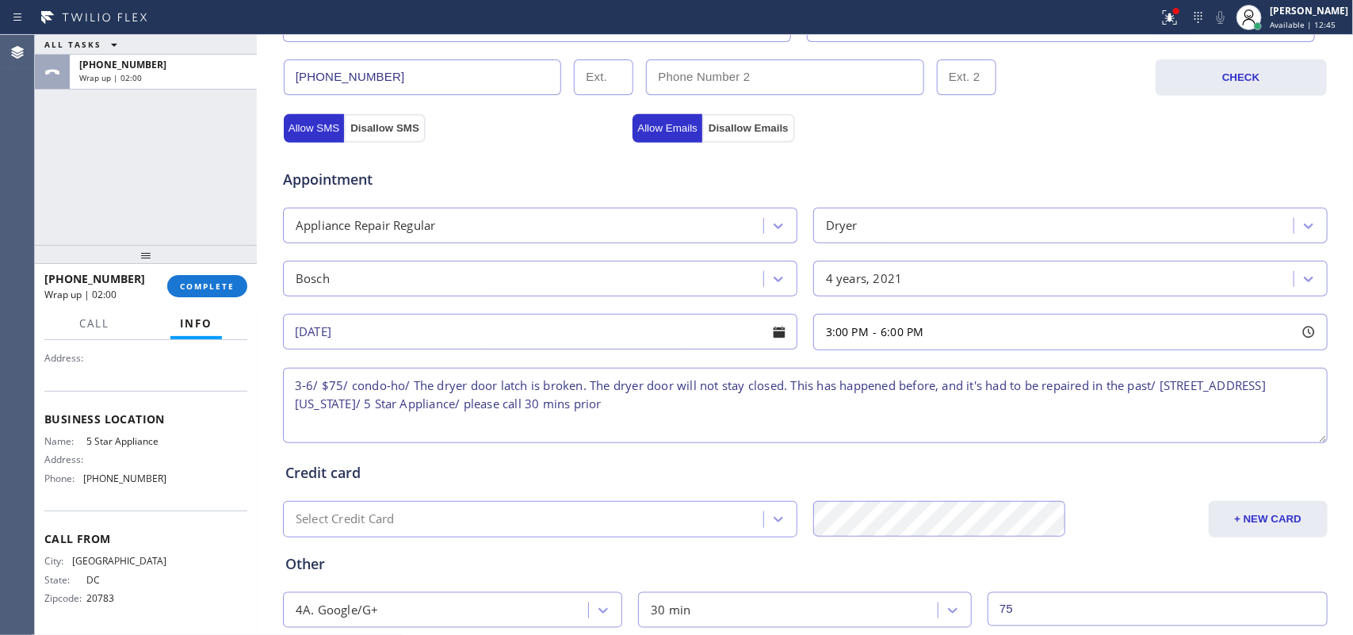
scroll to position [0, 0]
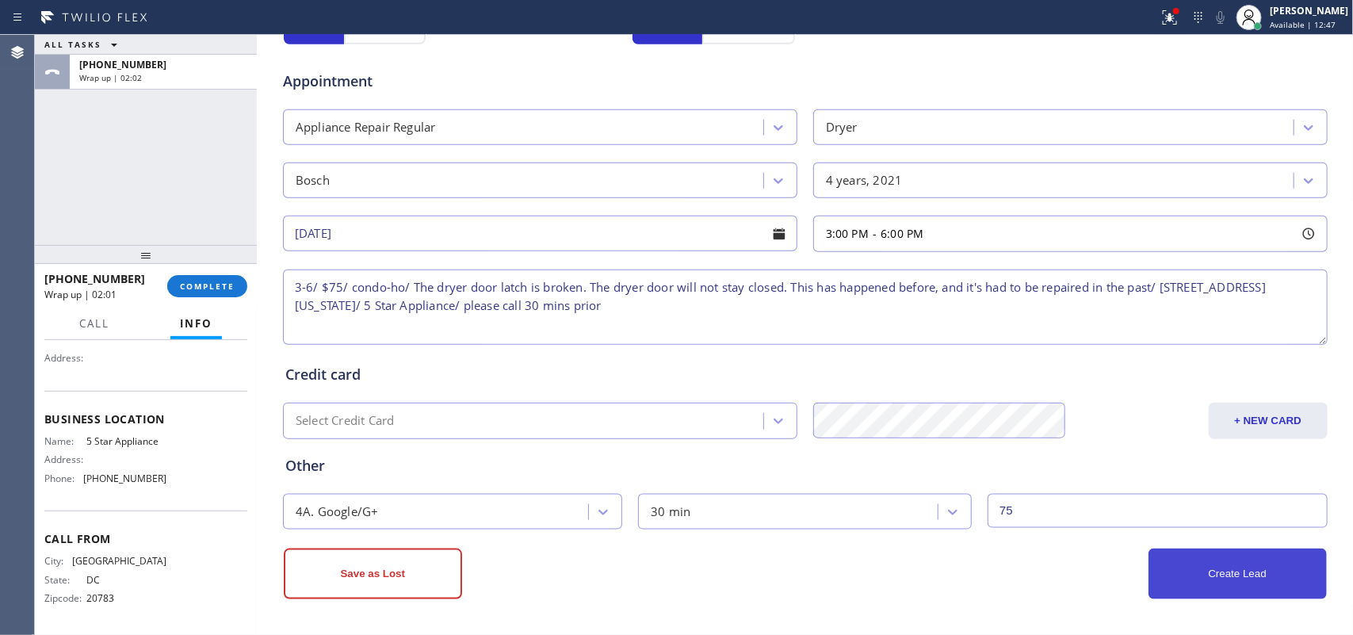
type input "75"
click at [1170, 580] on button "Create Lead" at bounding box center [1237, 573] width 178 height 51
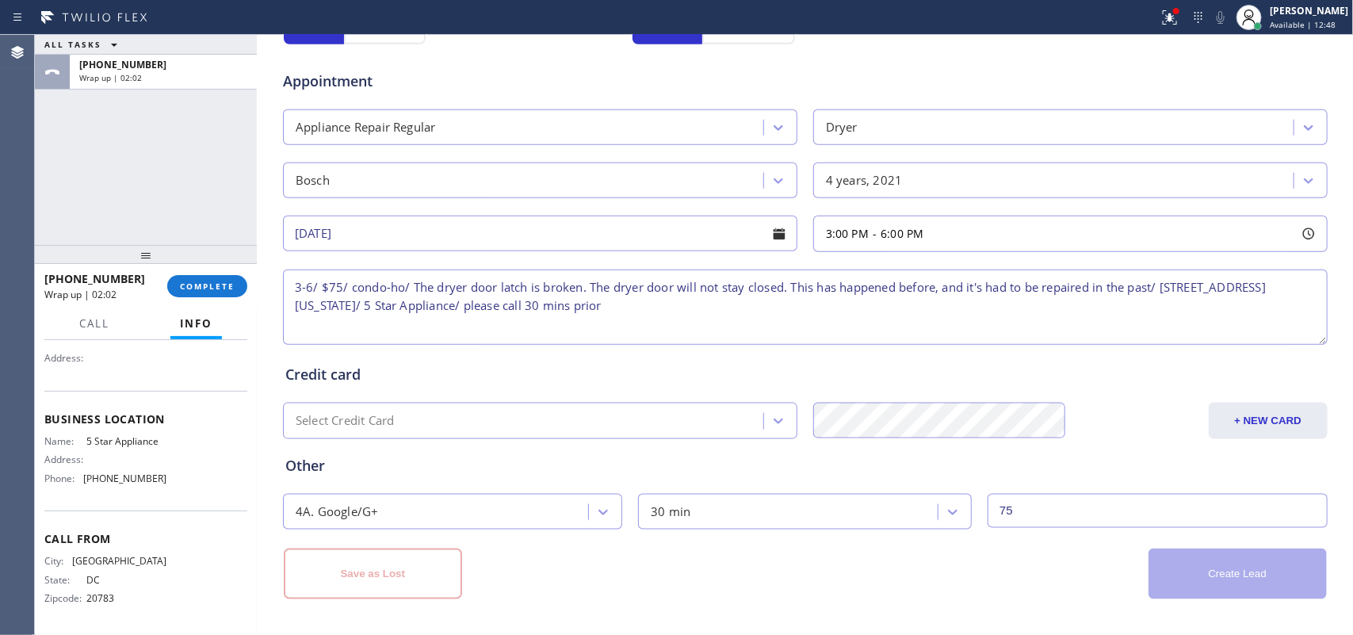
scroll to position [53, 0]
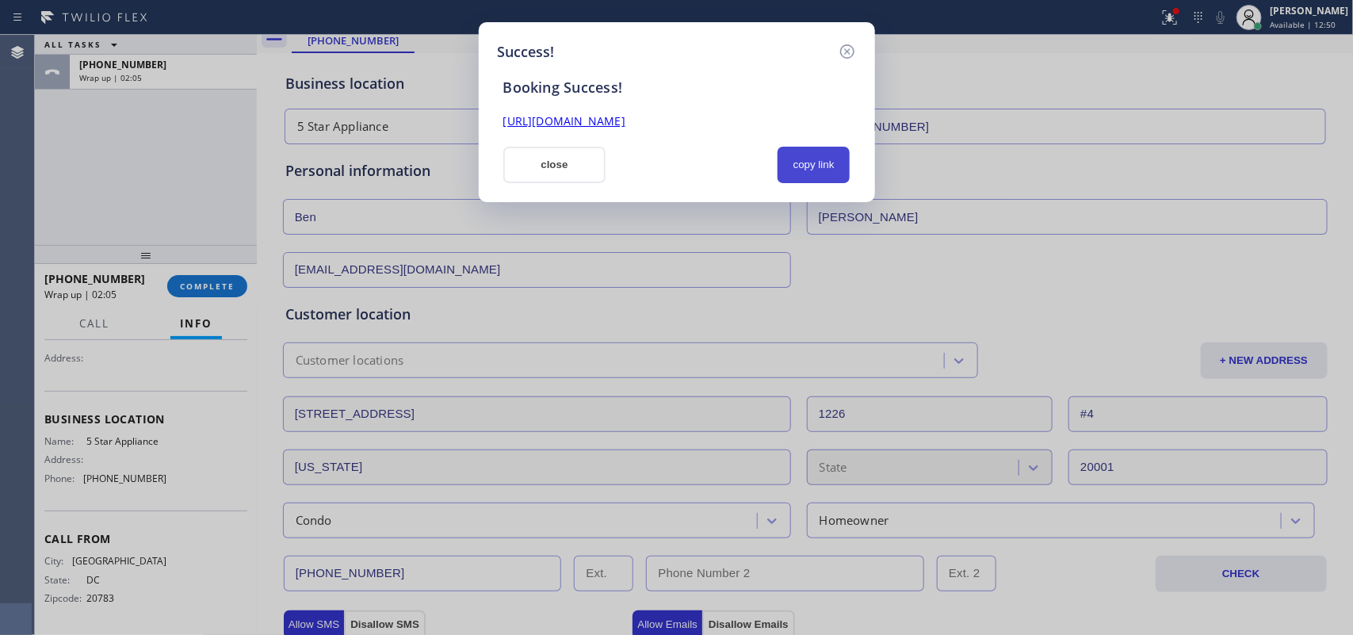
click at [825, 167] on button "copy link" at bounding box center [813, 165] width 73 height 36
click at [625, 124] on link "[URL][DOMAIN_NAME]" at bounding box center [564, 120] width 122 height 15
click at [579, 172] on button "close" at bounding box center [554, 165] width 103 height 36
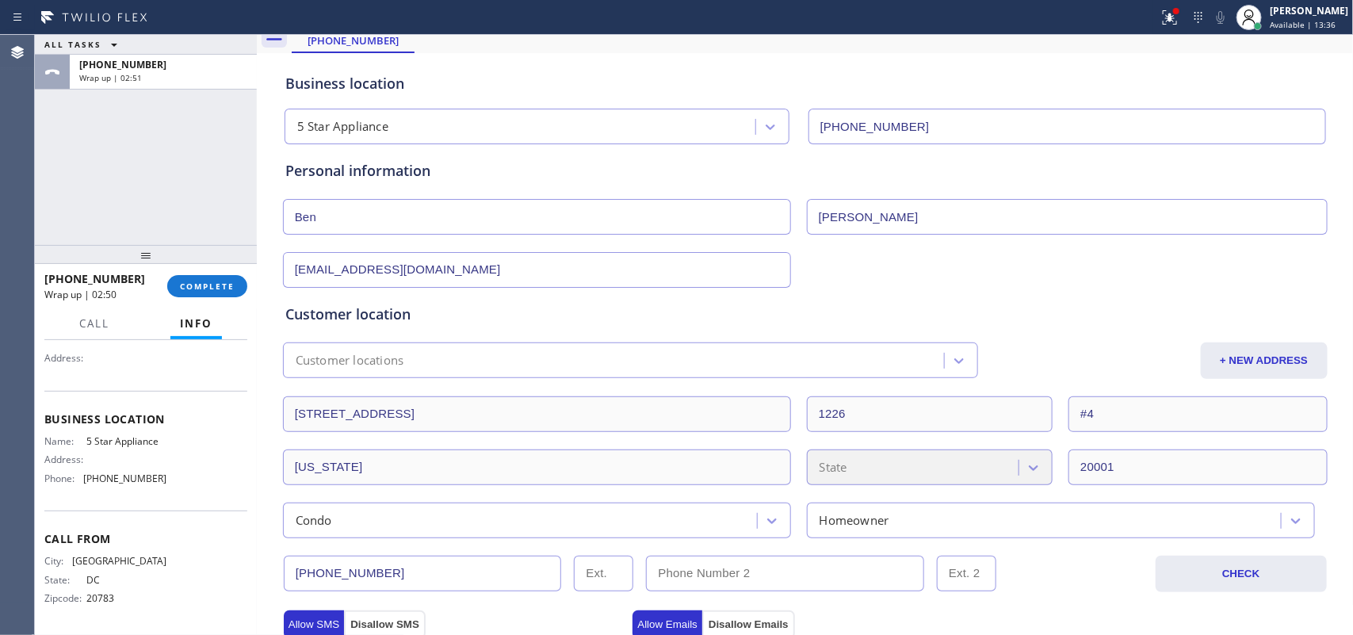
scroll to position [350, 0]
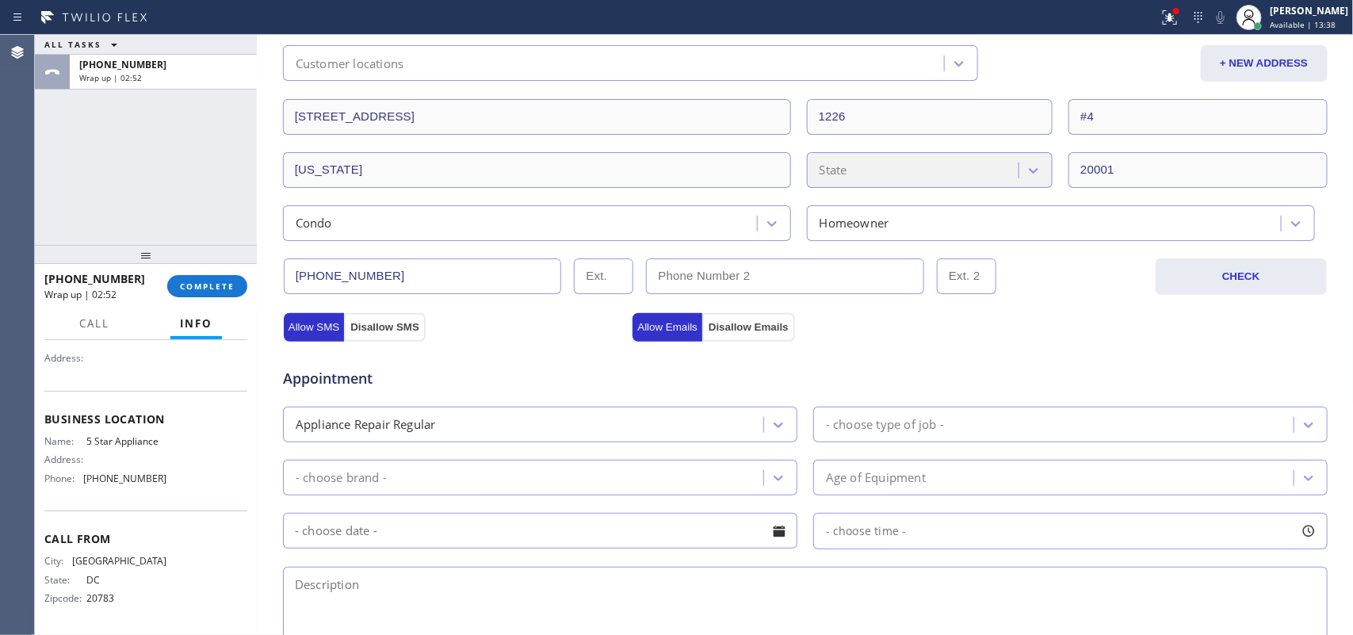
drag, startPoint x: 371, startPoint y: 274, endPoint x: 269, endPoint y: 270, distance: 101.5
click at [269, 270] on div "Business location 5 Star Appliance [PHONE_NUMBER] Personal information [PERSON_…" at bounding box center [805, 328] width 1089 height 1137
click at [231, 275] on button "COMPLETE" at bounding box center [207, 286] width 80 height 22
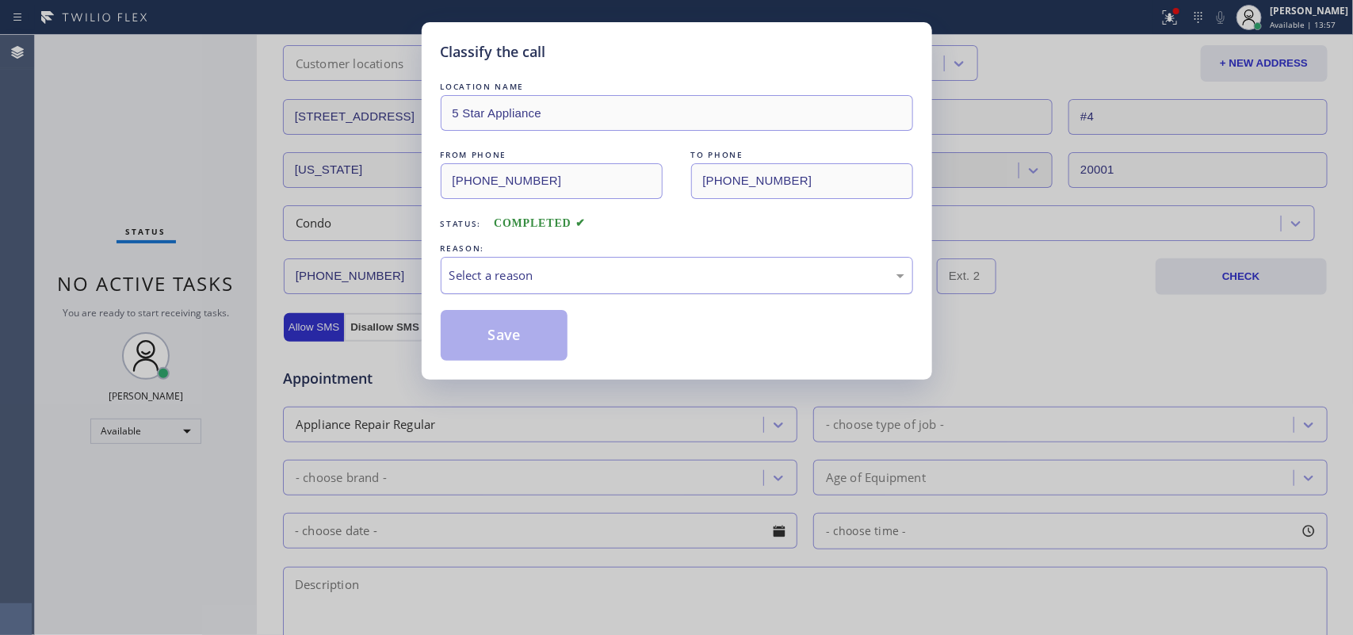
drag, startPoint x: 567, startPoint y: 282, endPoint x: 577, endPoint y: 292, distance: 14.0
click at [567, 283] on div "Select a reason" at bounding box center [676, 275] width 455 height 18
click at [532, 346] on button "Save" at bounding box center [505, 335] width 128 height 51
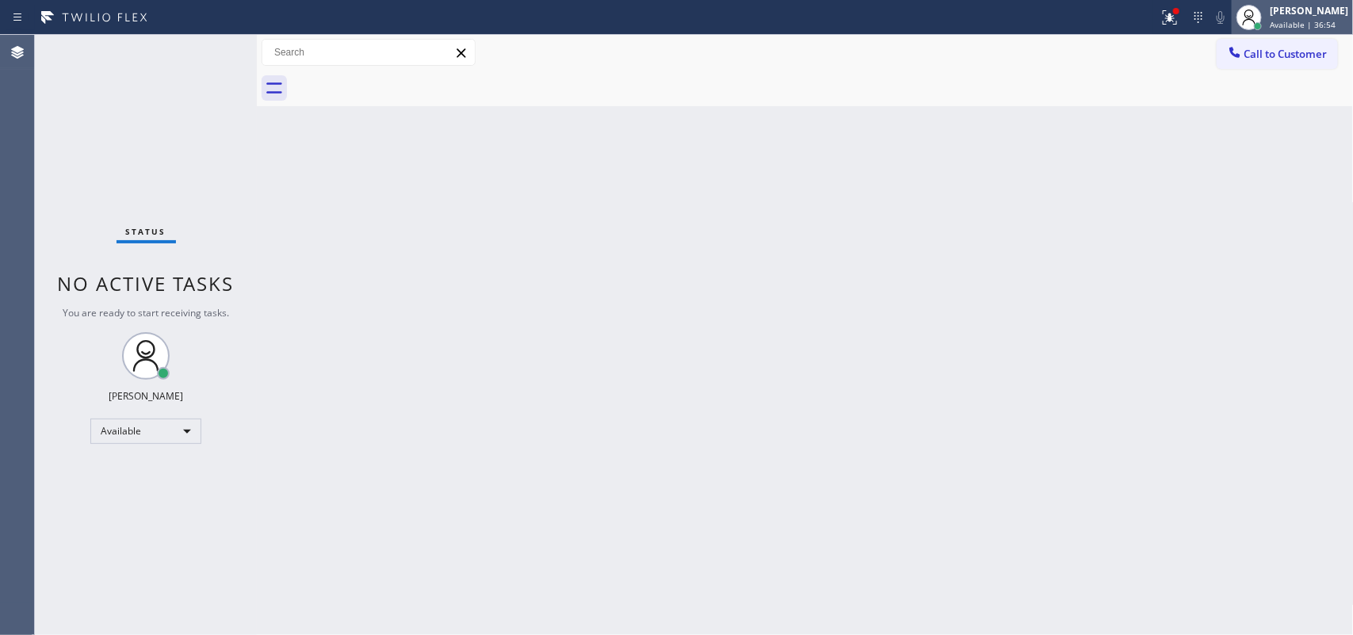
click at [1329, 21] on span "Available | 36:54" at bounding box center [1303, 24] width 66 height 11
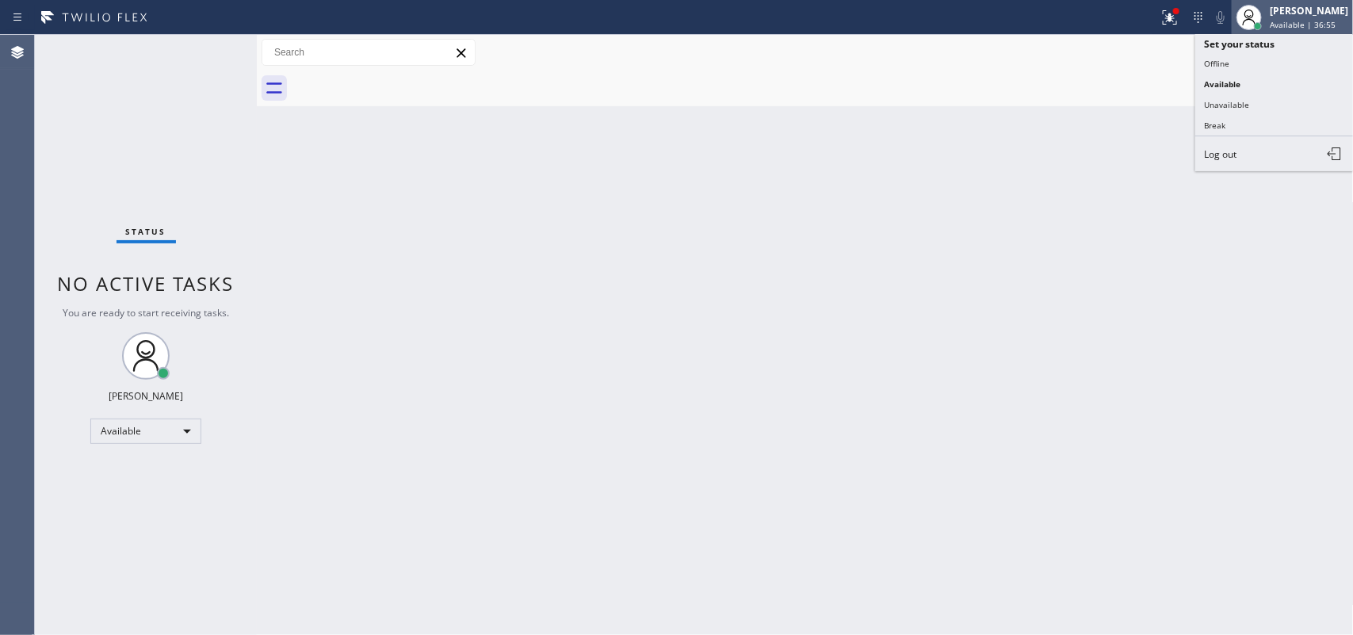
click at [1318, 24] on span "Available | 36:55" at bounding box center [1303, 24] width 66 height 11
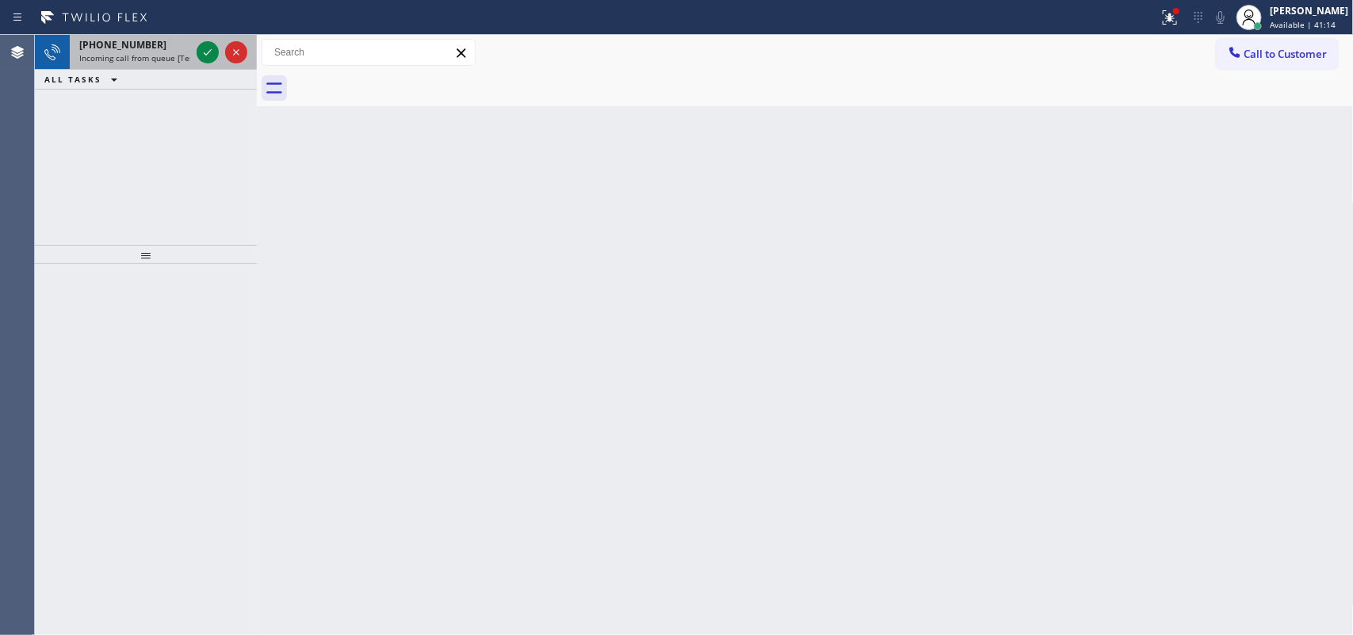
click at [180, 54] on span "Incoming call from queue [Test] All" at bounding box center [145, 57] width 132 height 11
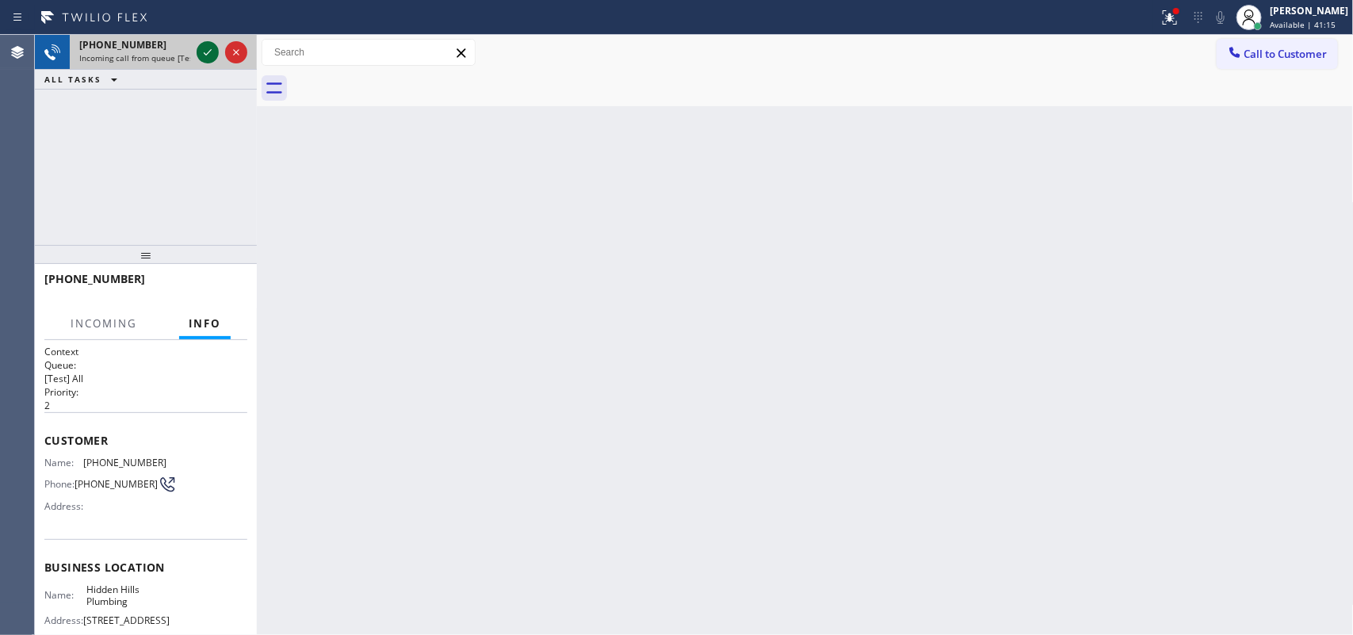
click at [208, 48] on icon at bounding box center [207, 52] width 19 height 19
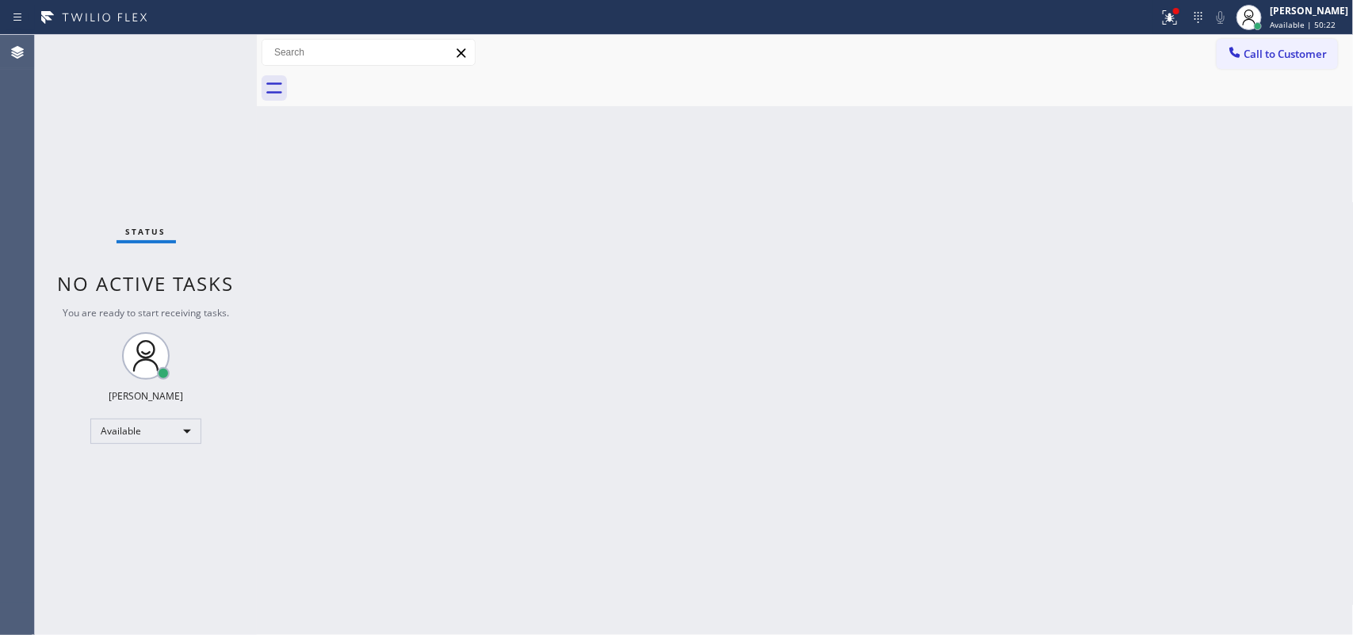
click at [577, 327] on div "Back to Dashboard Change Sender ID Customers Technicians Select a contact Outbo…" at bounding box center [805, 335] width 1097 height 600
click at [171, 48] on div "Status No active tasks You are ready to start receiving tasks. [PERSON_NAME] Av…" at bounding box center [146, 335] width 222 height 600
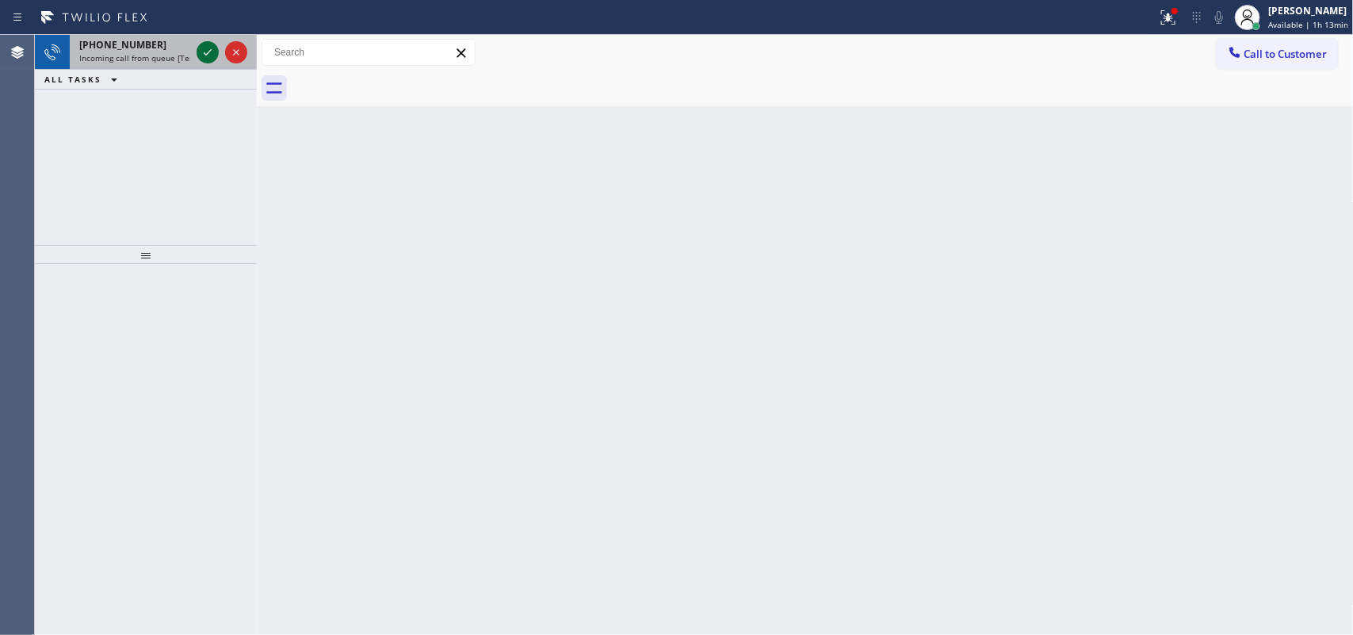
click at [207, 52] on icon at bounding box center [207, 52] width 19 height 19
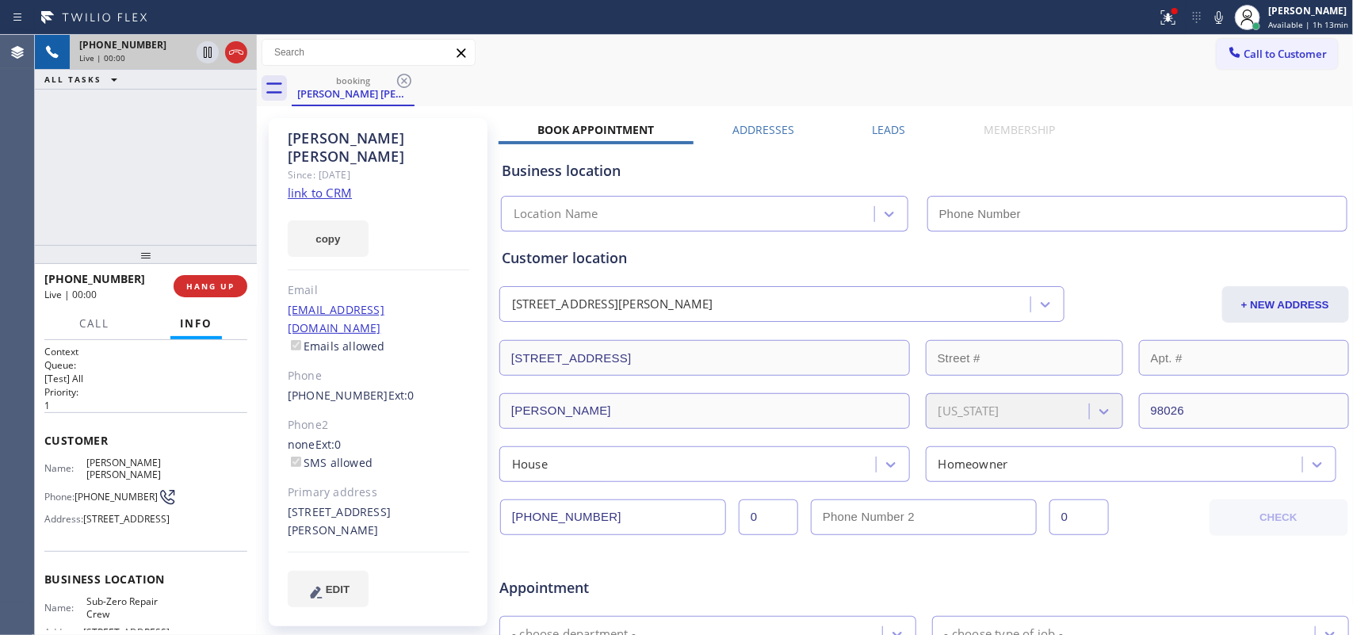
type input "[PHONE_NUMBER]"
click at [319, 185] on link "link to CRM" at bounding box center [320, 193] width 64 height 16
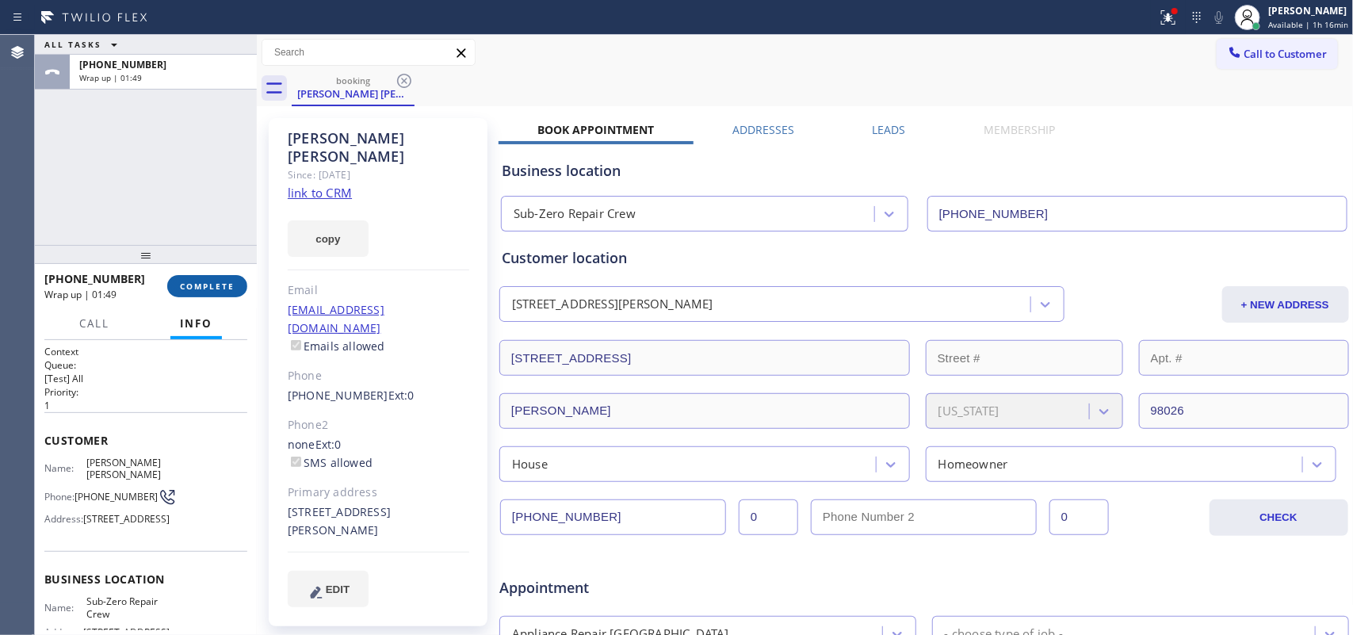
click at [238, 291] on button "COMPLETE" at bounding box center [207, 286] width 80 height 22
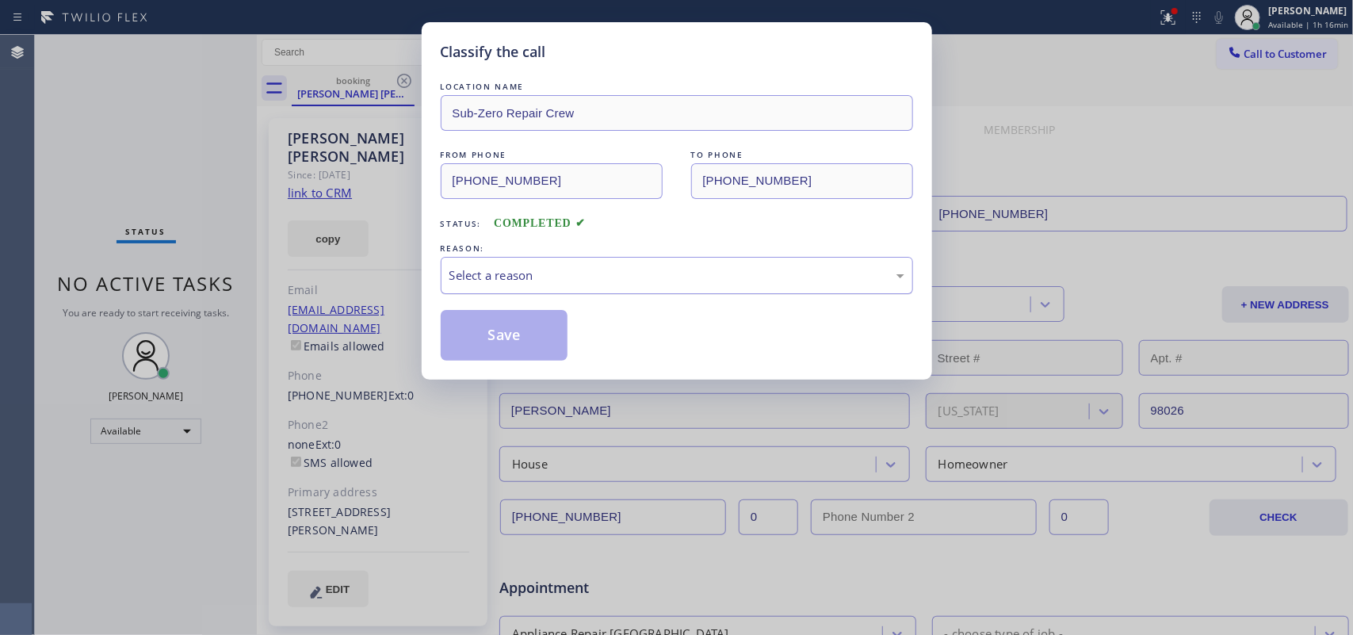
click at [507, 275] on div "Select a reason" at bounding box center [676, 275] width 455 height 18
click at [541, 334] on button "Save" at bounding box center [505, 335] width 128 height 51
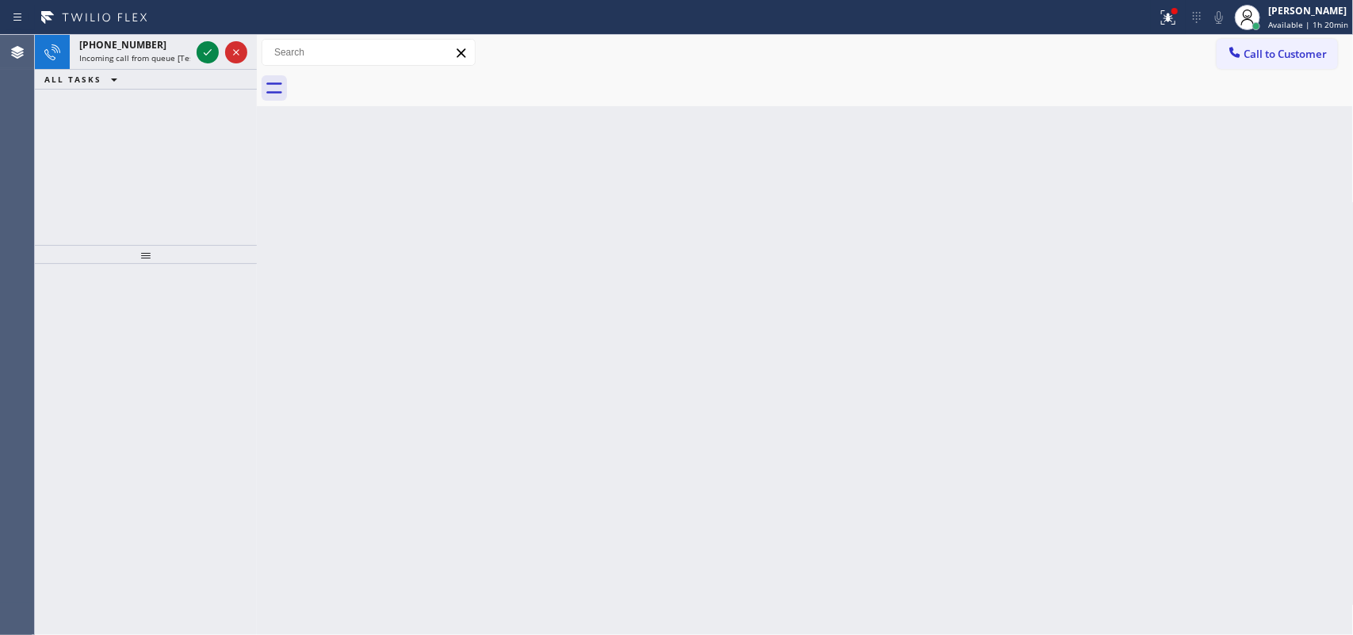
click at [164, 52] on span "Incoming call from queue [Test] All" at bounding box center [145, 57] width 132 height 11
click at [141, 57] on span "Incoming call from queue [Test] All" at bounding box center [145, 57] width 132 height 11
click at [136, 36] on div "[PHONE_NUMBER] Incoming call from queue [Test] All" at bounding box center [132, 52] width 124 height 35
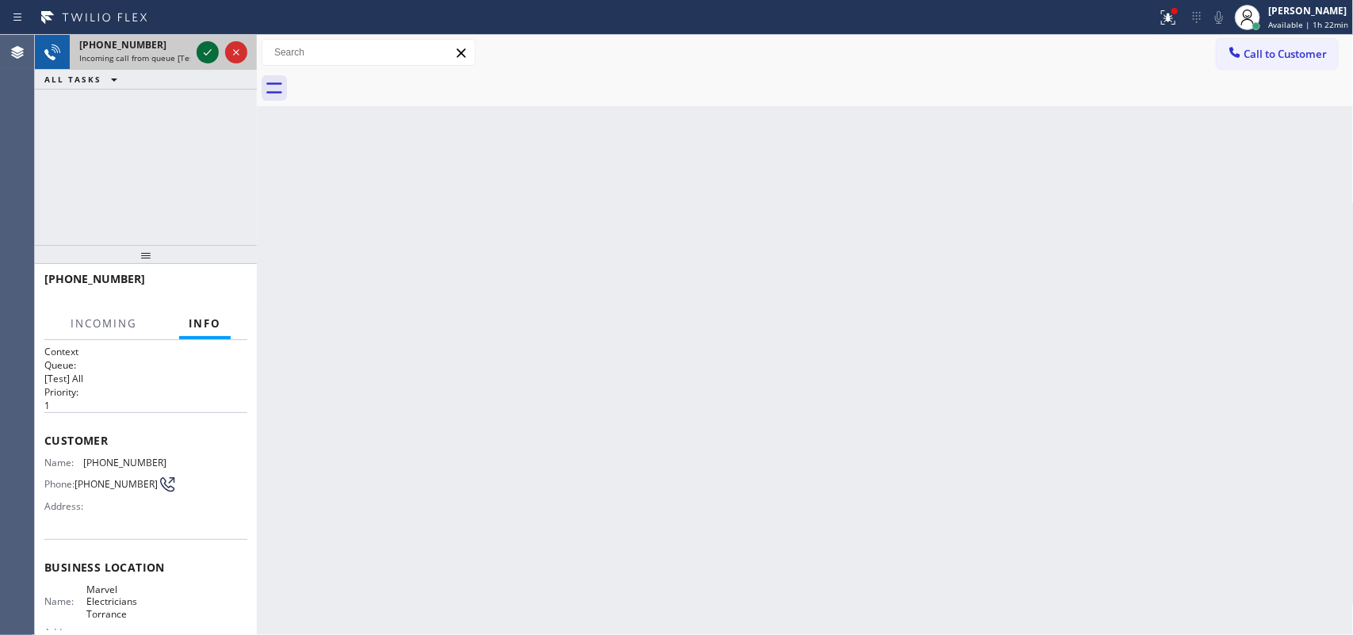
click at [204, 53] on icon at bounding box center [208, 52] width 8 height 6
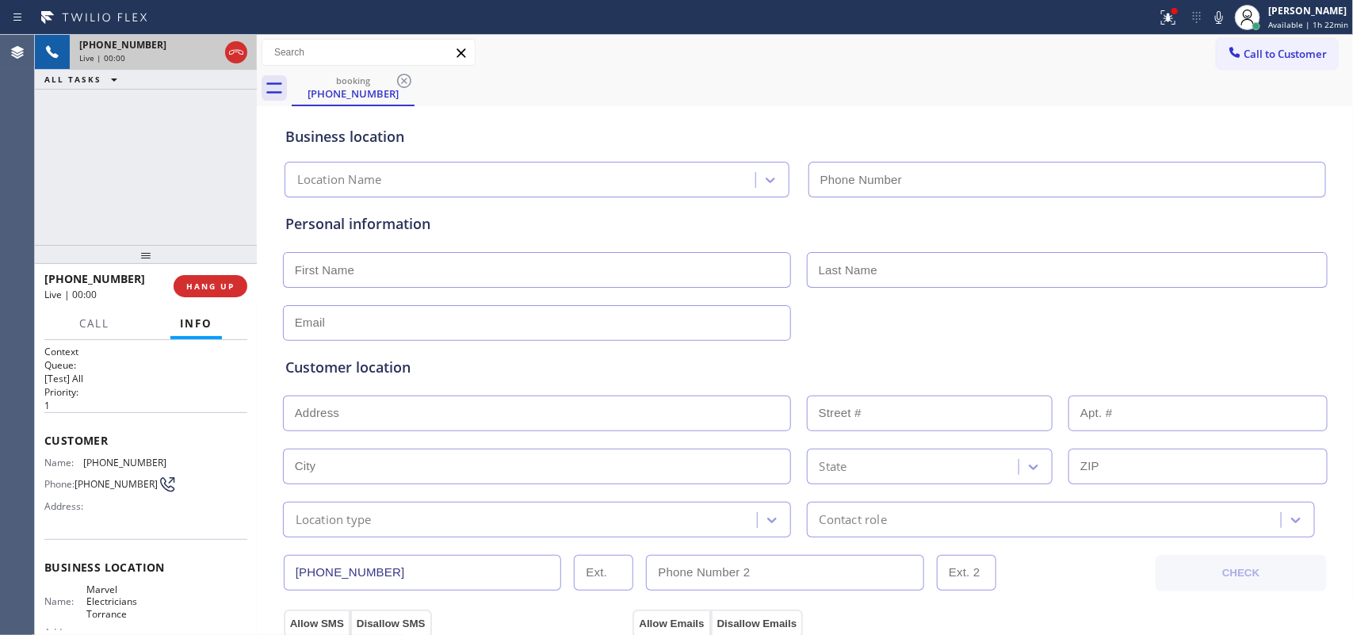
type input "[PHONE_NUMBER]"
click at [99, 323] on span "Call" at bounding box center [94, 323] width 30 height 14
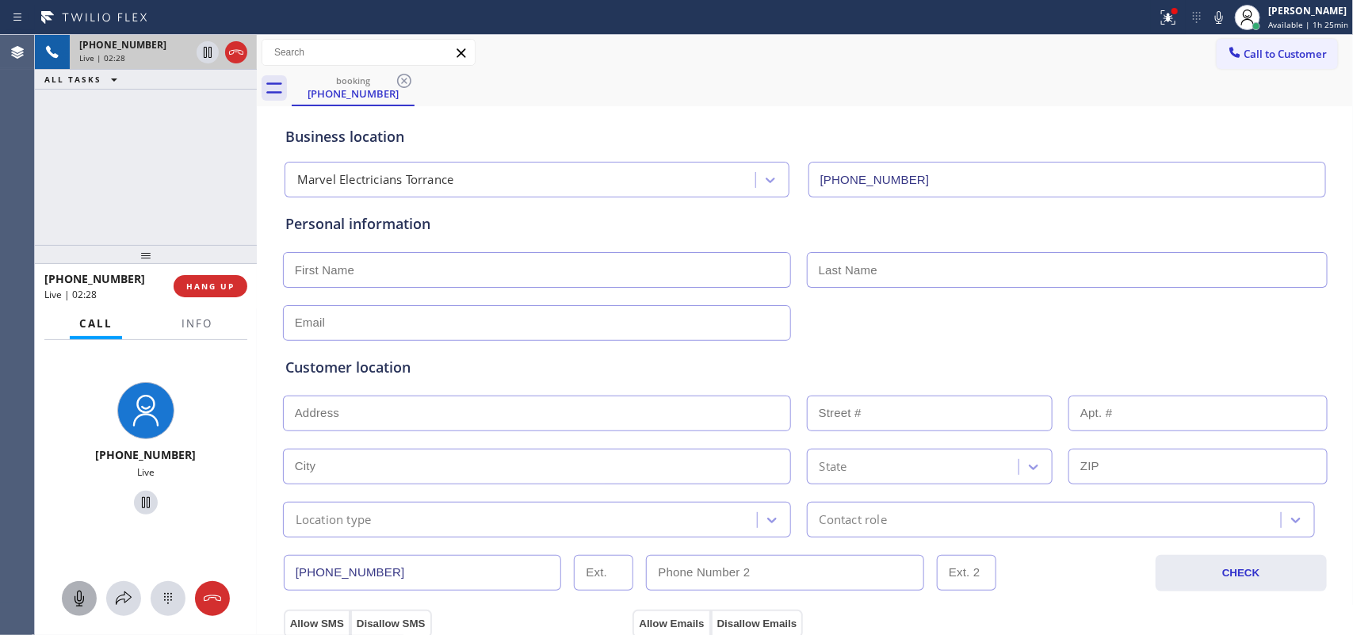
click at [73, 603] on icon at bounding box center [79, 598] width 19 height 19
click at [139, 503] on icon at bounding box center [145, 502] width 19 height 19
drag, startPoint x: 70, startPoint y: 590, endPoint x: 97, endPoint y: 579, distance: 29.5
click at [76, 590] on icon at bounding box center [79, 598] width 19 height 19
click at [136, 493] on icon at bounding box center [145, 502] width 19 height 19
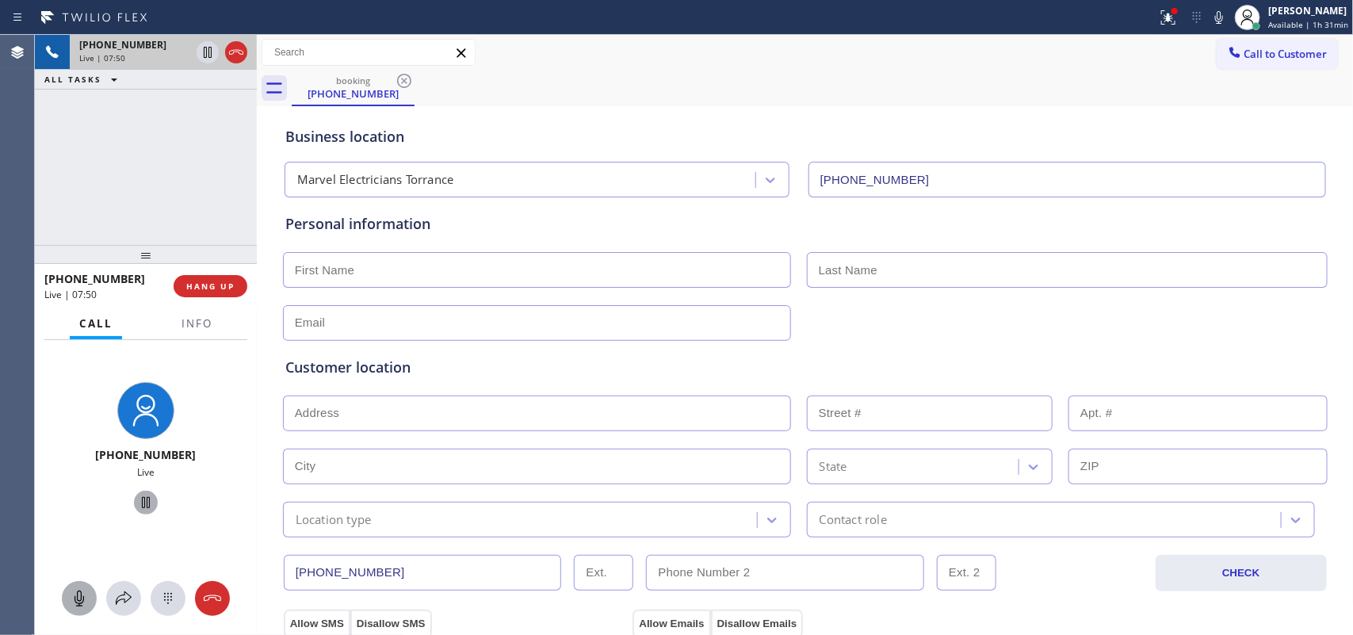
click at [83, 599] on icon at bounding box center [80, 598] width 10 height 16
click at [136, 493] on icon at bounding box center [145, 502] width 19 height 19
click at [92, 597] on div at bounding box center [79, 598] width 35 height 19
click at [136, 508] on icon at bounding box center [145, 502] width 19 height 19
click at [215, 279] on button "HANG UP" at bounding box center [211, 286] width 74 height 22
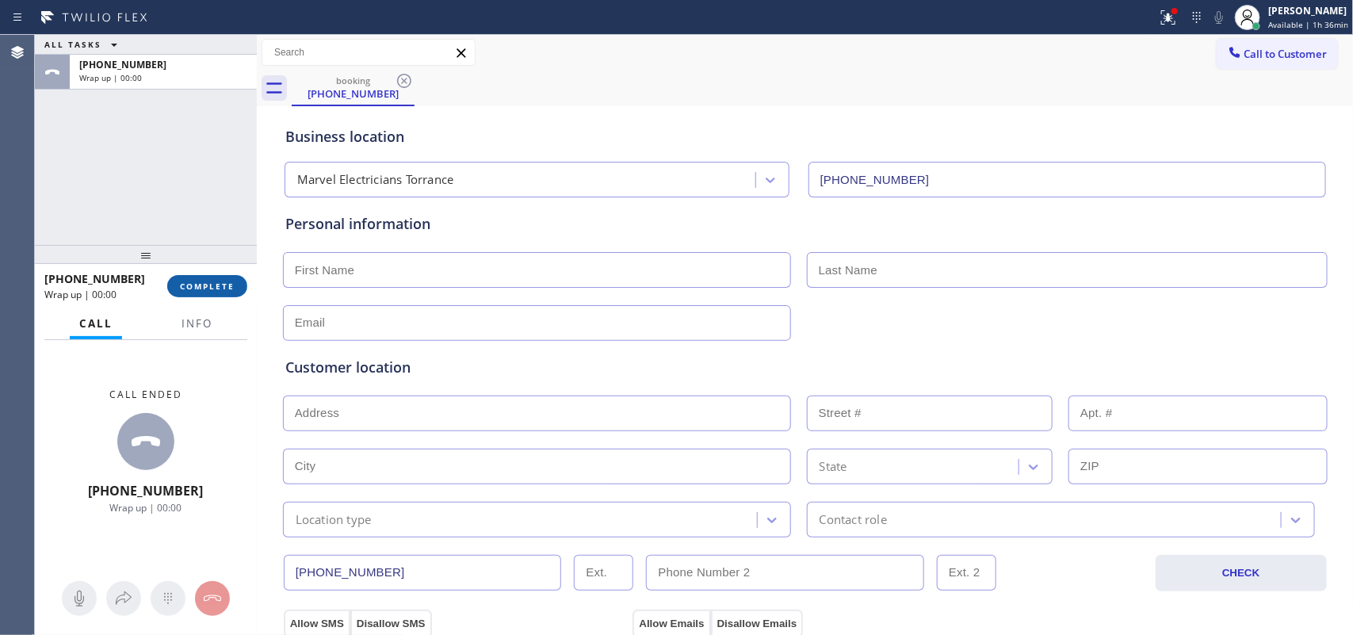
click at [184, 290] on span "COMPLETE" at bounding box center [207, 286] width 55 height 11
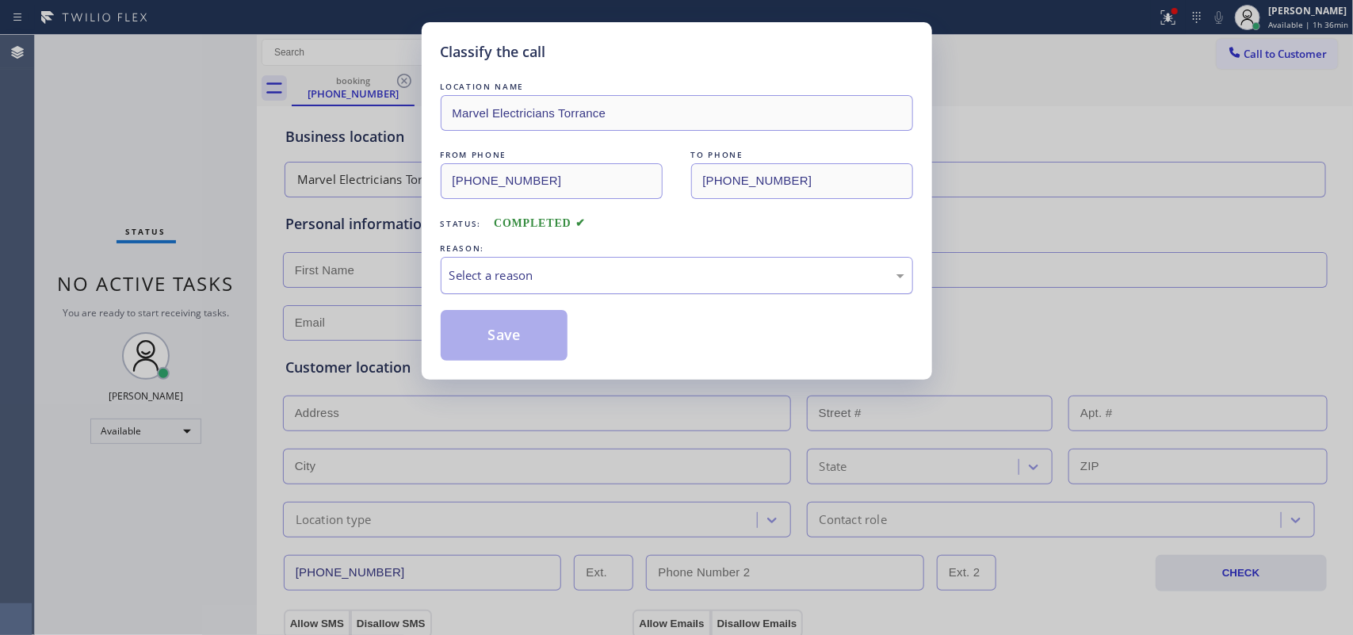
click at [488, 267] on div "Select a reason" at bounding box center [676, 275] width 455 height 18
click at [518, 339] on button "Save" at bounding box center [505, 335] width 128 height 51
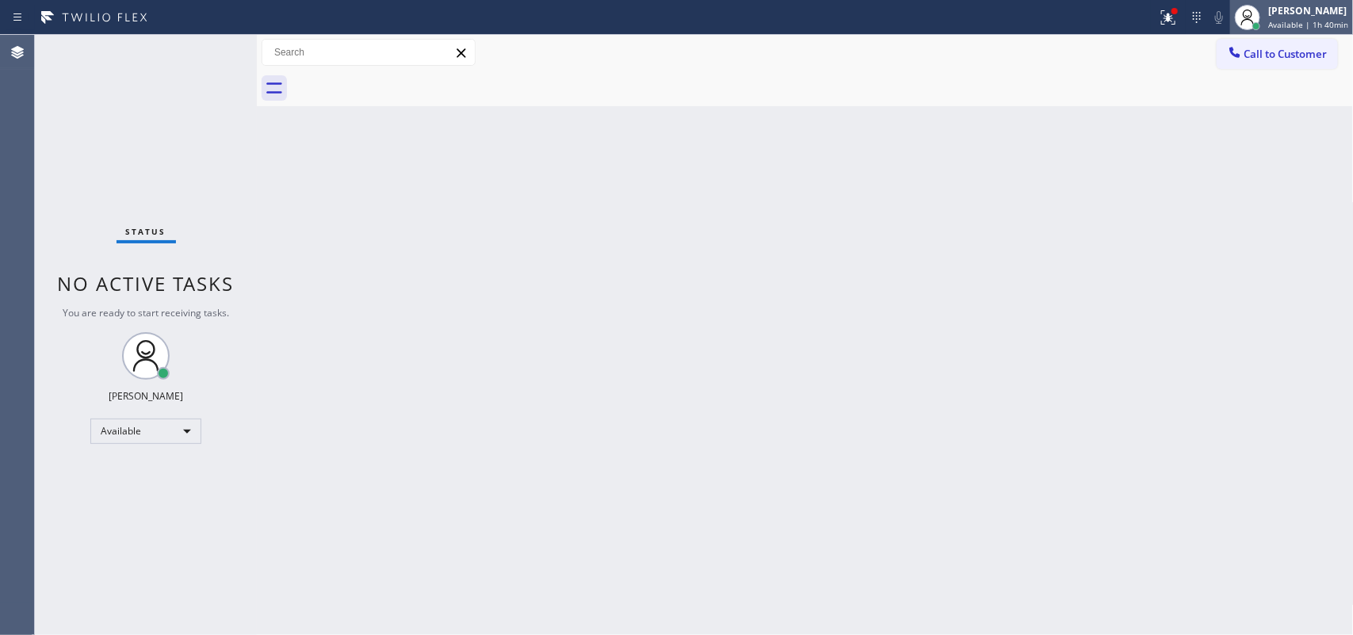
click at [1306, 30] on div "[PERSON_NAME] Available | 1h 40min" at bounding box center [1291, 17] width 123 height 35
click at [571, 330] on div "Back to Dashboard Change Sender ID Customers Technicians Select a contact Outbo…" at bounding box center [805, 335] width 1097 height 600
click at [358, 131] on div "Back to Dashboard Change Sender ID Customers Technicians Select a contact Outbo…" at bounding box center [805, 335] width 1097 height 600
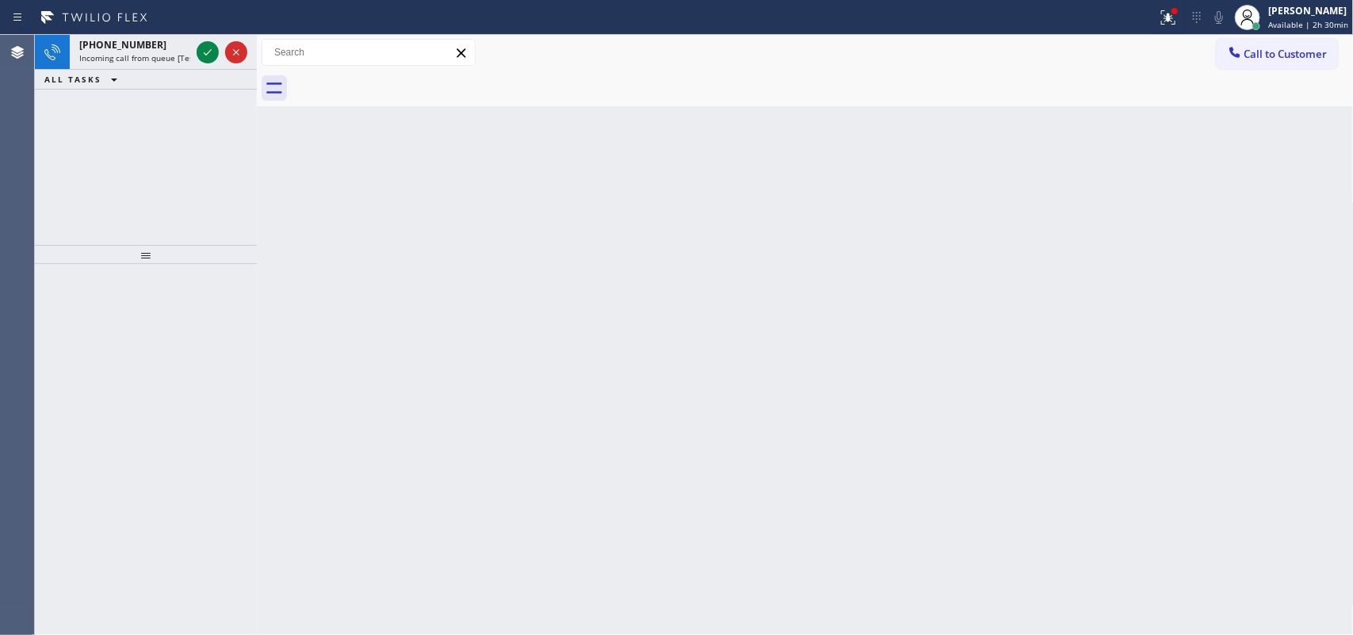
drag, startPoint x: 259, startPoint y: 337, endPoint x: 266, endPoint y: 315, distance: 23.3
click at [257, 337] on div at bounding box center [257, 335] width 0 height 600
drag, startPoint x: 143, startPoint y: 53, endPoint x: 235, endPoint y: 40, distance: 92.0
click at [181, 46] on div "[PHONE_NUMBER] Incoming call from queue [Test] All" at bounding box center [132, 52] width 124 height 35
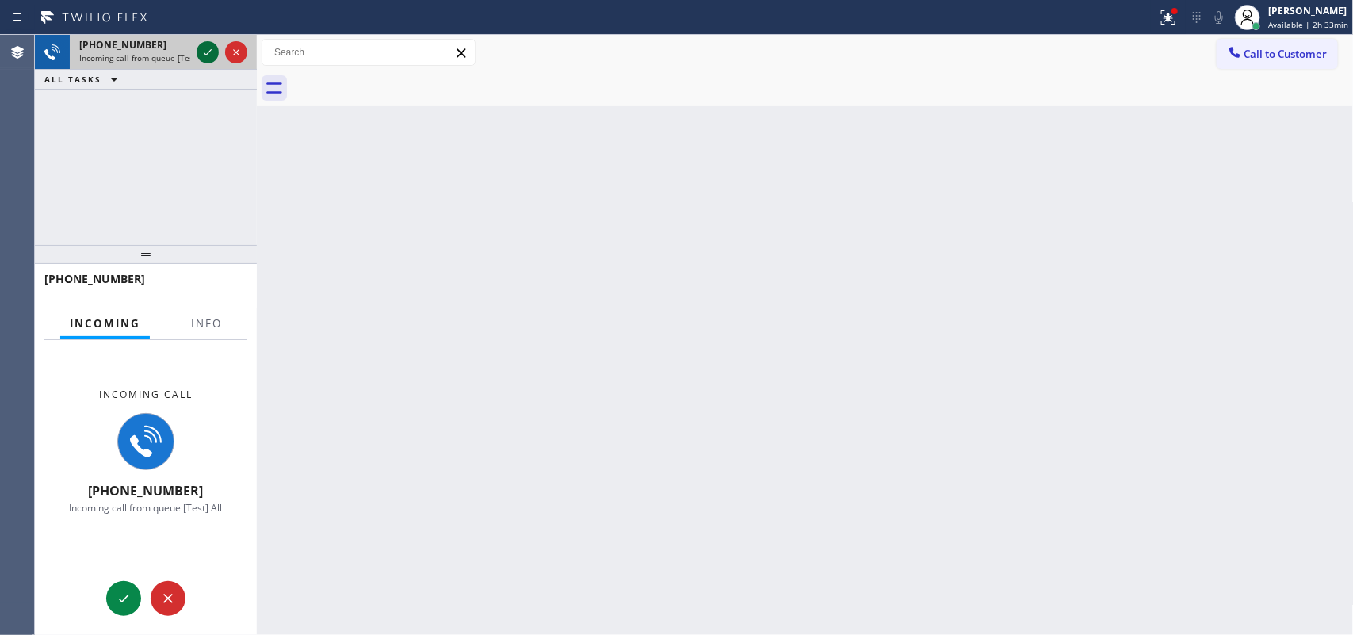
click at [201, 48] on icon at bounding box center [207, 52] width 19 height 19
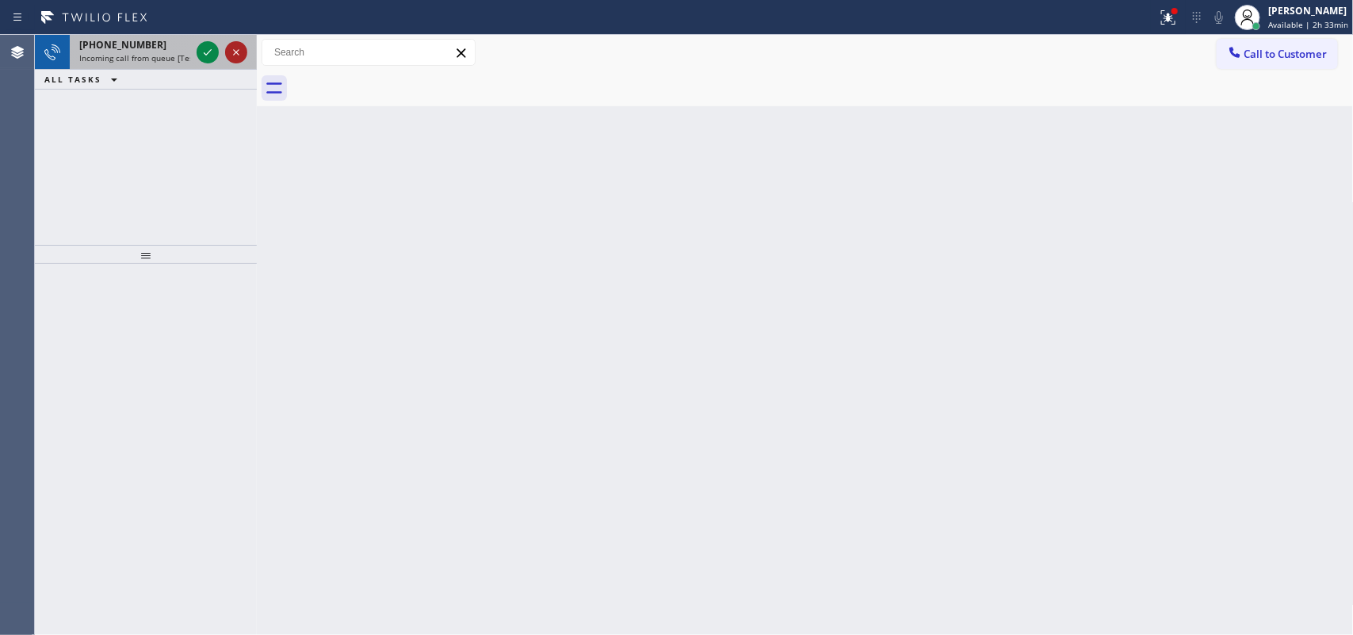
drag, startPoint x: 159, startPoint y: 55, endPoint x: 232, endPoint y: 56, distance: 73.7
click at [174, 55] on span "Incoming call from queue [Test] All" at bounding box center [145, 57] width 132 height 11
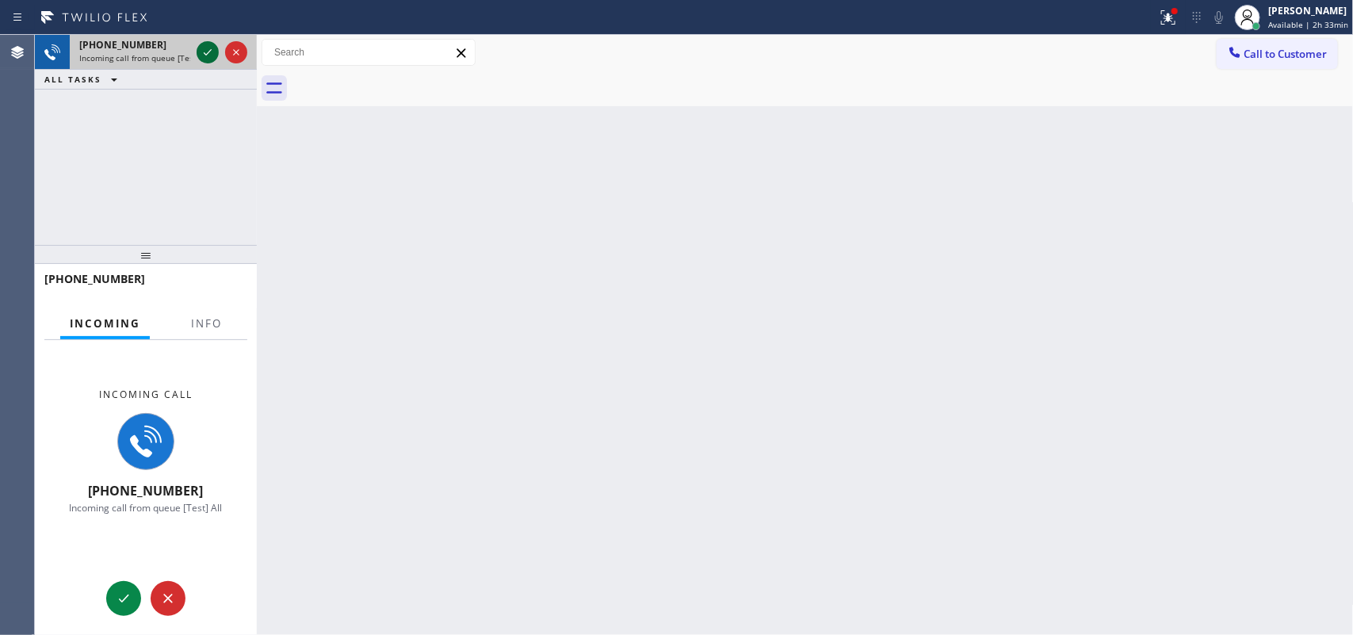
drag, startPoint x: 195, startPoint y: 48, endPoint x: 215, endPoint y: 48, distance: 19.8
click at [196, 48] on div at bounding box center [221, 52] width 57 height 35
click at [207, 48] on icon at bounding box center [207, 52] width 19 height 19
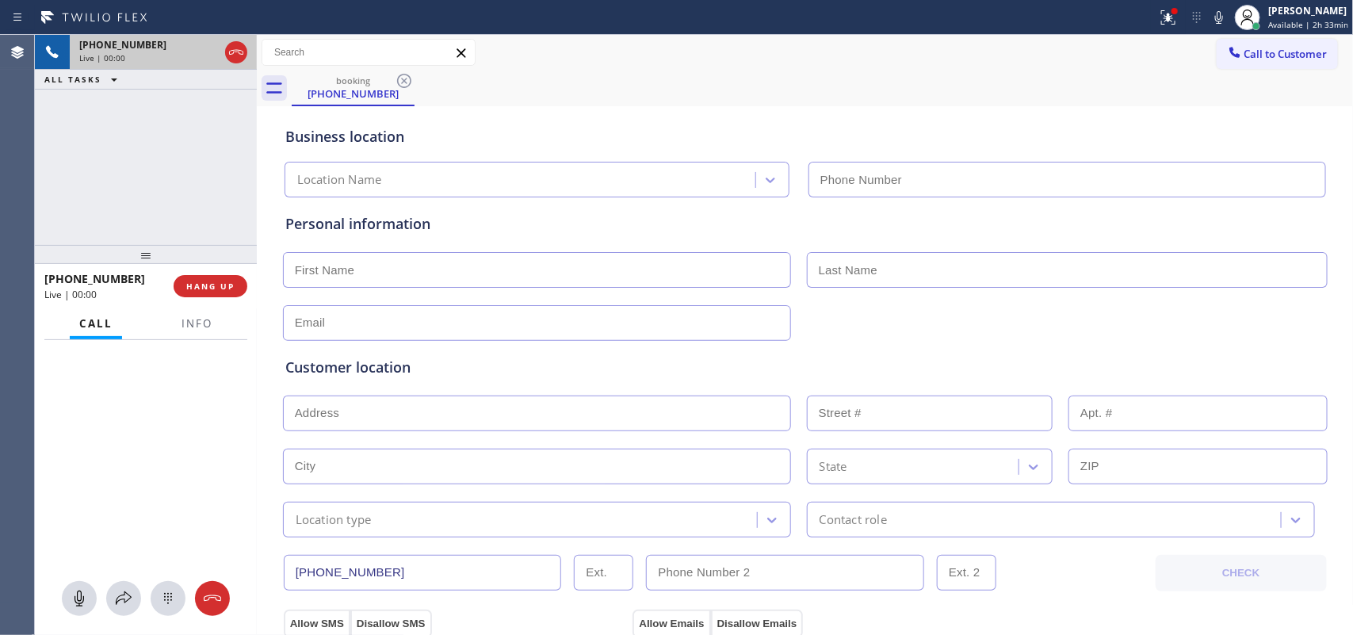
type input "[PHONE_NUMBER]"
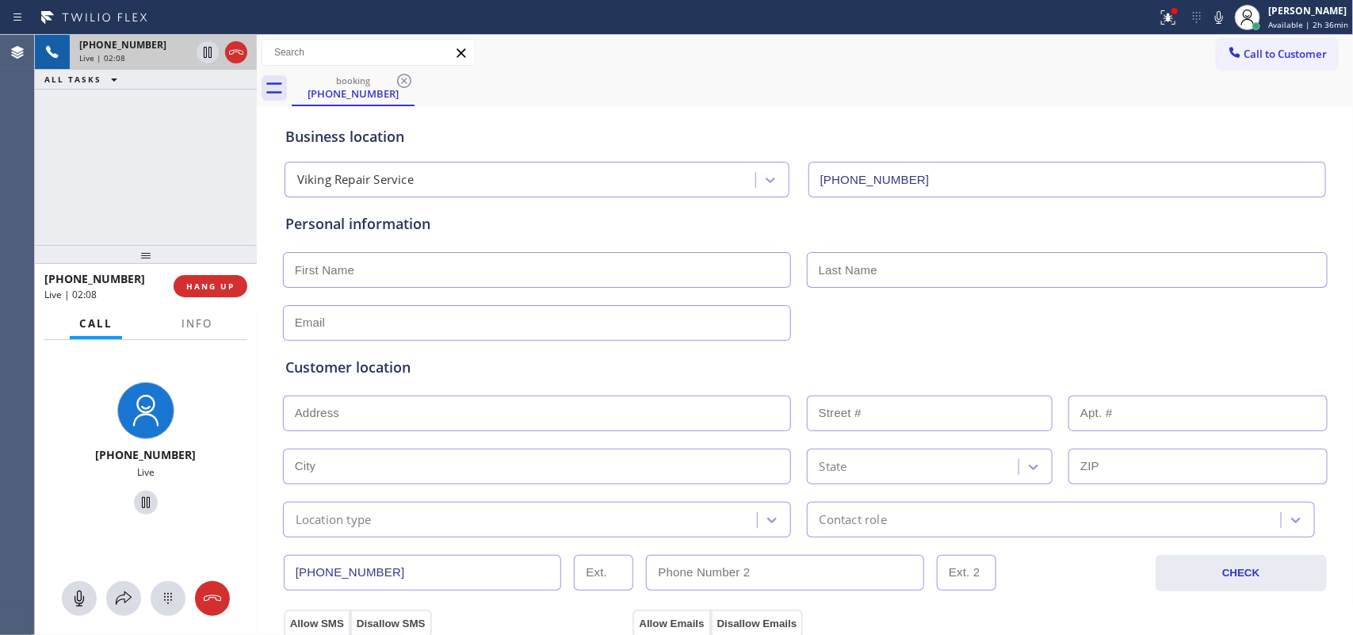
click at [448, 262] on input "text" at bounding box center [537, 270] width 508 height 36
type input "[PERSON_NAME]"
click at [914, 262] on input "text" at bounding box center [1067, 270] width 521 height 36
type input "[PERSON_NAME]"
drag, startPoint x: 331, startPoint y: 274, endPoint x: 279, endPoint y: 272, distance: 52.4
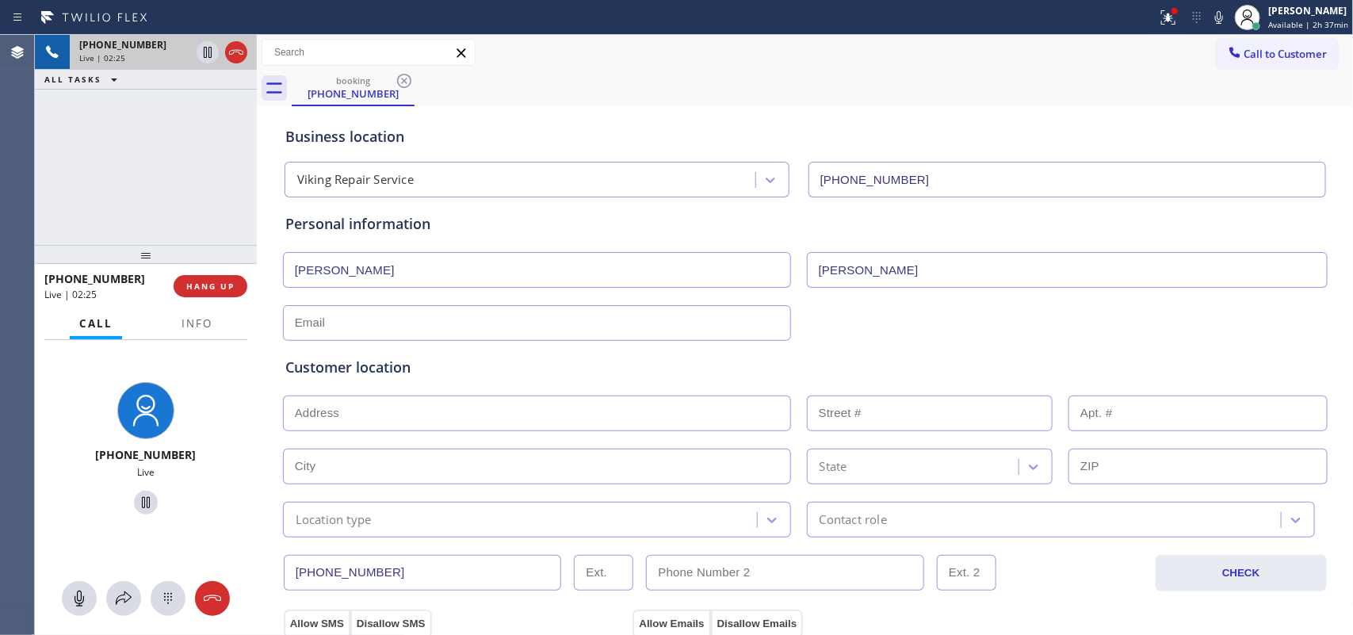
click at [283, 272] on input "[PERSON_NAME]" at bounding box center [537, 270] width 508 height 36
drag, startPoint x: 301, startPoint y: 266, endPoint x: 311, endPoint y: 266, distance: 9.5
click at [302, 266] on input "[PERSON_NAME]" at bounding box center [537, 270] width 508 height 36
click at [317, 263] on input "[PERSON_NAME]" at bounding box center [537, 270] width 508 height 36
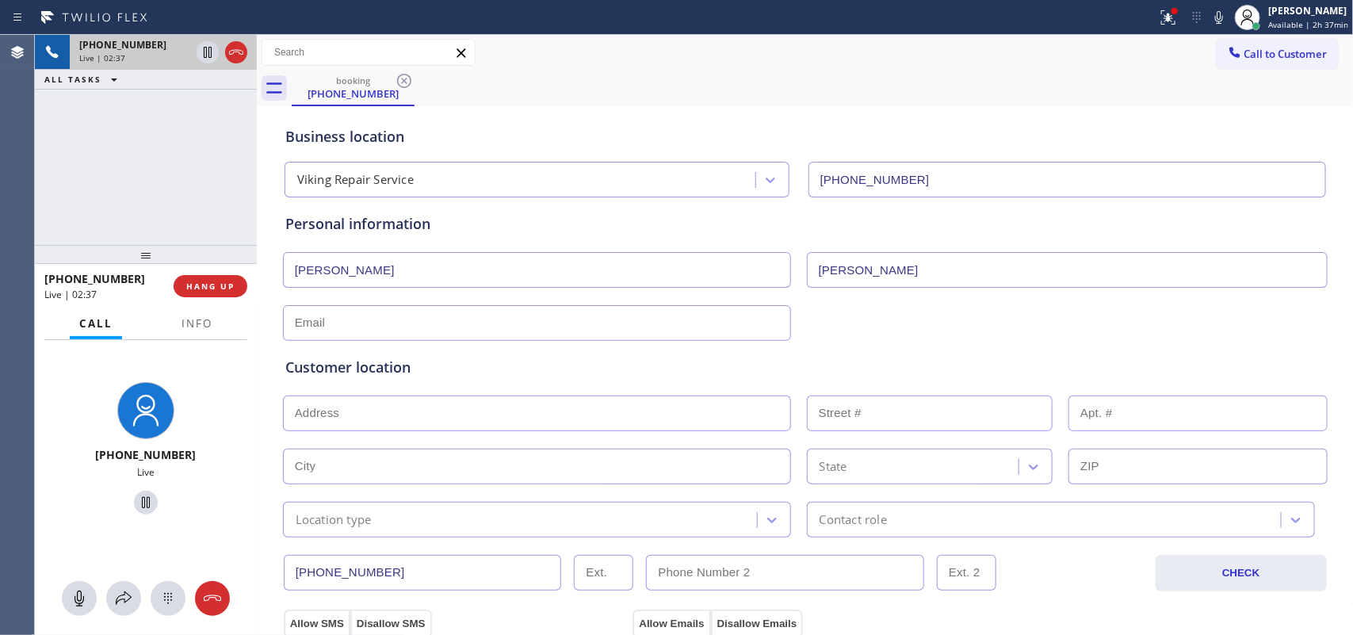
click at [317, 263] on input "[PERSON_NAME]" at bounding box center [537, 270] width 508 height 36
type input "Pn"
click at [319, 319] on input "text" at bounding box center [537, 323] width 508 height 36
type input "[EMAIL_ADDRESS][DOMAIN_NAME]"
click at [461, 417] on input "text" at bounding box center [537, 413] width 508 height 36
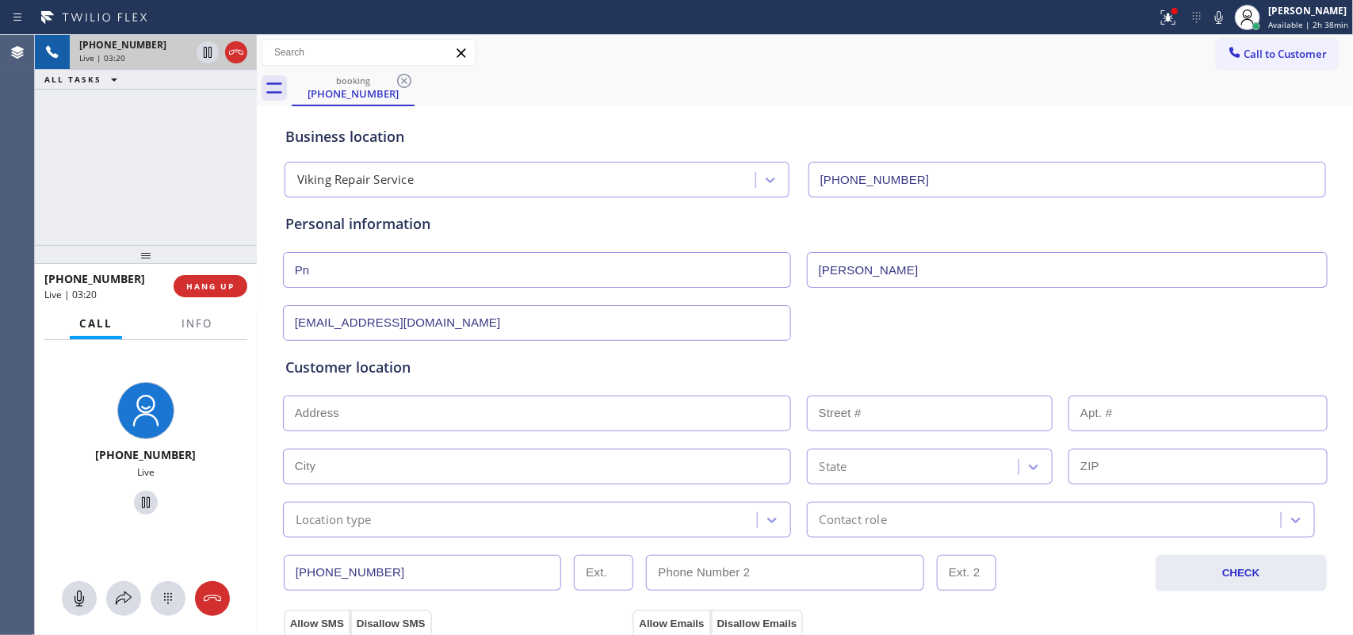
paste input "[STREET_ADDRESS][PERSON_NAME],"
type input "1913 St [PERSON_NAME] Cir"
type input "1913"
type input "Gilroy"
type input "95020"
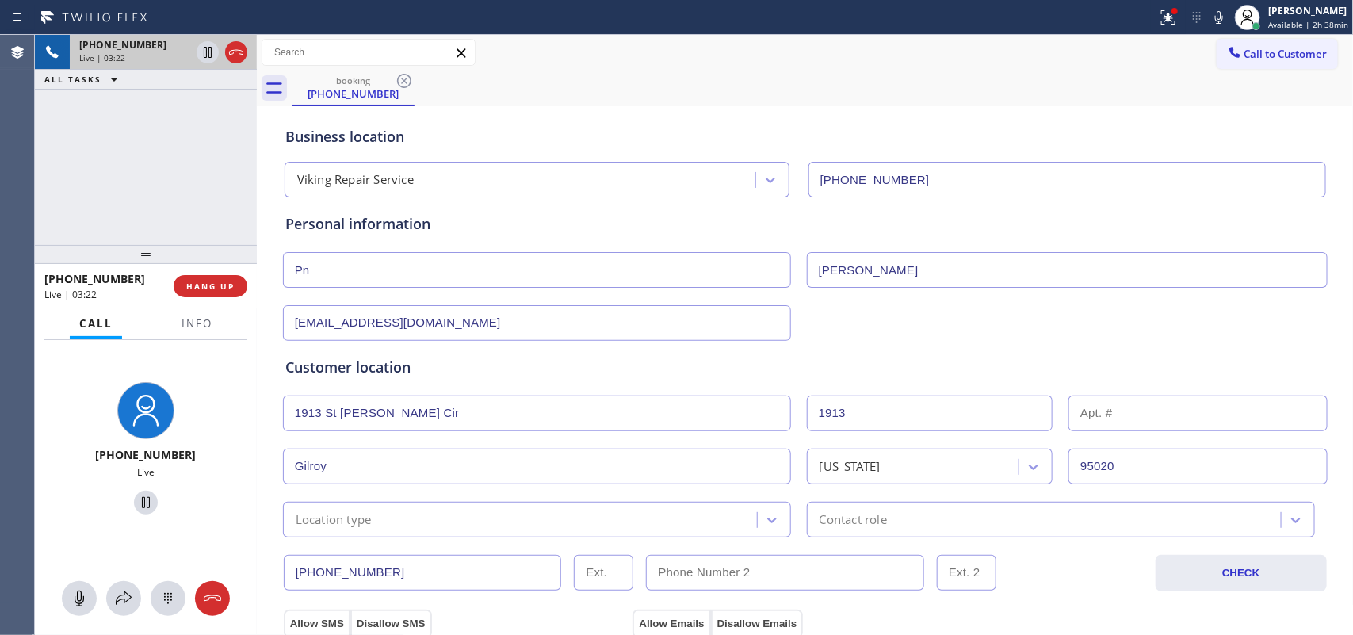
scroll to position [99, 0]
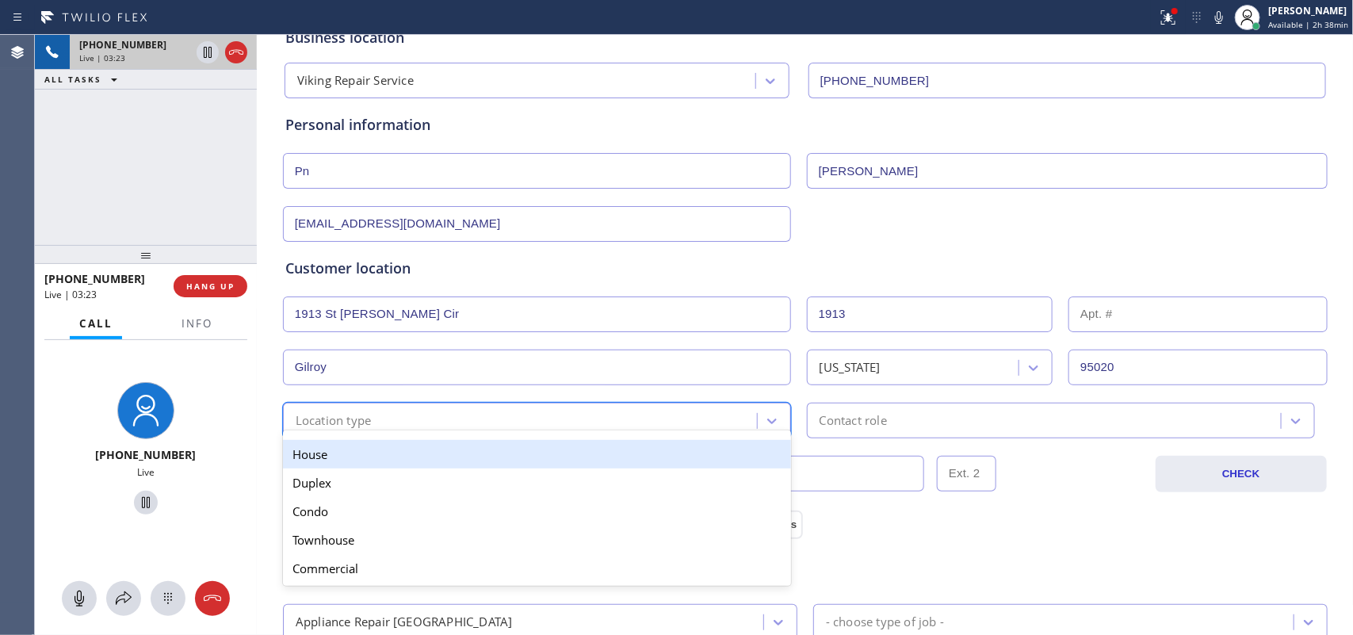
click at [724, 424] on div "Location type" at bounding box center [522, 421] width 469 height 28
click at [712, 457] on div "House" at bounding box center [537, 454] width 508 height 29
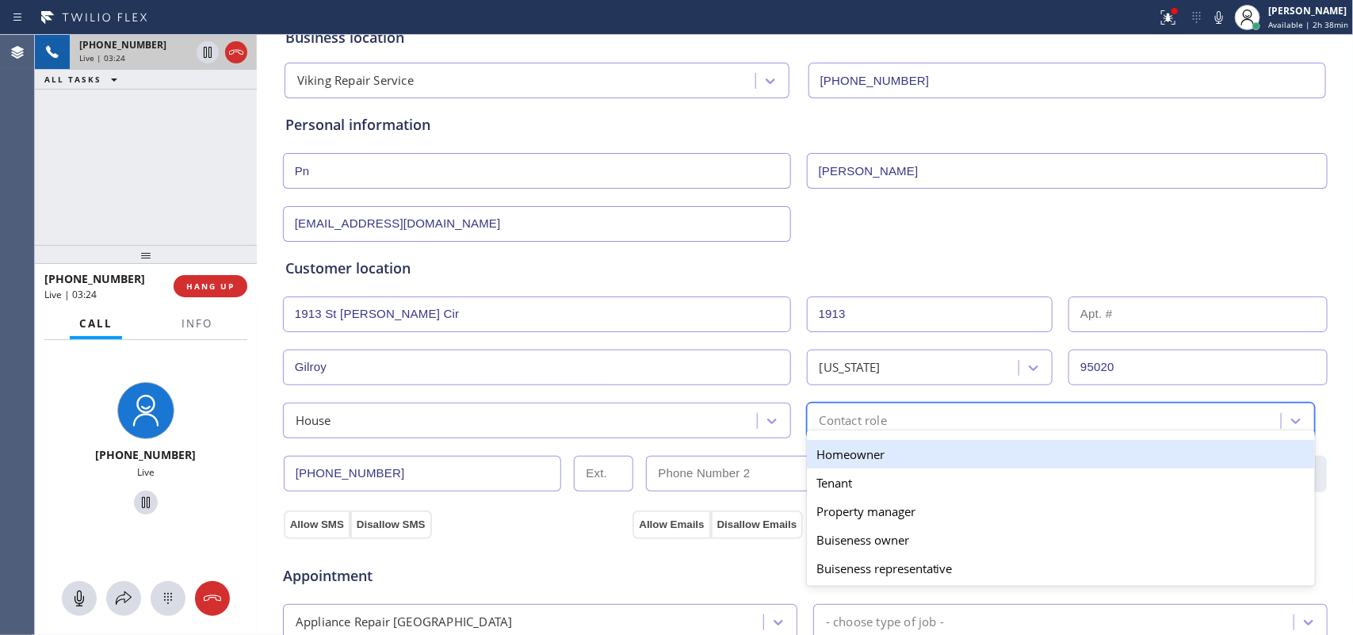
click at [836, 422] on div "Contact role" at bounding box center [853, 420] width 67 height 18
click at [839, 449] on div "Homeowner" at bounding box center [1061, 454] width 508 height 29
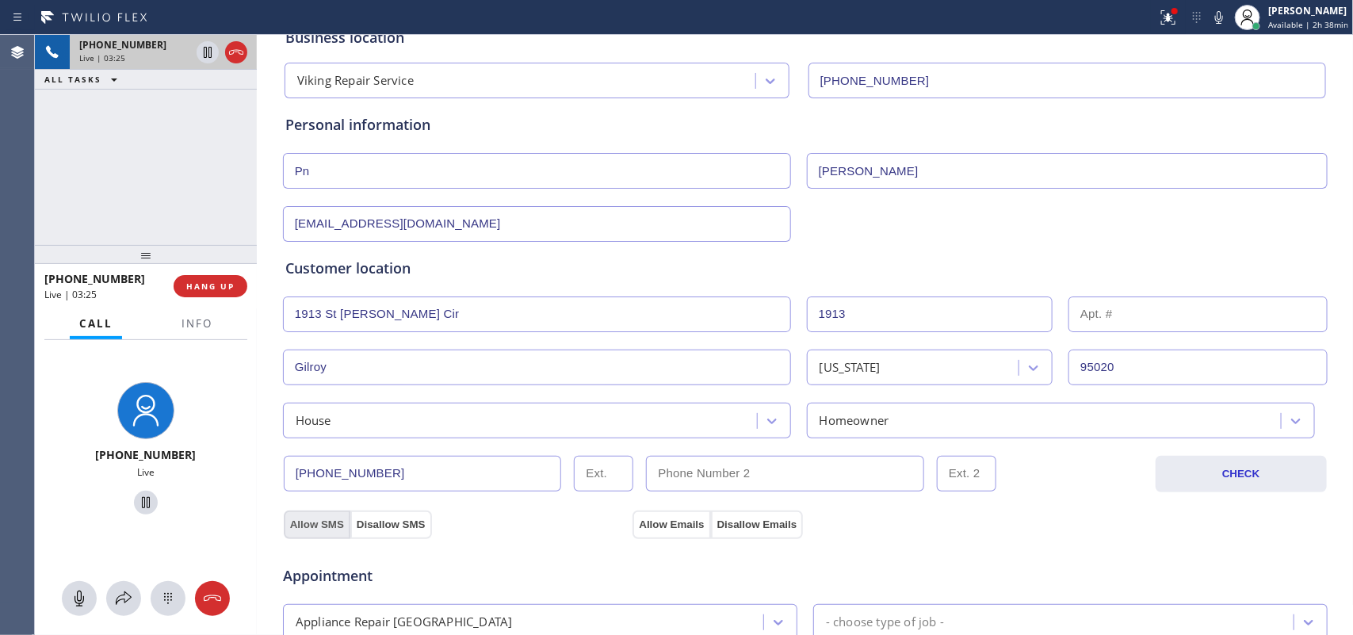
click at [311, 521] on button "Allow SMS" at bounding box center [317, 524] width 67 height 29
click at [667, 524] on button "Allow Emails" at bounding box center [671, 524] width 78 height 29
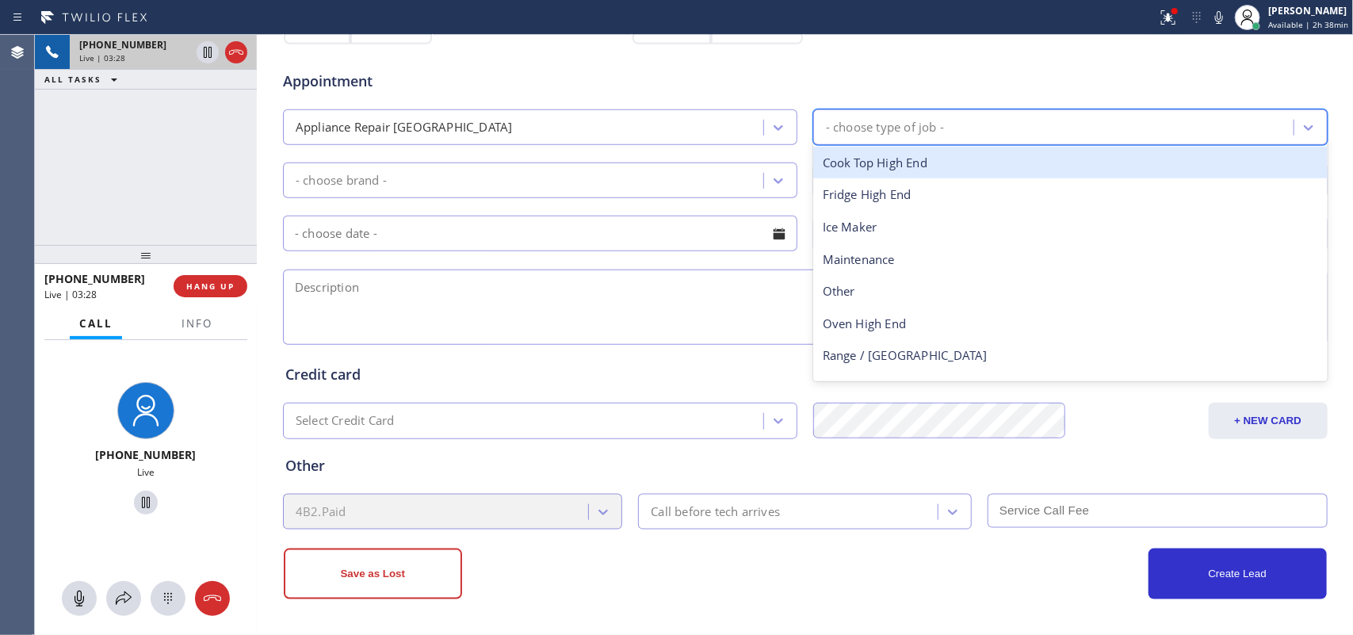
click at [874, 129] on div "- choose type of job -" at bounding box center [885, 127] width 118 height 18
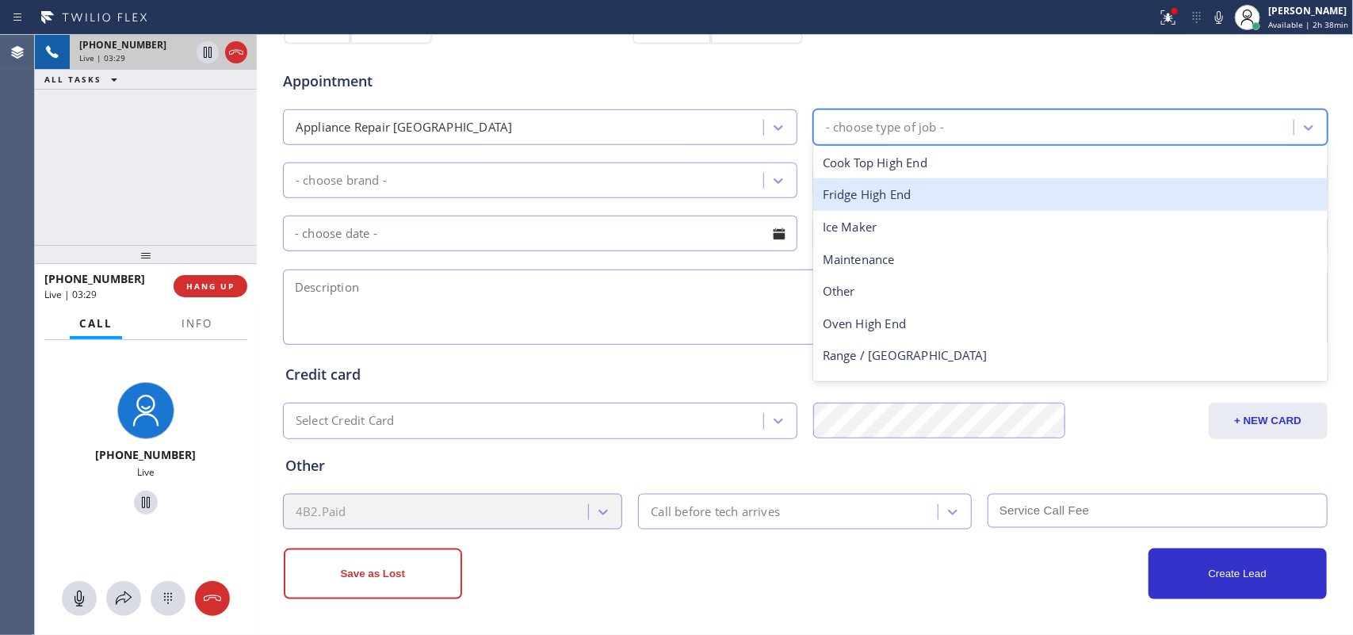
click at [873, 195] on div "Fridge High End" at bounding box center [1070, 194] width 514 height 32
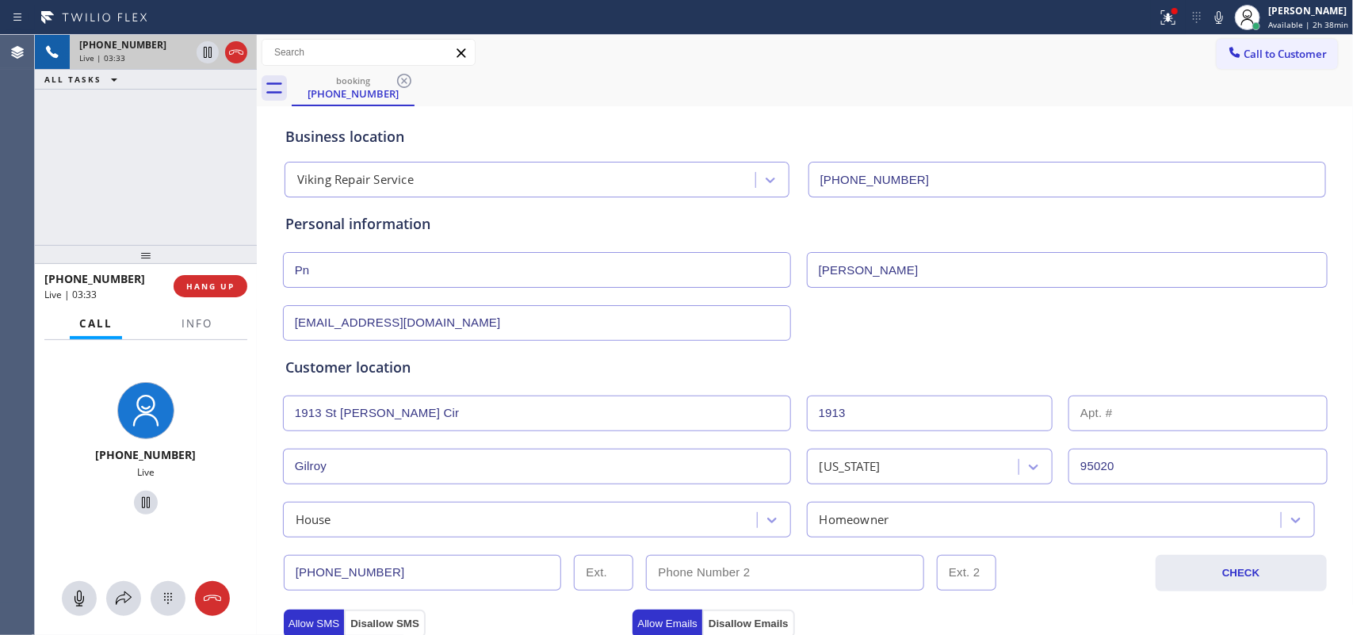
scroll to position [495, 0]
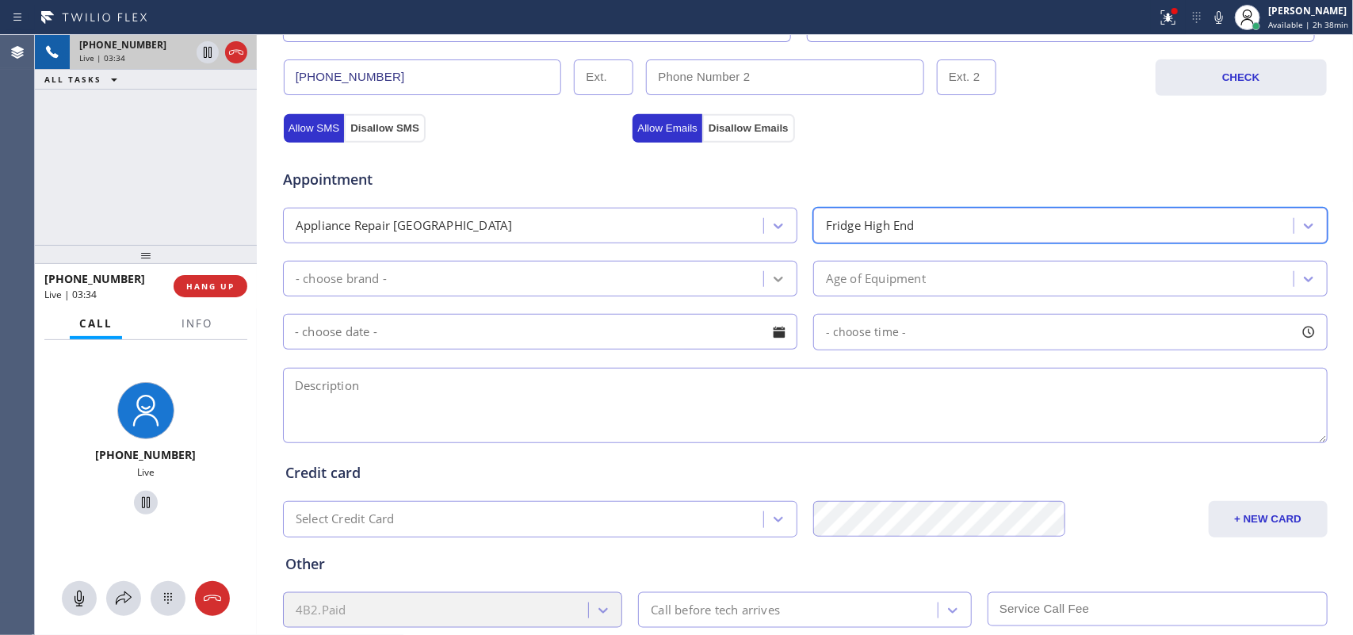
click at [771, 272] on div at bounding box center [778, 279] width 29 height 29
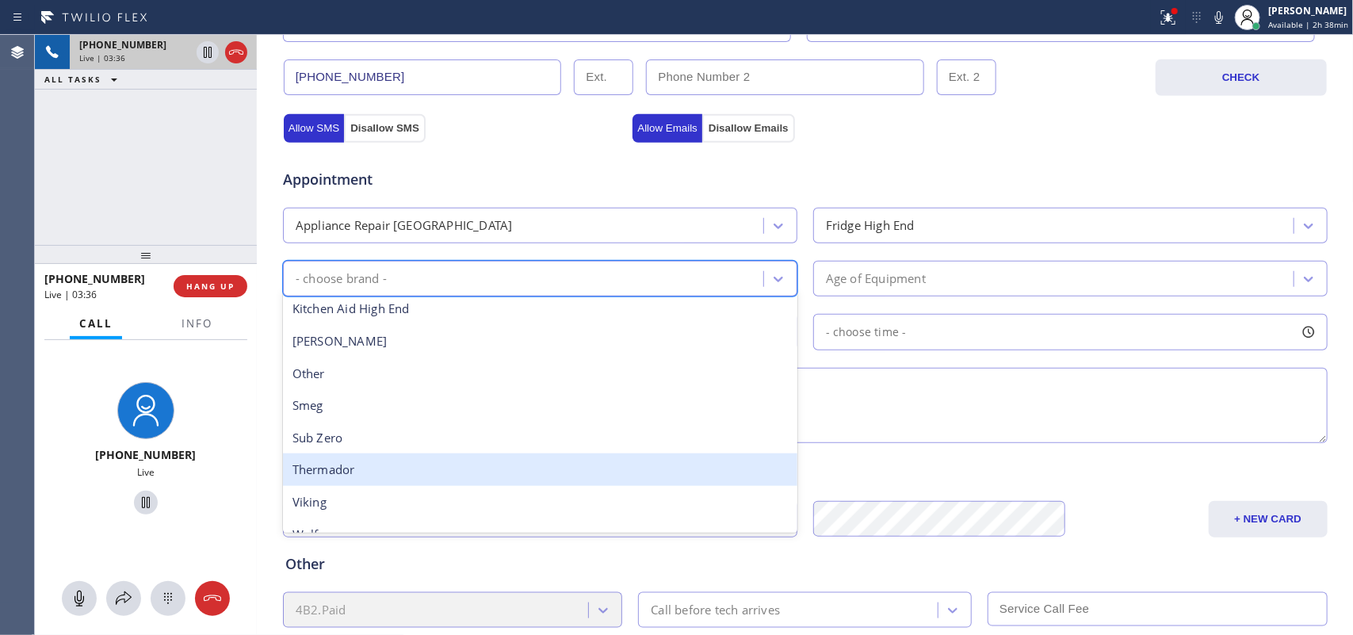
scroll to position [219, 0]
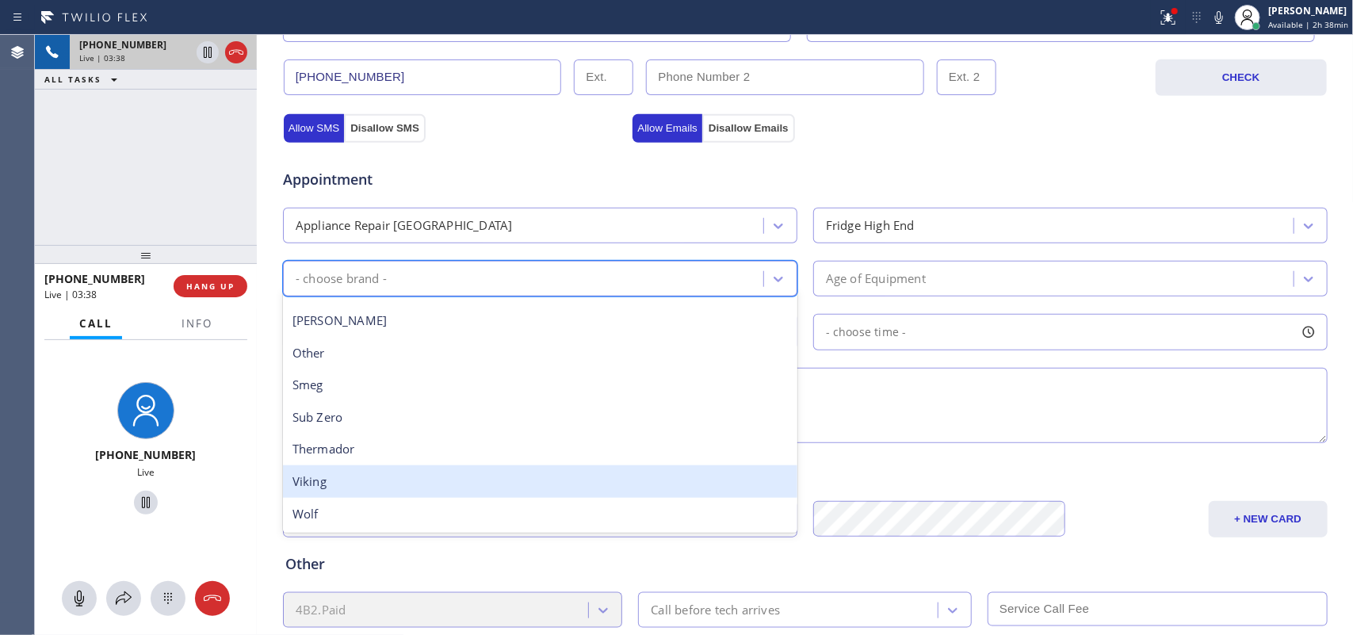
click at [540, 485] on div "Viking" at bounding box center [540, 481] width 514 height 32
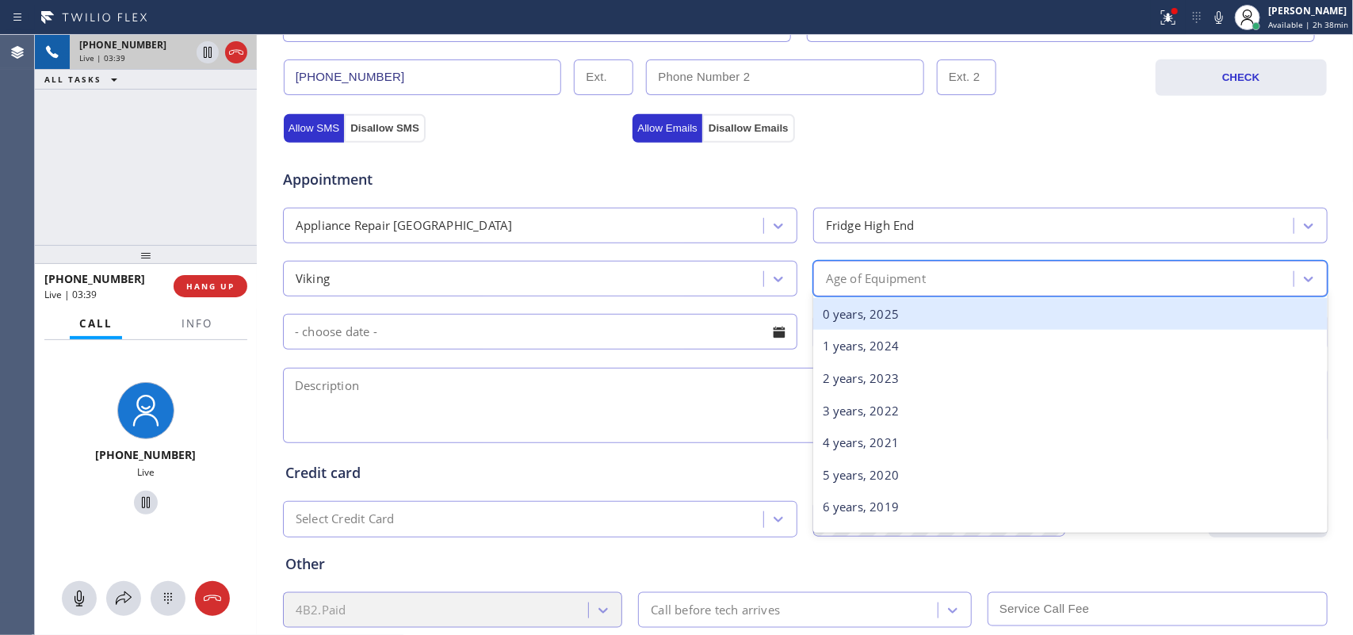
click at [934, 276] on div "Age of Equipment" at bounding box center [1056, 279] width 476 height 28
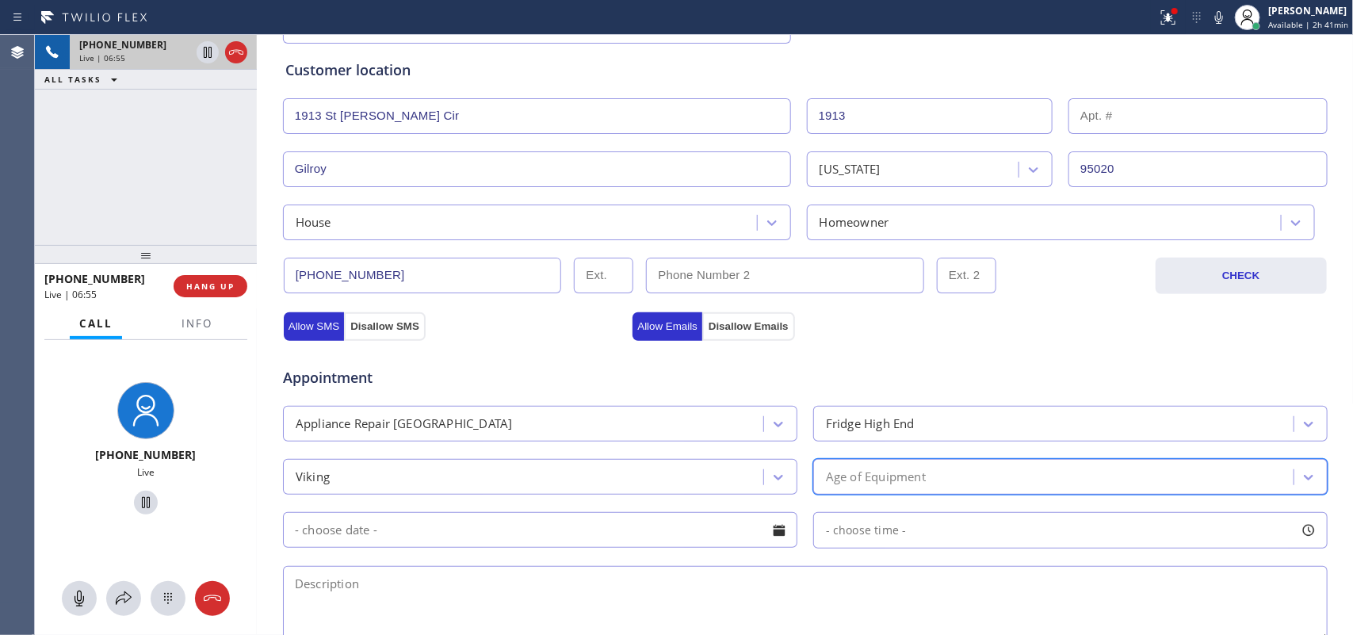
scroll to position [396, 0]
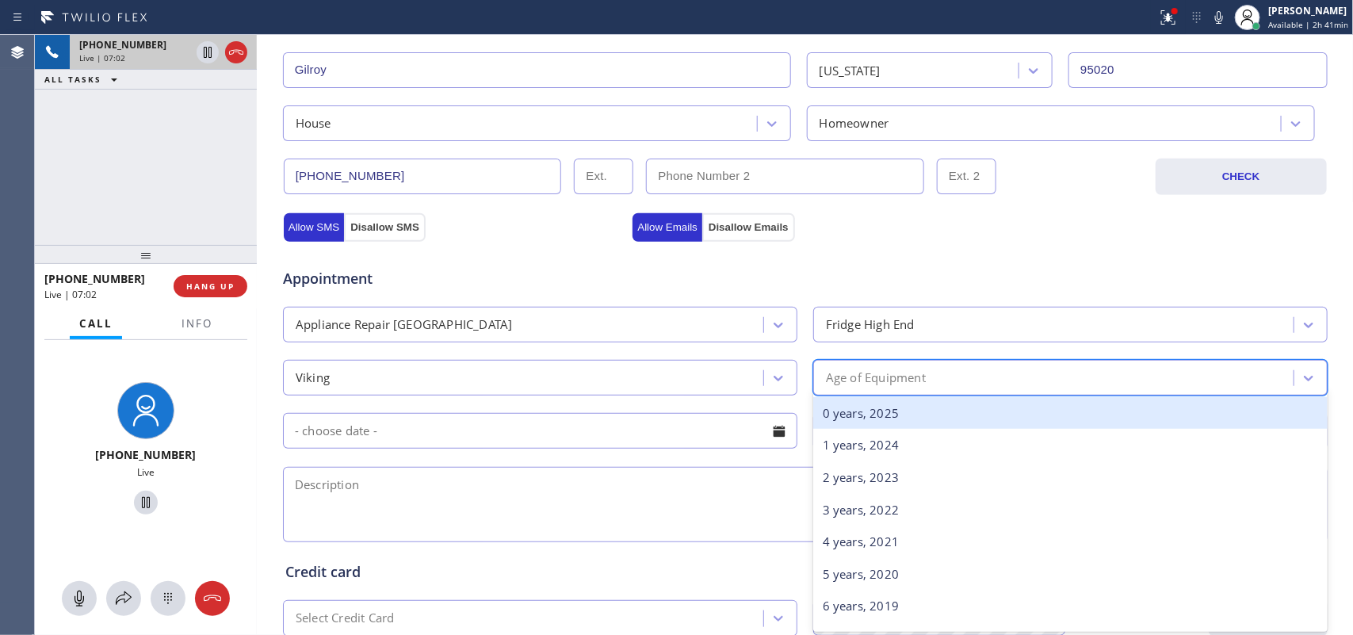
click at [1121, 376] on div "Age of Equipment" at bounding box center [1056, 378] width 476 height 28
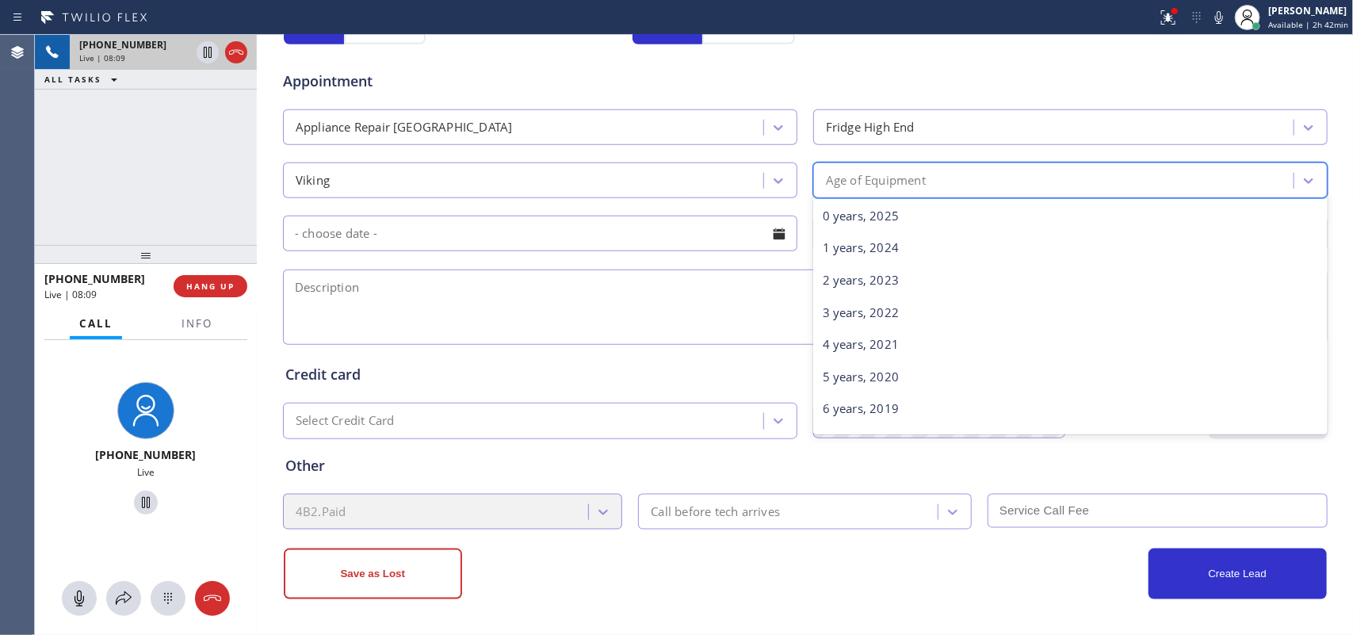
scroll to position [198, 0]
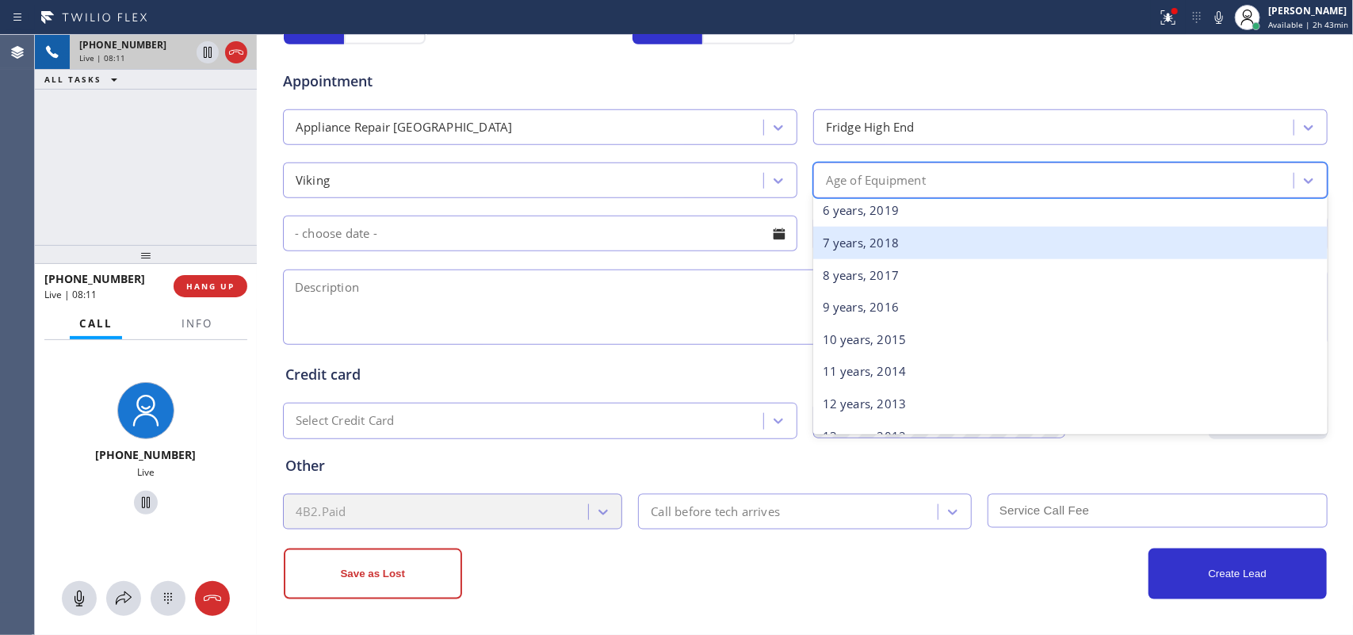
click at [1103, 239] on div "7 years, 2018" at bounding box center [1070, 243] width 514 height 32
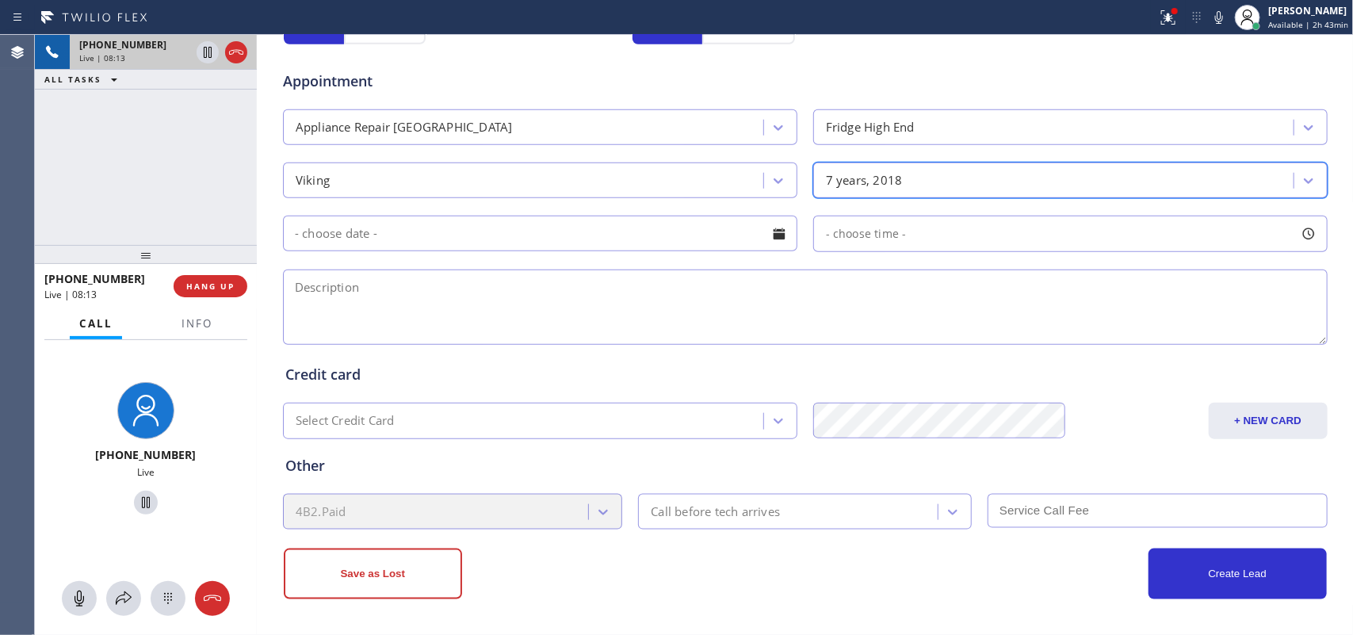
click at [770, 240] on div at bounding box center [779, 233] width 27 height 27
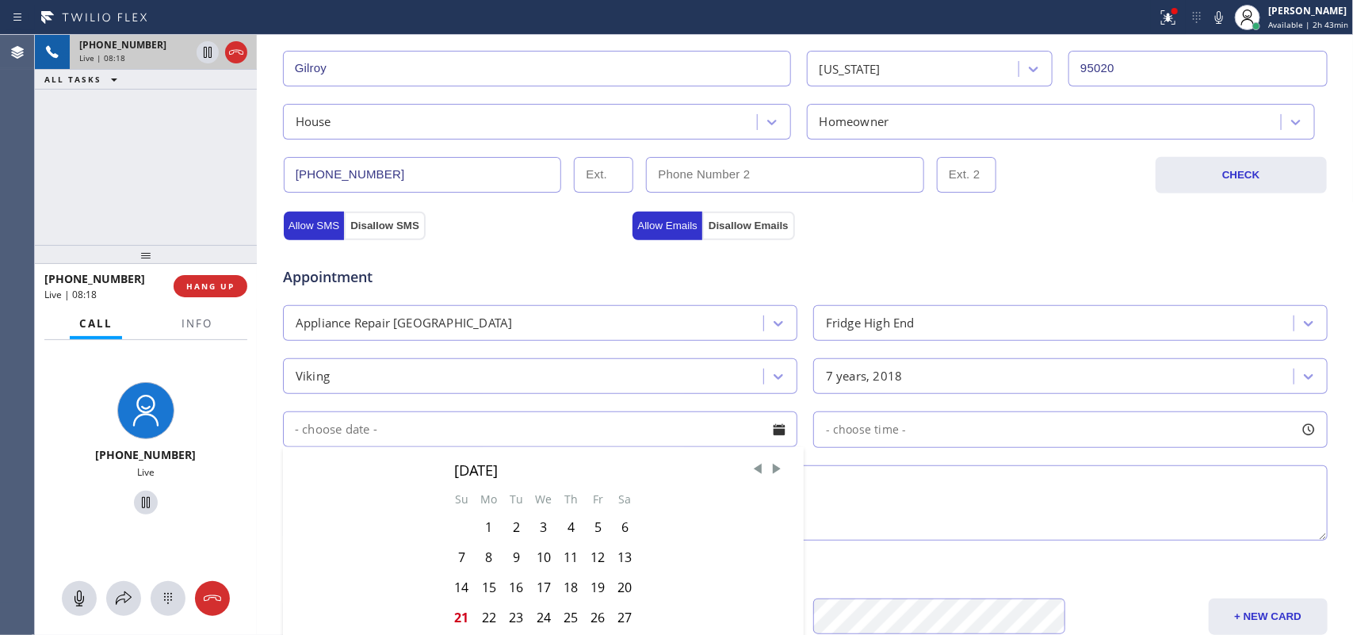
scroll to position [497, 0]
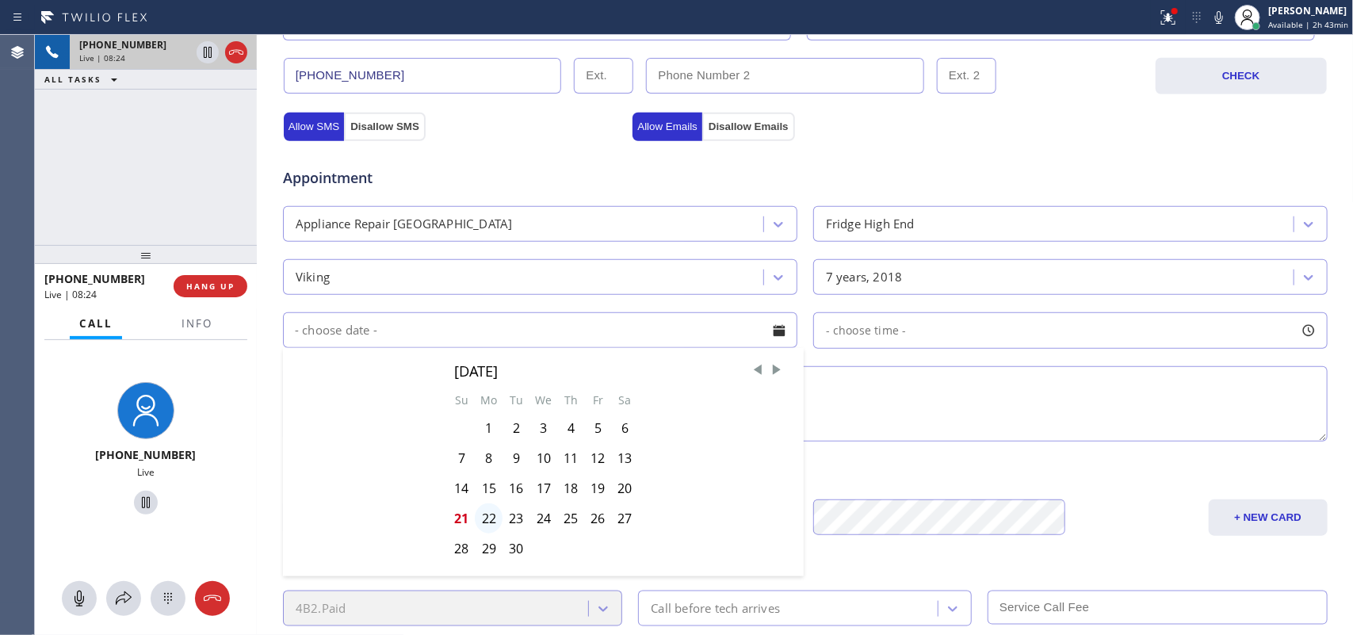
click at [487, 516] on div "22" at bounding box center [489, 518] width 28 height 30
type input "[DATE]"
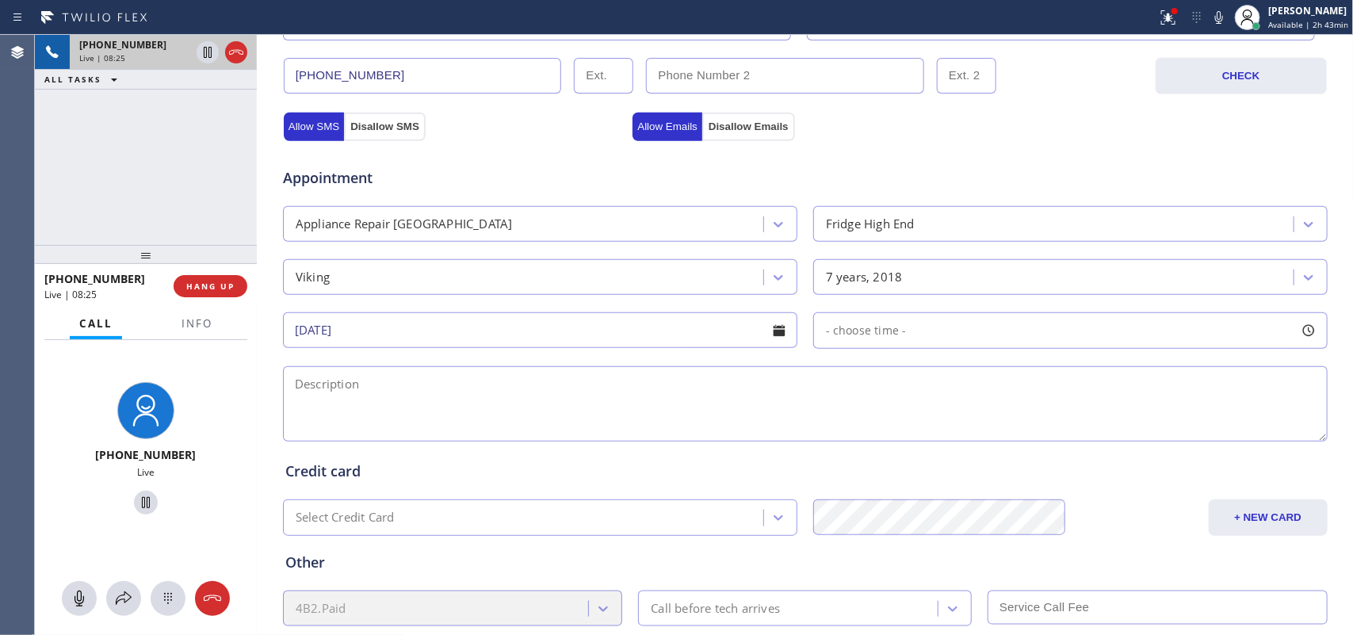
click at [1297, 323] on div at bounding box center [1308, 330] width 27 height 27
drag, startPoint x: 821, startPoint y: 425, endPoint x: 1165, endPoint y: 436, distance: 344.1
click at [1165, 436] on div at bounding box center [1169, 427] width 19 height 33
drag, startPoint x: 820, startPoint y: 430, endPoint x: 1044, endPoint y: 437, distance: 223.6
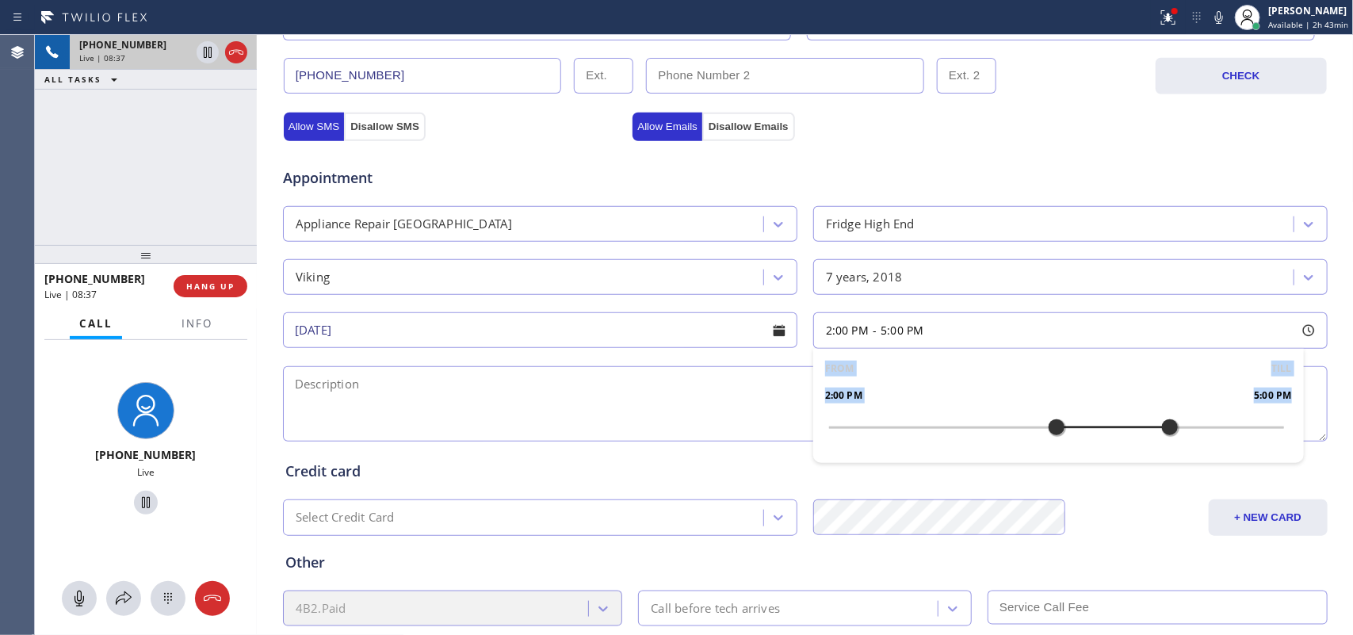
click at [1047, 437] on div at bounding box center [1056, 427] width 19 height 33
click at [636, 432] on textarea at bounding box center [805, 403] width 1045 height 75
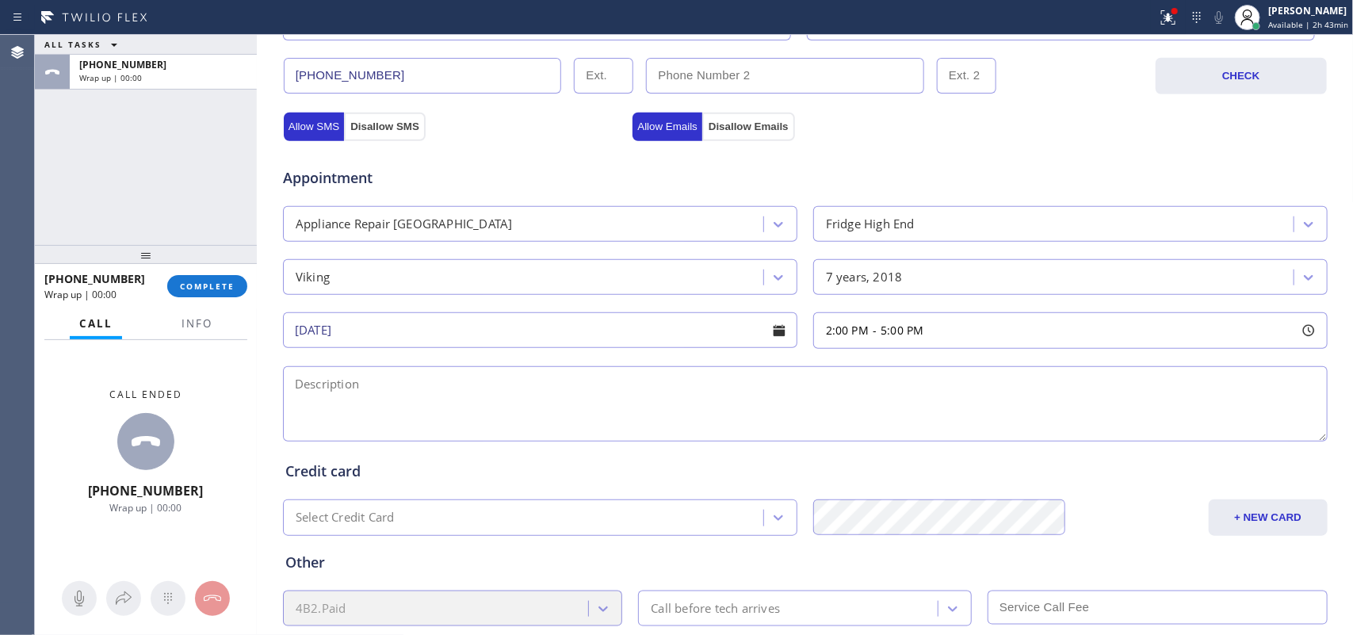
click at [116, 176] on div "ALL TASKS ALL TASKS ACTIVE TASKS TASKS IN WRAP UP [PHONE_NUMBER] Wrap up | 00:00" at bounding box center [146, 140] width 222 height 210
click at [304, 414] on textarea at bounding box center [805, 403] width 1045 height 75
paste textarea "2-5/ no scf/ house-ho/ Viking BI Fridge/more than [DEMOGRAPHIC_DATA]/ lots of w…"
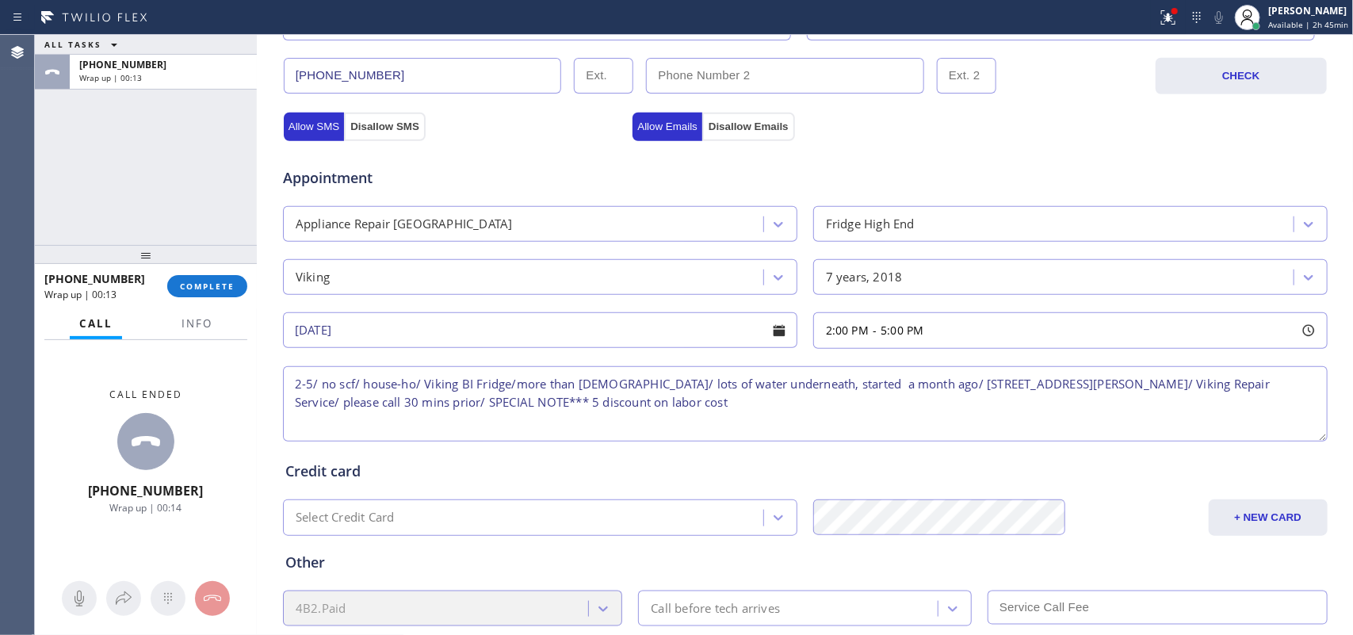
scroll to position [596, 0]
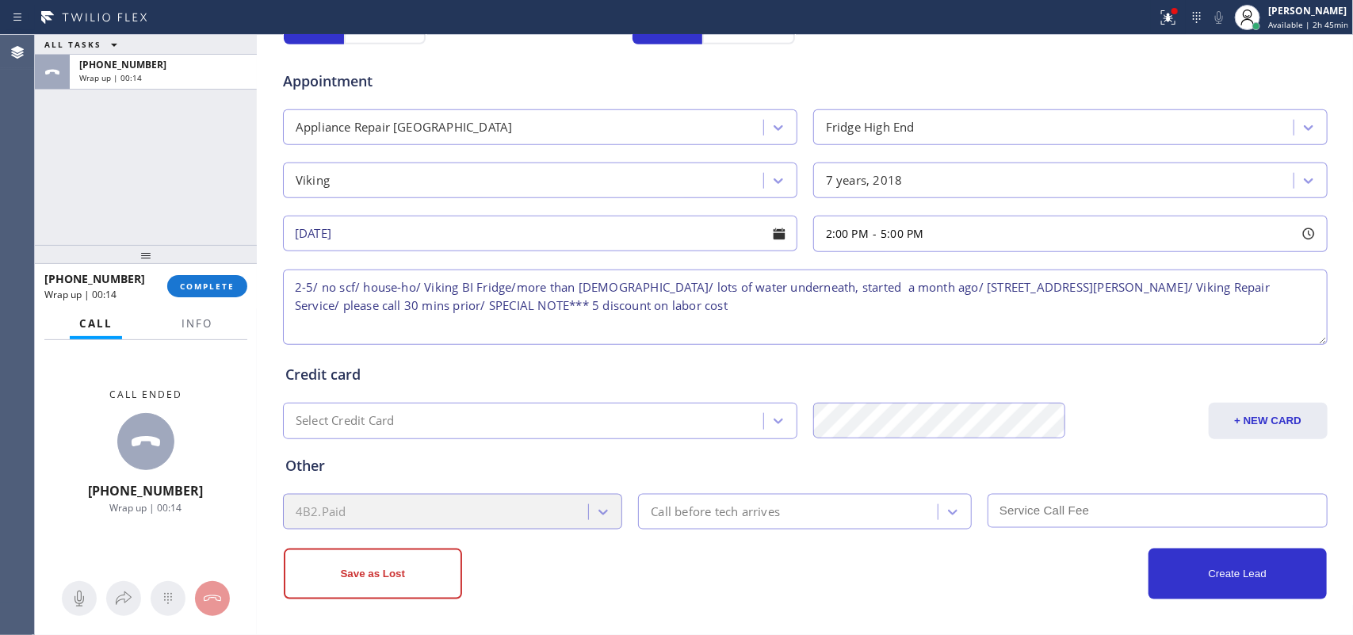
type textarea "2-5/ no scf/ house-ho/ Viking BI Fridge/more than [DEMOGRAPHIC_DATA]/ lots of w…"
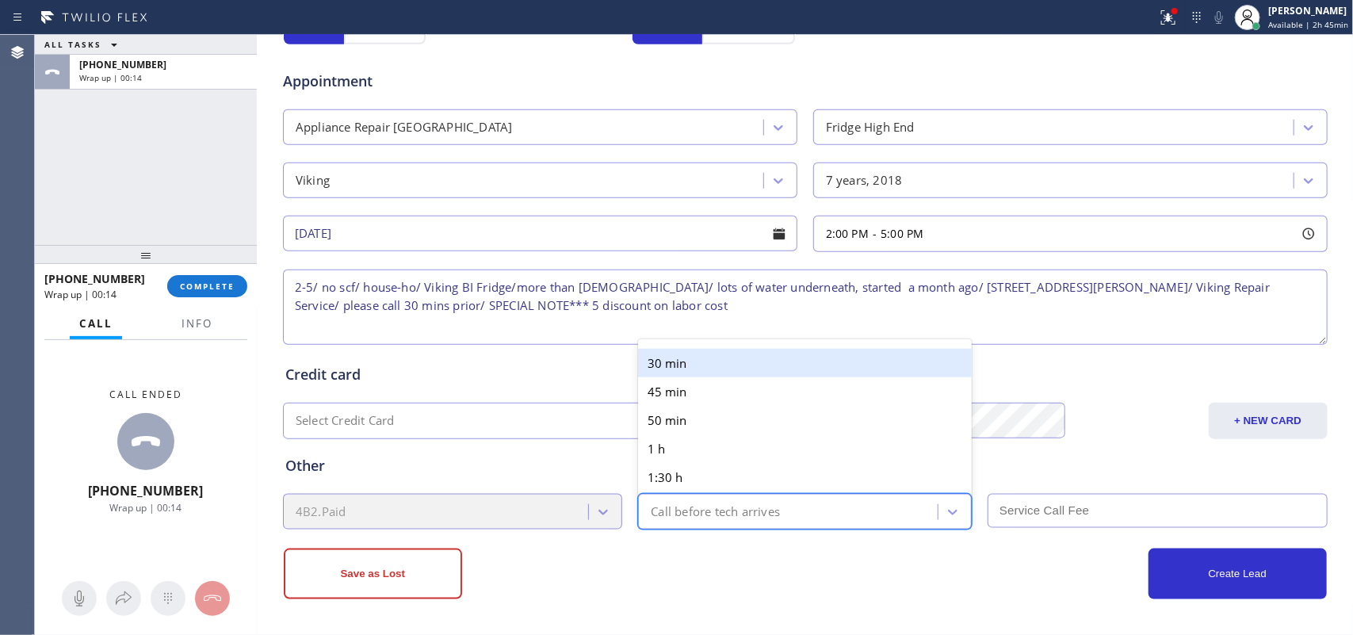
click at [763, 506] on div "Call before tech arrives" at bounding box center [715, 511] width 129 height 18
click at [706, 353] on div "30 min" at bounding box center [805, 363] width 334 height 29
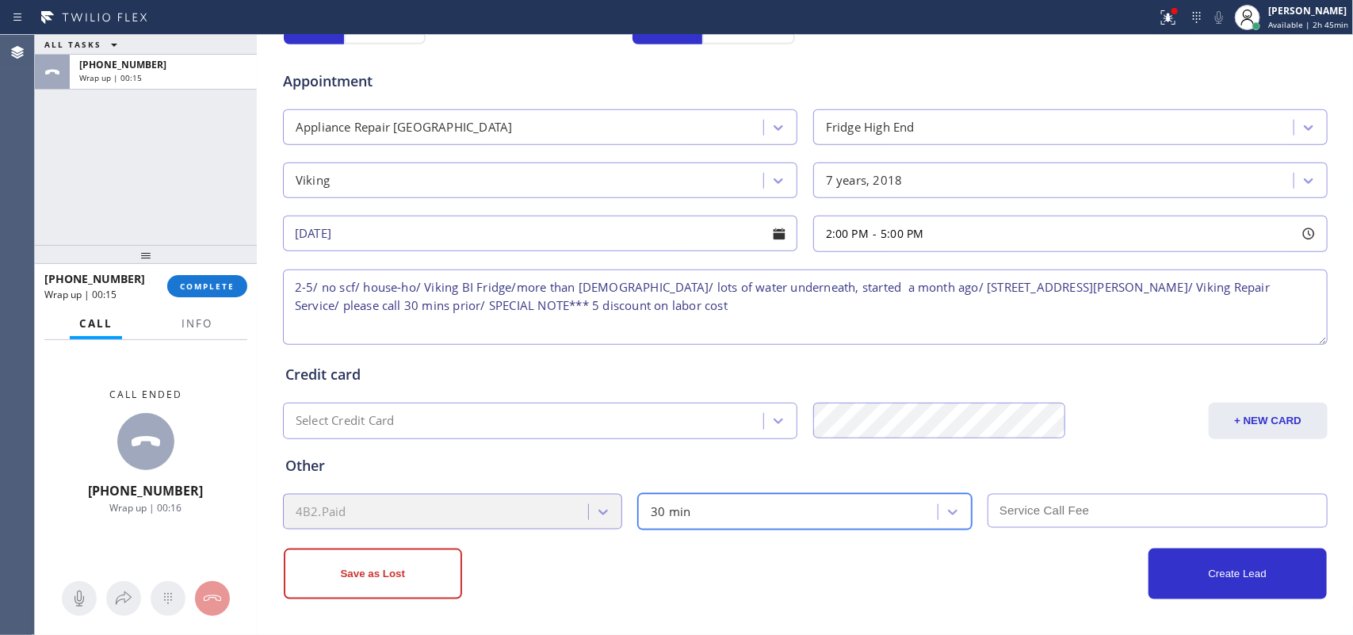
click at [1015, 508] on input "text" at bounding box center [1158, 511] width 340 height 34
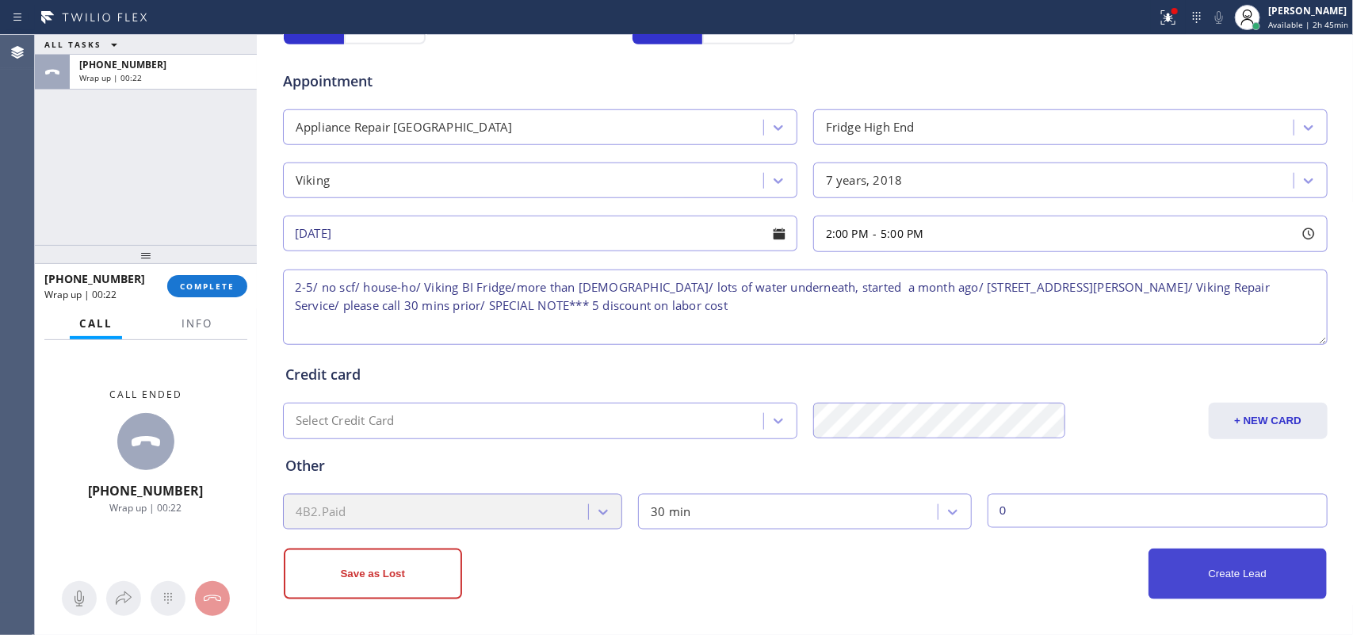
type input "0"
click at [1226, 564] on button "Create Lead" at bounding box center [1237, 573] width 178 height 51
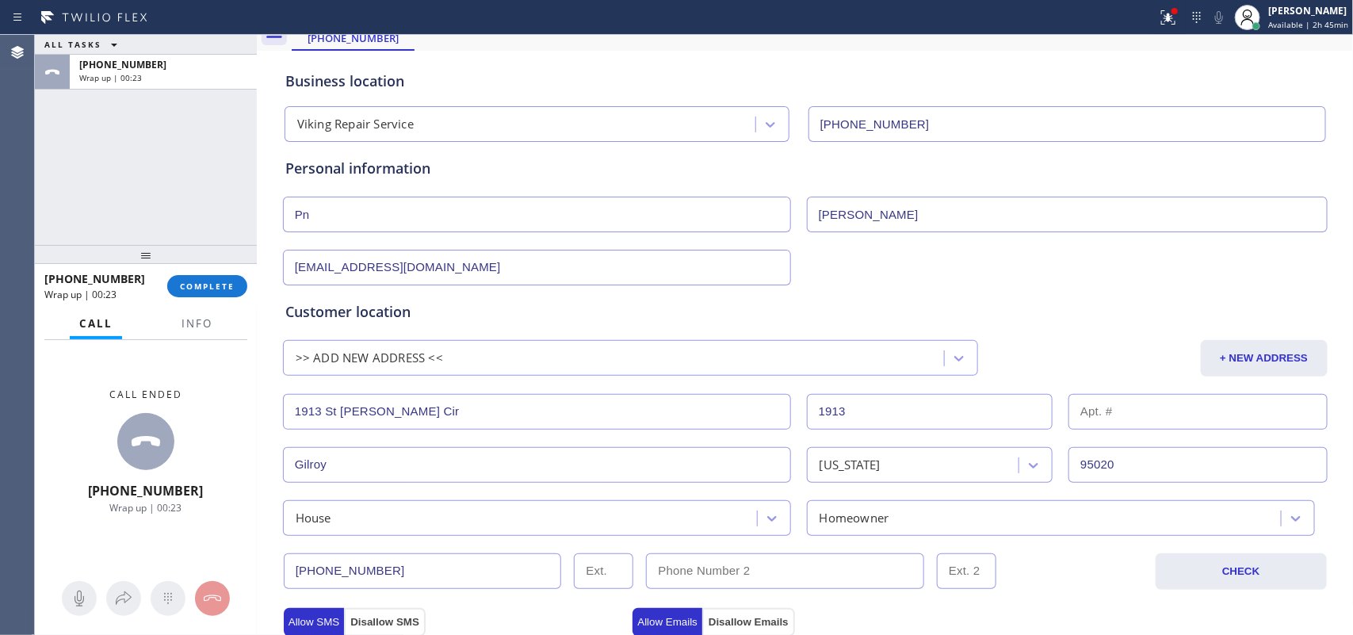
scroll to position [0, 0]
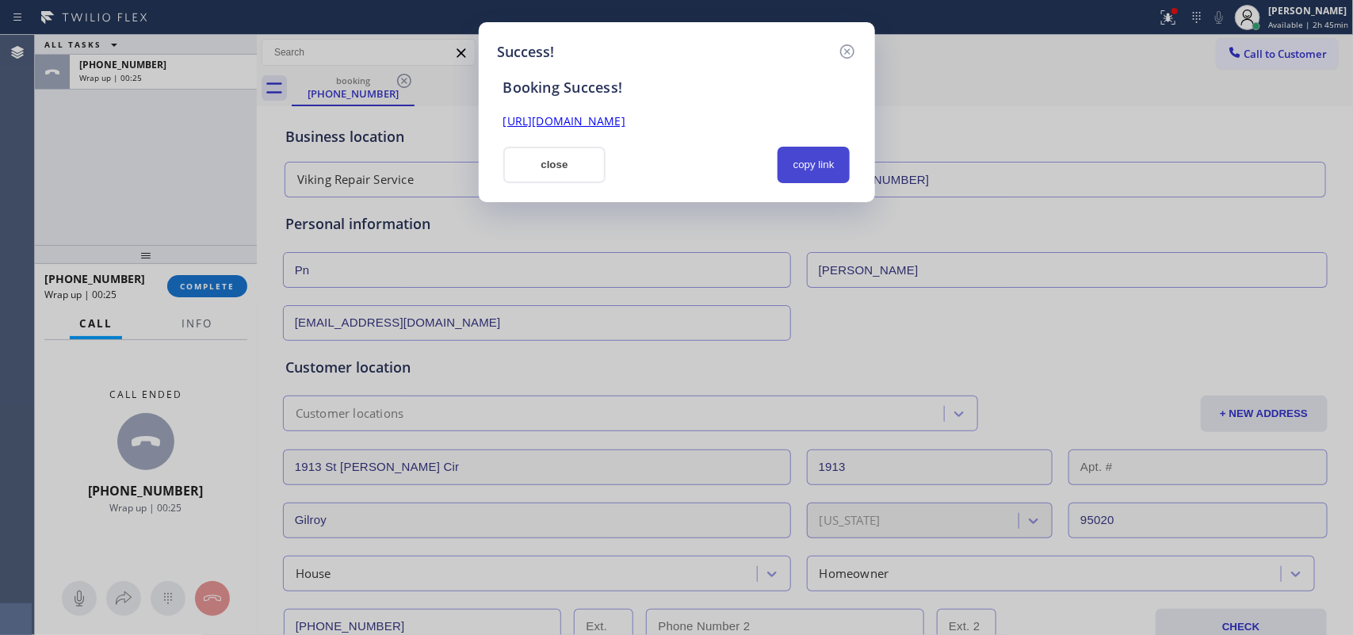
click at [820, 163] on button "copy link" at bounding box center [813, 165] width 73 height 36
click at [625, 119] on link "[URL][DOMAIN_NAME]" at bounding box center [564, 120] width 122 height 15
click at [586, 156] on button "close" at bounding box center [554, 165] width 103 height 36
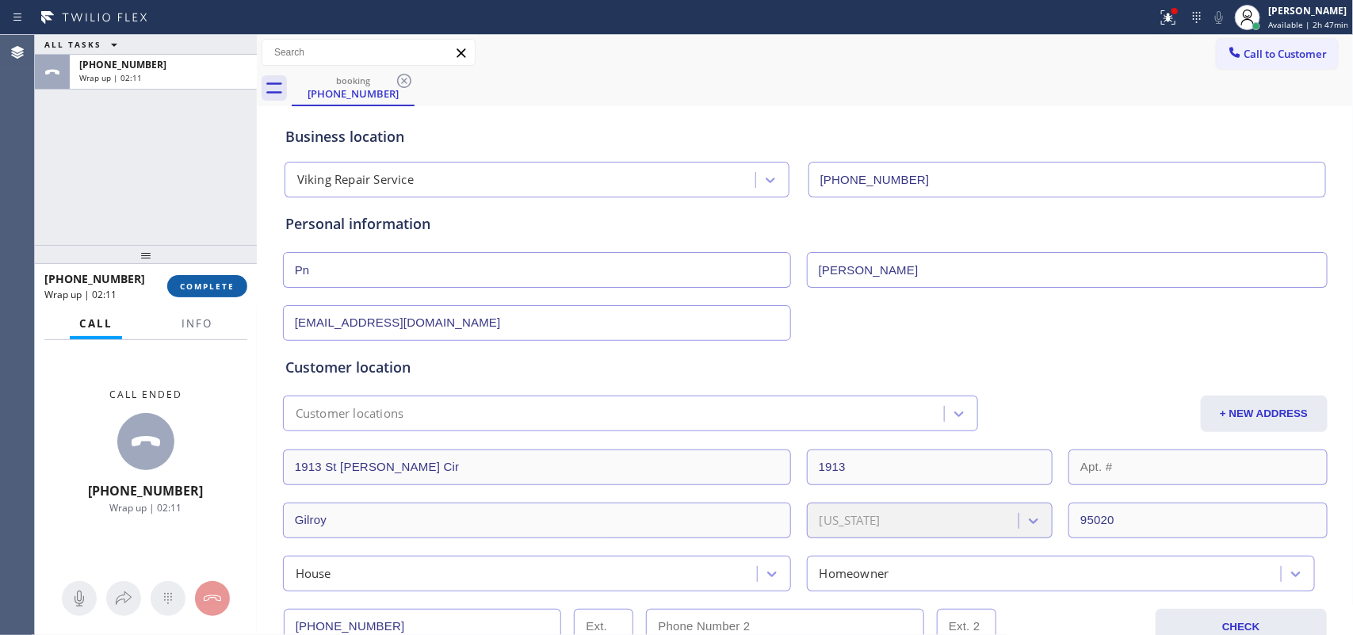
click at [231, 284] on span "COMPLETE" at bounding box center [207, 286] width 55 height 11
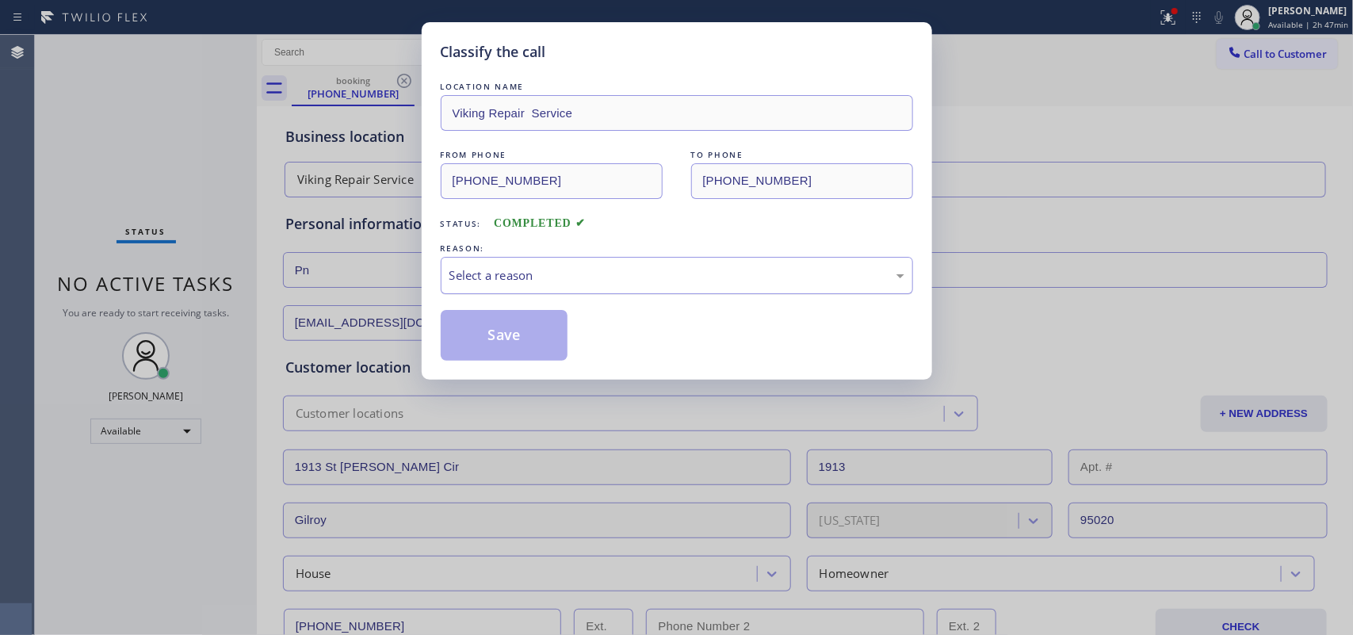
click at [632, 264] on div "Select a reason" at bounding box center [677, 275] width 472 height 37
click at [507, 323] on button "Save" at bounding box center [505, 335] width 128 height 51
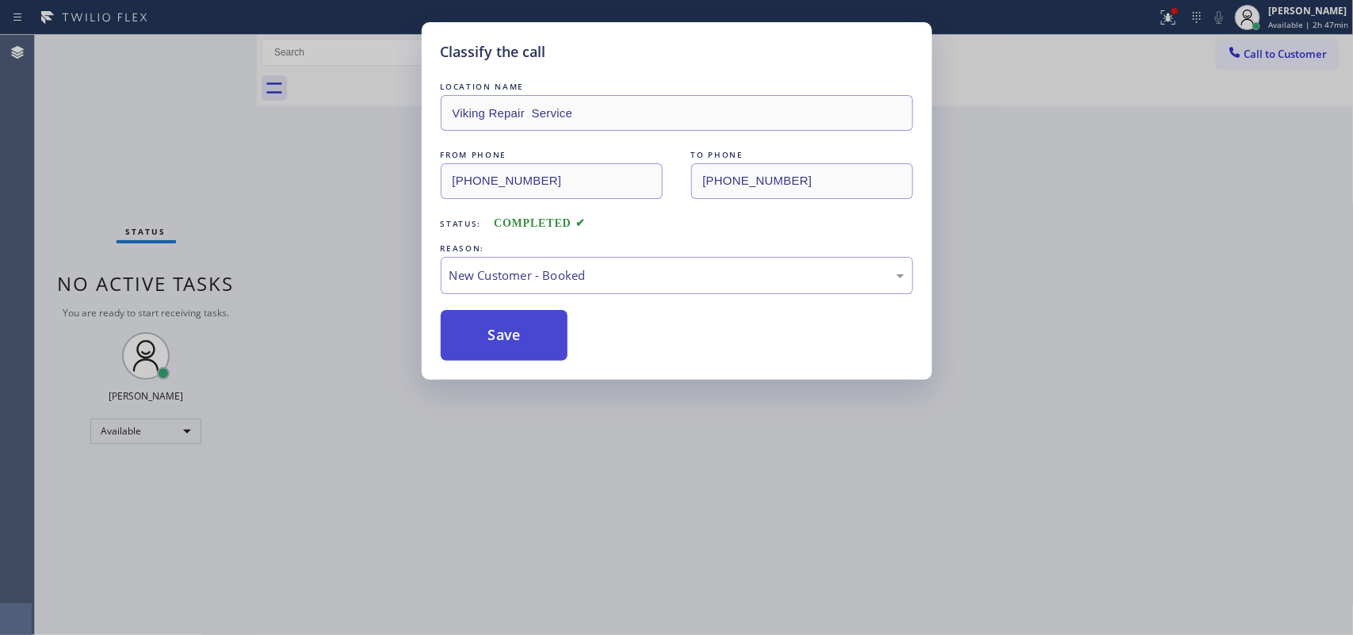
click at [507, 323] on button "Save" at bounding box center [505, 335] width 128 height 51
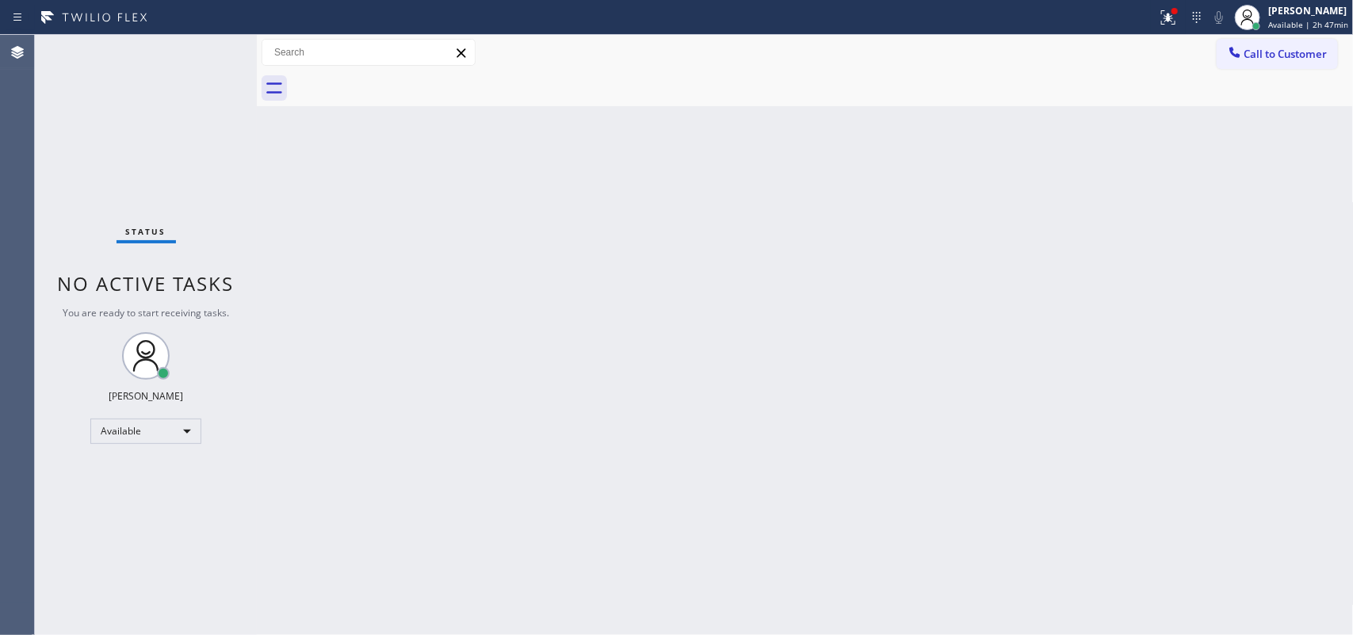
click at [361, 167] on div "Back to Dashboard Change Sender ID Customers Technicians Select a contact Outbo…" at bounding box center [805, 335] width 1097 height 600
click at [1252, 22] on icon at bounding box center [1247, 17] width 19 height 19
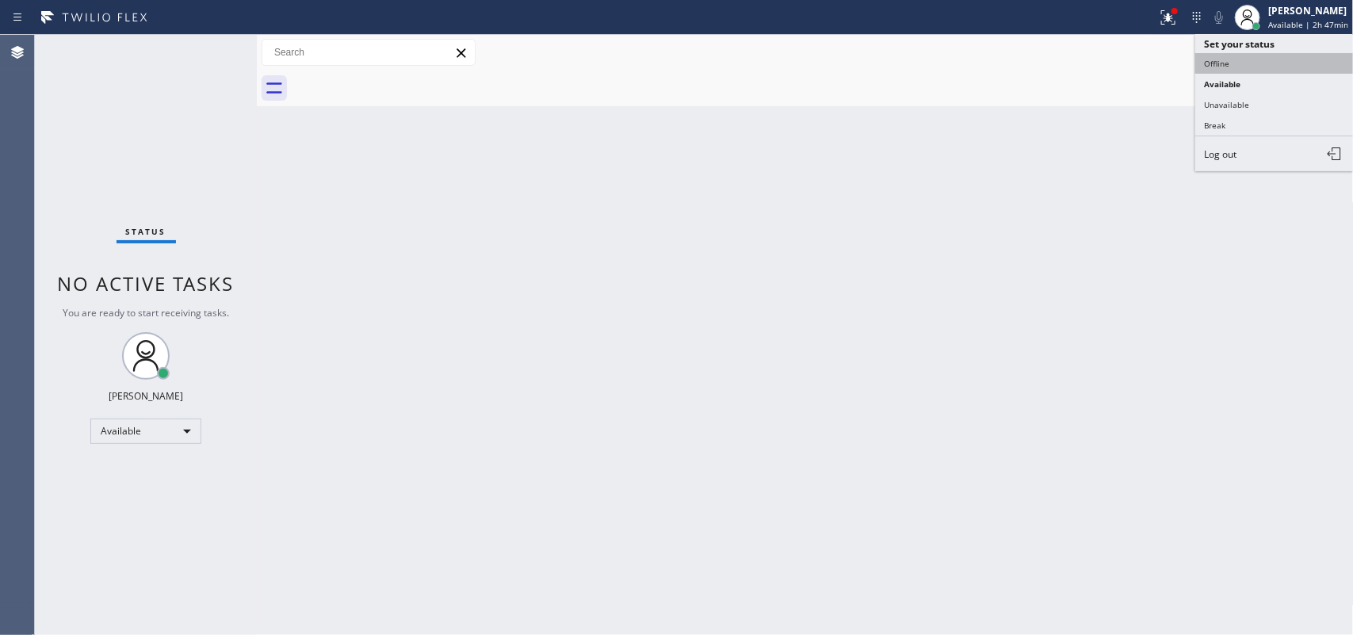
click at [1244, 66] on button "Offline" at bounding box center [1274, 63] width 159 height 21
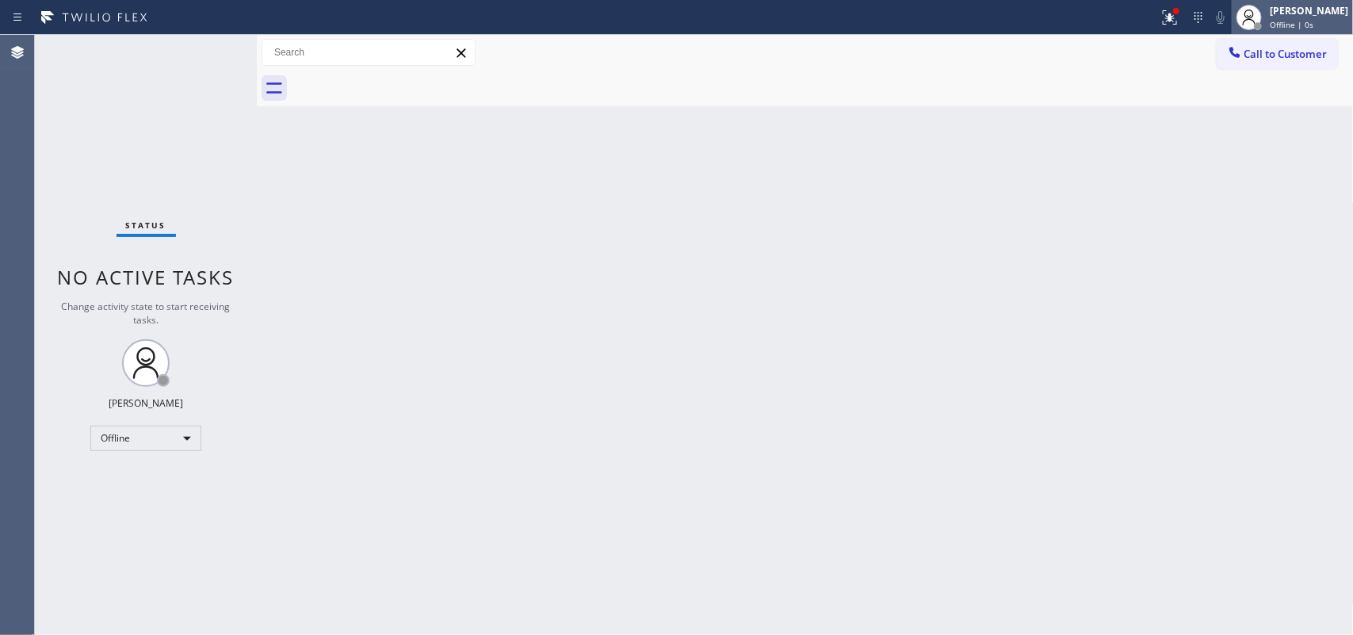
click at [1263, 21] on div at bounding box center [1257, 26] width 11 height 11
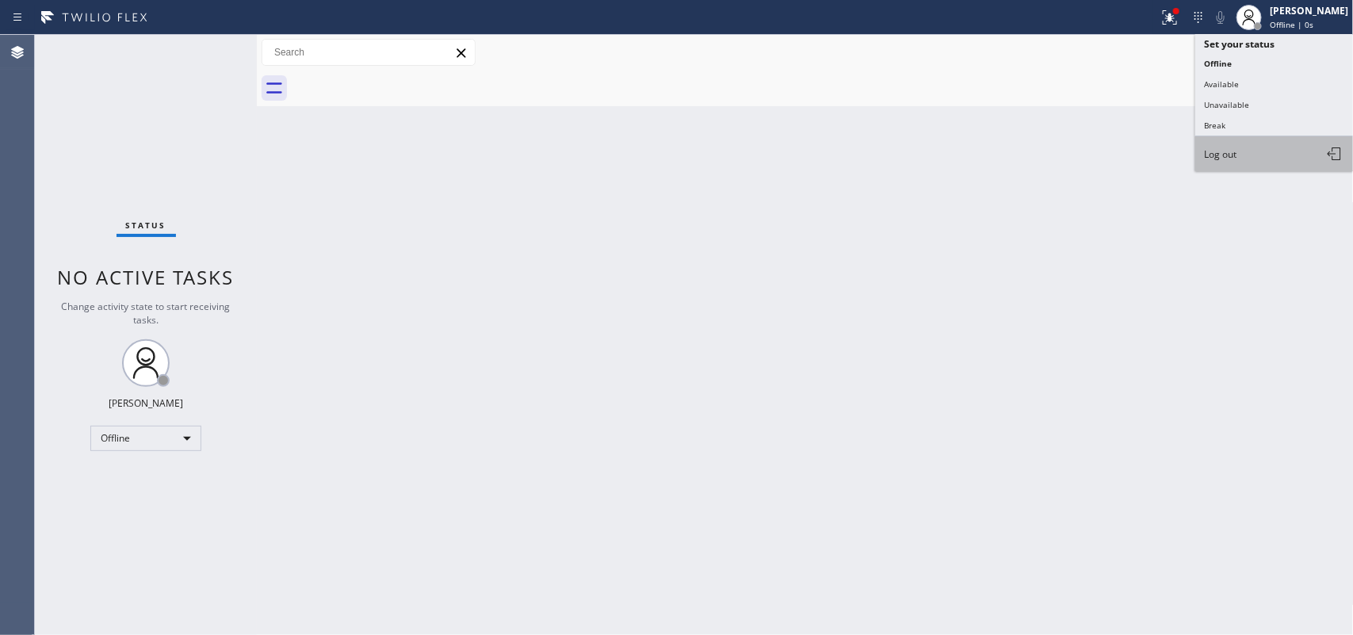
click at [1258, 149] on button "Log out" at bounding box center [1274, 153] width 159 height 35
